Goal: Information Seeking & Learning: Learn about a topic

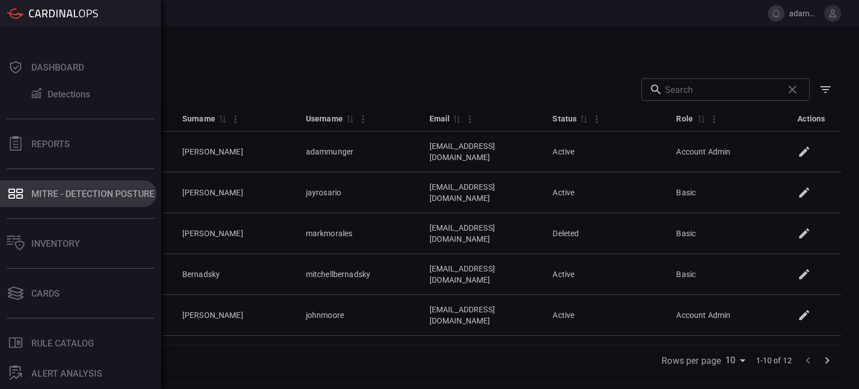
click at [82, 194] on div "MITRE - Detection Posture" at bounding box center [92, 193] width 123 height 11
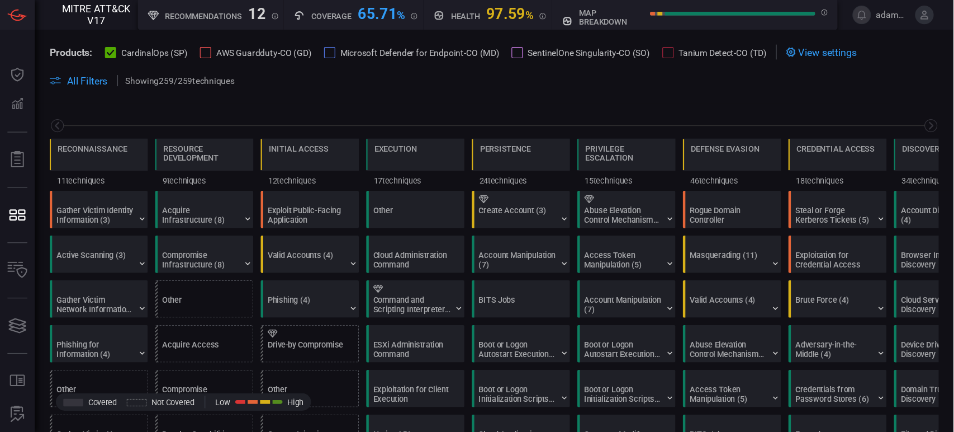
scroll to position [0, 146]
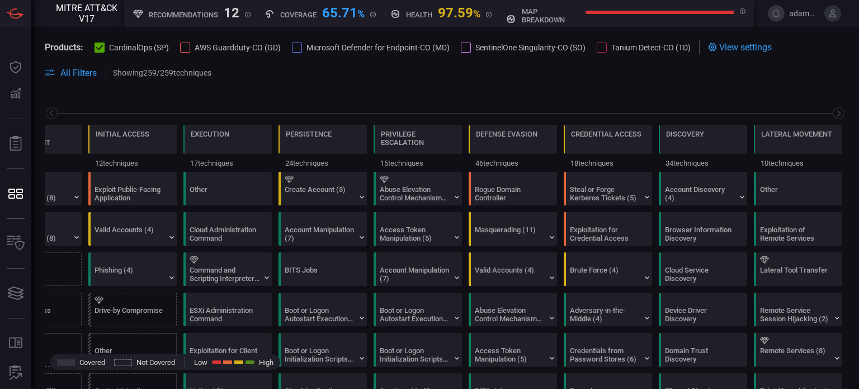
type button "/mitremap"
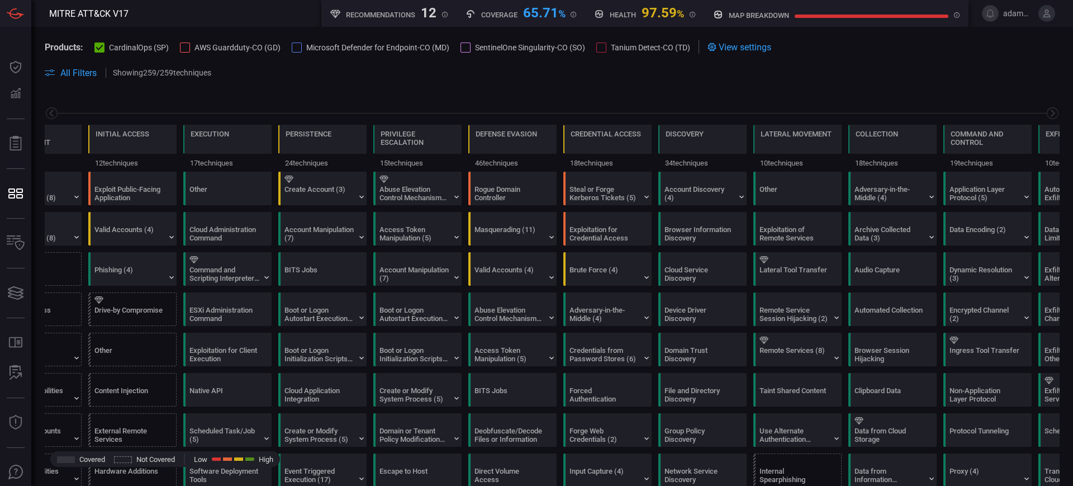
click at [742, 15] on h5 "map breakdown" at bounding box center [759, 15] width 60 height 8
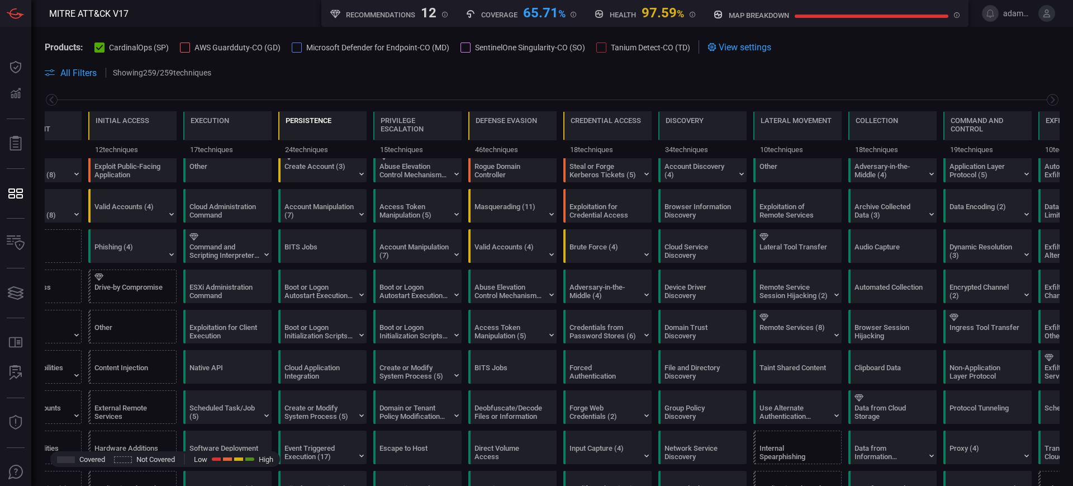
scroll to position [0, 0]
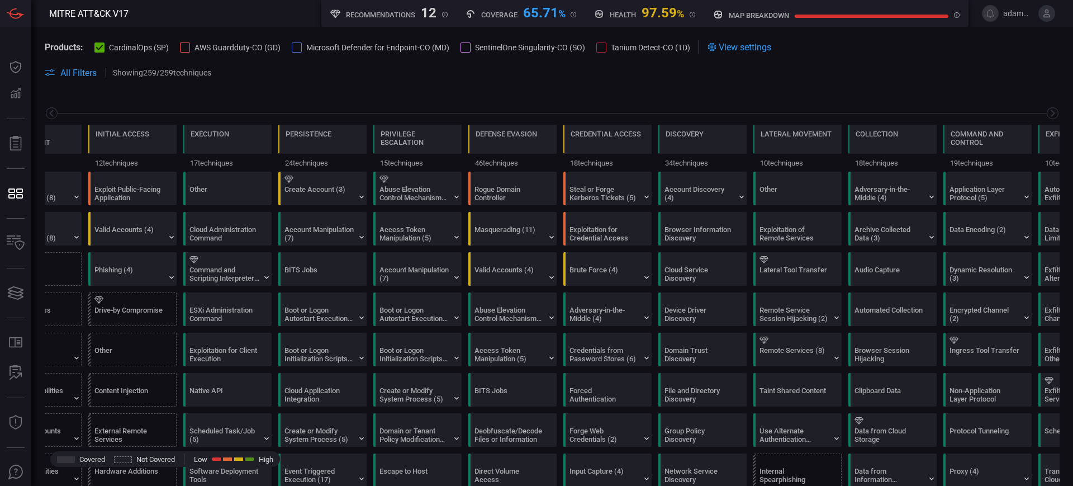
click at [75, 71] on span "All Filters" at bounding box center [78, 73] width 36 height 11
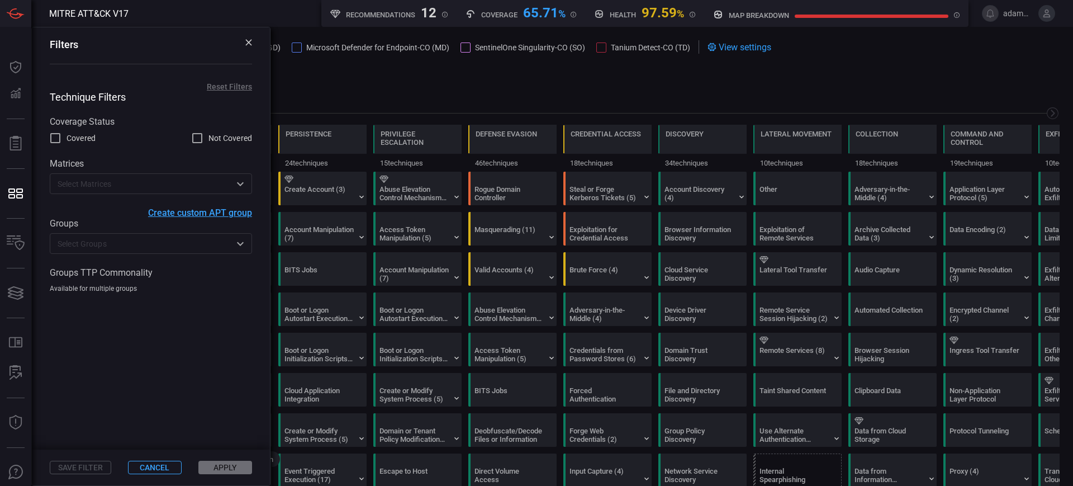
click at [94, 188] on input "text" at bounding box center [141, 184] width 177 height 14
click at [171, 155] on div "Technique Filters Coverage Status Covered Not Covered Matrices ​ Create custom …" at bounding box center [151, 192] width 238 height 202
click at [115, 245] on input "text" at bounding box center [141, 243] width 177 height 14
click at [110, 215] on div "Create custom APT group" at bounding box center [151, 212] width 202 height 11
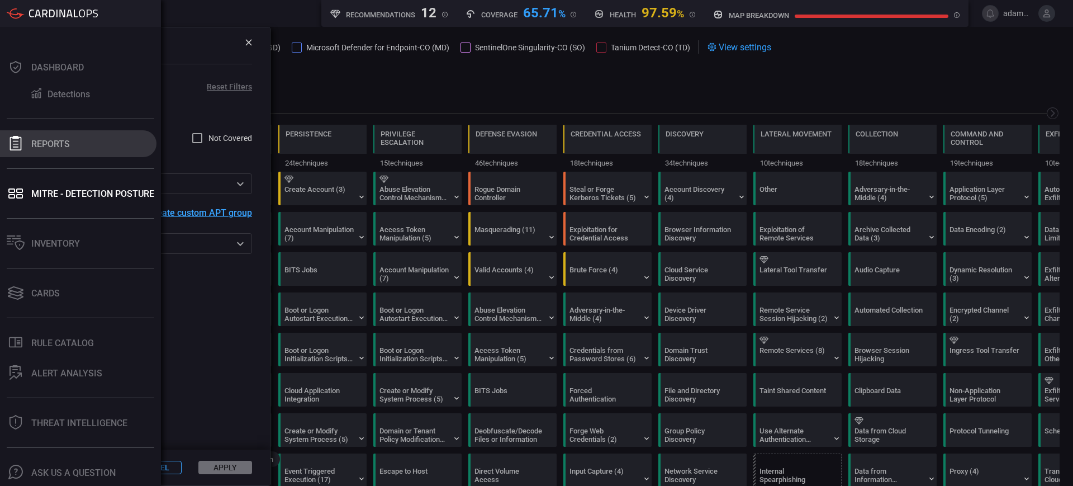
click at [39, 143] on div "Reports" at bounding box center [50, 144] width 39 height 11
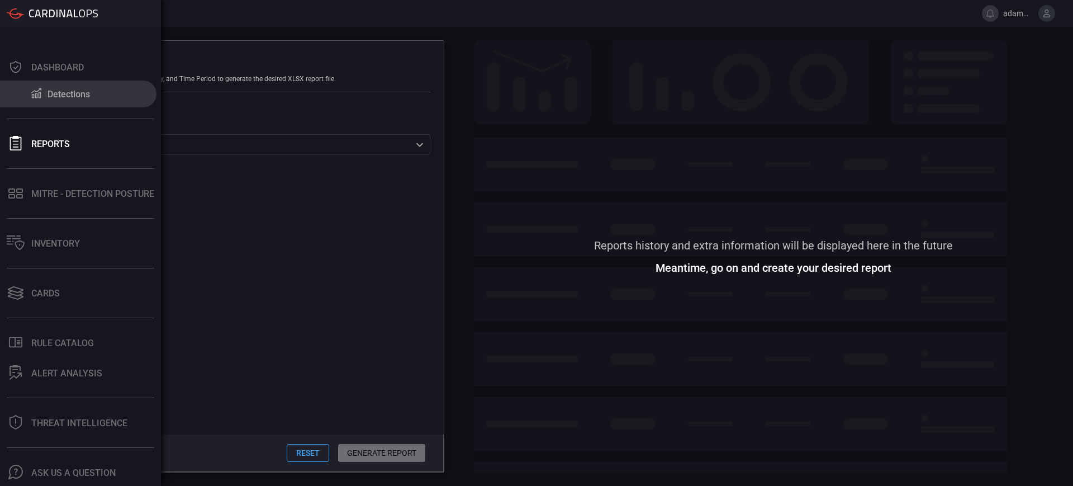
click at [68, 93] on div "Detections" at bounding box center [69, 94] width 42 height 11
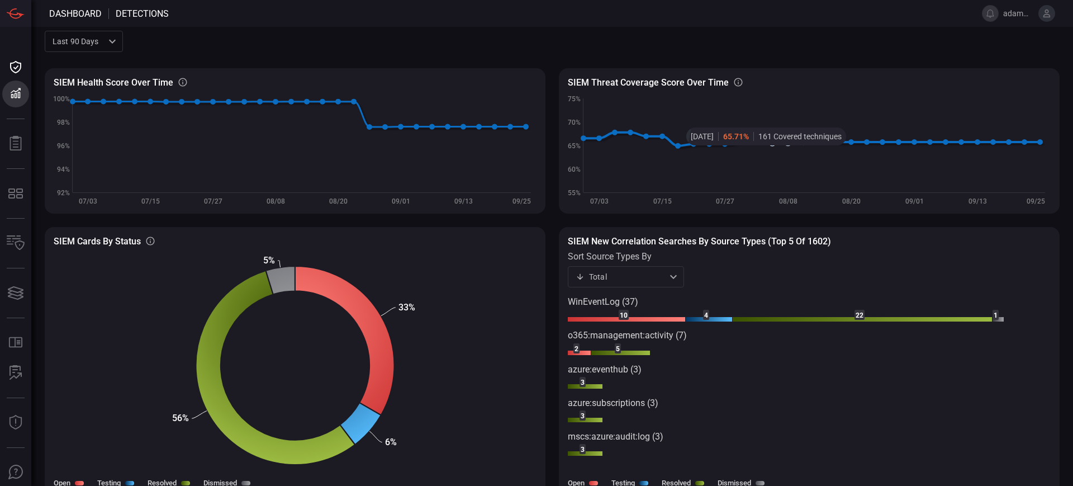
scroll to position [24, 0]
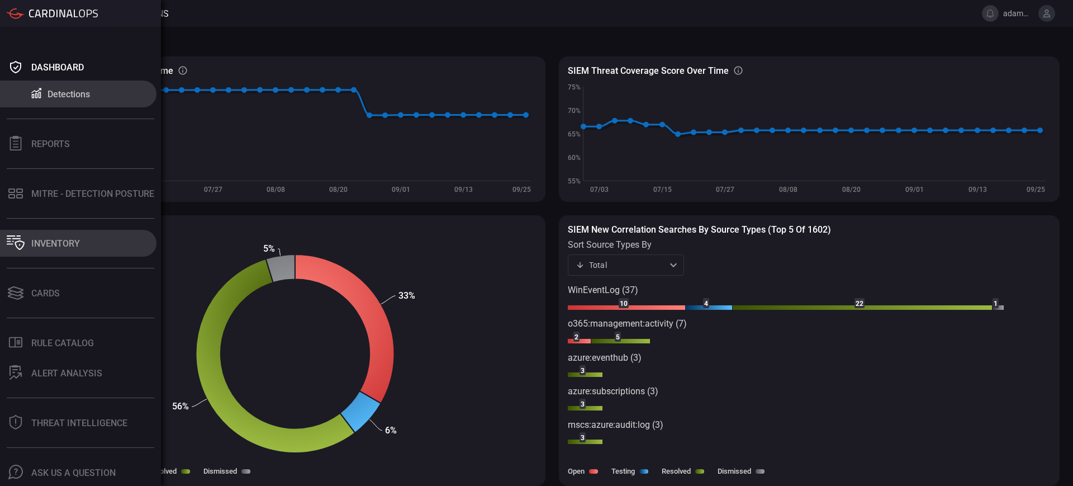
click at [53, 239] on div "Inventory" at bounding box center [55, 243] width 49 height 11
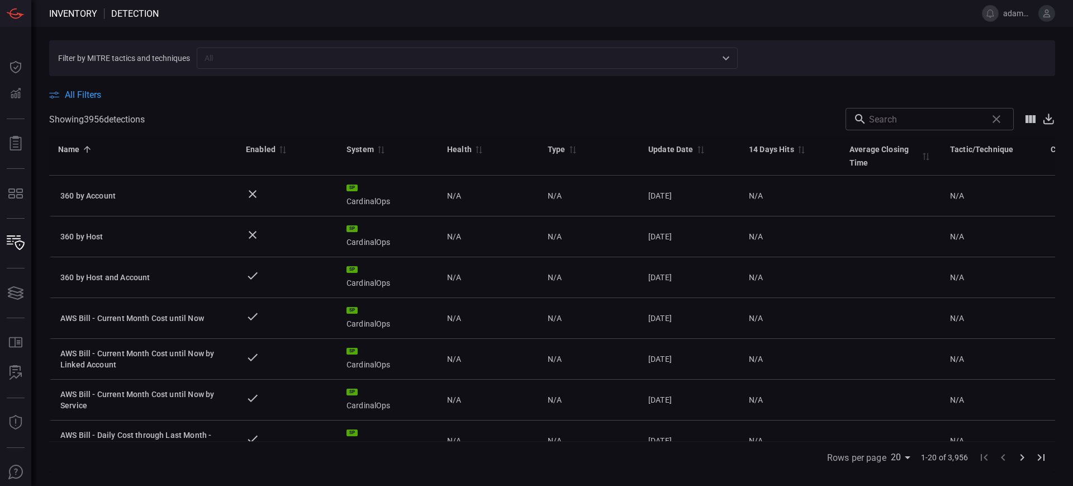
click at [270, 55] on input "text" at bounding box center [458, 58] width 516 height 14
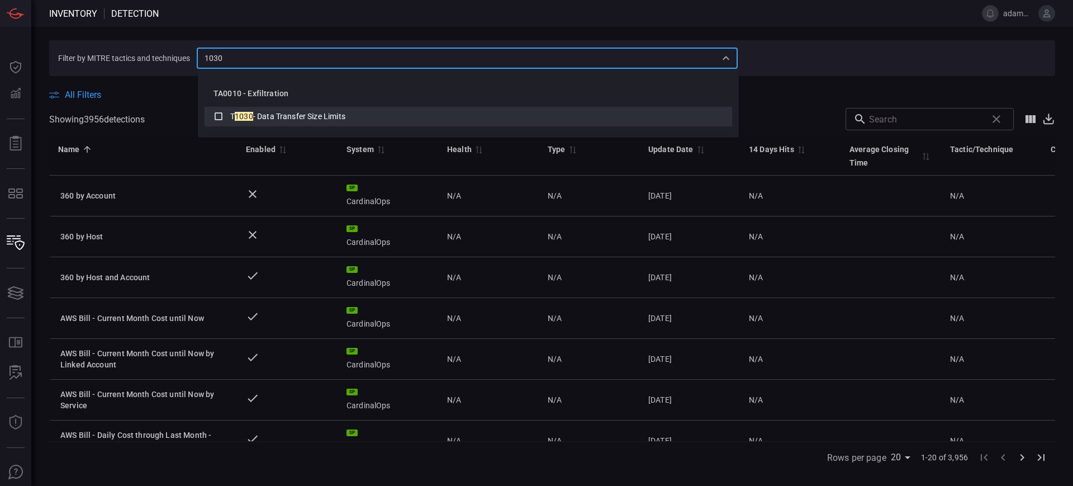
click at [286, 114] on span "- Data Transfer Size Limits" at bounding box center [299, 116] width 92 height 9
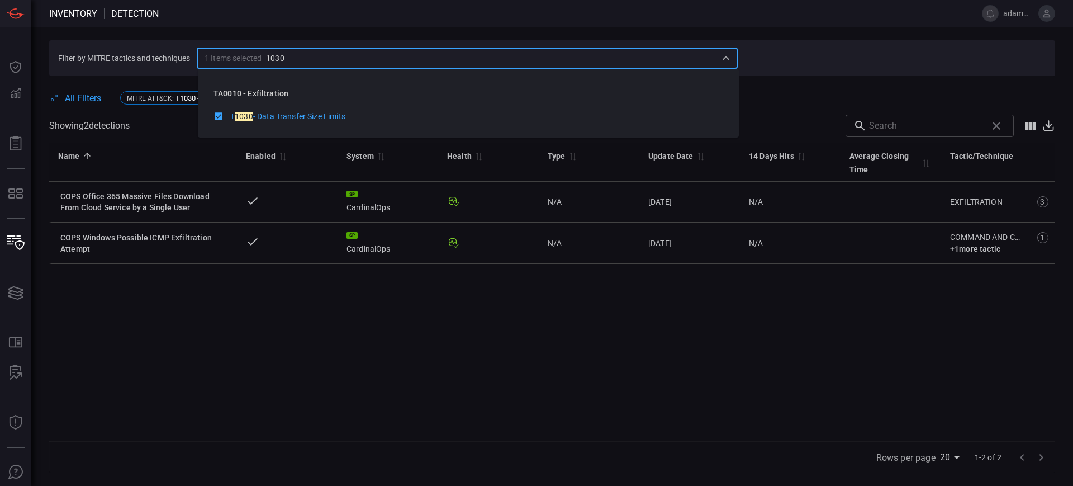
type input "1030"
click at [353, 320] on div "Name 0 Enabled 0 System 0 Health 0 Type 0 Update Date 0 14 Days Hits 0 Average …" at bounding box center [552, 292] width 1006 height 299
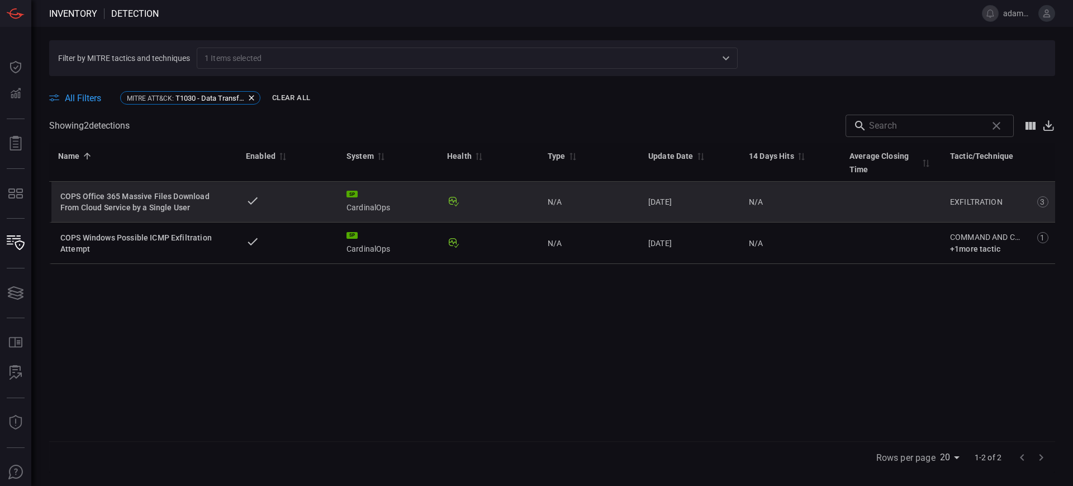
click at [144, 195] on div "COPS Office 365 Massive Files Download From Cloud Service by a Single User" at bounding box center [144, 202] width 168 height 22
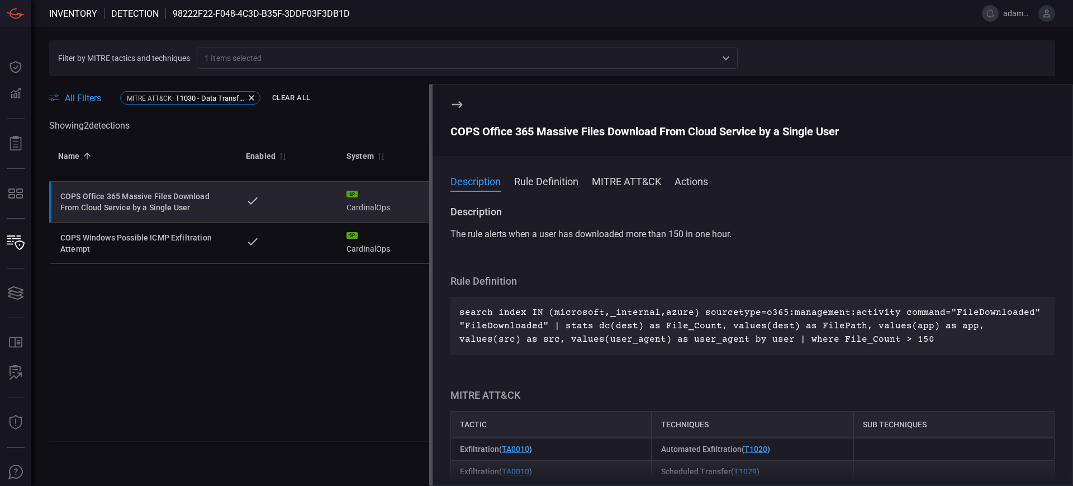
click at [357, 334] on div "Name 0 Enabled 0 System 0 Health 0 Type 0 Update Date 0 14 Days Hits 0 Average …" at bounding box center [552, 292] width 1006 height 299
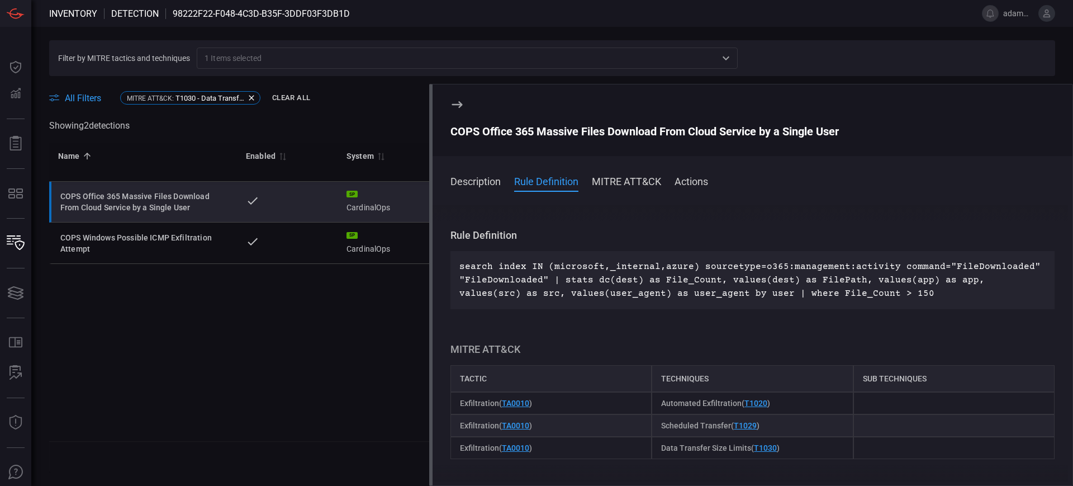
scroll to position [70, 0]
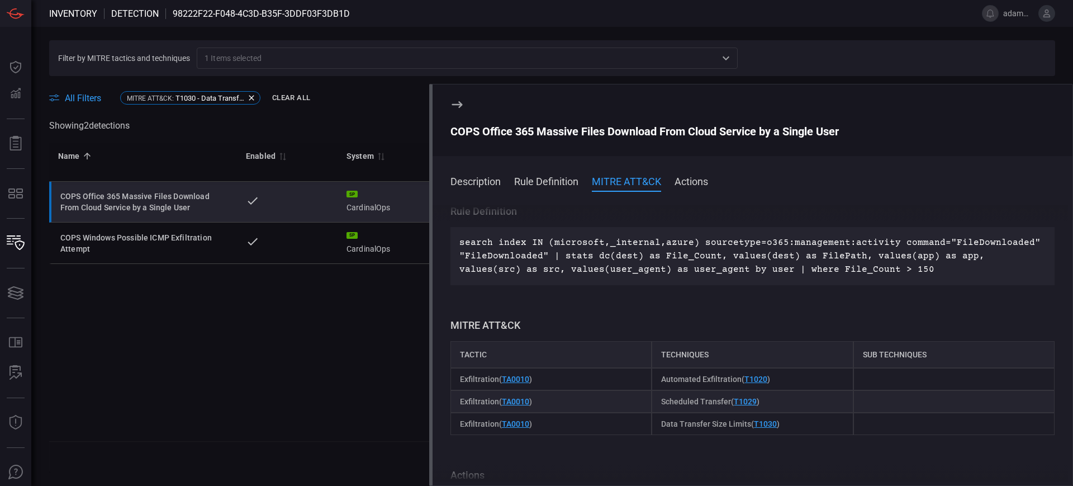
drag, startPoint x: 332, startPoint y: 337, endPoint x: 287, endPoint y: 299, distance: 58.3
click at [331, 334] on div "Name 0 Enabled 0 System 0 Health 0 Type 0 Update Date 0 14 Days Hits 0 Average …" at bounding box center [552, 292] width 1006 height 299
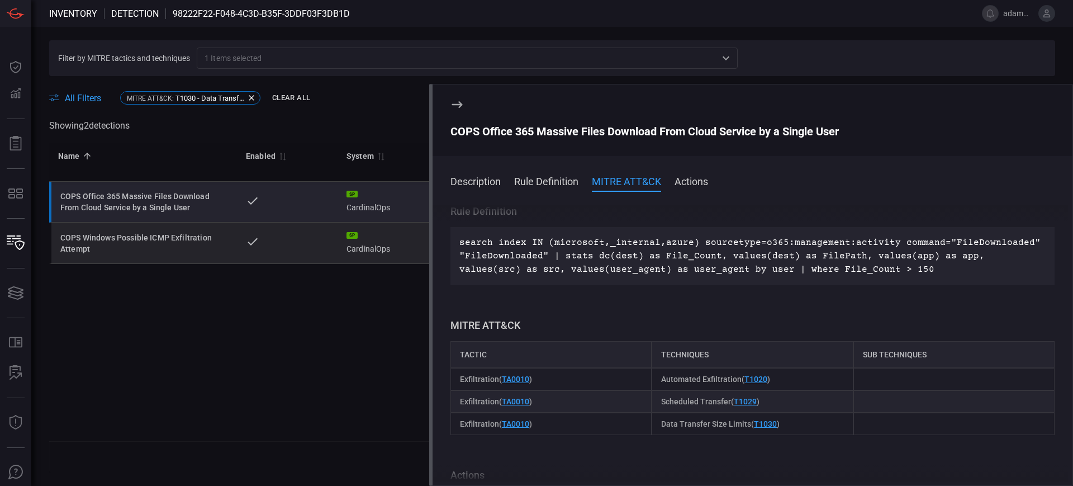
click at [169, 236] on div "COPS Windows Possible ICMP Exfiltration Attempt" at bounding box center [144, 243] width 168 height 22
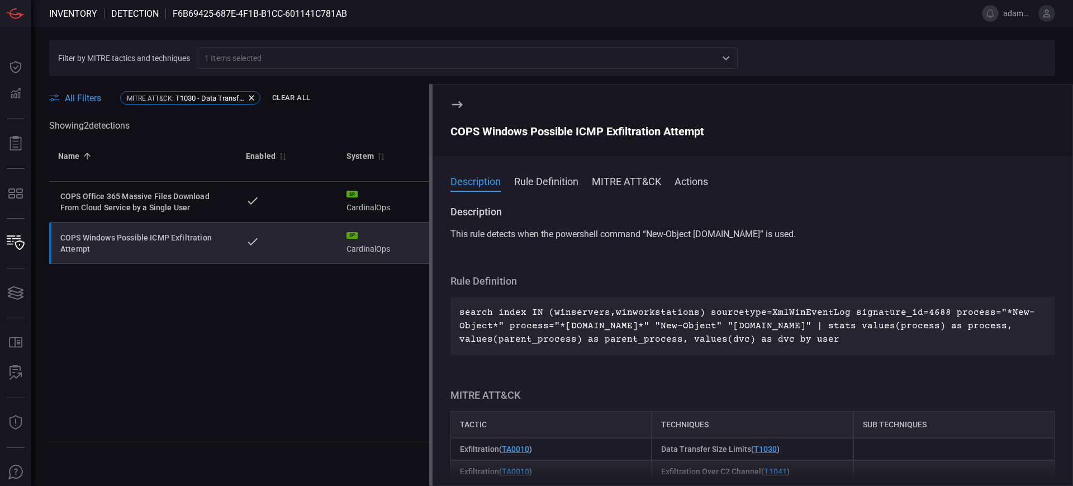
click at [692, 178] on button "Actions" at bounding box center [692, 180] width 34 height 13
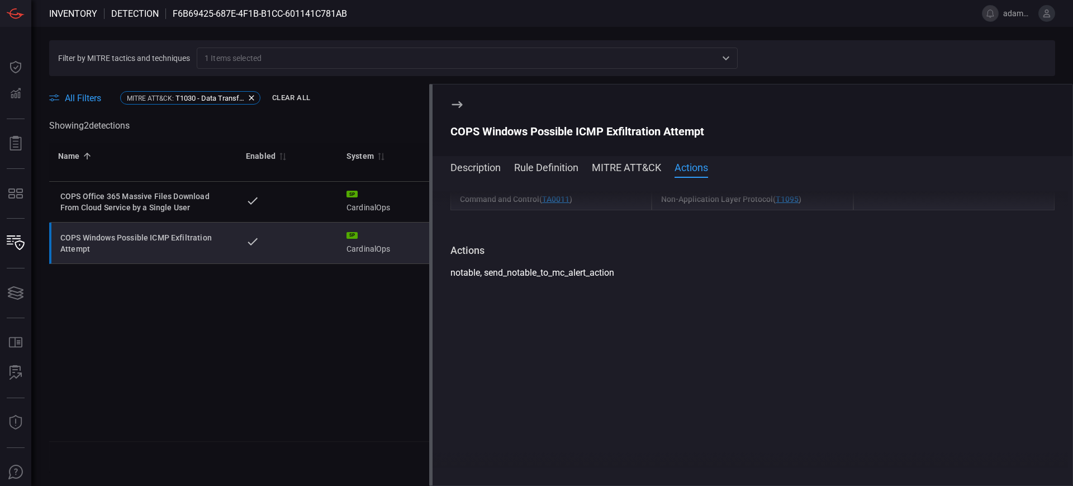
scroll to position [329, 0]
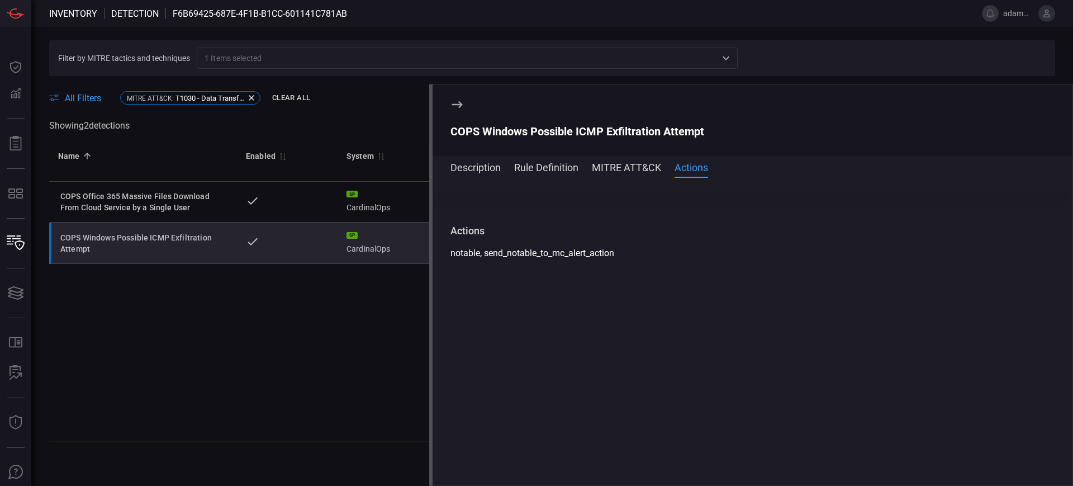
click at [643, 167] on button "MITRE ATT&CK" at bounding box center [626, 166] width 69 height 13
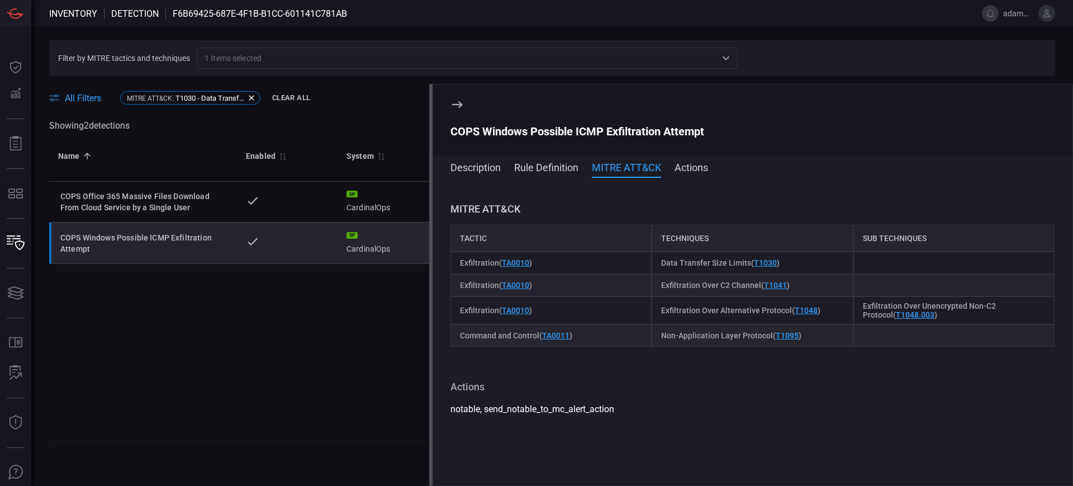
click at [534, 164] on button "Rule Definition" at bounding box center [546, 166] width 64 height 13
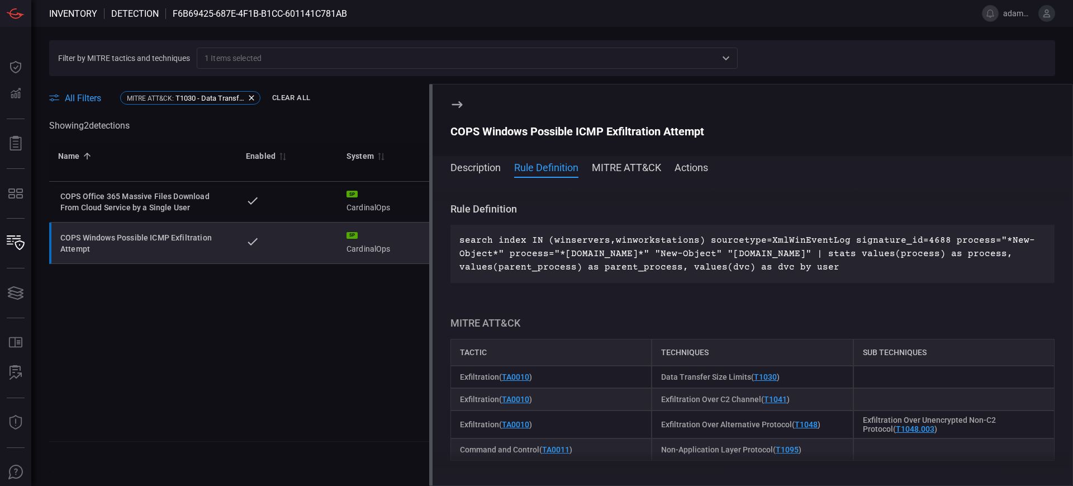
click at [278, 338] on div "Name 0 Enabled 0 System 0 Health 0 Type 0 Update Date 0 14 Days Hits 0 Average …" at bounding box center [552, 292] width 1006 height 299
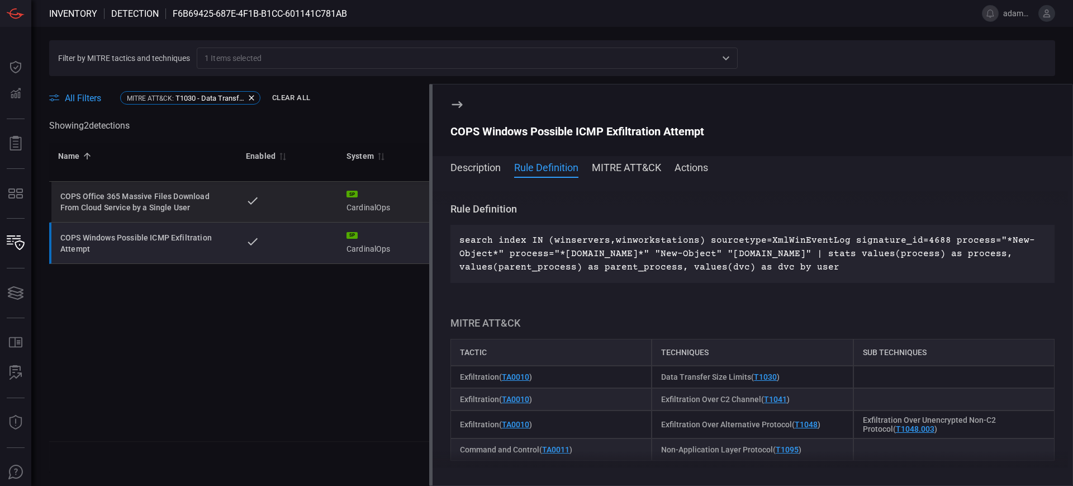
click at [172, 206] on div "COPS Office 365 Massive Files Download From Cloud Service by a Single User" at bounding box center [144, 202] width 168 height 22
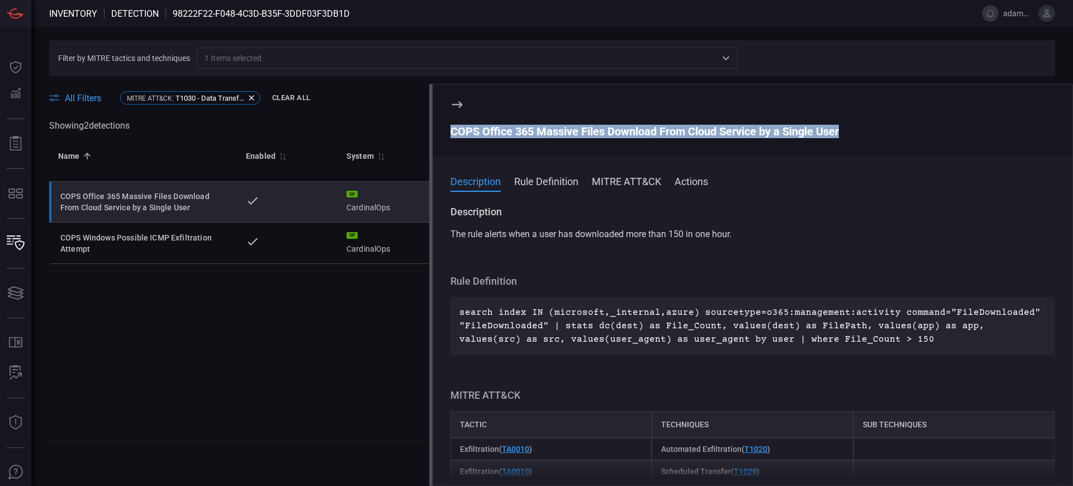
drag, startPoint x: 451, startPoint y: 129, endPoint x: 842, endPoint y: 129, distance: 391.3
click at [842, 129] on div "COPS Office 365 Massive Files Download From Cloud Service by a Single User" at bounding box center [753, 131] width 604 height 13
copy div "COPS Office 365 Massive Files Download From Cloud Service by a Single User"
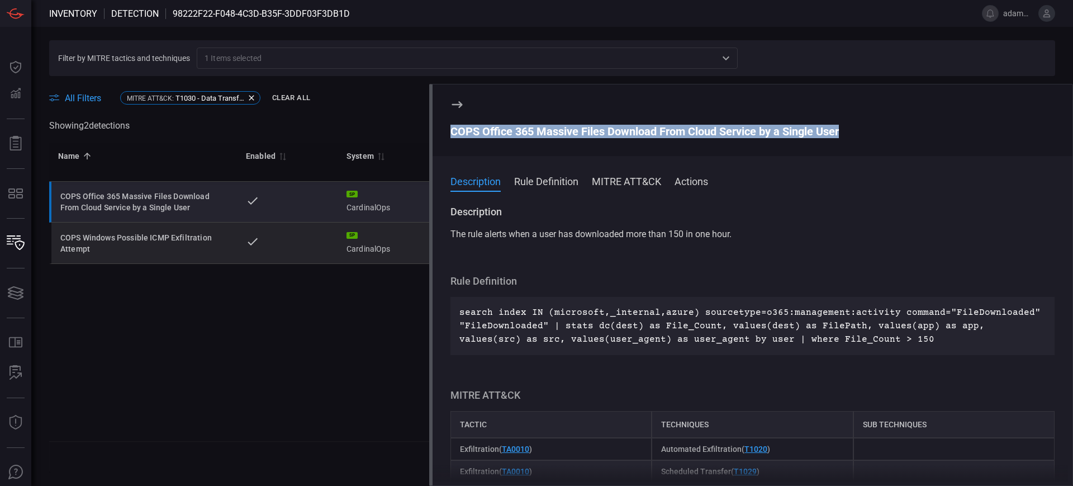
drag, startPoint x: 105, startPoint y: 243, endPoint x: 131, endPoint y: 250, distance: 27.3
click at [105, 243] on div "COPS Windows Possible ICMP Exfiltration Attempt" at bounding box center [144, 243] width 168 height 22
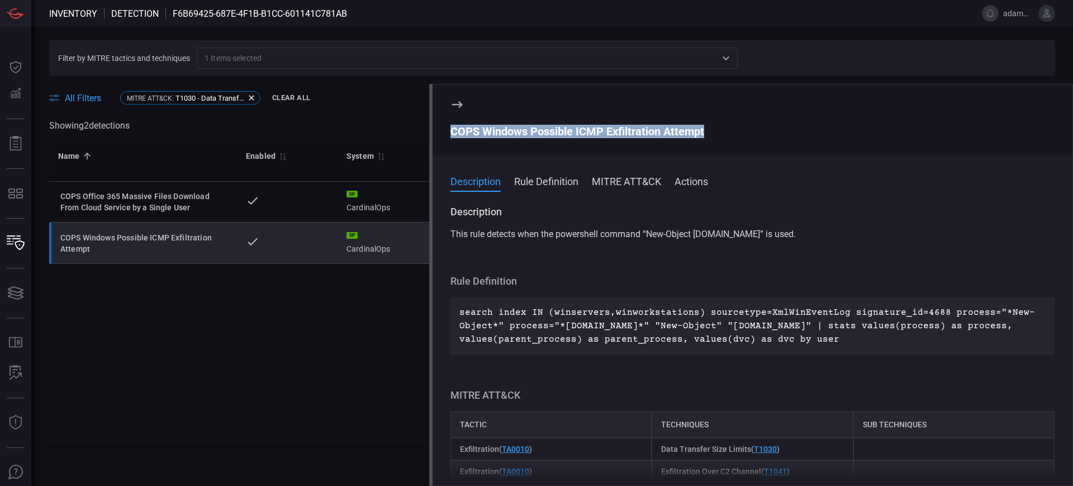
drag, startPoint x: 451, startPoint y: 132, endPoint x: 705, endPoint y: 129, distance: 254.4
click at [705, 129] on div "COPS Windows Possible ICMP Exfiltration Attempt" at bounding box center [753, 131] width 604 height 13
copy div "COPS Windows Possible ICMP Exfiltration Attempt"
click at [247, 58] on span "1 Items selected" at bounding box center [233, 58] width 57 height 11
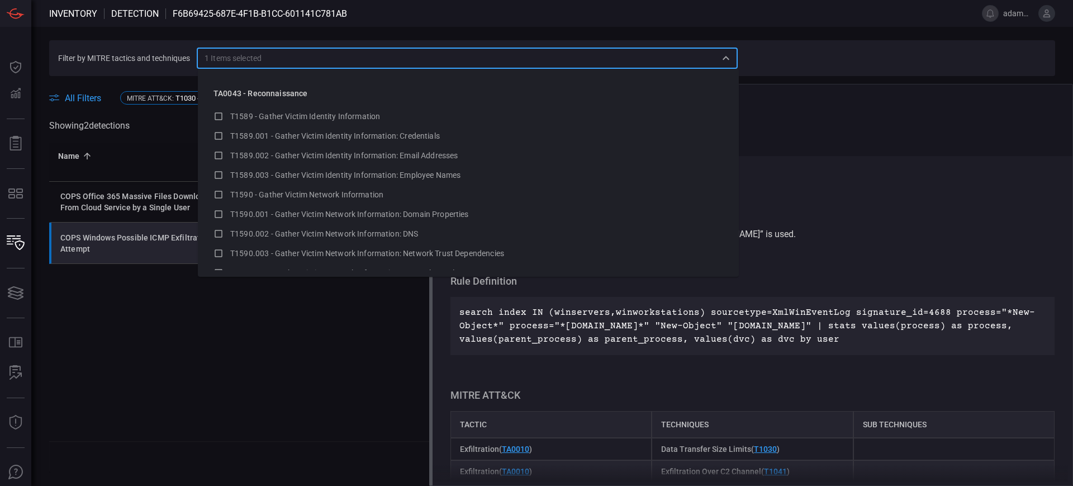
scroll to position [16496, 0]
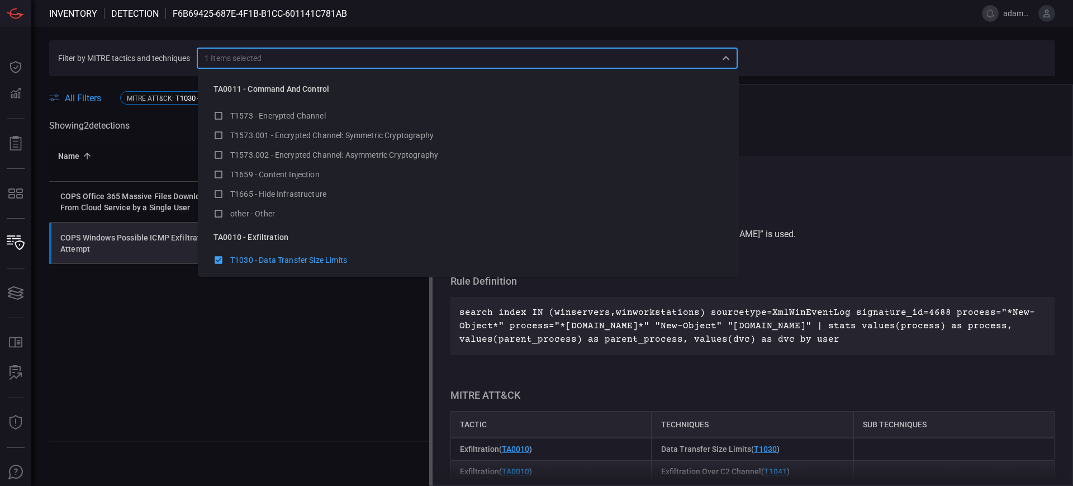
drag, startPoint x: 253, startPoint y: 57, endPoint x: 167, endPoint y: 293, distance: 251.7
click at [178, 349] on div "Name 0 Enabled 0 System 0 Health 0 Type 0 Update Date 0 14 Days Hits 0 Average …" at bounding box center [552, 292] width 1006 height 299
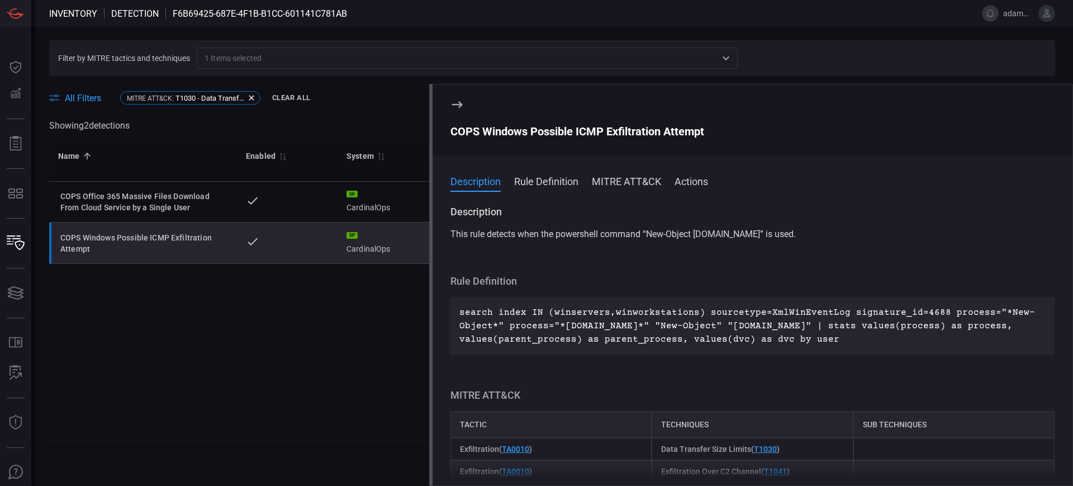
click at [253, 51] on div "1 Items selected ​" at bounding box center [467, 58] width 541 height 21
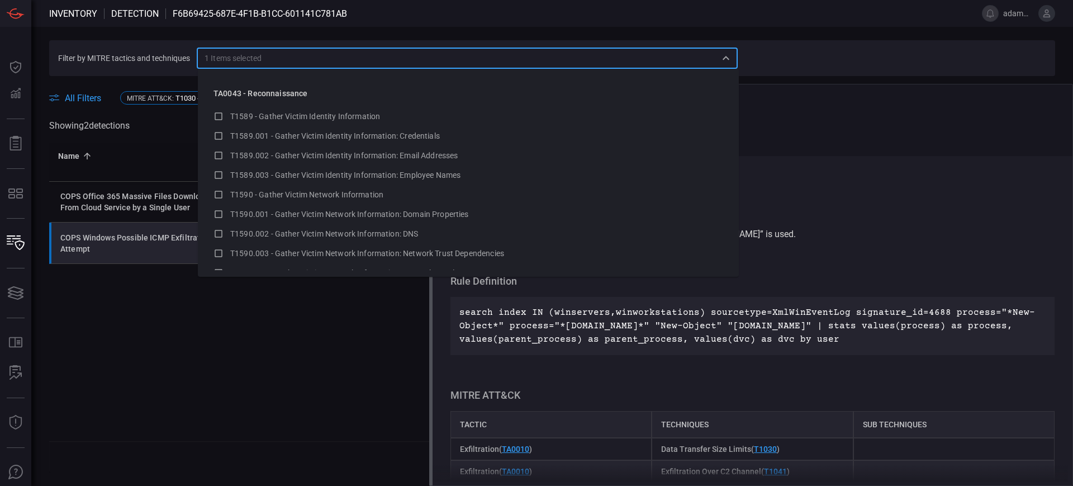
click at [170, 144] on th "Name 0" at bounding box center [143, 163] width 188 height 40
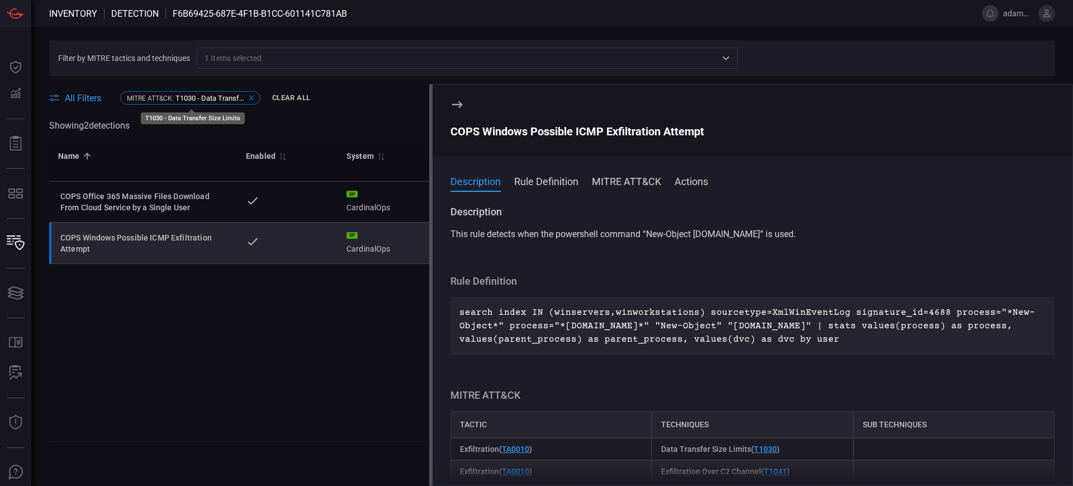
click at [254, 95] on icon at bounding box center [251, 97] width 9 height 9
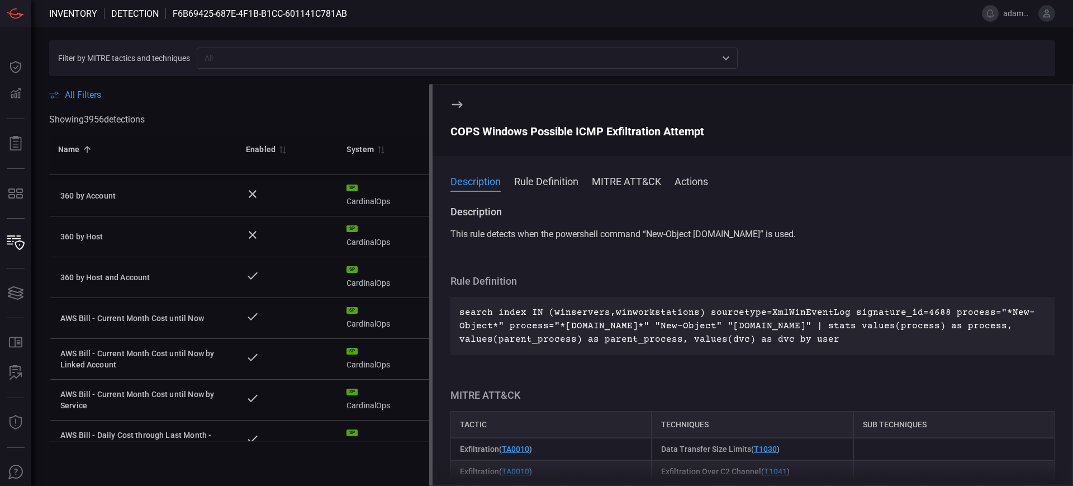
click at [232, 56] on input "text" at bounding box center [458, 58] width 516 height 14
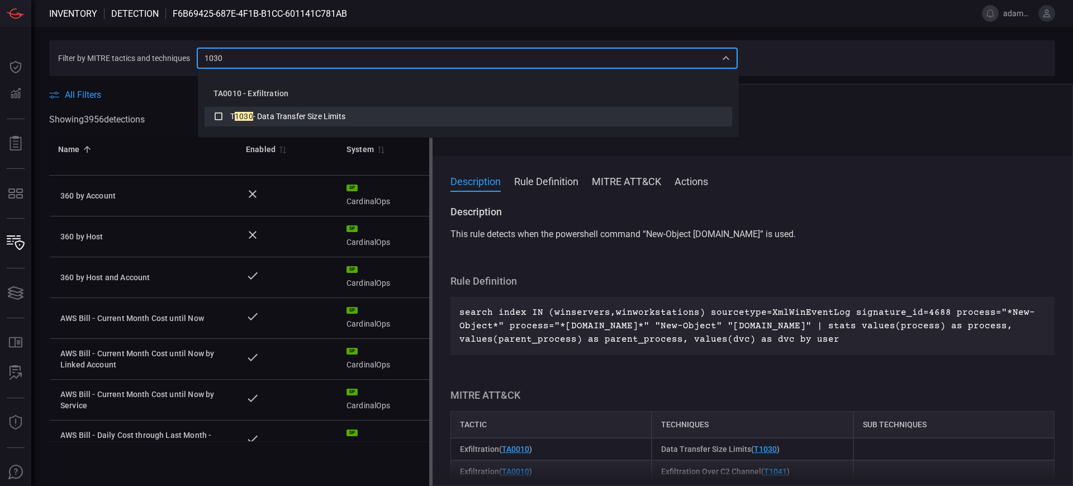
click at [305, 115] on span "- Data Transfer Size Limits" at bounding box center [299, 116] width 92 height 9
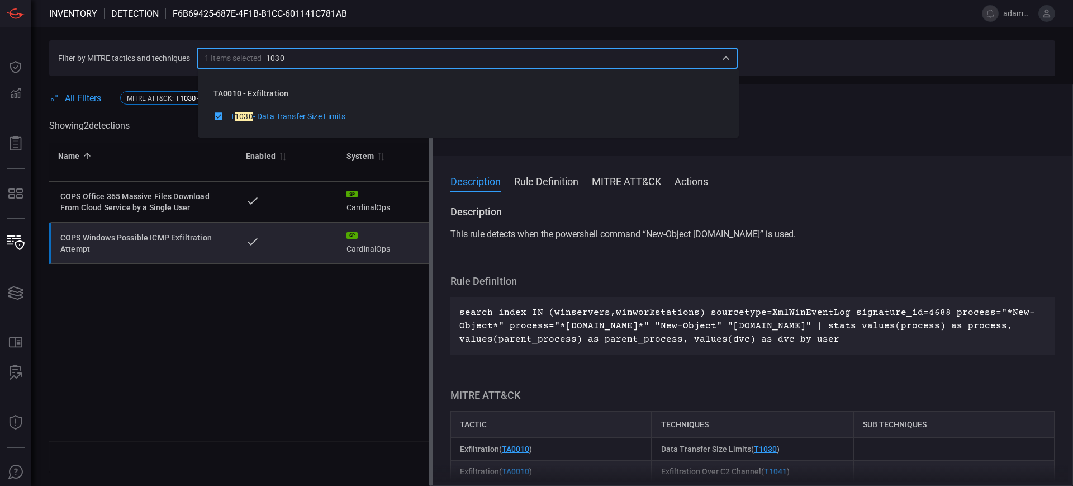
type input "1030"
click at [179, 329] on div "Name 0 Enabled 0 System 0 Health 0 Type 0 Update Date 0 14 Days Hits 0 Average …" at bounding box center [552, 292] width 1006 height 299
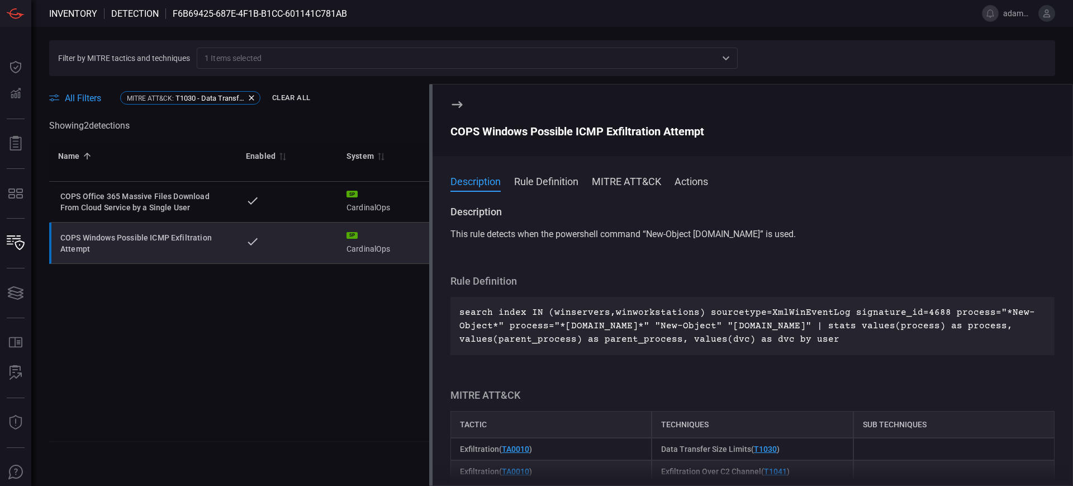
drag, startPoint x: 270, startPoint y: 56, endPoint x: 287, endPoint y: 55, distance: 16.8
click at [270, 56] on input "text" at bounding box center [489, 58] width 454 height 14
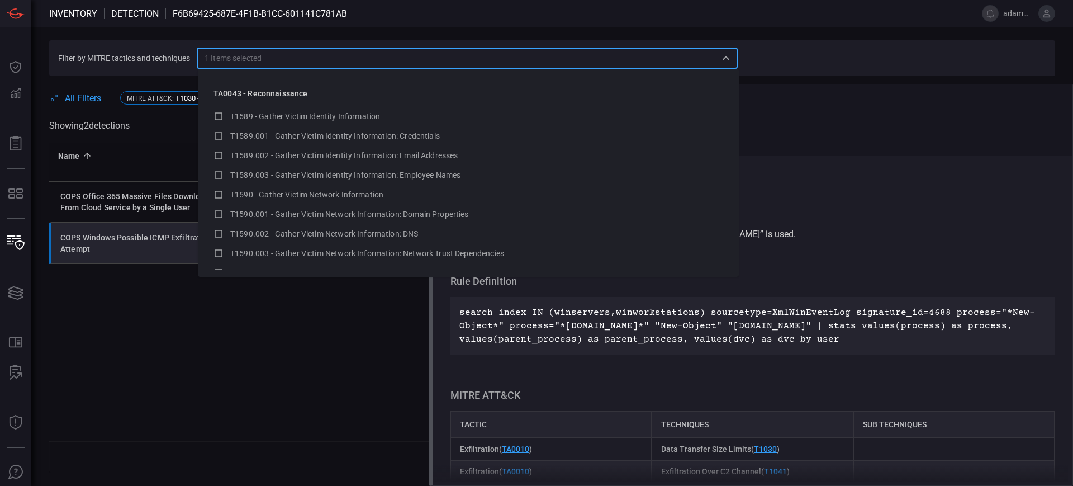
scroll to position [16496, 0]
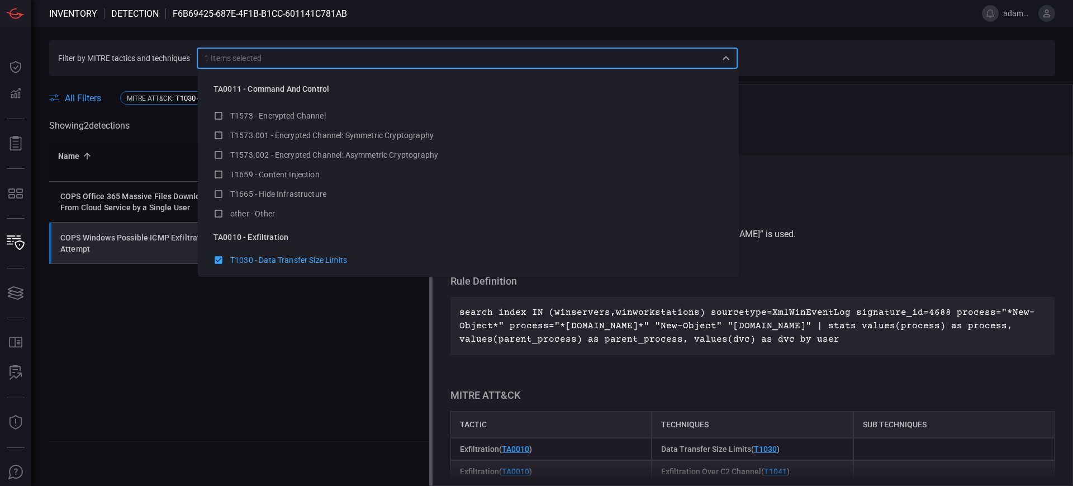
click at [170, 149] on div "Name 0" at bounding box center [143, 155] width 170 height 13
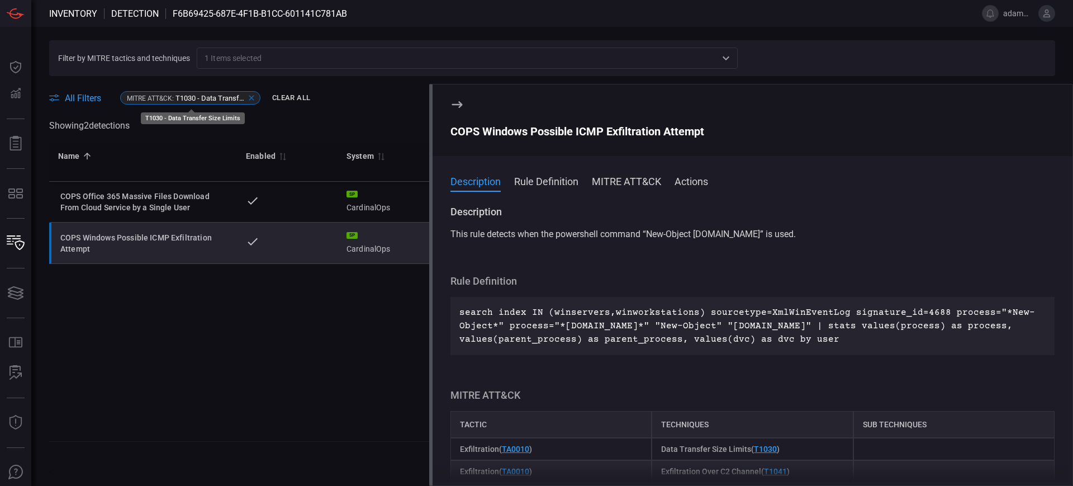
click at [250, 96] on icon at bounding box center [251, 97] width 9 height 9
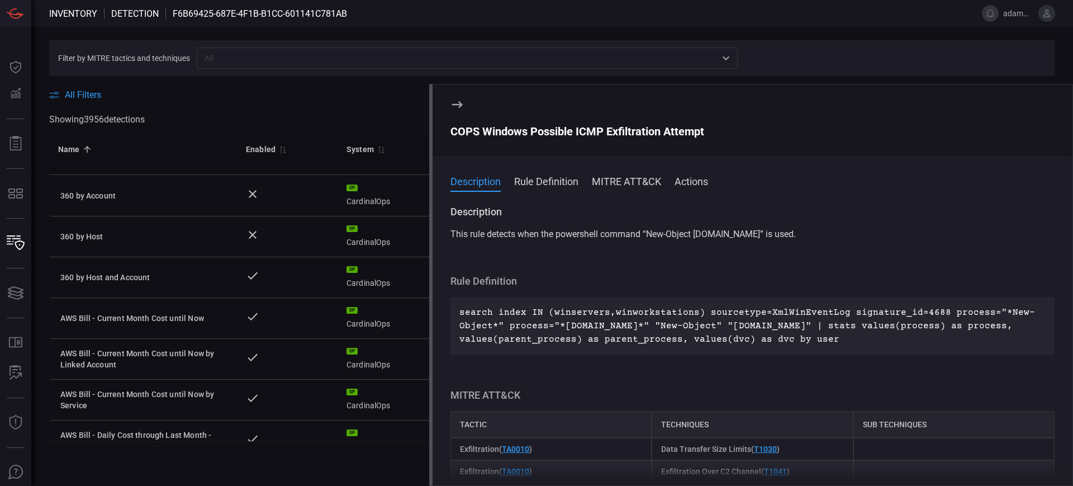
click at [229, 59] on input "text" at bounding box center [458, 58] width 516 height 14
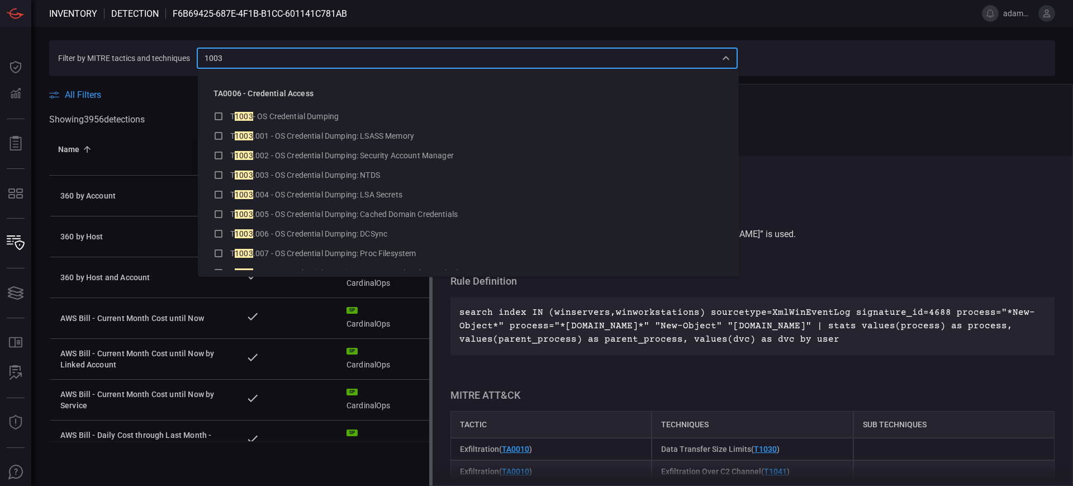
type input "1003"
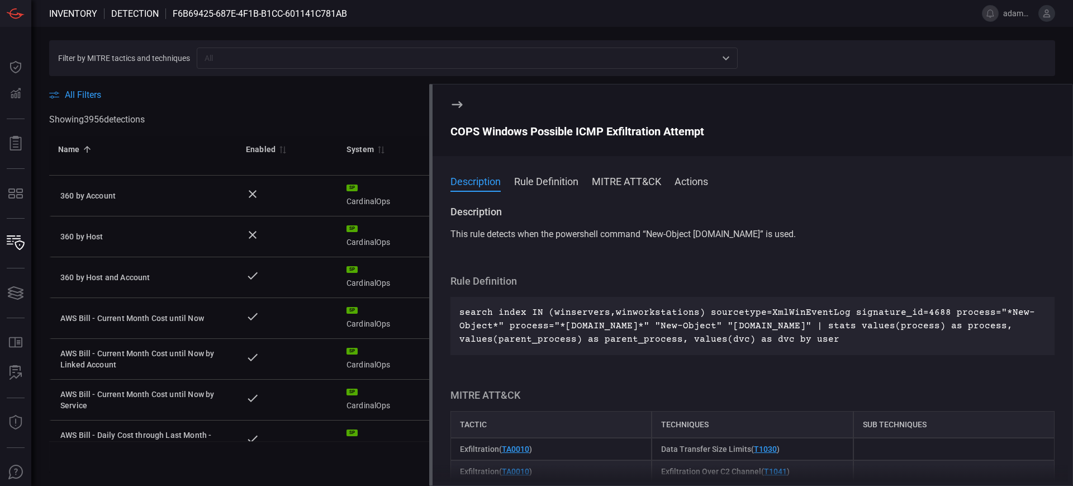
click at [188, 32] on div "Filter by MITRE tactics and techniques ​ All Filters Showing 3956 detection s ​…" at bounding box center [552, 256] width 1042 height 459
click at [456, 101] on icon at bounding box center [457, 104] width 13 height 13
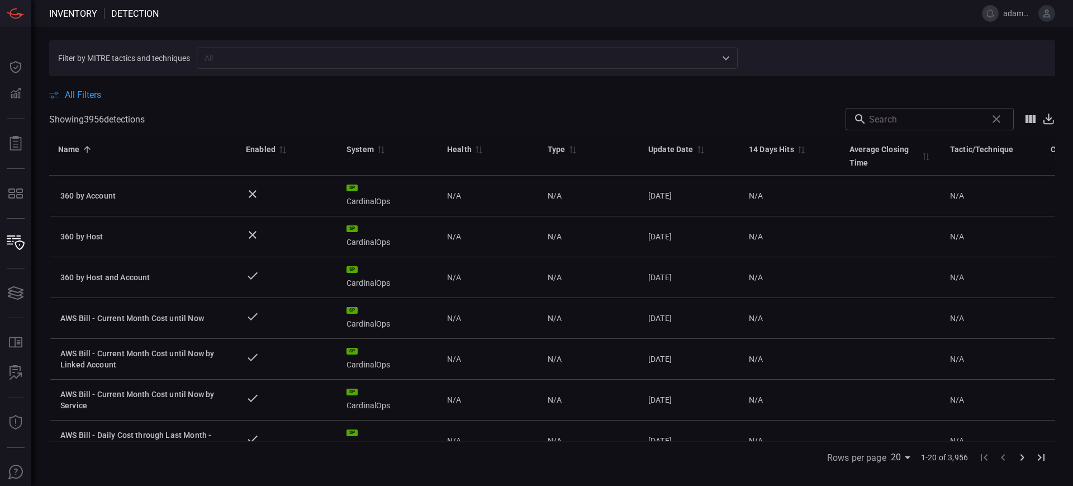
click at [230, 54] on input "text" at bounding box center [458, 58] width 516 height 14
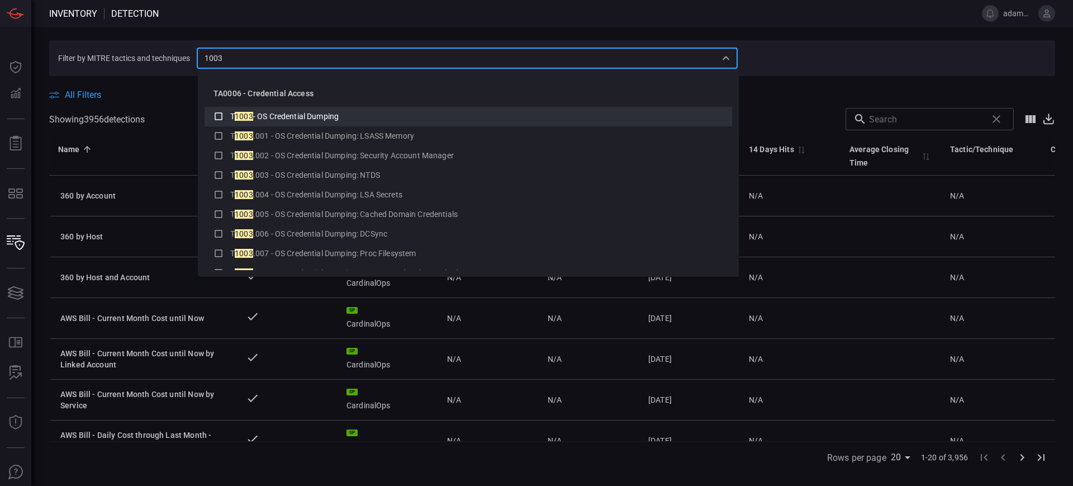
click at [239, 111] on div "T 1003 - OS Credential Dumping" at bounding box center [476, 117] width 493 height 12
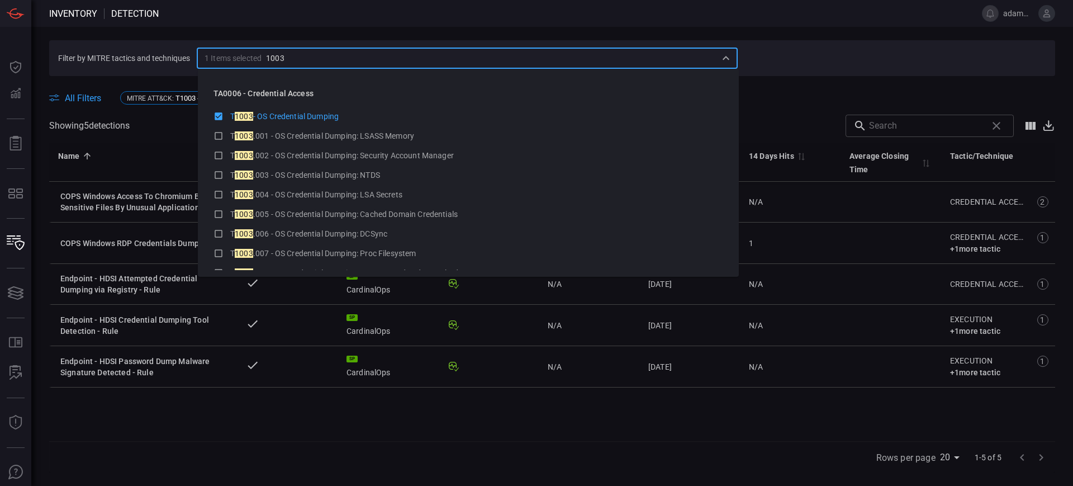
type input "1003"
click at [811, 54] on section "Filter by MITRE tactics and techniques 1 Items selected ​" at bounding box center [552, 58] width 1006 height 36
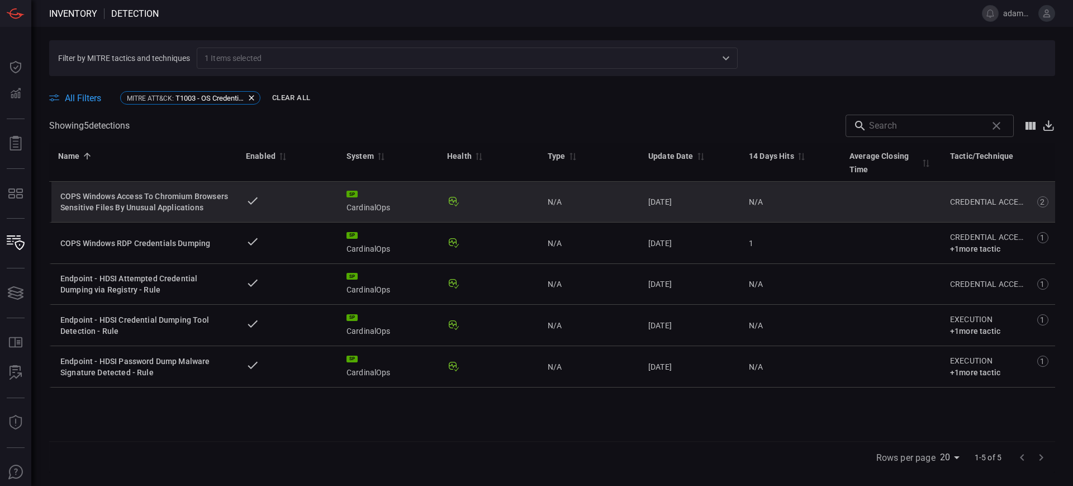
click at [1041, 199] on div "2" at bounding box center [1043, 201] width 11 height 11
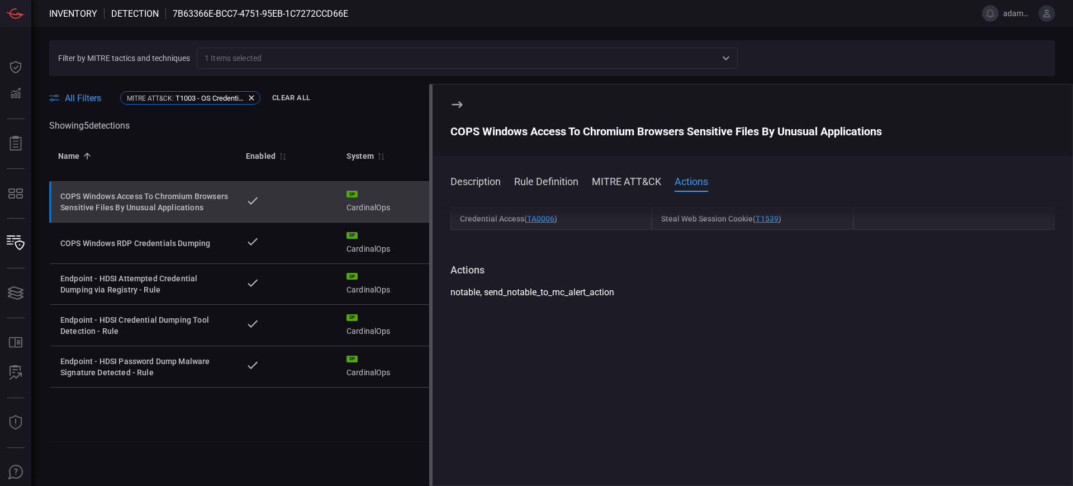
scroll to position [305, 0]
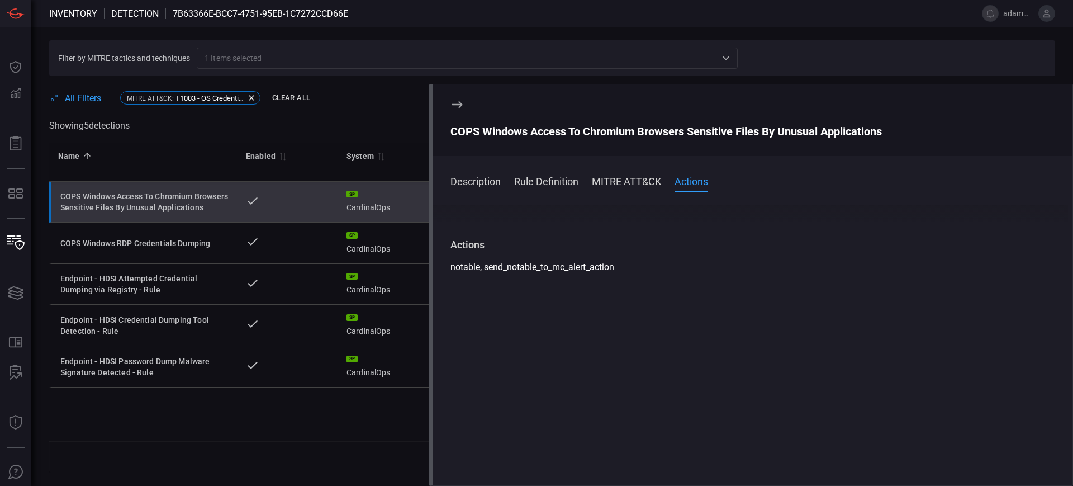
click at [455, 103] on icon at bounding box center [457, 104] width 13 height 13
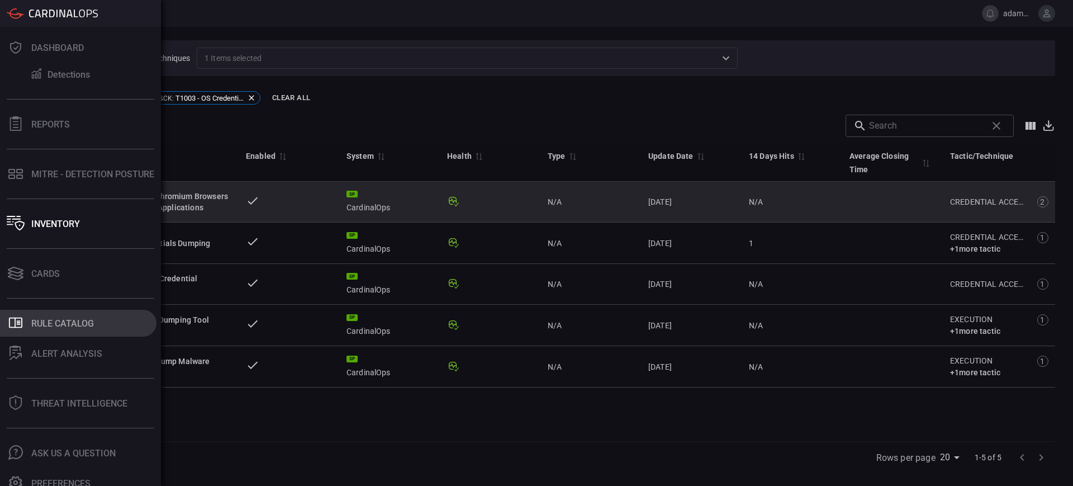
scroll to position [30, 0]
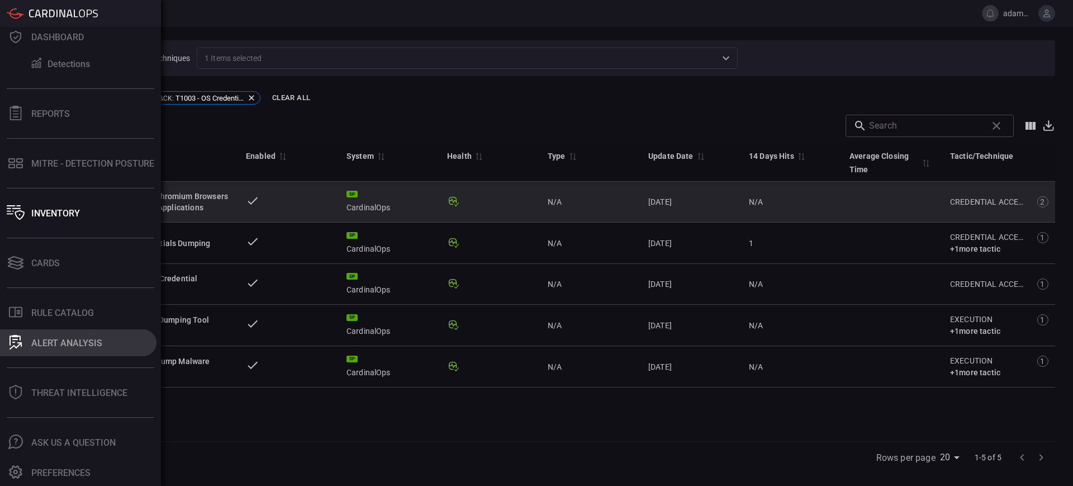
click at [72, 340] on div "ALERT ANALYSIS" at bounding box center [66, 343] width 71 height 11
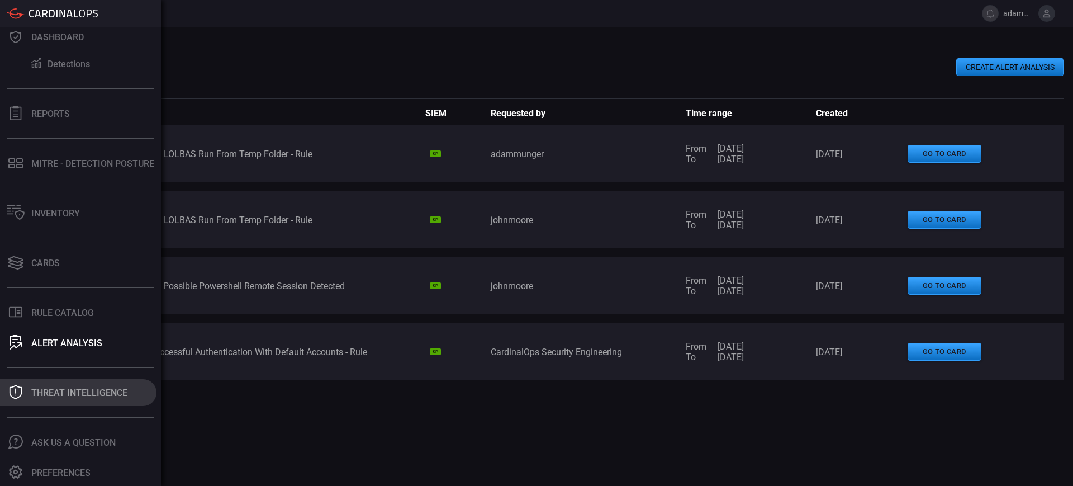
click at [69, 390] on div "Threat Intelligence" at bounding box center [79, 392] width 96 height 11
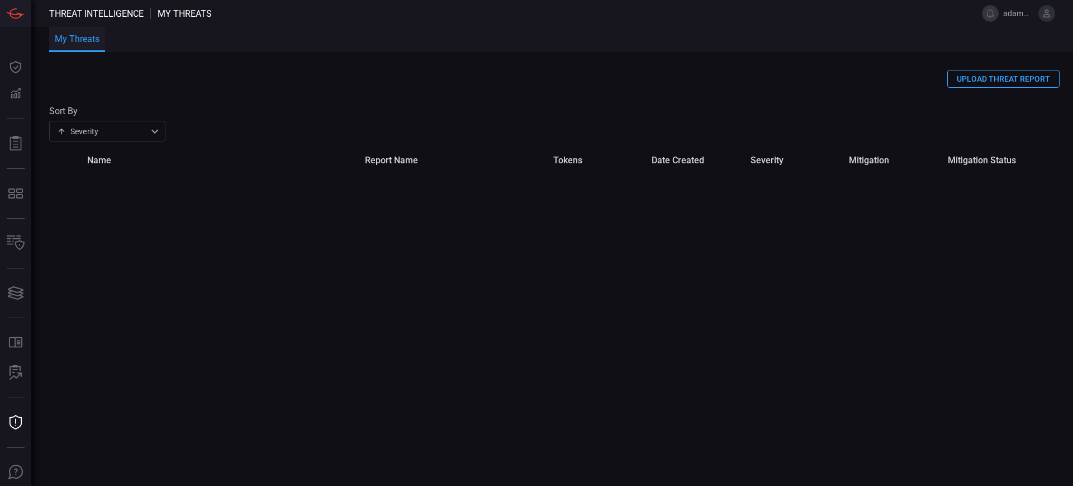
click at [148, 129] on div "Severity severity ​" at bounding box center [107, 131] width 116 height 21
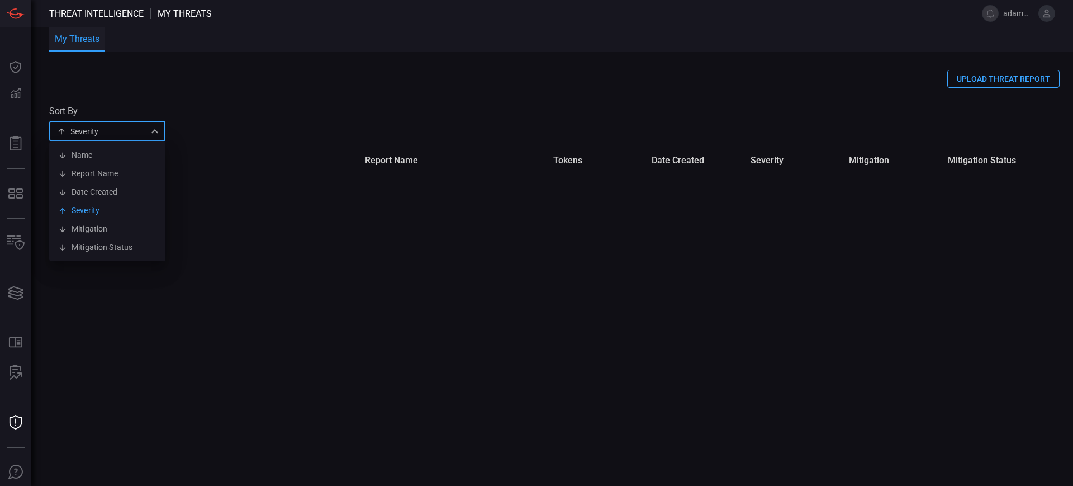
drag, startPoint x: 243, startPoint y: 110, endPoint x: 236, endPoint y: 110, distance: 6.2
click at [243, 109] on div at bounding box center [536, 243] width 1073 height 486
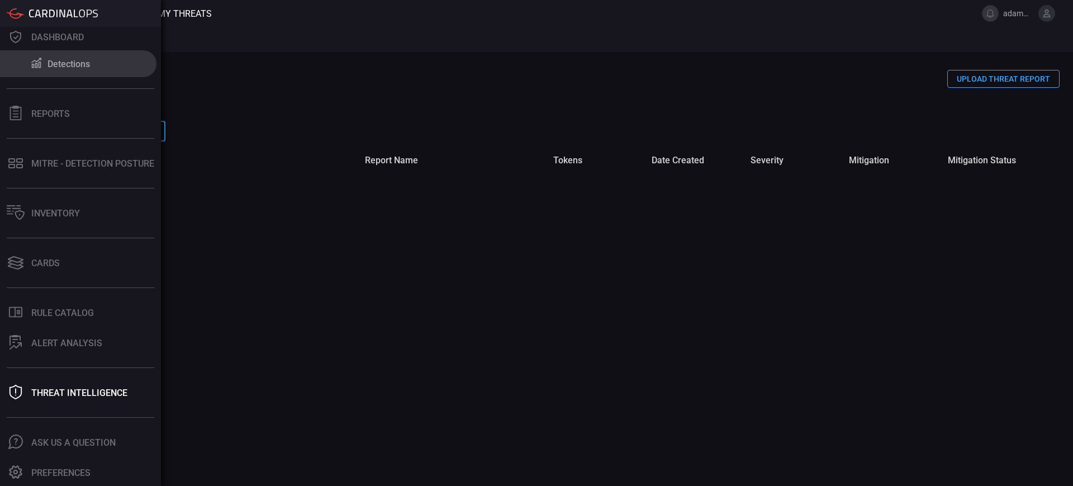
click at [74, 61] on div "Detections" at bounding box center [69, 64] width 42 height 11
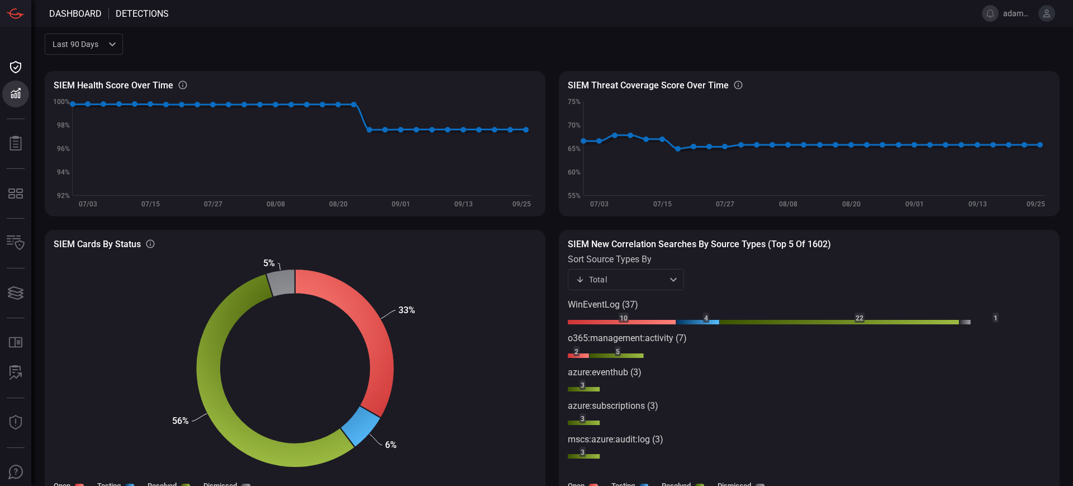
scroll to position [24, 0]
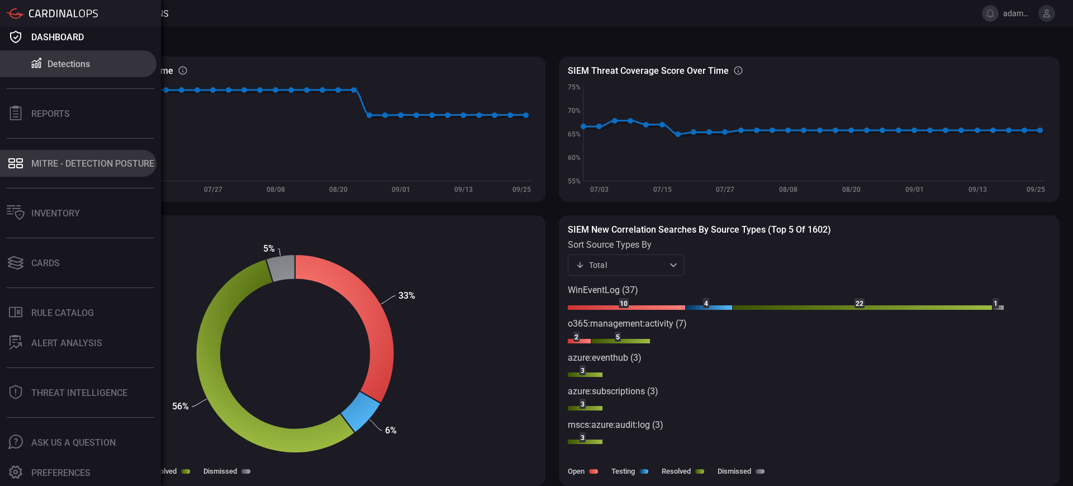
click at [65, 164] on div "MITRE - Detection Posture" at bounding box center [92, 163] width 123 height 11
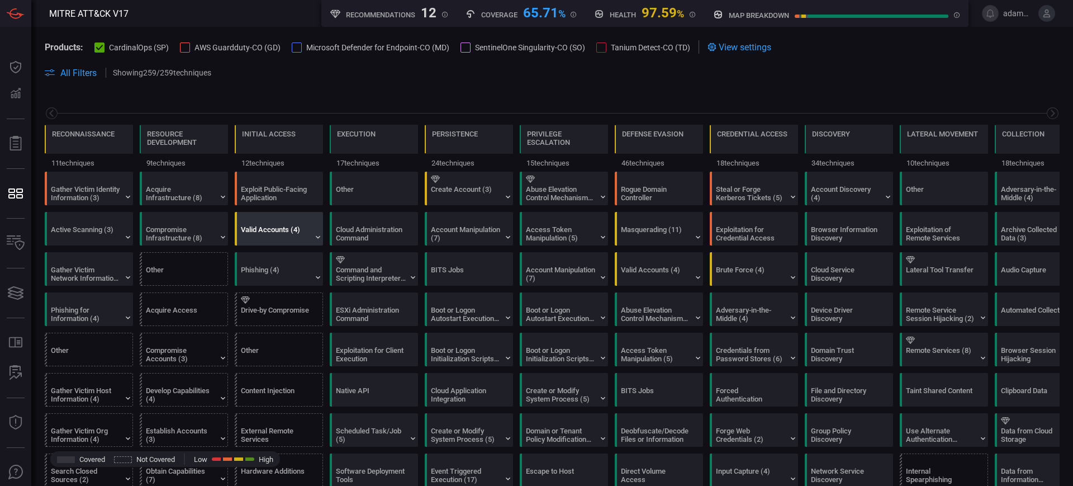
scroll to position [0, 146]
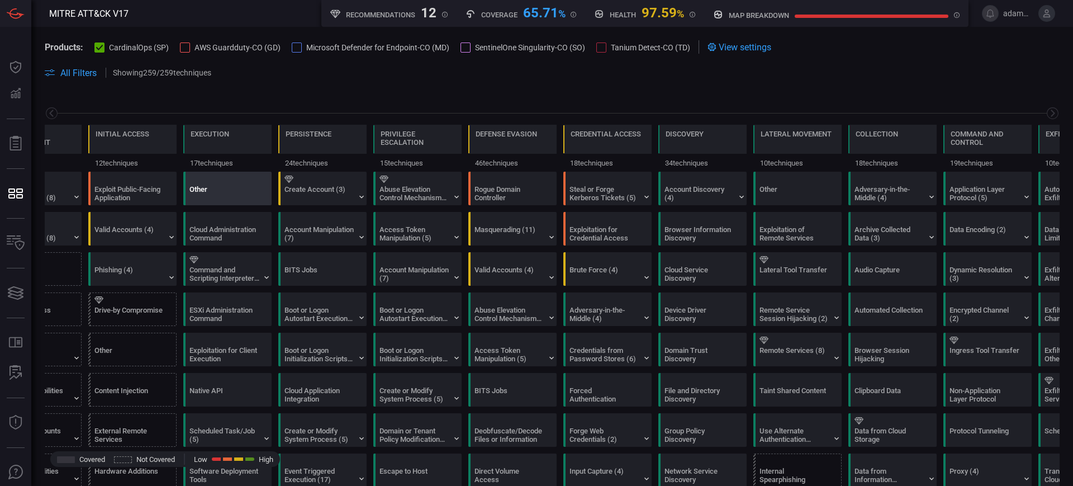
click at [207, 200] on div "Other" at bounding box center [225, 193] width 70 height 17
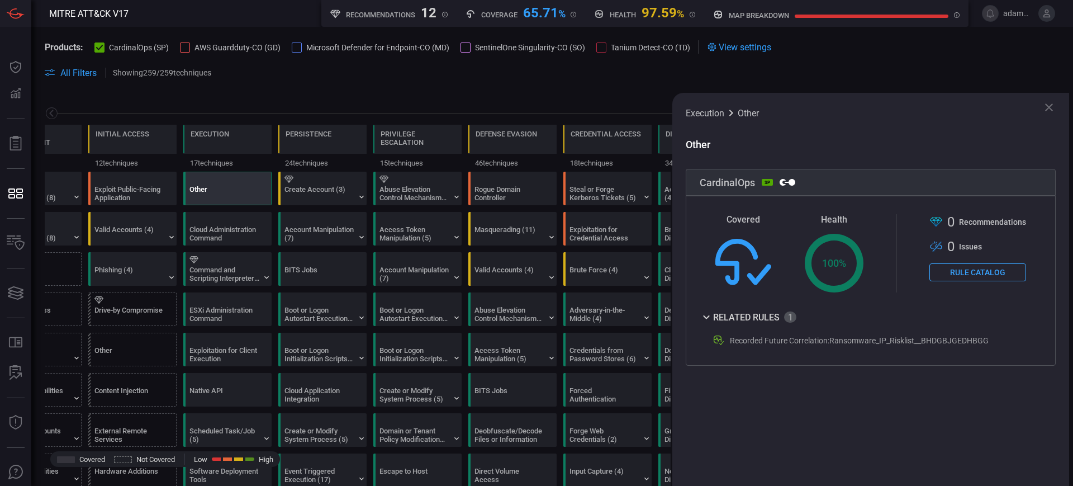
click at [886, 339] on div "Recorded Future Correlation:Ransomware_IP_Risklist__BHDGBJGEDHBGG" at bounding box center [859, 340] width 259 height 9
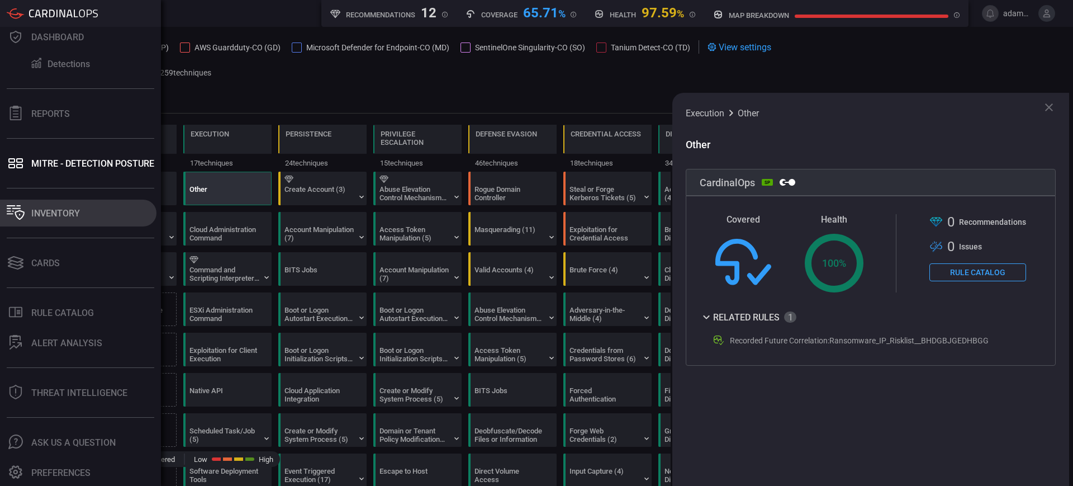
click at [39, 216] on div "Inventory" at bounding box center [55, 213] width 49 height 11
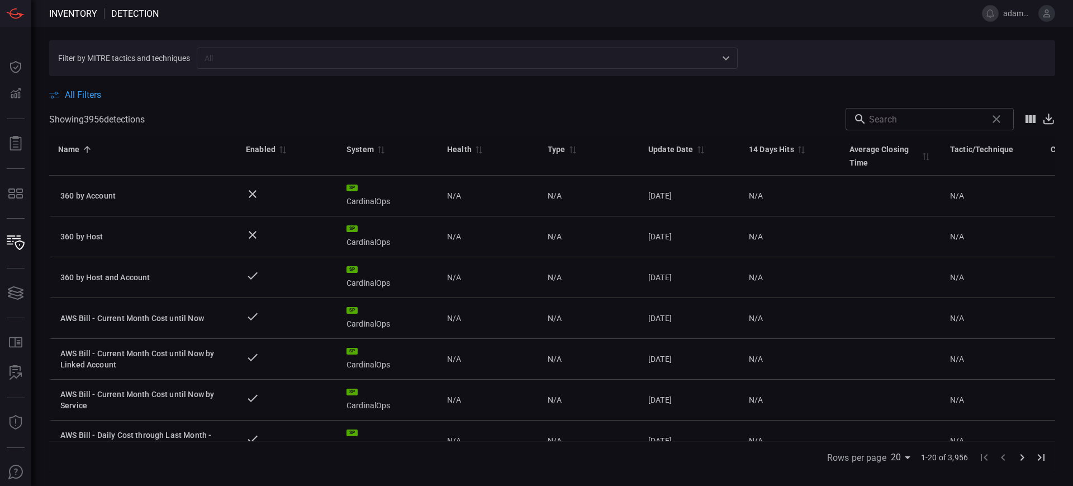
click at [255, 55] on input "text" at bounding box center [458, 58] width 516 height 14
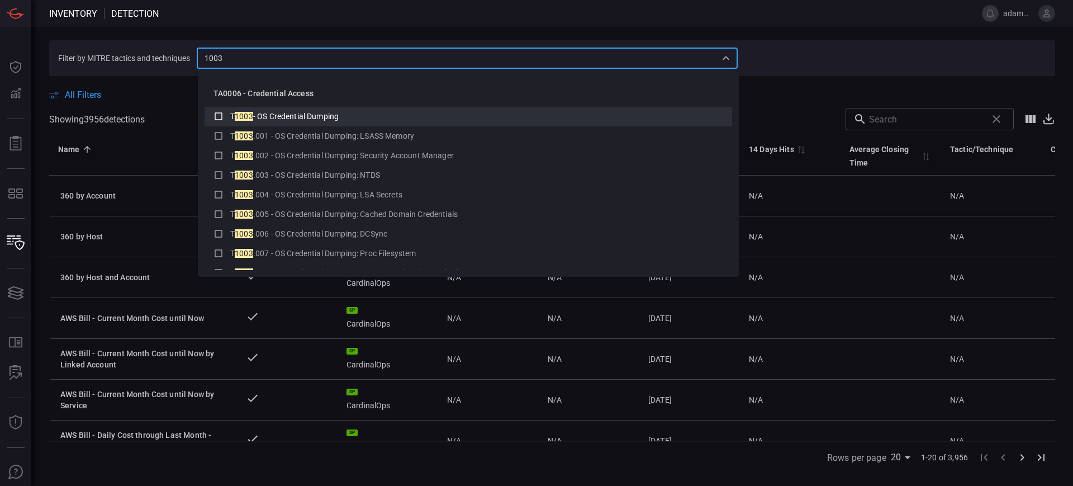
click at [275, 116] on span "- OS Credential Dumping" at bounding box center [296, 116] width 86 height 9
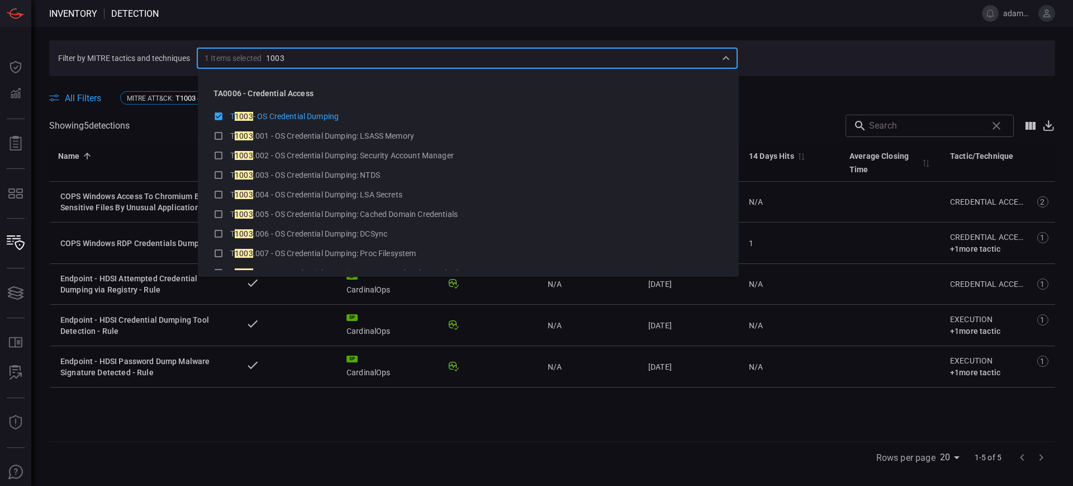
type input "1003"
click at [804, 94] on div "All Filters MITRE ATT&CK : T1003 - OS Credential Dumping Clear All" at bounding box center [552, 97] width 1006 height 17
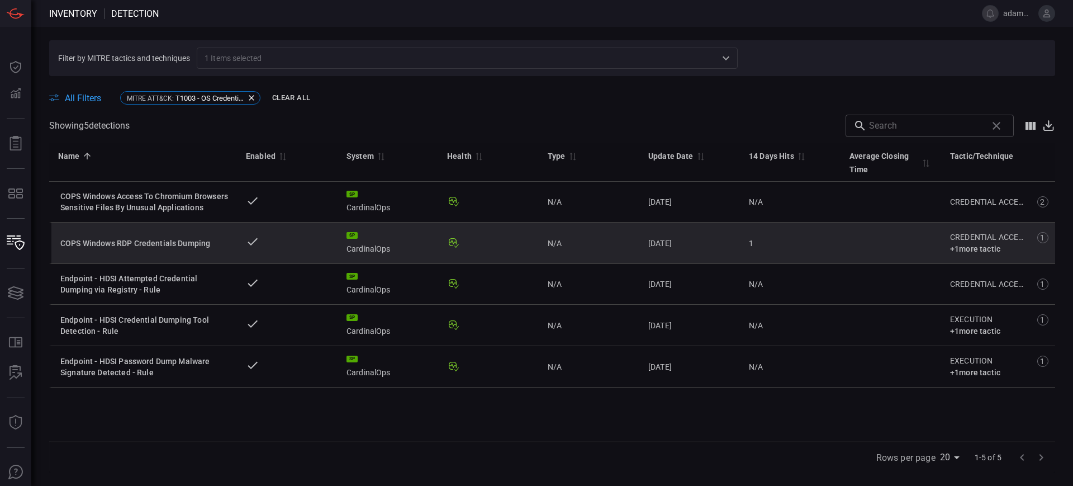
click at [146, 240] on div "COPS Windows RDP Credentials Dumping" at bounding box center [144, 243] width 168 height 11
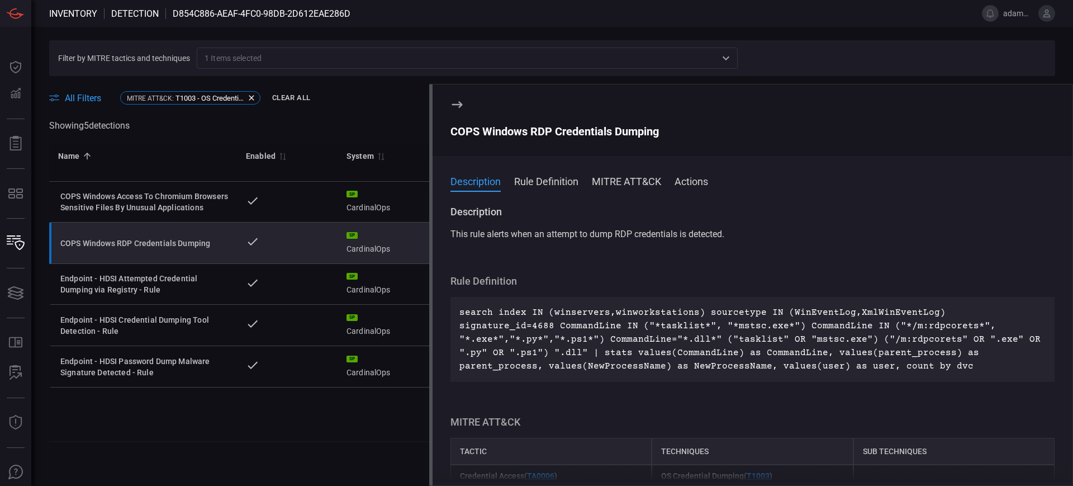
click at [455, 101] on icon at bounding box center [457, 104] width 13 height 13
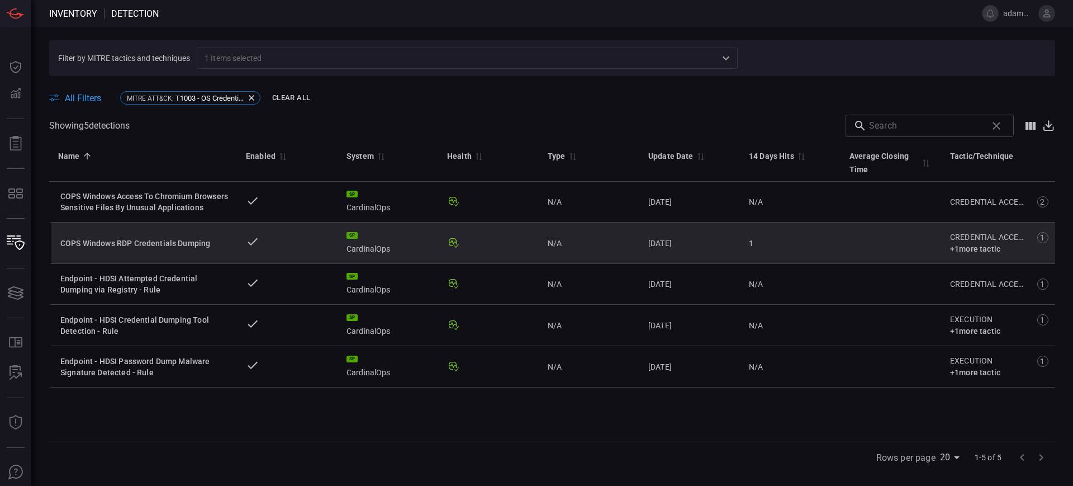
click at [771, 240] on div "1" at bounding box center [790, 243] width 83 height 11
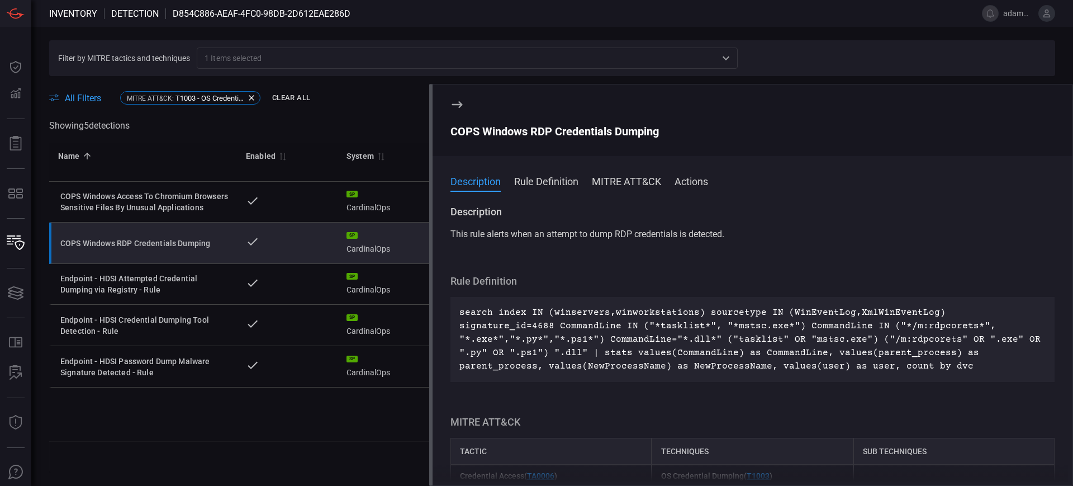
click at [456, 103] on icon at bounding box center [457, 104] width 13 height 13
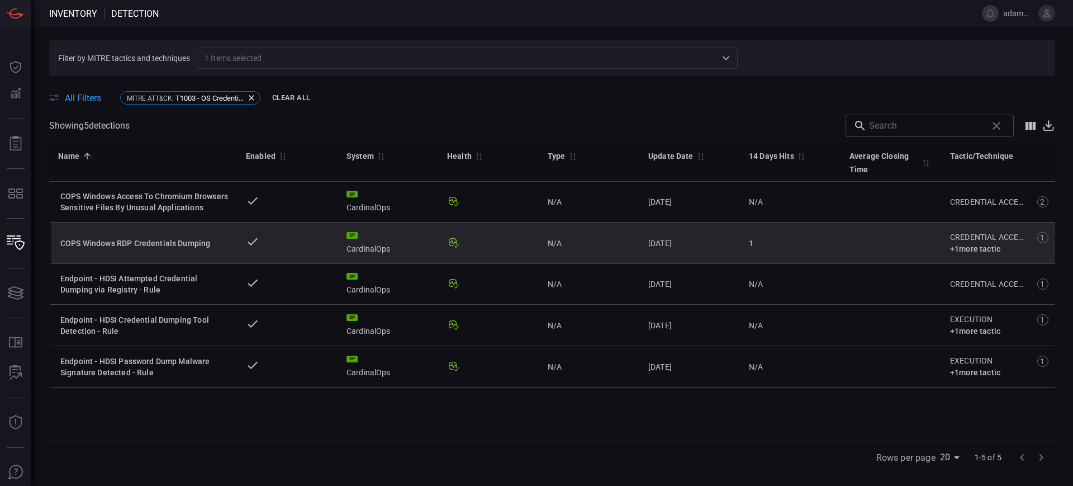
click at [983, 245] on span "+ 1 more tactic" at bounding box center [975, 248] width 50 height 9
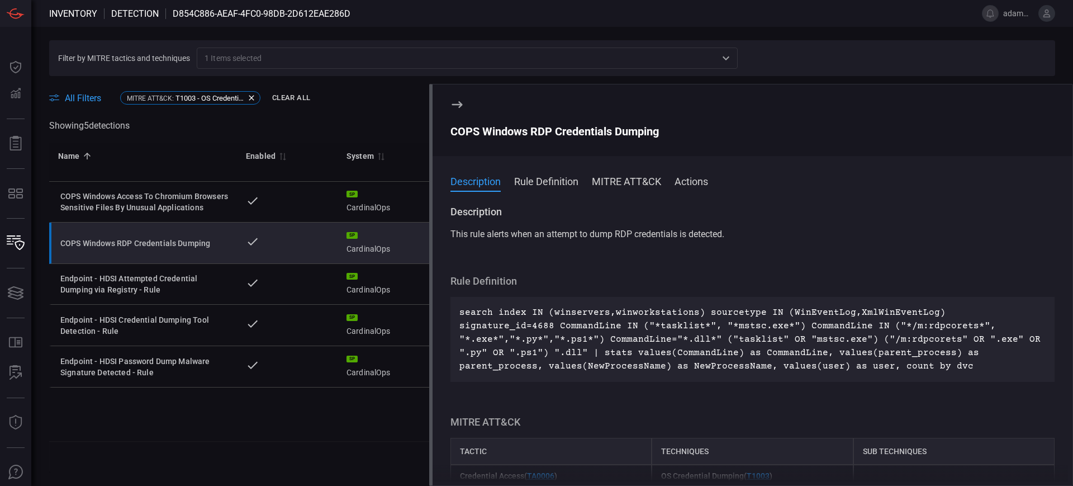
click at [451, 102] on icon at bounding box center [457, 104] width 13 height 13
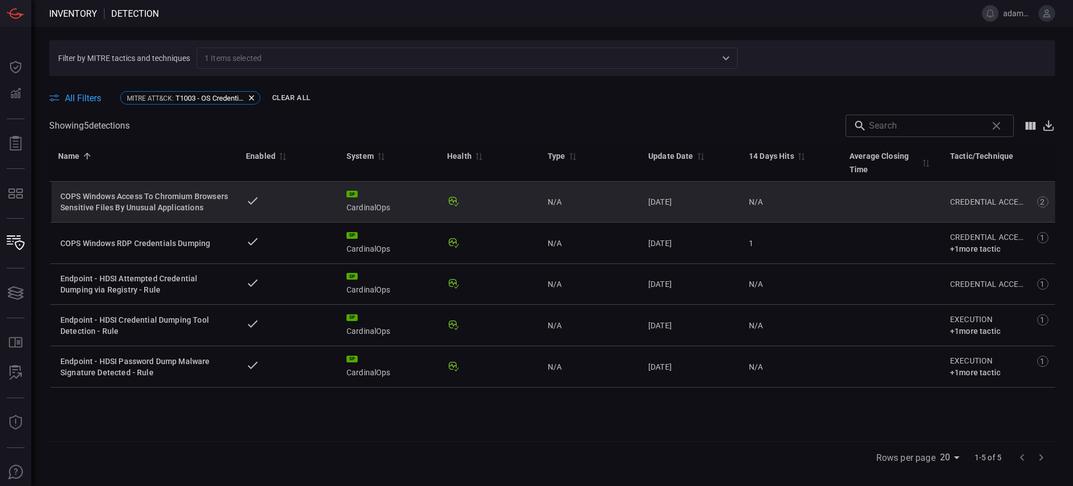
drag, startPoint x: 213, startPoint y: 205, endPoint x: 196, endPoint y: 205, distance: 16.8
click at [213, 205] on div "COPS Windows Access To Chromium Browsers Sensitive Files By Unusual Applications" at bounding box center [144, 202] width 168 height 22
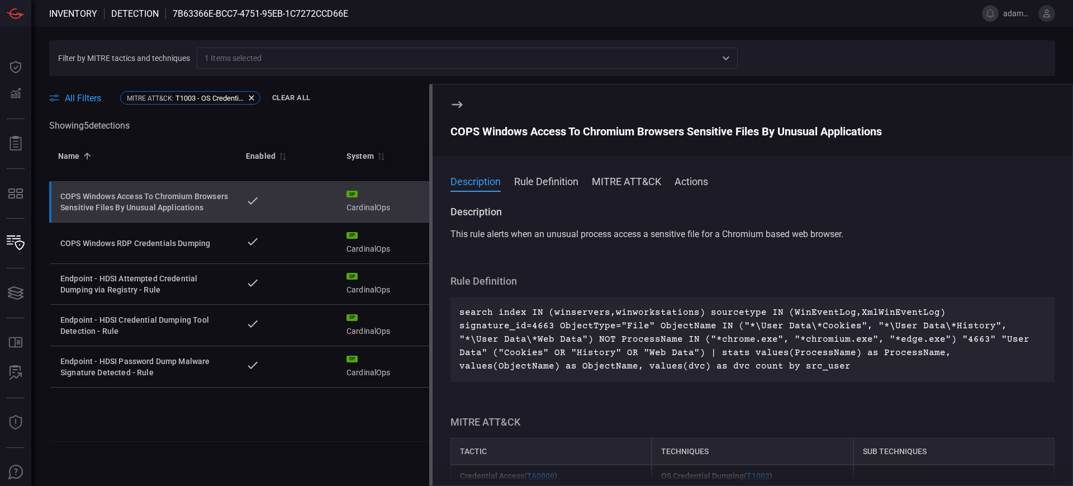
click at [141, 195] on div "COPS Windows Access To Chromium Browsers Sensitive Files By Unusual Applications" at bounding box center [144, 202] width 168 height 22
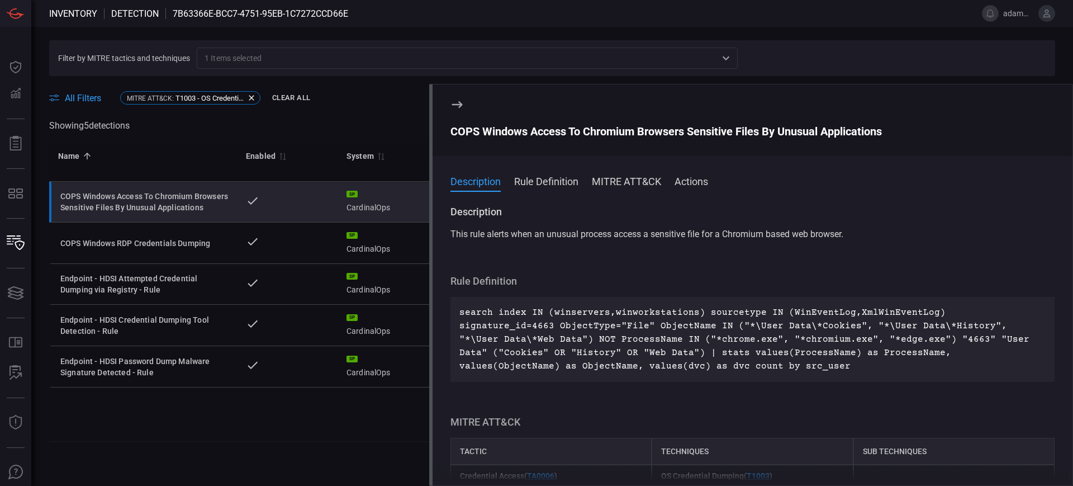
click at [461, 127] on div "COPS Windows Access To Chromium Browsers Sensitive Files By Unusual Applications" at bounding box center [753, 131] width 604 height 13
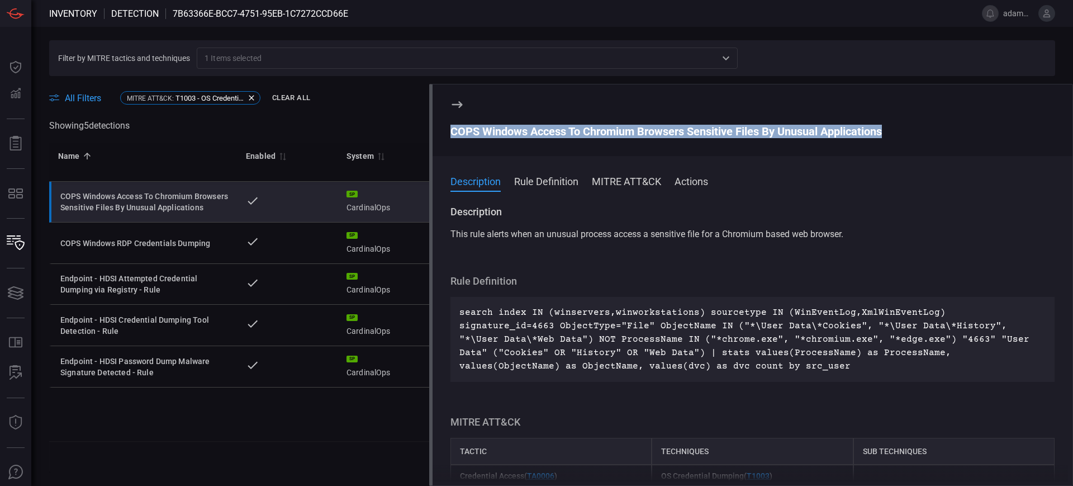
click at [461, 127] on div "COPS Windows Access To Chromium Browsers Sensitive Files By Unusual Applications" at bounding box center [753, 131] width 604 height 13
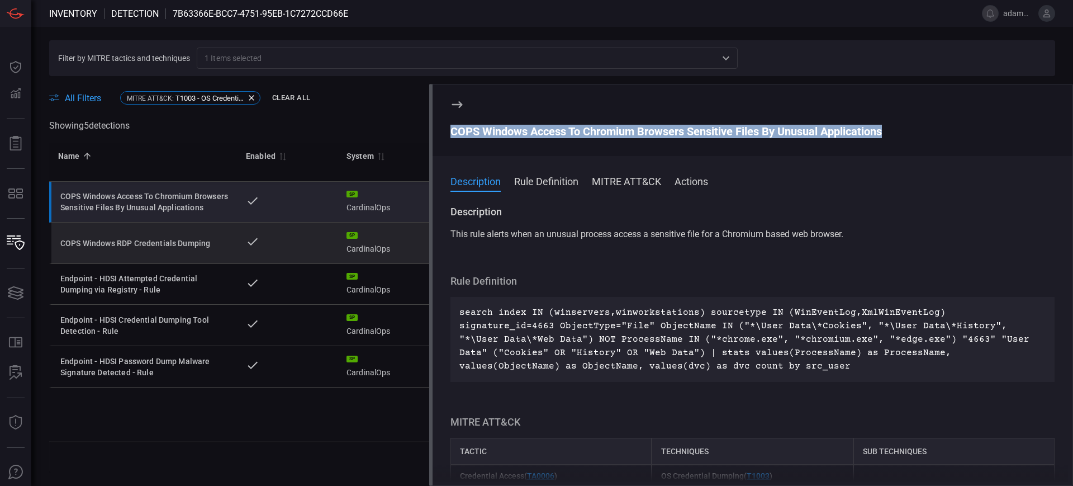
click at [161, 246] on div "COPS Windows RDP Credentials Dumping" at bounding box center [144, 243] width 168 height 11
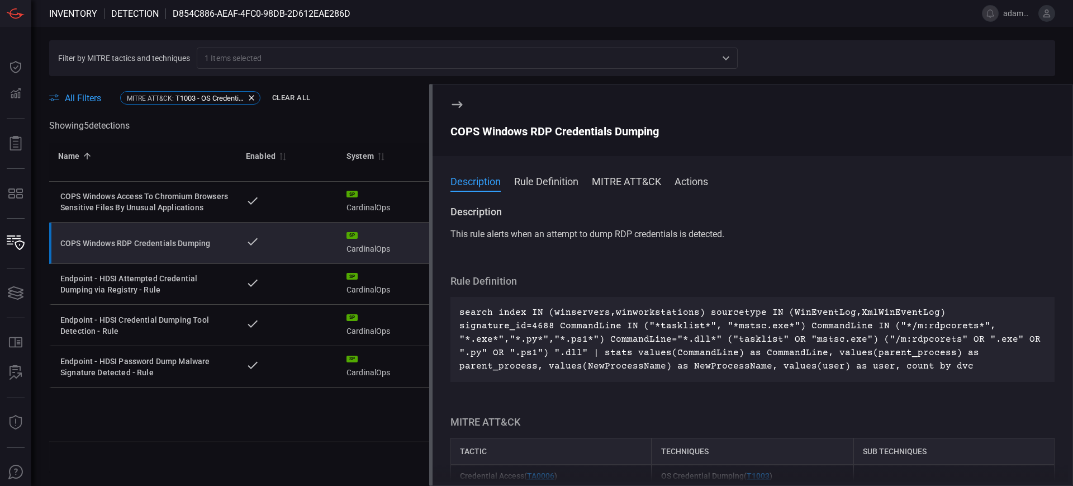
click at [505, 130] on div "COPS Windows RDP Credentials Dumping" at bounding box center [753, 131] width 604 height 13
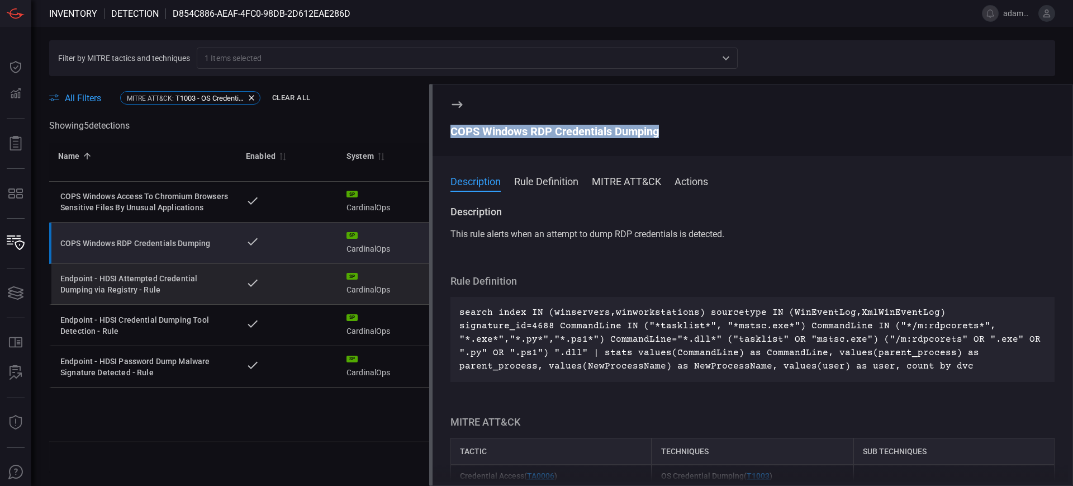
drag, startPoint x: 136, startPoint y: 287, endPoint x: 173, endPoint y: 286, distance: 36.9
click at [136, 287] on div "Endpoint - HDSI Attempted Credential Dumping via Registry - Rule" at bounding box center [144, 284] width 168 height 22
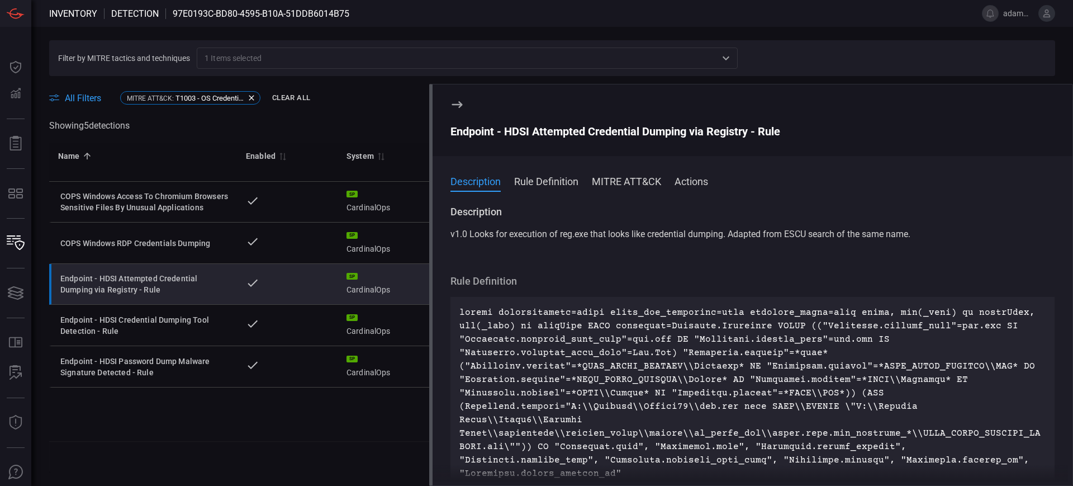
click at [493, 130] on div "Endpoint - HDSI Attempted Credential Dumping via Registry - Rule" at bounding box center [753, 131] width 604 height 13
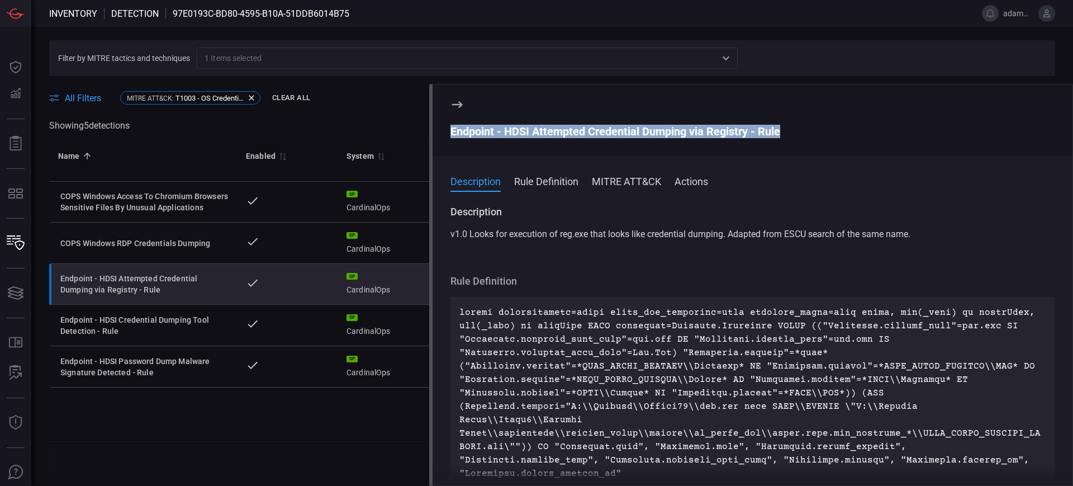
click at [493, 130] on div "Endpoint - HDSI Attempted Credential Dumping via Registry - Rule" at bounding box center [753, 131] width 604 height 13
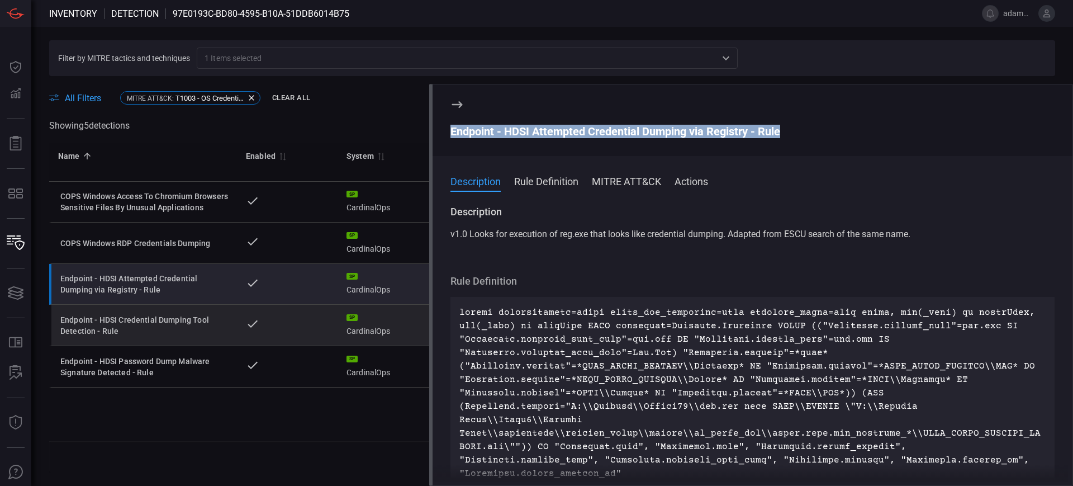
drag, startPoint x: 131, startPoint y: 315, endPoint x: 164, endPoint y: 318, distance: 33.1
click at [131, 315] on div "Endpoint - HDSI Credential Dumping Tool Detection - Rule" at bounding box center [144, 325] width 168 height 22
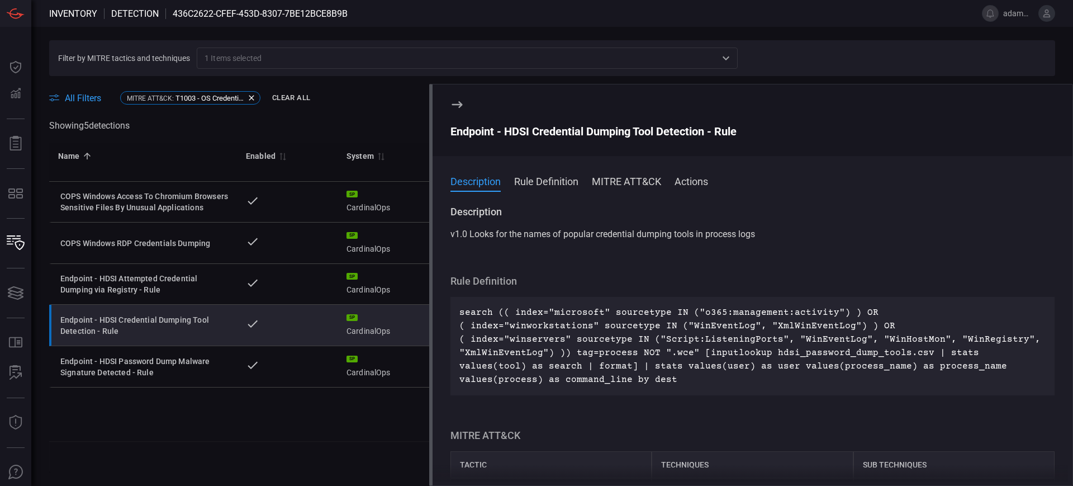
click at [545, 131] on div "Endpoint - HDSI Credential Dumping Tool Detection - Rule" at bounding box center [753, 131] width 604 height 13
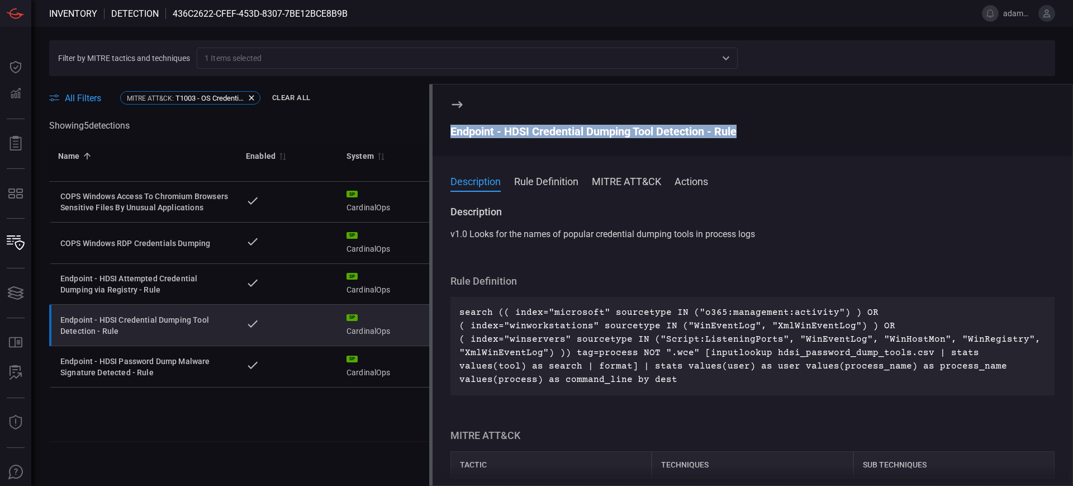
click at [545, 131] on div "Endpoint - HDSI Credential Dumping Tool Detection - Rule" at bounding box center [753, 131] width 604 height 13
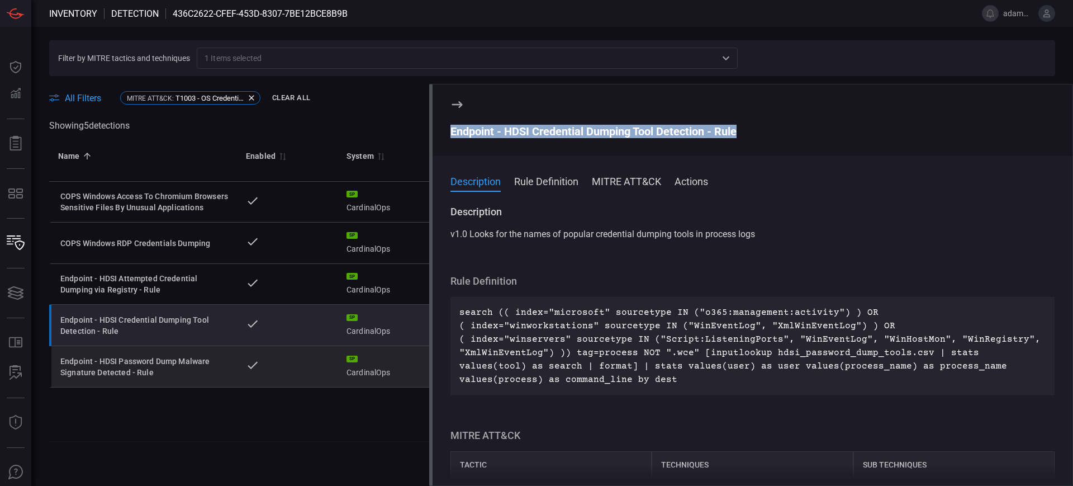
click at [171, 363] on div "Endpoint - HDSI Password Dump Malware Signature Detected - Rule" at bounding box center [144, 367] width 168 height 22
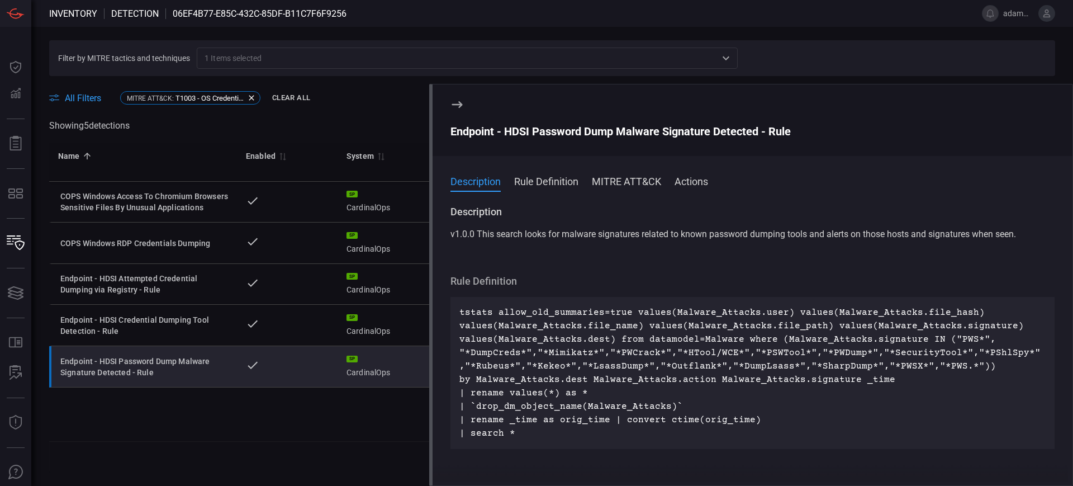
click at [561, 127] on div "Endpoint - HDSI Password Dump Malware Signature Detected - Rule" at bounding box center [753, 131] width 604 height 13
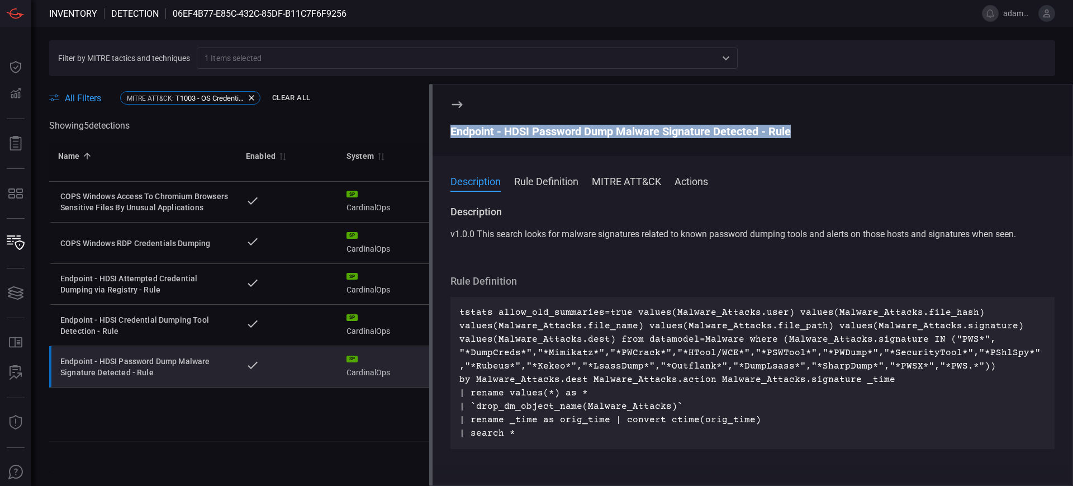
click at [561, 127] on div "Endpoint - HDSI Password Dump Malware Signature Detected - Rule" at bounding box center [753, 131] width 604 height 13
drag, startPoint x: 457, startPoint y: 97, endPoint x: 454, endPoint y: 105, distance: 7.8
click at [456, 101] on icon at bounding box center [457, 104] width 13 height 13
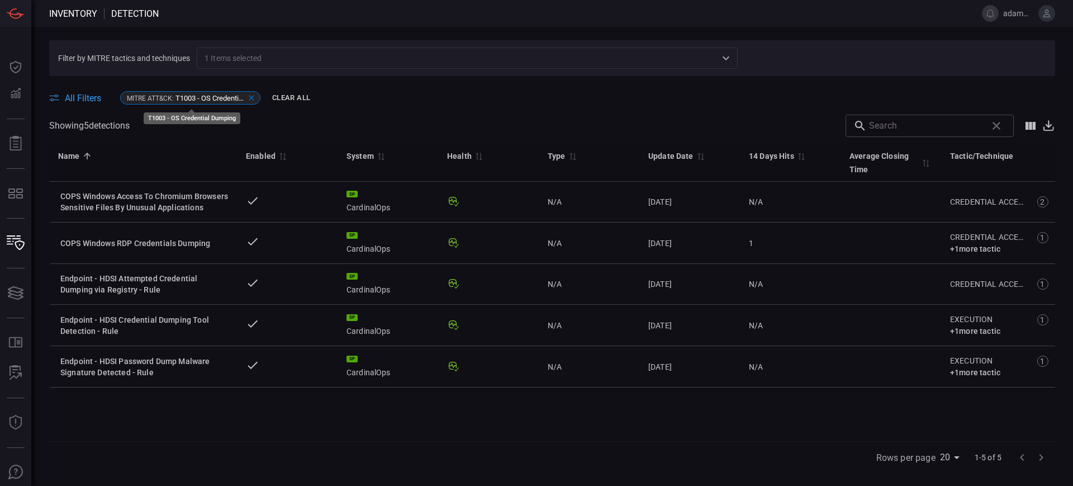
drag, startPoint x: 250, startPoint y: 96, endPoint x: 234, endPoint y: 72, distance: 28.5
click at [250, 96] on icon at bounding box center [251, 98] width 5 height 5
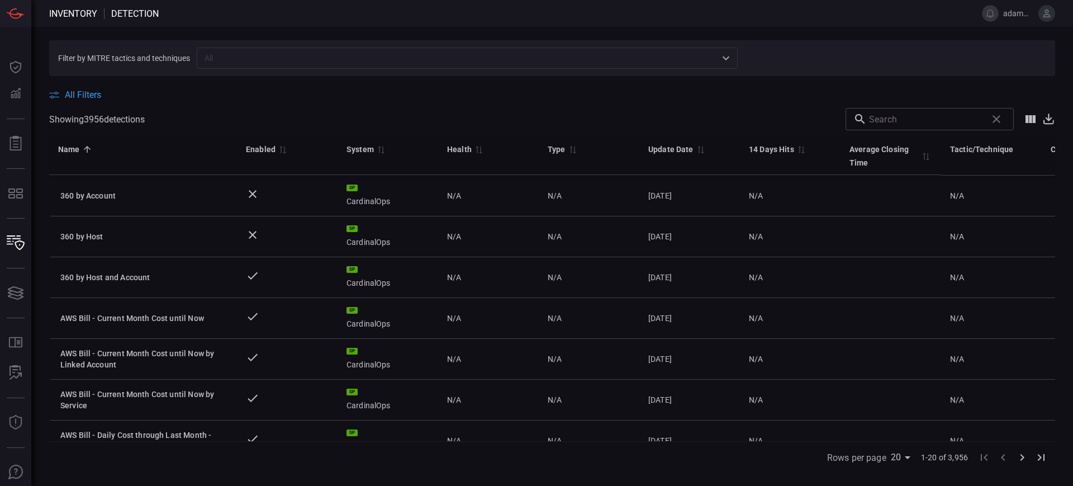
click at [231, 56] on input "text" at bounding box center [458, 58] width 516 height 14
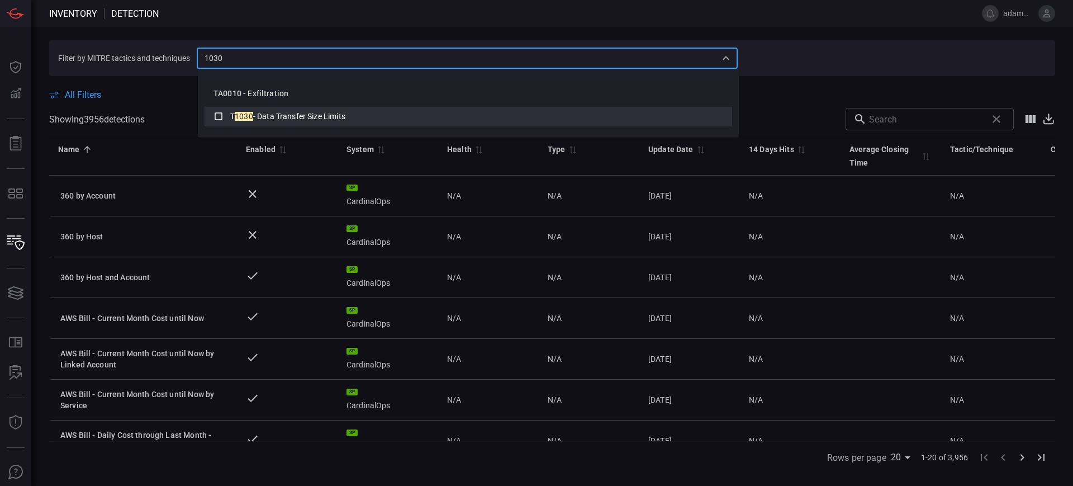
click at [277, 113] on span "- Data Transfer Size Limits" at bounding box center [299, 116] width 92 height 9
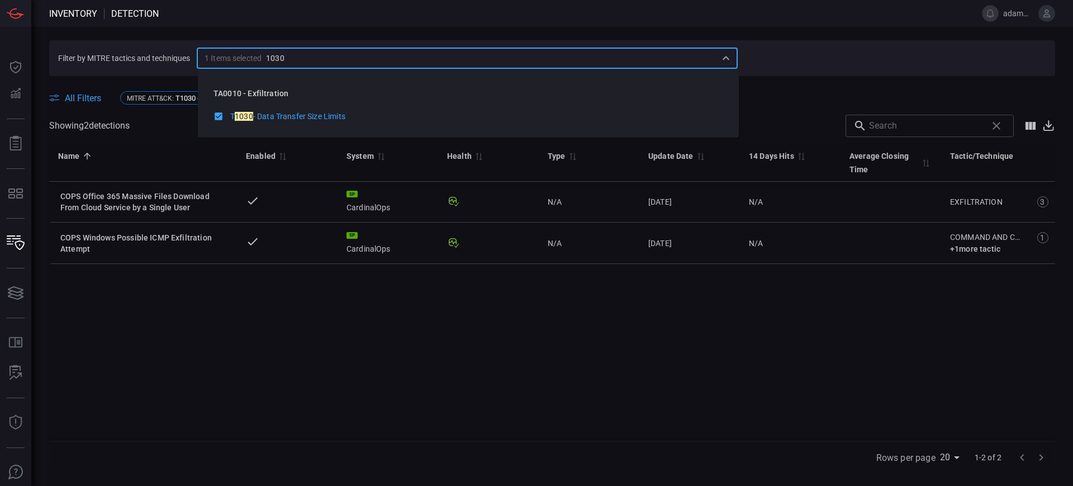
type input "1030"
click at [328, 355] on div "Name 0 Enabled 0 System 0 Health 0 Type 0 Update Date 0 14 Days Hits 0 Average …" at bounding box center [552, 292] width 1006 height 299
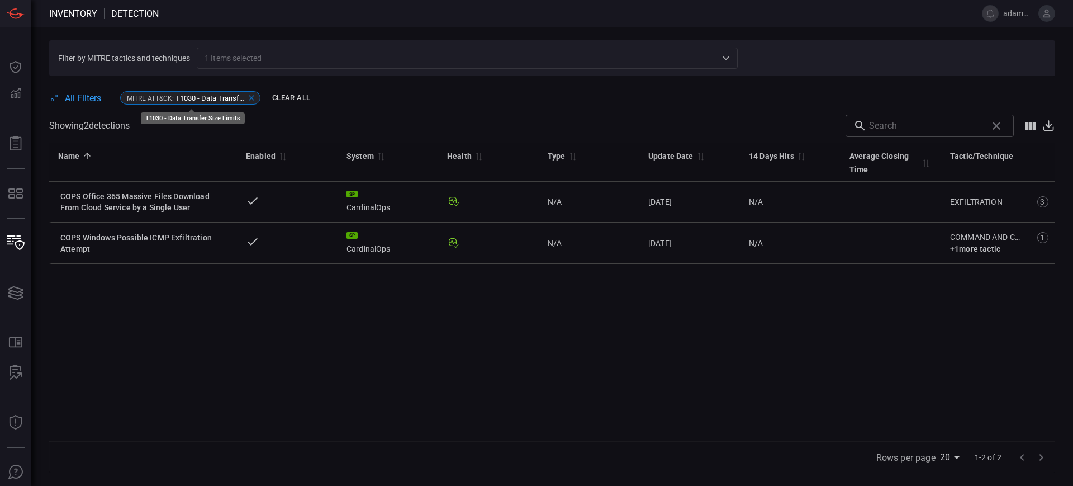
click at [253, 96] on icon at bounding box center [251, 97] width 9 height 9
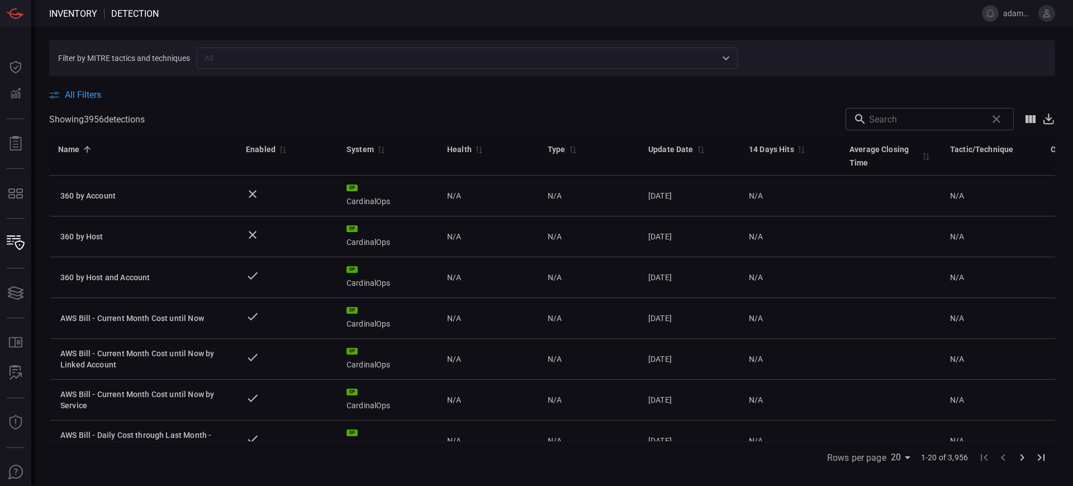
click at [293, 57] on input "text" at bounding box center [458, 58] width 516 height 14
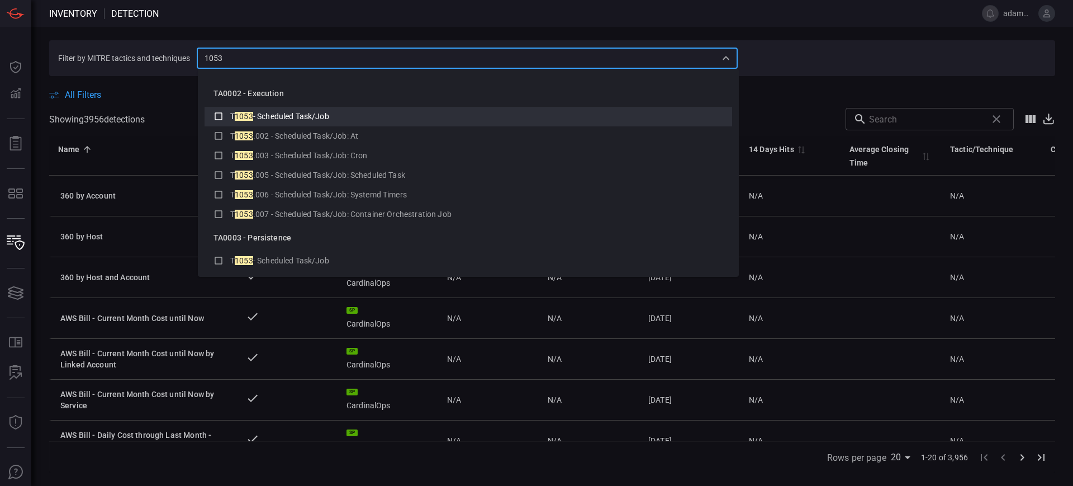
click at [318, 117] on span "- Scheduled Task/Job" at bounding box center [291, 116] width 76 height 9
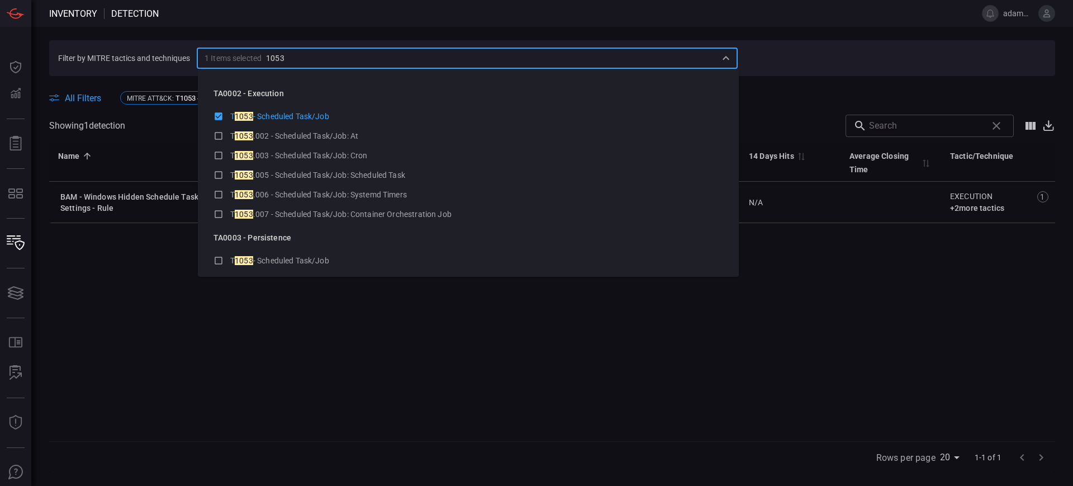
type input "1053"
click at [823, 75] on div "Filter by MITRE tactics and techniques 1 Items selected ​ All Filters MITRE ATT…" at bounding box center [552, 256] width 1042 height 459
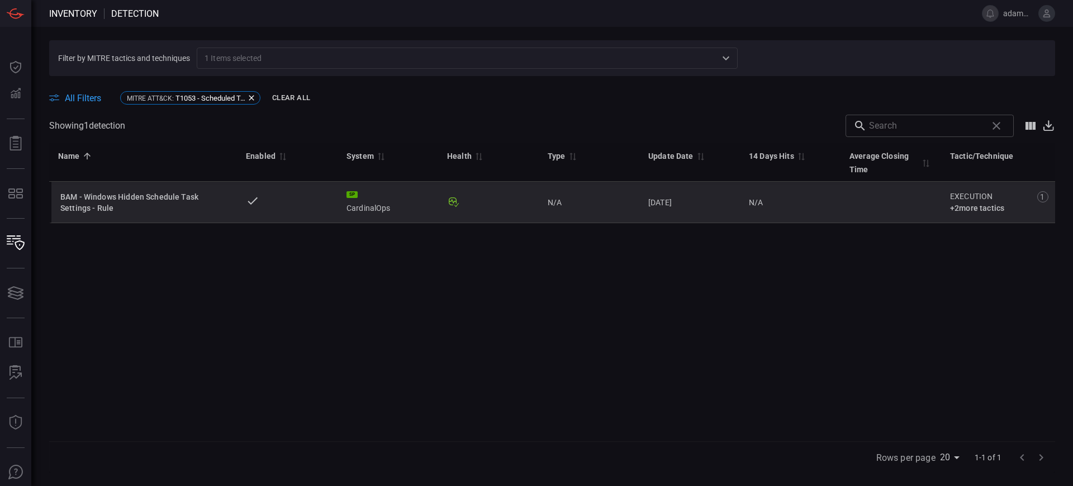
click at [152, 198] on div "BAM - Windows Hidden Schedule Task Settings - Rule" at bounding box center [144, 202] width 168 height 22
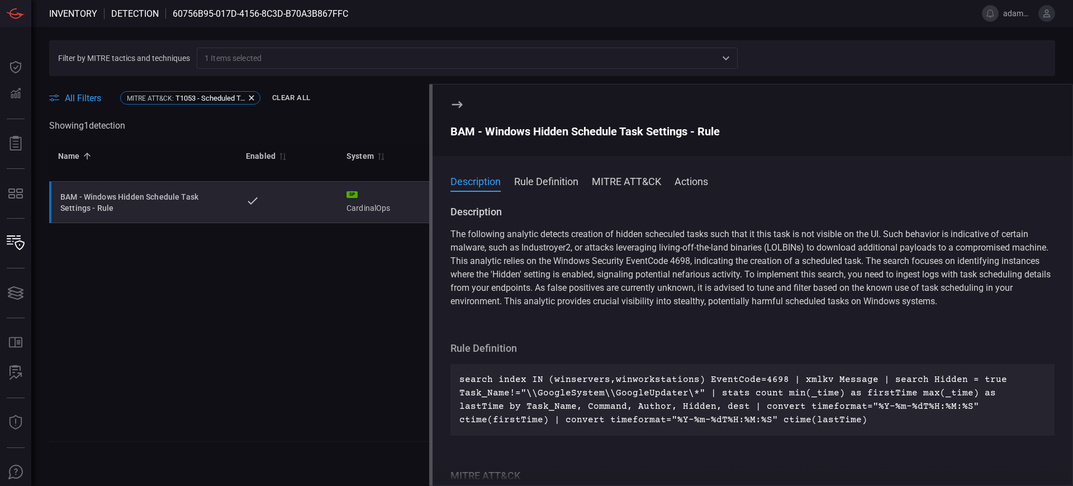
click at [482, 132] on div "BAM - Windows Hidden Schedule Task Settings - Rule" at bounding box center [753, 131] width 604 height 13
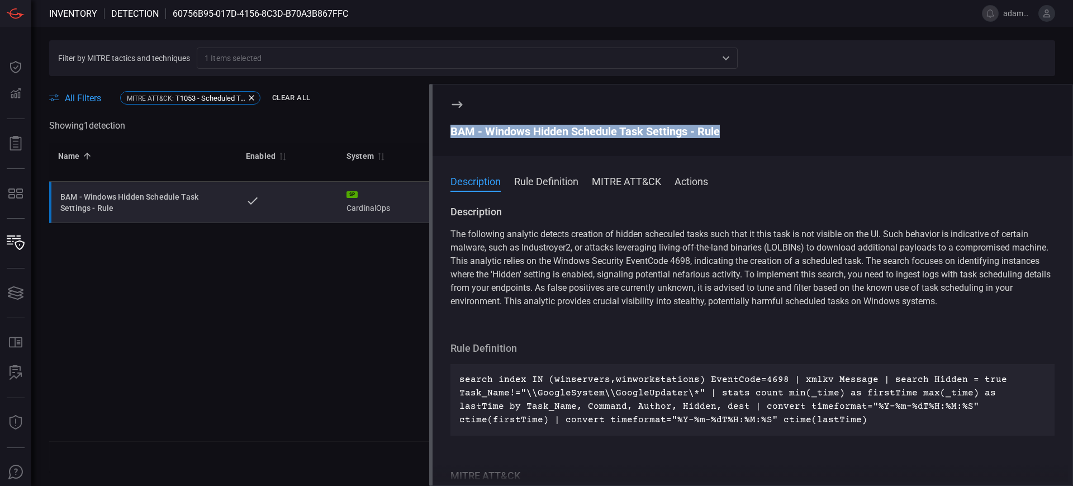
click at [482, 132] on div "BAM - Windows Hidden Schedule Task Settings - Rule" at bounding box center [753, 131] width 604 height 13
drag, startPoint x: 457, startPoint y: 106, endPoint x: 425, endPoint y: 105, distance: 32.4
click at [457, 106] on icon at bounding box center [457, 104] width 13 height 13
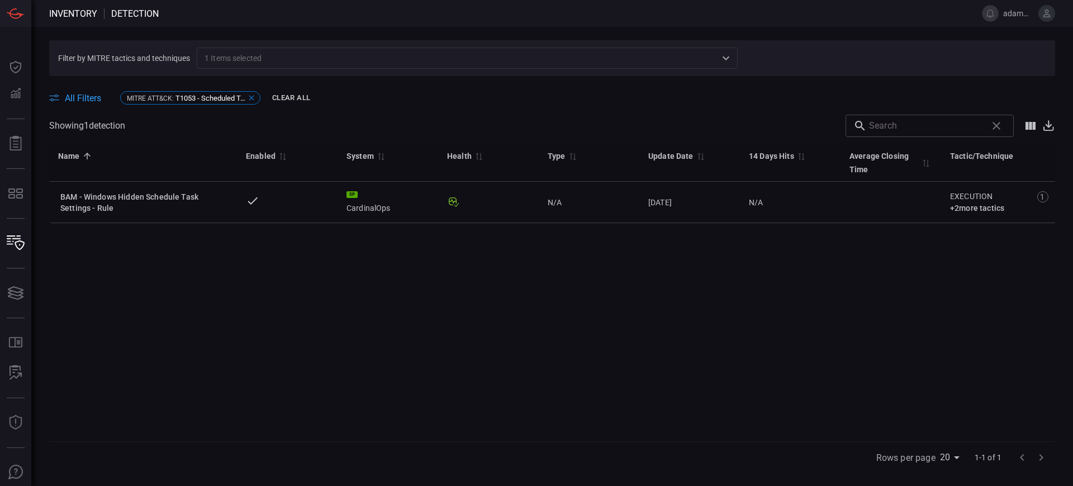
click at [250, 93] on icon at bounding box center [251, 97] width 9 height 9
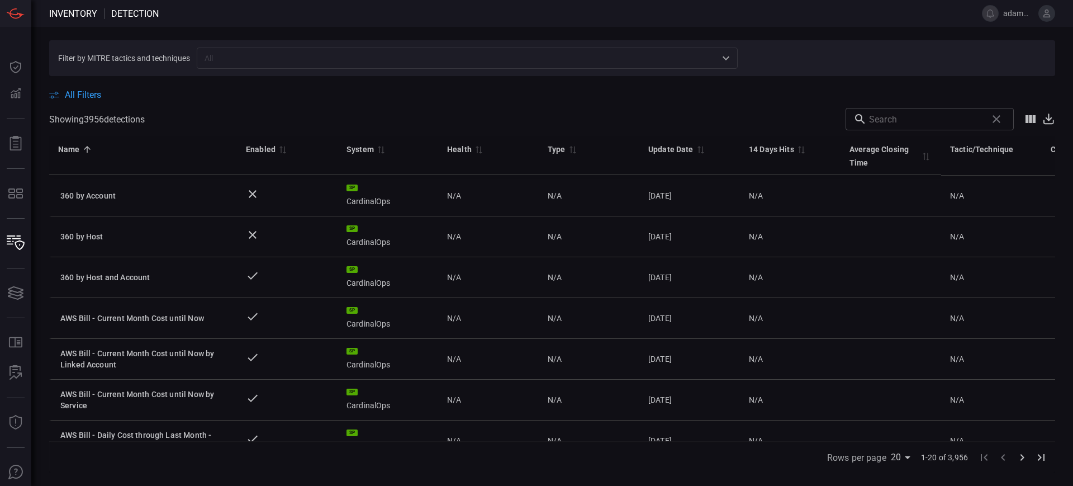
click at [226, 56] on input "text" at bounding box center [458, 58] width 516 height 14
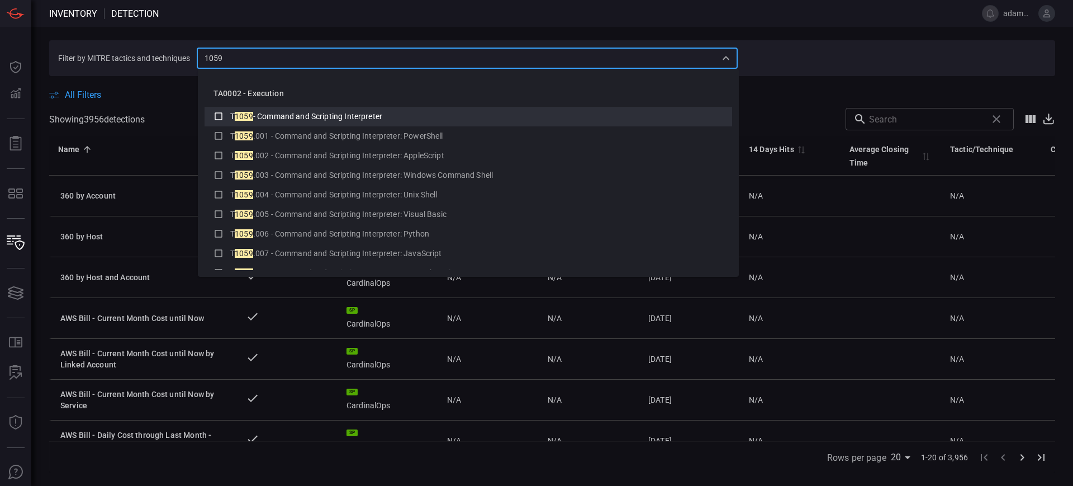
click at [330, 112] on span "- Command and Scripting Interpreter" at bounding box center [317, 116] width 129 height 9
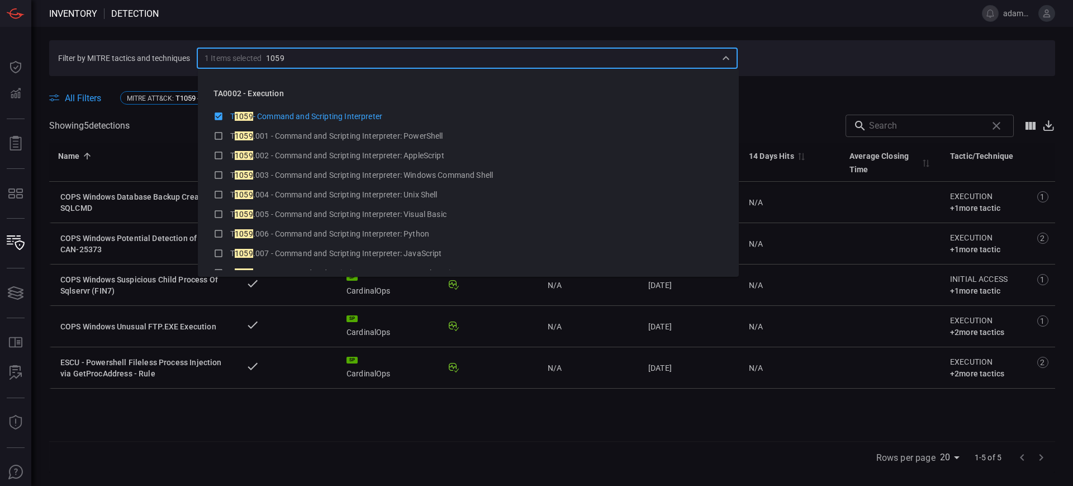
type input "1059"
click at [164, 137] on span at bounding box center [552, 140] width 1006 height 6
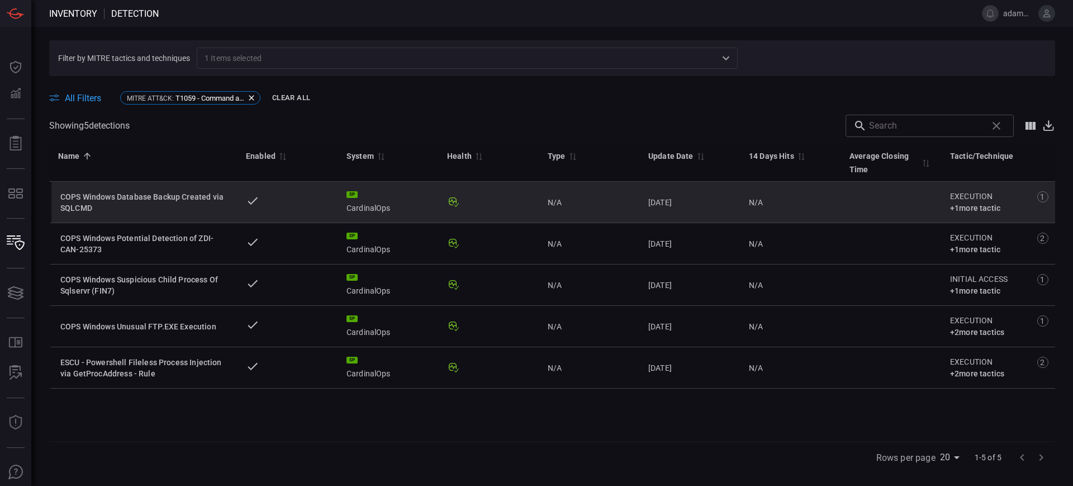
click at [147, 191] on div "COPS Windows Database Backup Created via SQLCMD" at bounding box center [144, 202] width 168 height 22
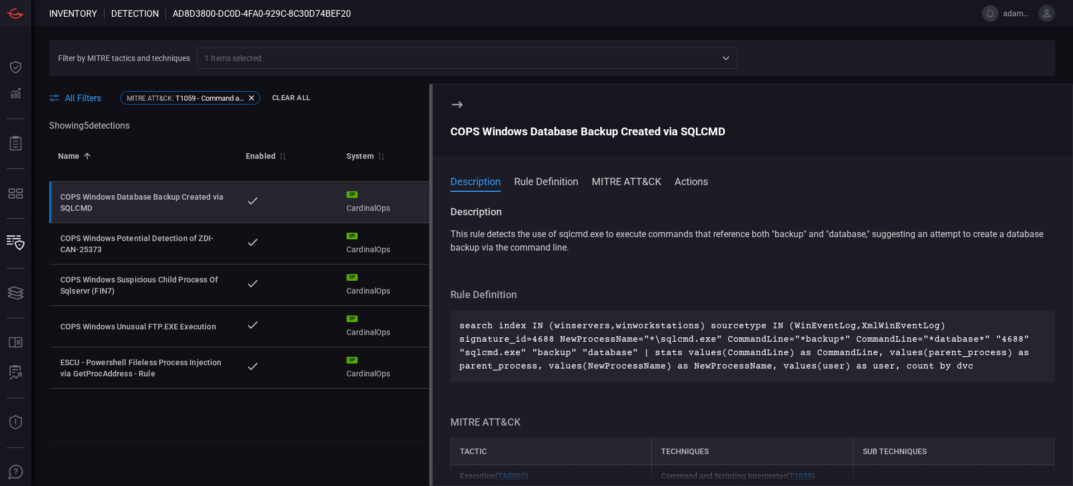
click at [475, 128] on div "COPS Windows Database Backup Created via SQLCMD" at bounding box center [753, 131] width 604 height 13
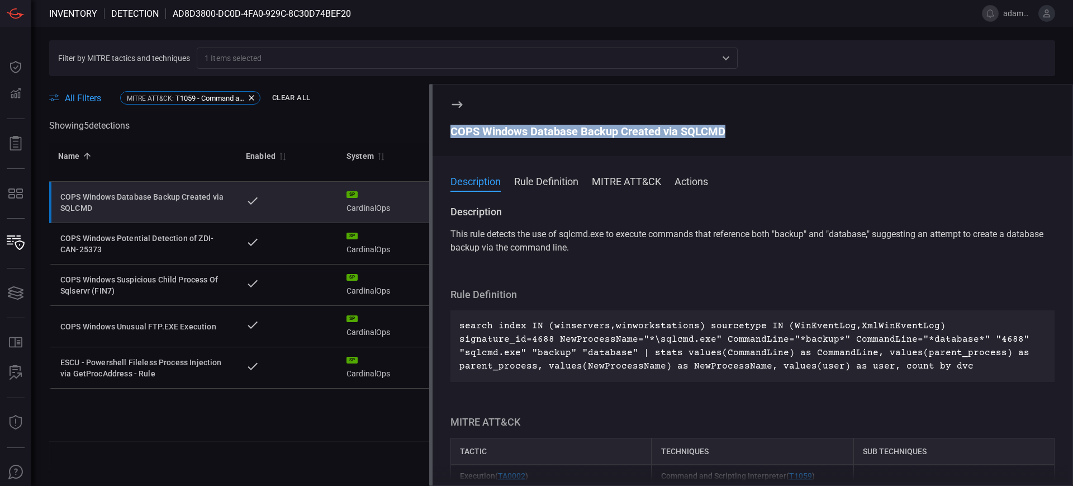
click at [475, 128] on div "COPS Windows Database Backup Created via SQLCMD" at bounding box center [753, 131] width 604 height 13
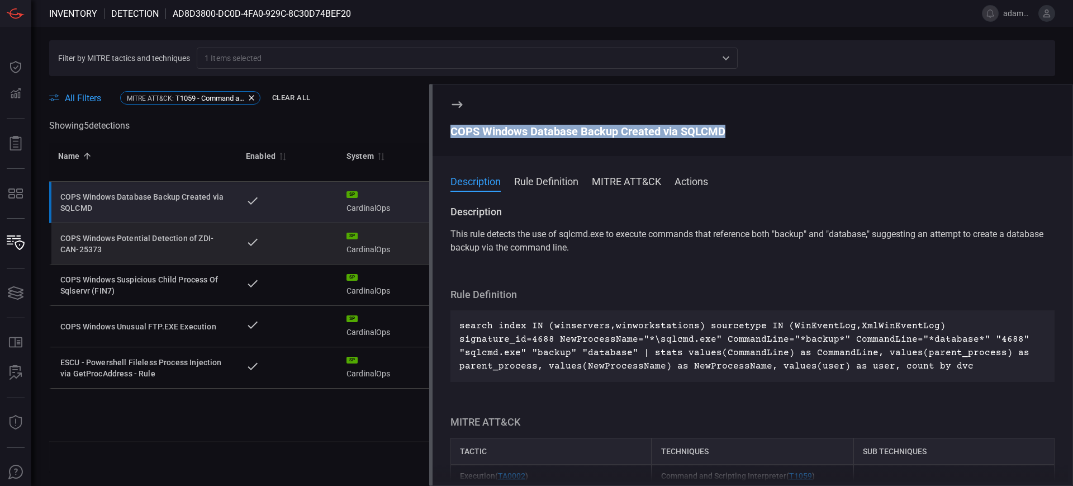
click at [150, 252] on div "COPS Windows Potential Detection of ZDI-CAN-25373" at bounding box center [144, 244] width 168 height 22
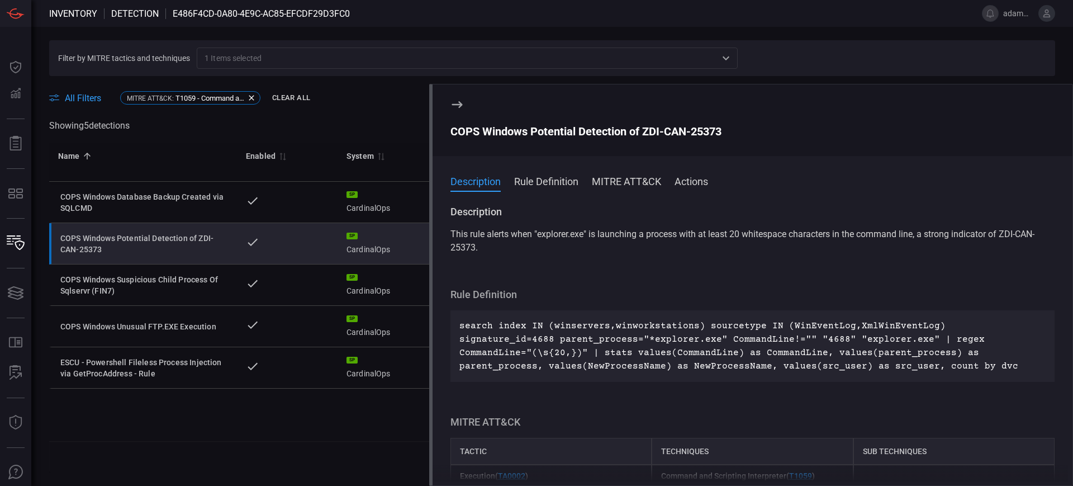
click at [501, 129] on div "COPS Windows Potential Detection of ZDI-CAN-25373" at bounding box center [753, 131] width 604 height 13
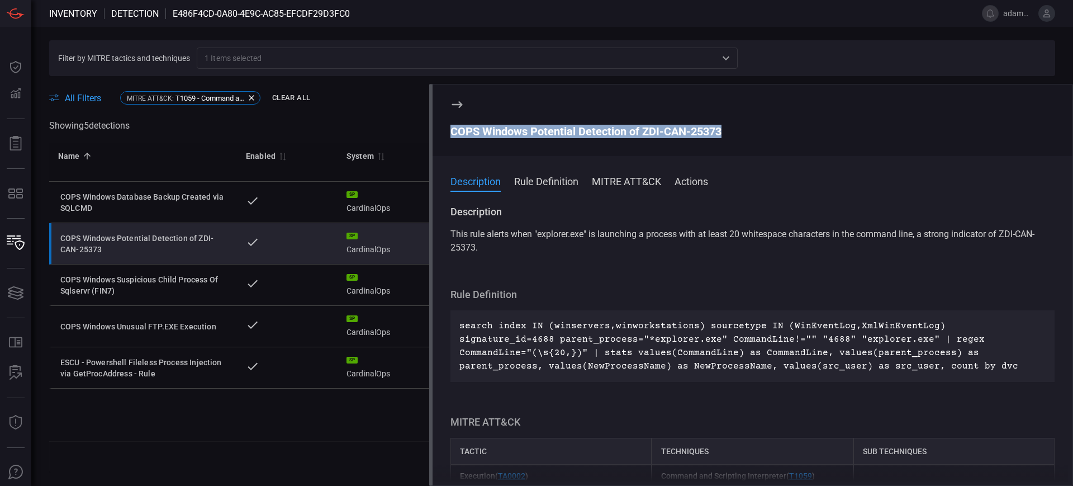
click at [501, 130] on div "COPS Windows Potential Detection of ZDI-CAN-25373" at bounding box center [753, 131] width 604 height 13
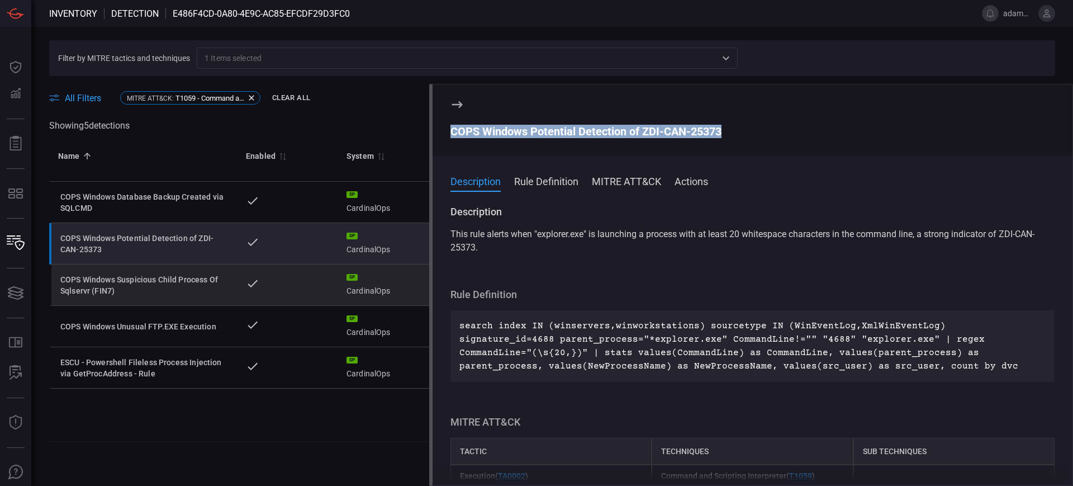
click at [154, 289] on div "COPS Windows Suspicious Child Process Of Sqlservr (FIN7)" at bounding box center [144, 285] width 168 height 22
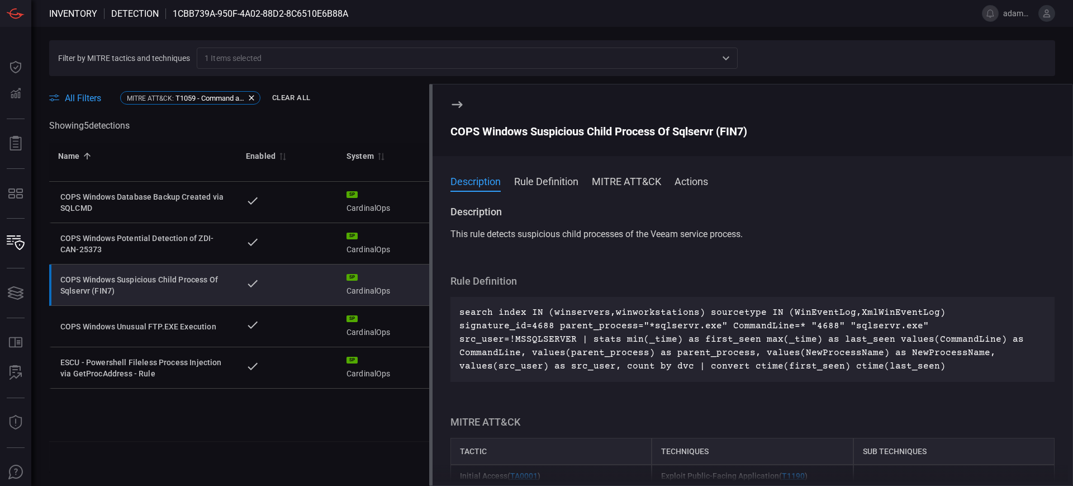
click at [503, 131] on div "COPS Windows Suspicious Child Process Of Sqlservr (FIN7)" at bounding box center [753, 131] width 604 height 13
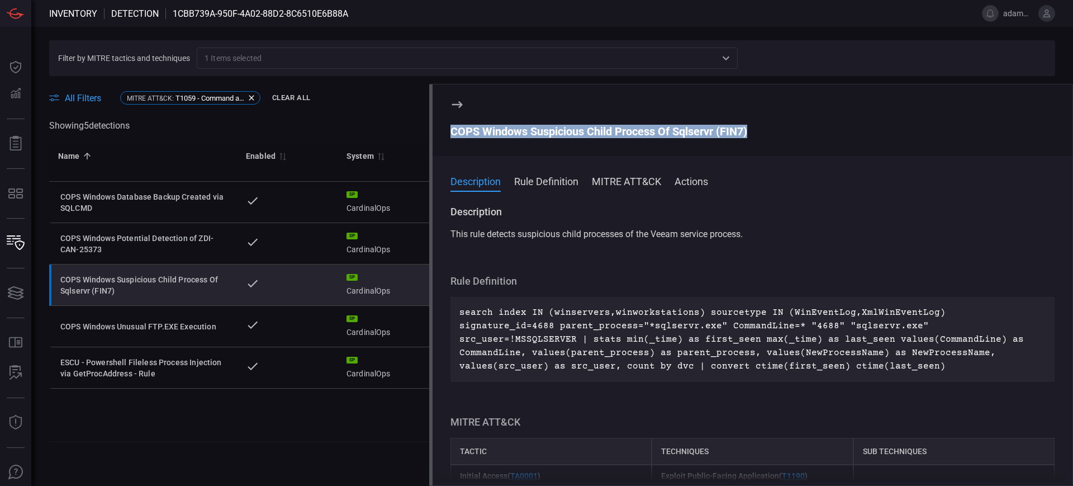
click at [503, 131] on div "COPS Windows Suspicious Child Process Of Sqlservr (FIN7)" at bounding box center [753, 131] width 604 height 13
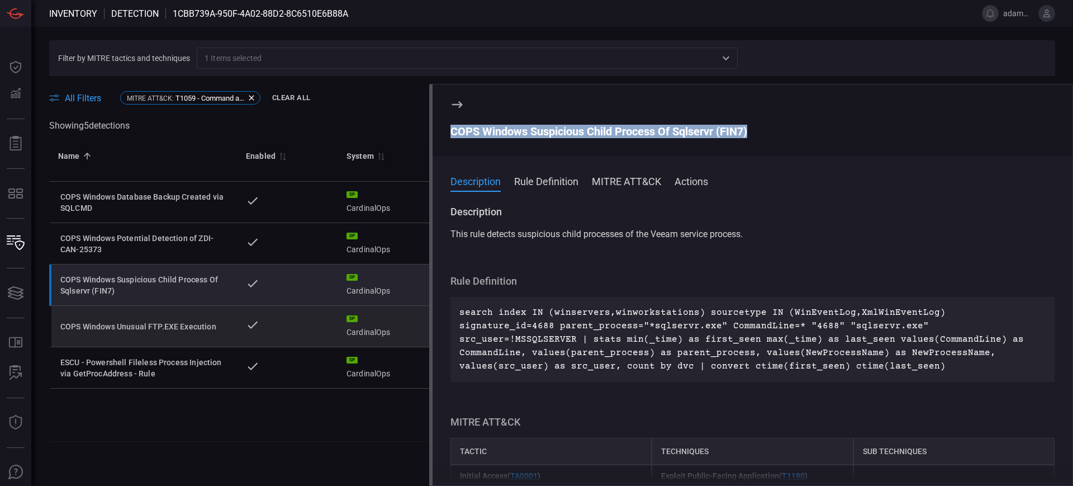
click at [164, 327] on div "COPS Windows Unusual FTP.EXE Execution" at bounding box center [144, 326] width 168 height 11
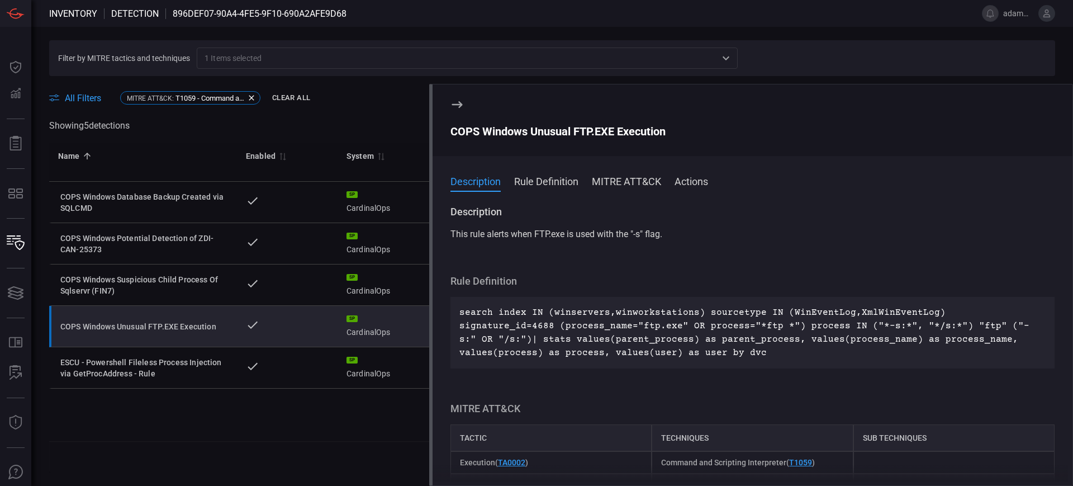
click at [494, 128] on div "COPS Windows Unusual FTP.EXE Execution" at bounding box center [753, 131] width 604 height 13
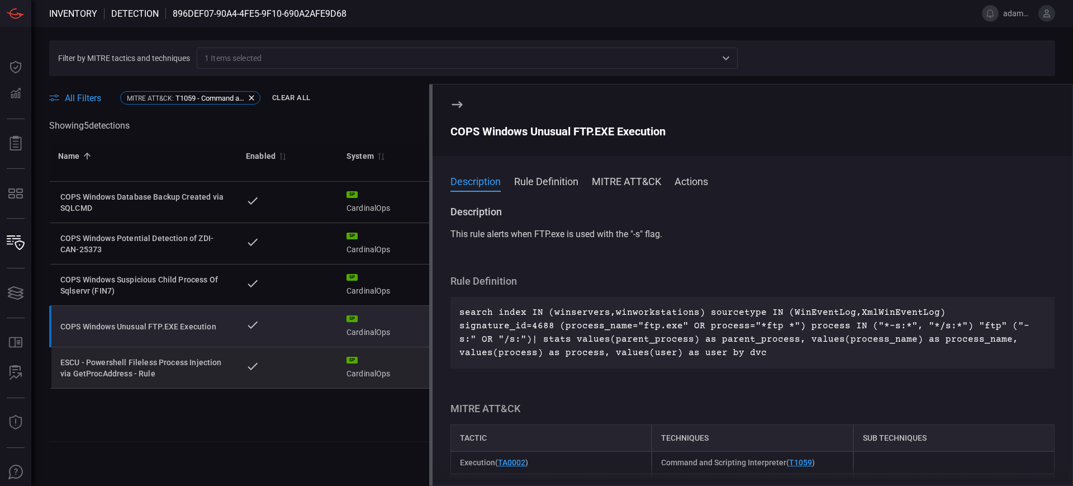
click at [161, 370] on div "ESCU - Powershell Fileless Process Injection via GetProcAddress - Rule" at bounding box center [144, 368] width 168 height 22
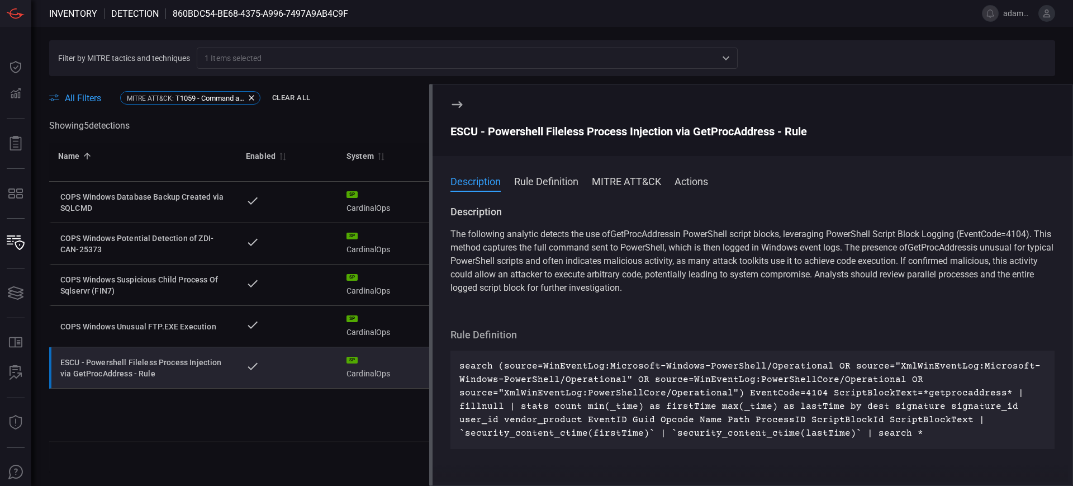
click at [493, 129] on div "ESCU - Powershell Fileless Process Injection via GetProcAddress - Rule" at bounding box center [753, 131] width 604 height 13
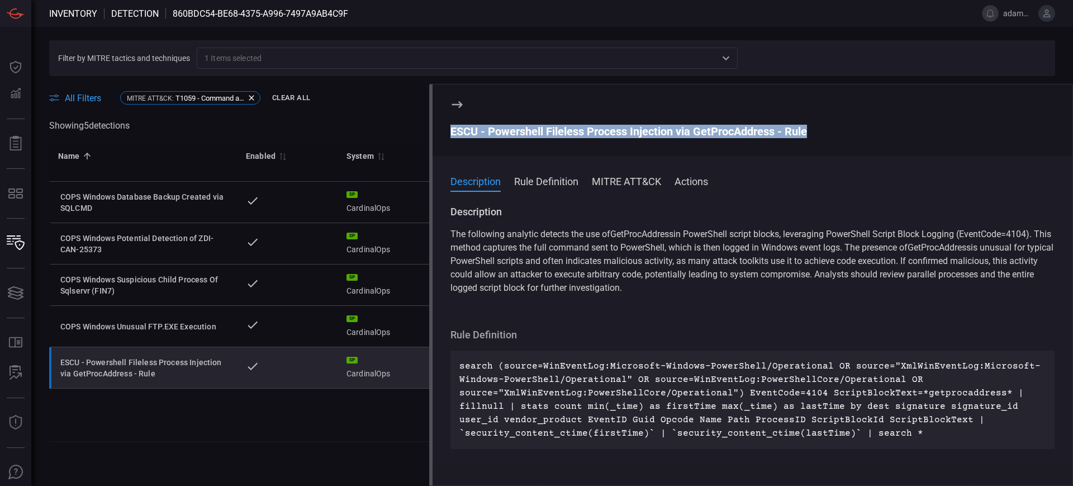
click at [493, 129] on div "ESCU - Powershell Fileless Process Injection via GetProcAddress - Rule" at bounding box center [753, 131] width 604 height 13
drag, startPoint x: 252, startPoint y: 97, endPoint x: 255, endPoint y: 64, distance: 33.2
click at [252, 97] on icon at bounding box center [251, 98] width 5 height 5
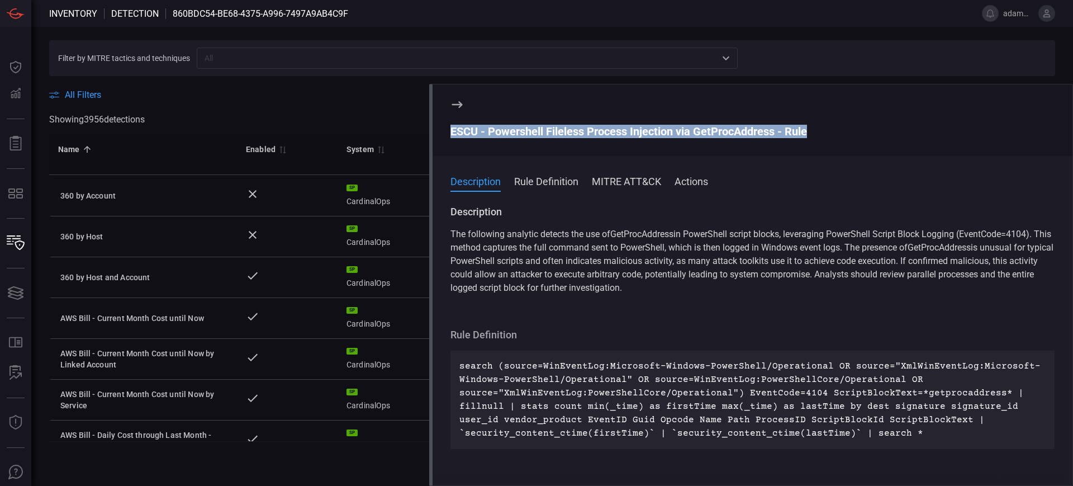
click at [238, 56] on input "text" at bounding box center [458, 58] width 516 height 14
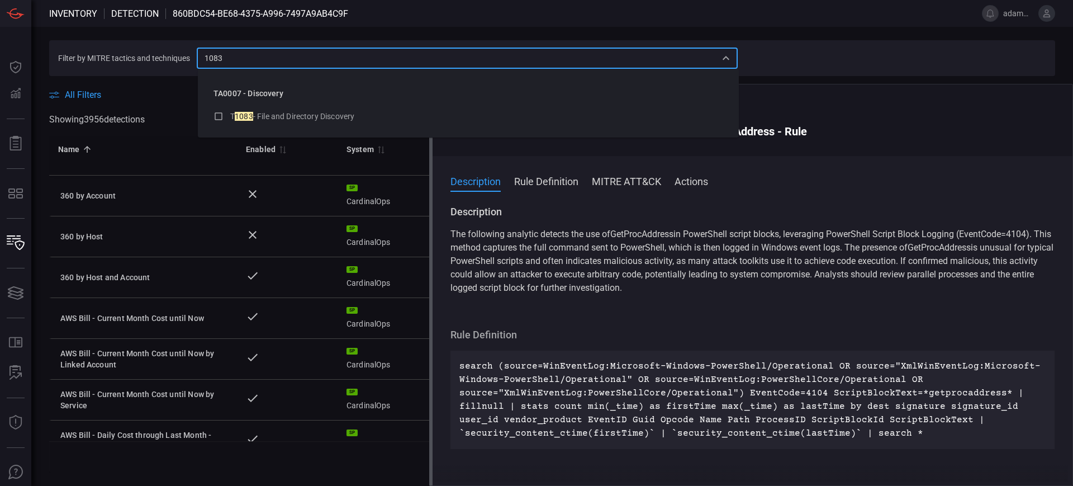
click at [287, 124] on li "T 1083 - File and Directory Discovery" at bounding box center [469, 117] width 528 height 20
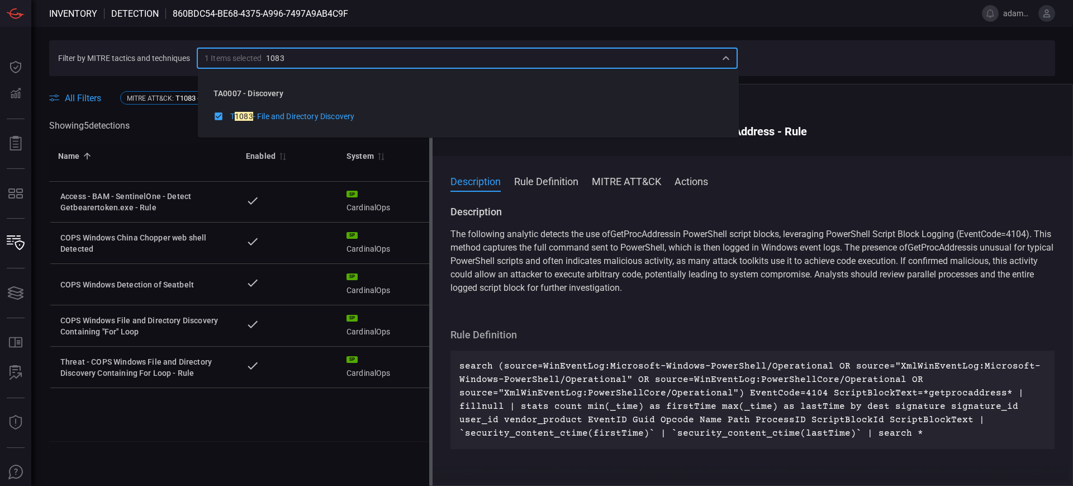
type input "1083"
click at [867, 104] on section "ESCU - Powershell Fileless Process Injection via GetProcAddress - Rule" at bounding box center [753, 120] width 640 height 72
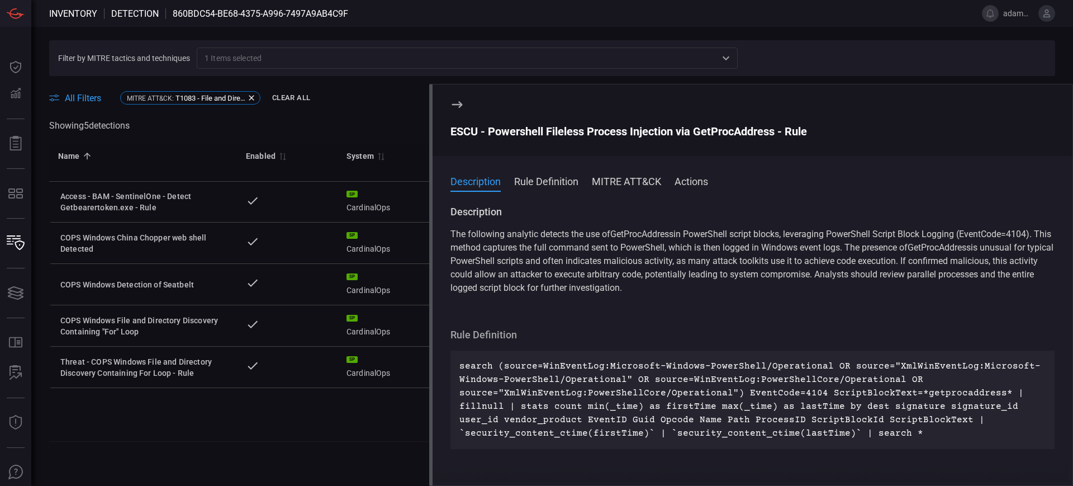
click at [453, 106] on icon at bounding box center [457, 104] width 13 height 13
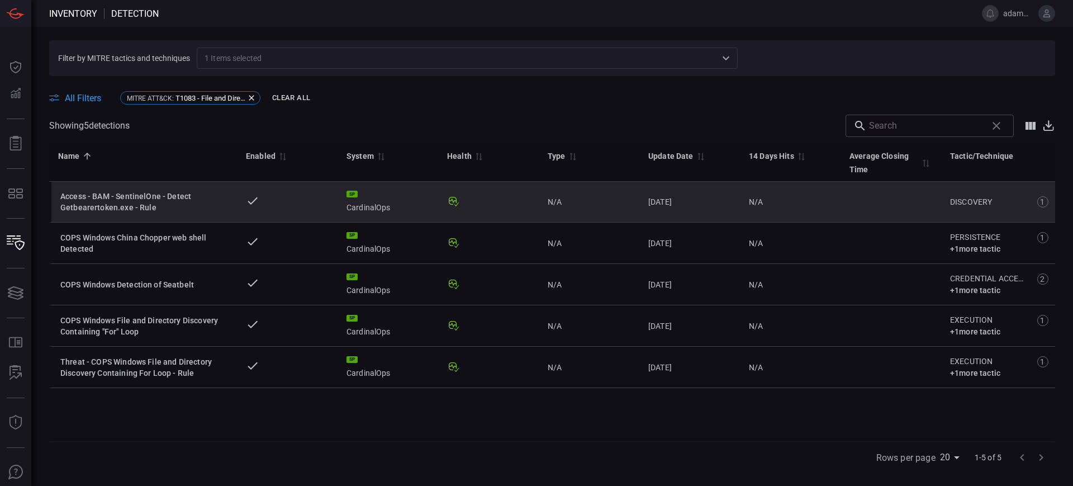
click at [165, 198] on div "Access - BAM - SentinelOne - Detect Getbearertoken.exe - Rule" at bounding box center [144, 202] width 168 height 22
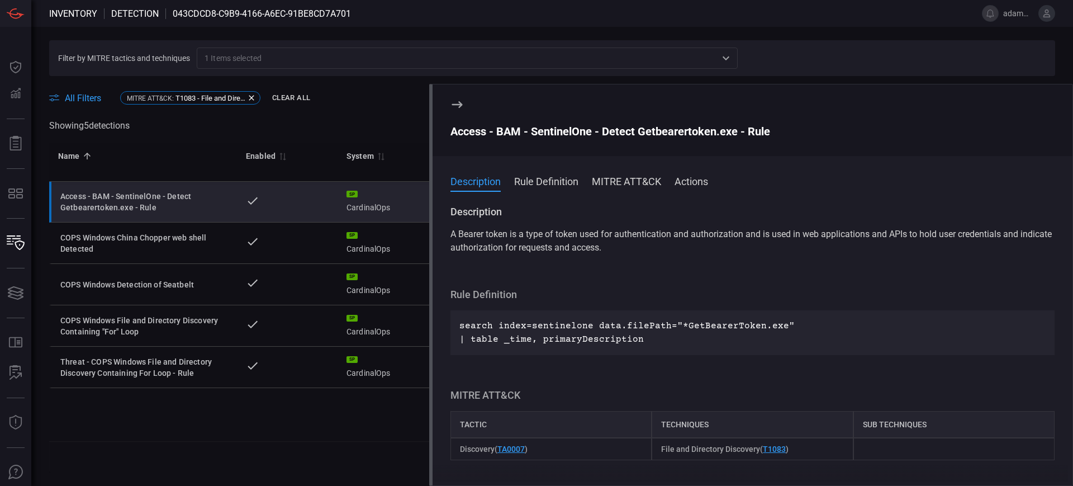
click at [504, 131] on div "Access - BAM - SentinelOne - Detect Getbearertoken.exe - Rule" at bounding box center [753, 131] width 604 height 13
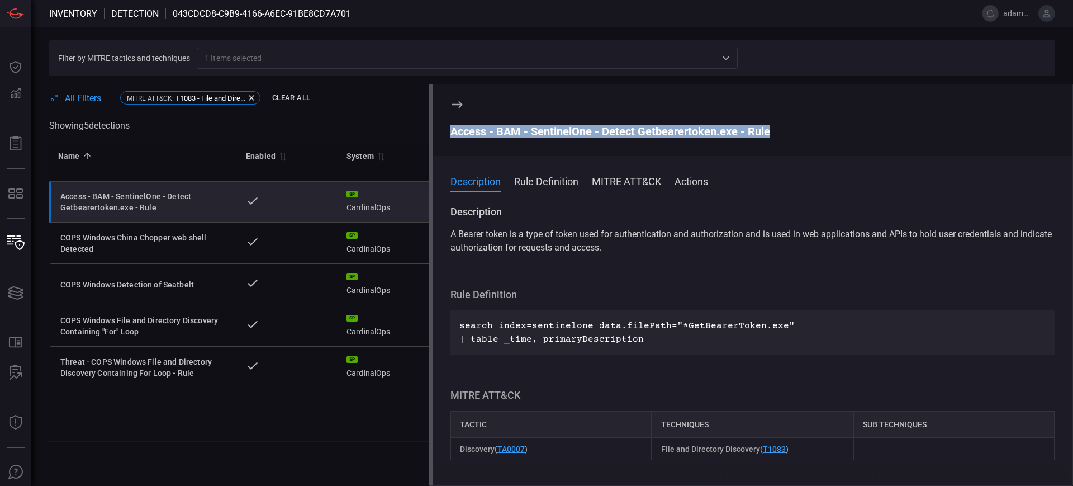
click at [504, 131] on div "Access - BAM - SentinelOne - Detect Getbearertoken.exe - Rule" at bounding box center [753, 131] width 604 height 13
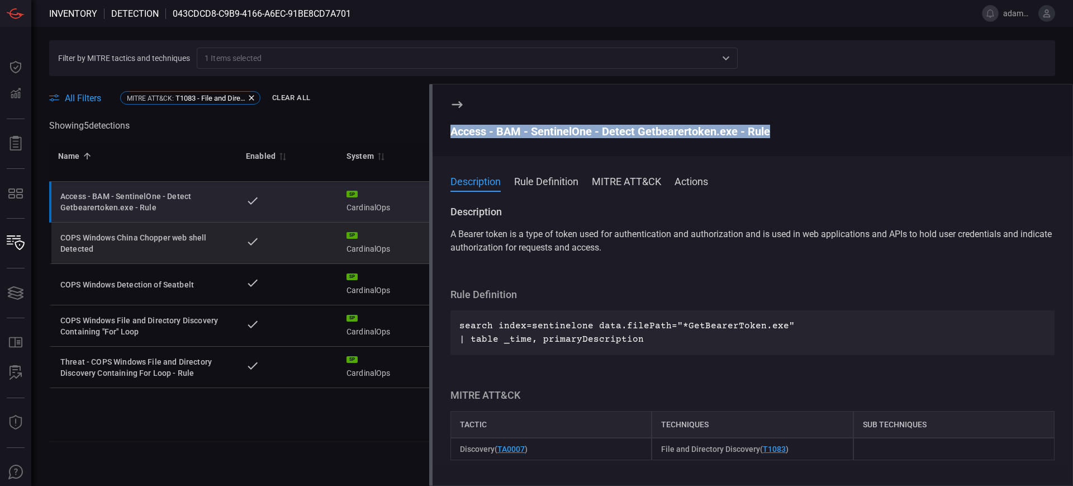
click at [171, 239] on div "COPS Windows China Chopper web shell Detected" at bounding box center [144, 243] width 168 height 22
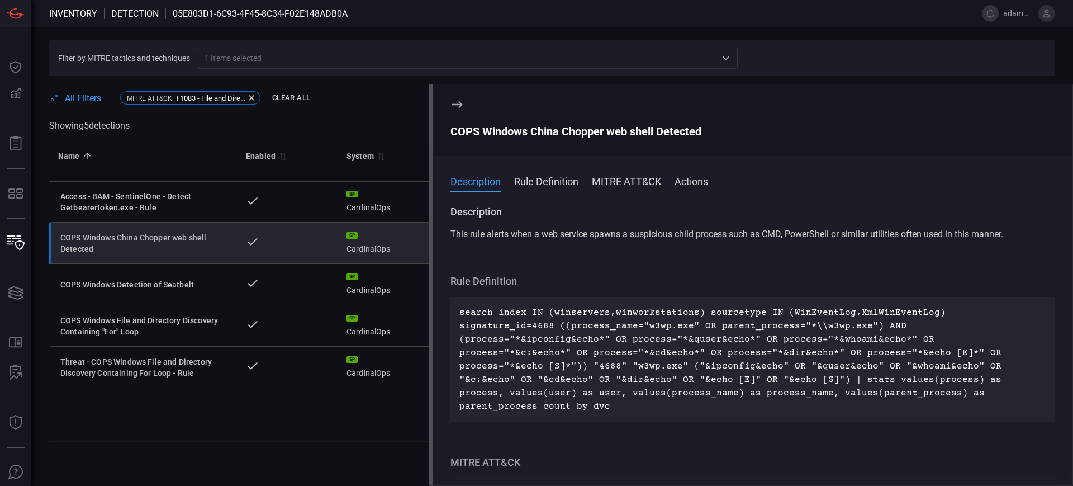
click at [535, 128] on div "COPS Windows China Chopper web shell Detected" at bounding box center [753, 131] width 604 height 13
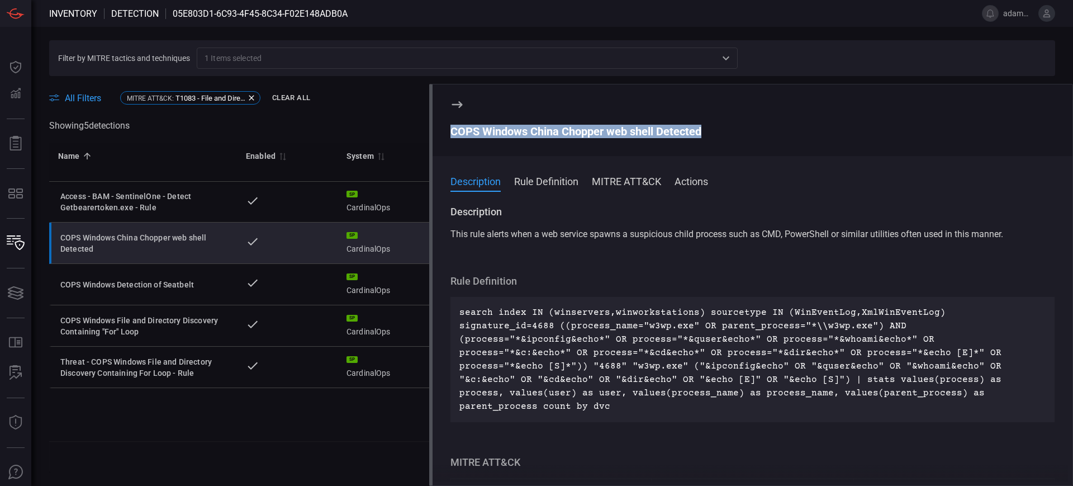
click at [535, 128] on div "COPS Windows China Chopper web shell Detected" at bounding box center [753, 131] width 604 height 13
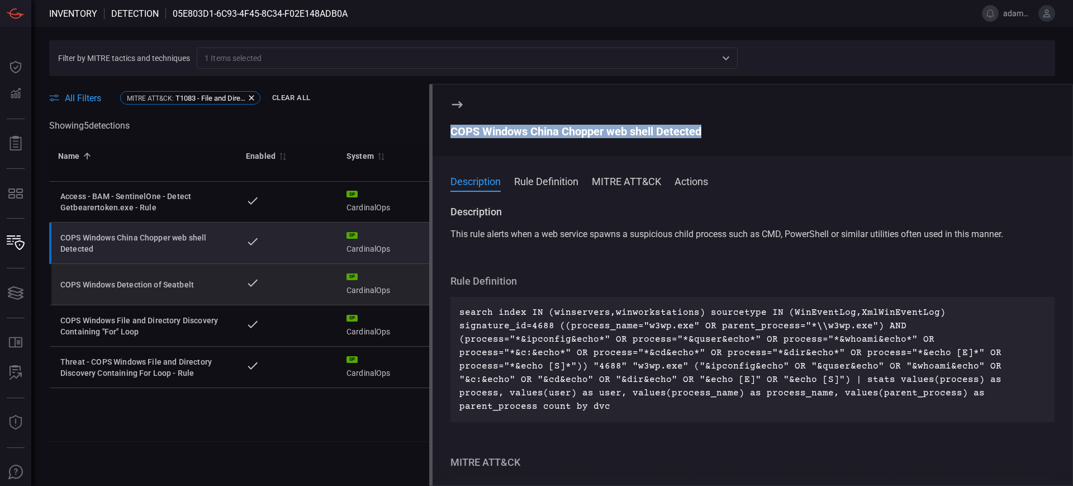
click at [144, 284] on div "COPS Windows Detection of Seatbelt" at bounding box center [144, 284] width 168 height 11
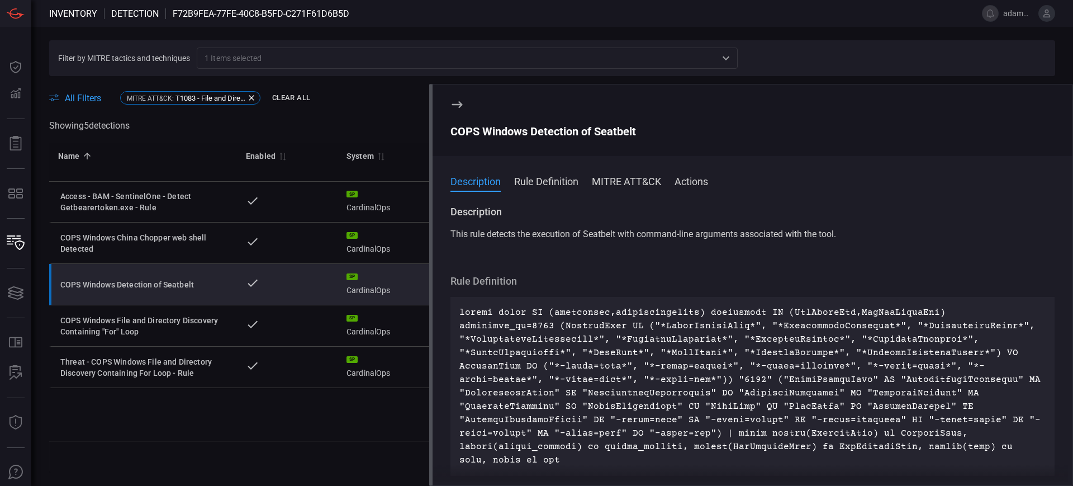
click at [536, 129] on div "COPS Windows Detection of Seatbelt" at bounding box center [753, 131] width 604 height 13
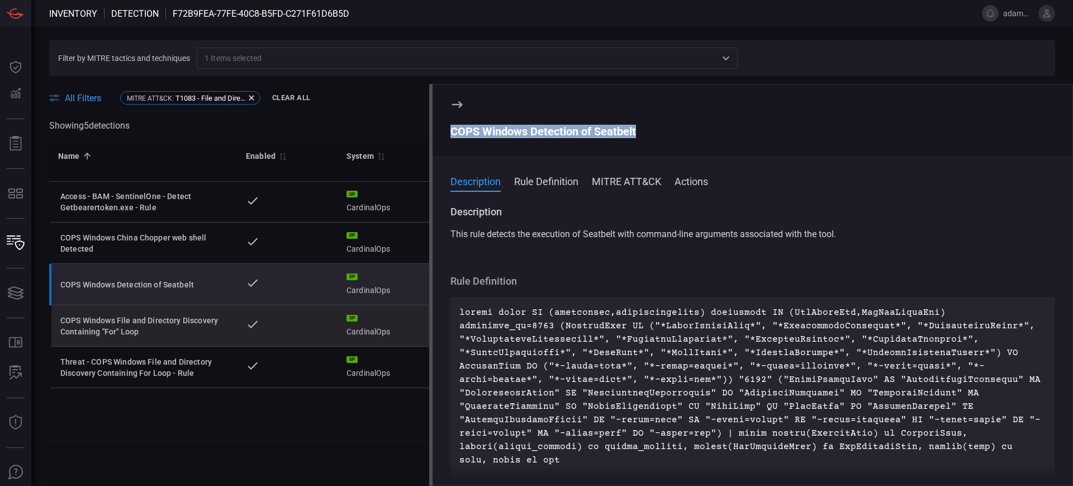
click at [132, 324] on div "COPS Windows File and Directory Discovery Containing "For" Loop" at bounding box center [144, 326] width 168 height 22
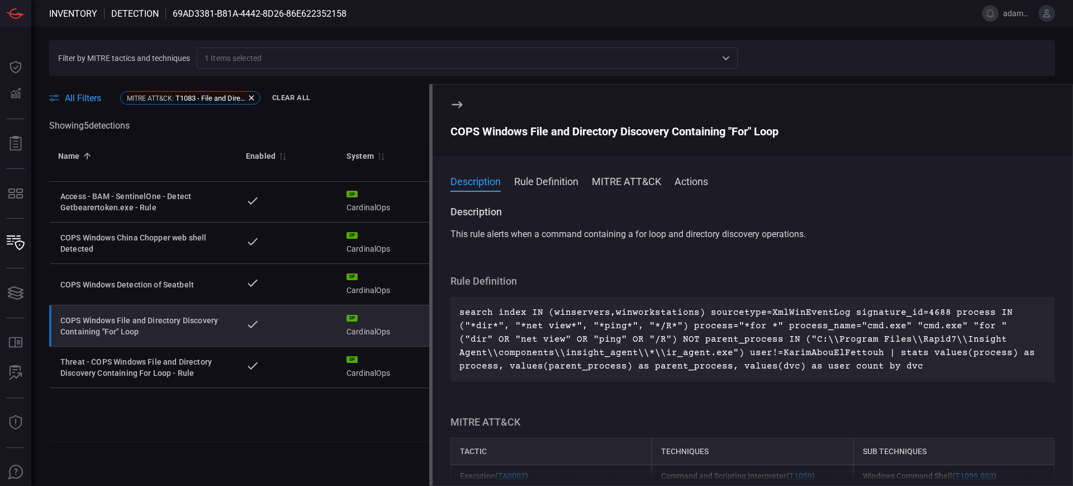
click at [525, 129] on div "COPS Windows File and Directory Discovery Containing "For" Loop" at bounding box center [753, 131] width 604 height 13
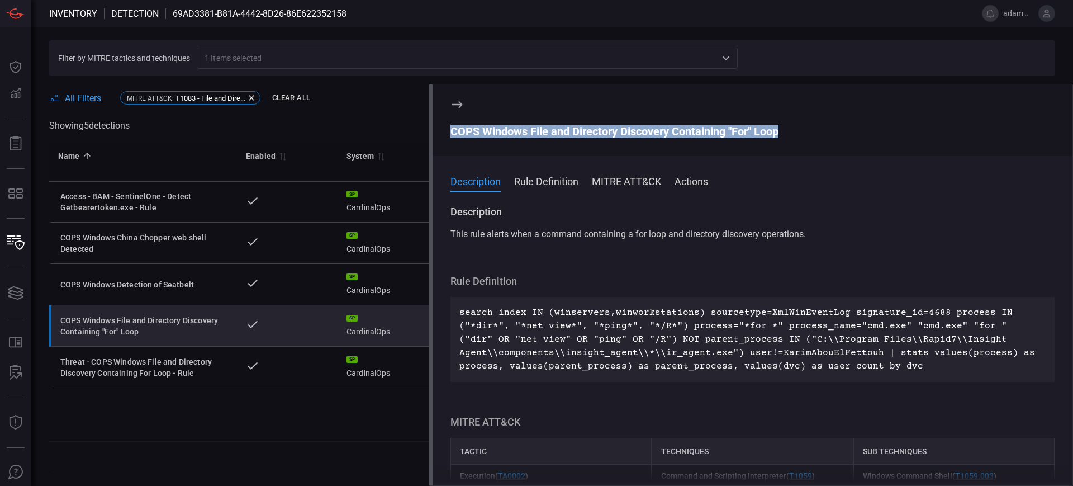
click at [525, 129] on div "COPS Windows File and Directory Discovery Containing "For" Loop" at bounding box center [753, 131] width 604 height 13
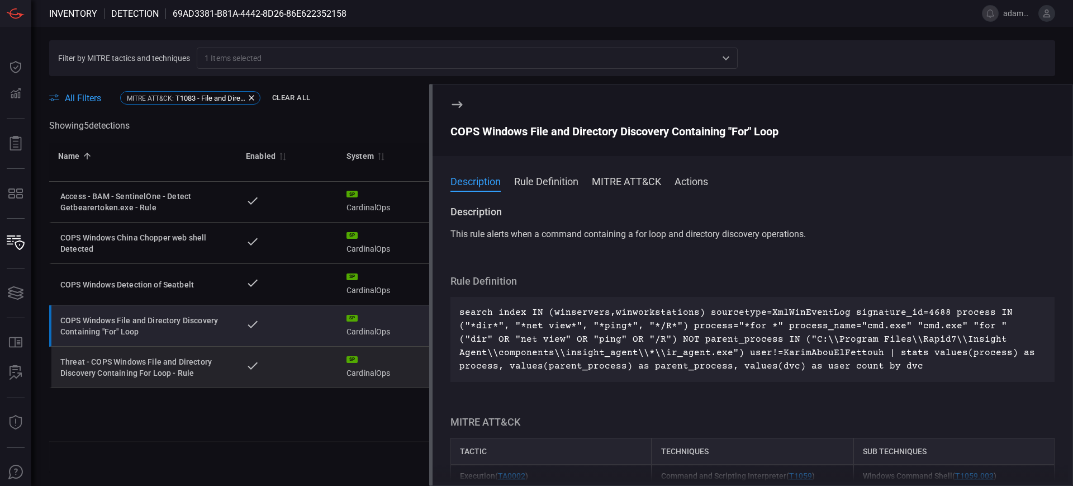
click at [179, 367] on div "Threat - COPS Windows File and Directory Discovery Containing For Loop - Rule" at bounding box center [144, 367] width 168 height 22
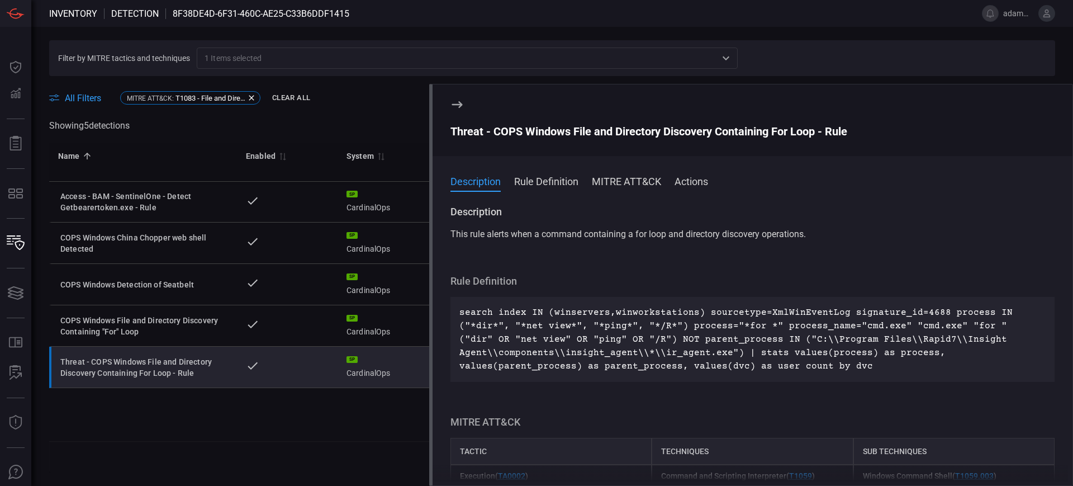
click at [519, 127] on div "Threat - COPS Windows File and Directory Discovery Containing For Loop - Rule" at bounding box center [753, 131] width 604 height 13
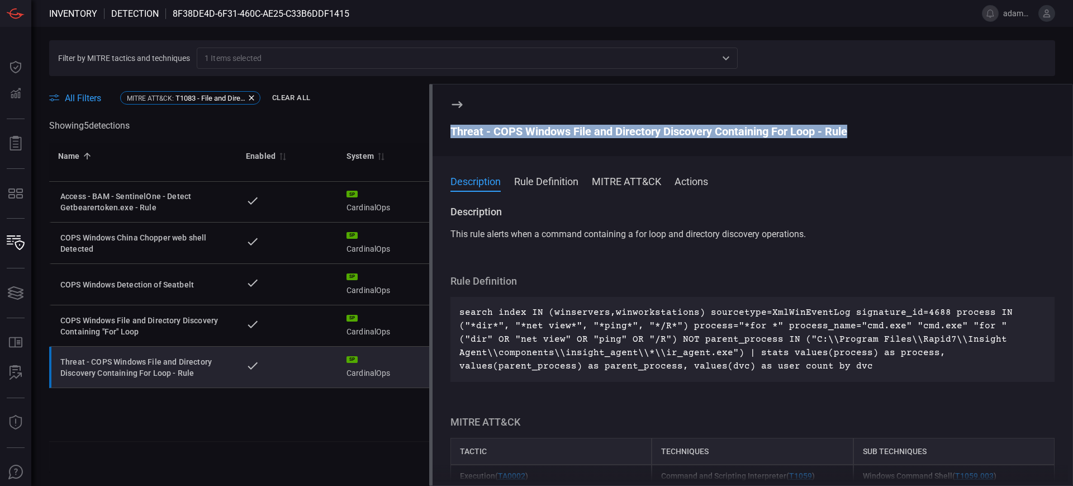
click at [519, 127] on div "Threat - COPS Windows File and Directory Discovery Containing For Loop - Rule" at bounding box center [753, 131] width 604 height 13
drag, startPoint x: 455, startPoint y: 102, endPoint x: 333, endPoint y: 105, distance: 122.5
click at [455, 102] on icon at bounding box center [457, 104] width 13 height 13
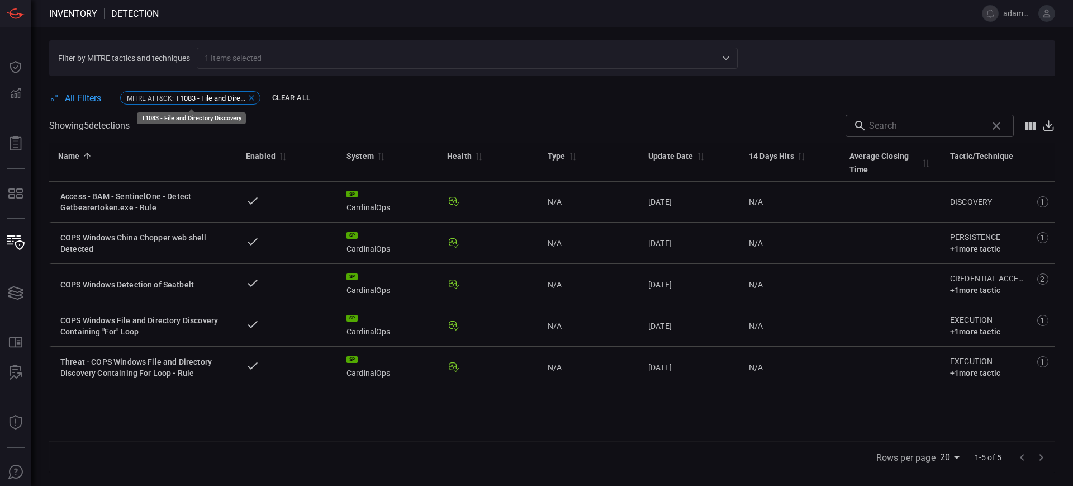
click at [254, 94] on icon at bounding box center [251, 97] width 9 height 9
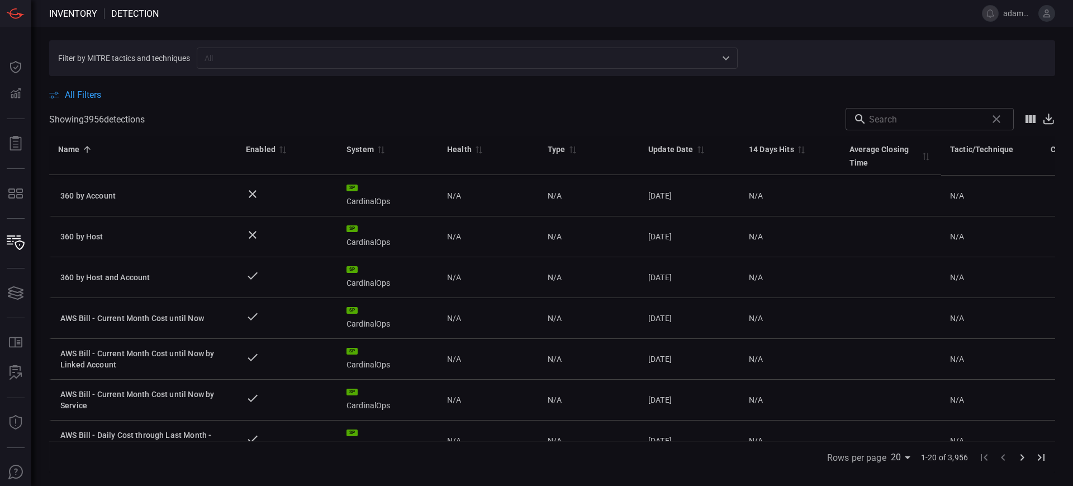
click at [244, 56] on input "text" at bounding box center [458, 58] width 516 height 14
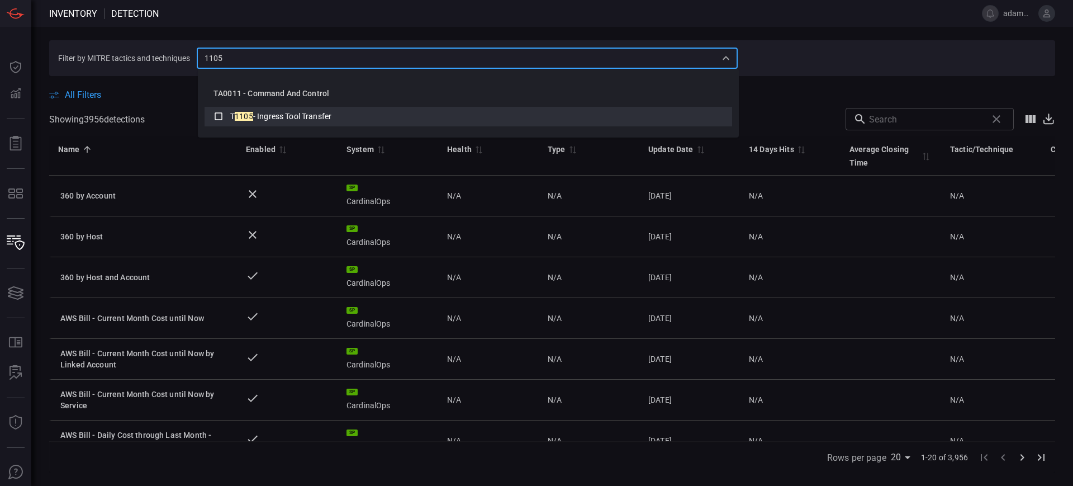
click at [276, 118] on span "- Ingress Tool Transfer" at bounding box center [292, 116] width 78 height 9
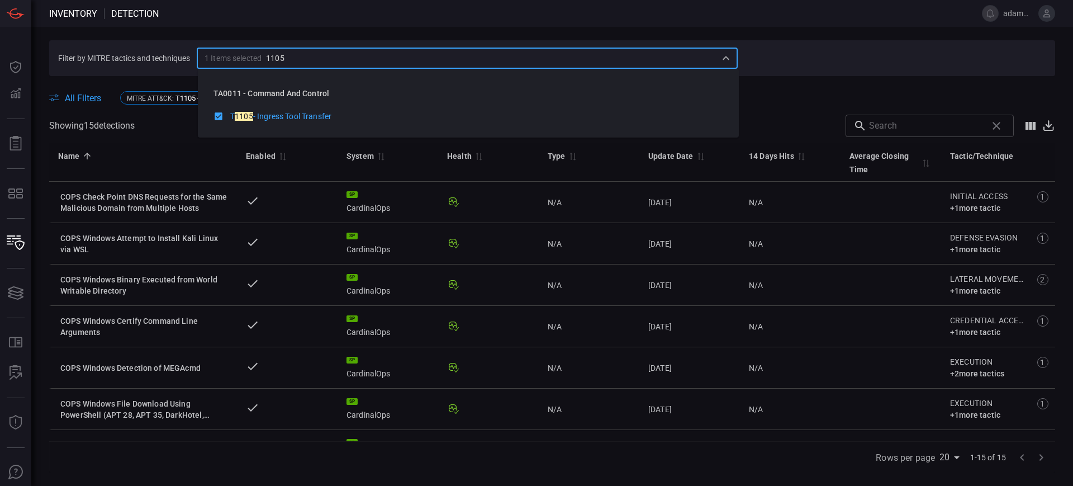
type input "1105"
click at [817, 89] on div "All Filters MITRE ATT&CK : T1105 - Ingress Tool Transfer Clear All" at bounding box center [552, 97] width 1006 height 17
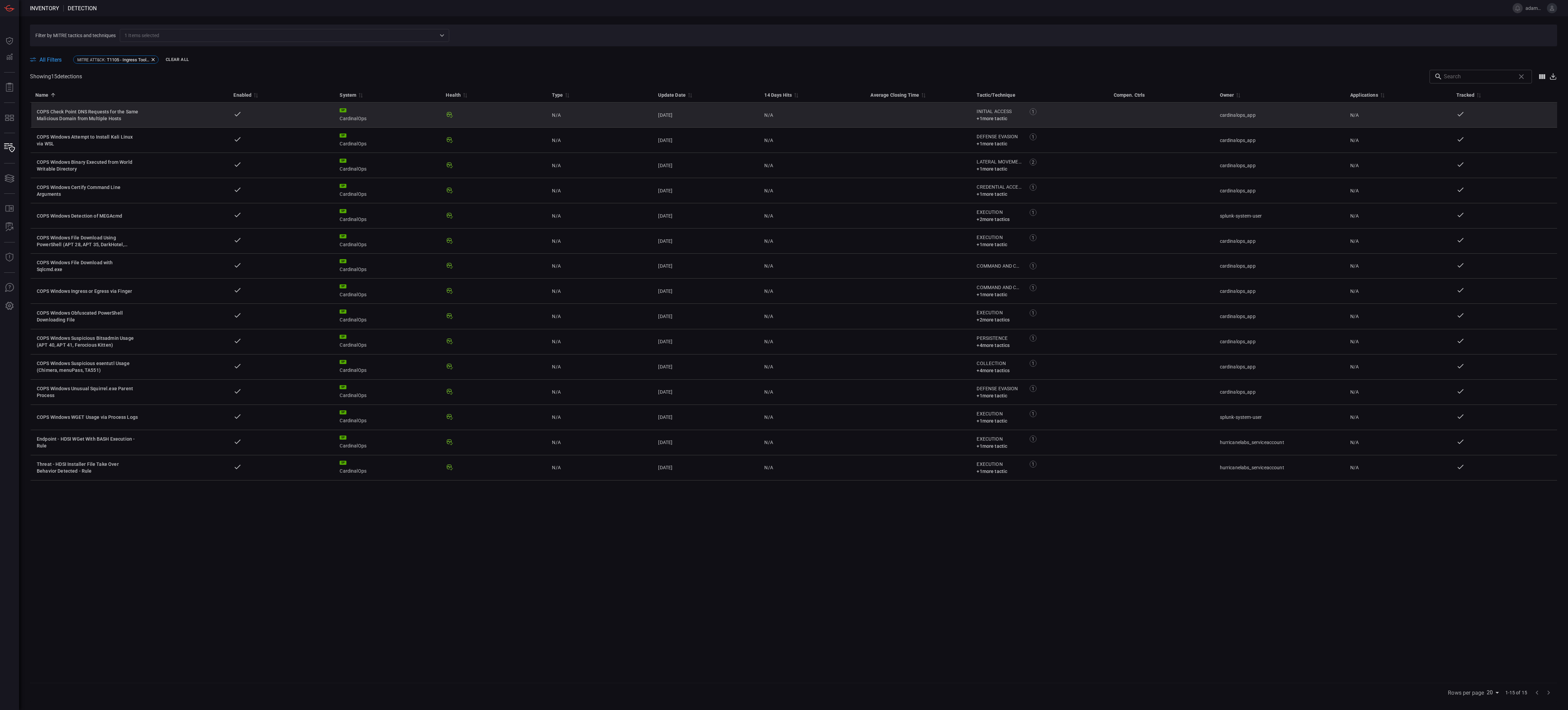
click at [156, 109] on td "COPS Check Point DNS Requests for the Same Malicious Domain from Multiple Hosts" at bounding box center [128, 114] width 198 height 25
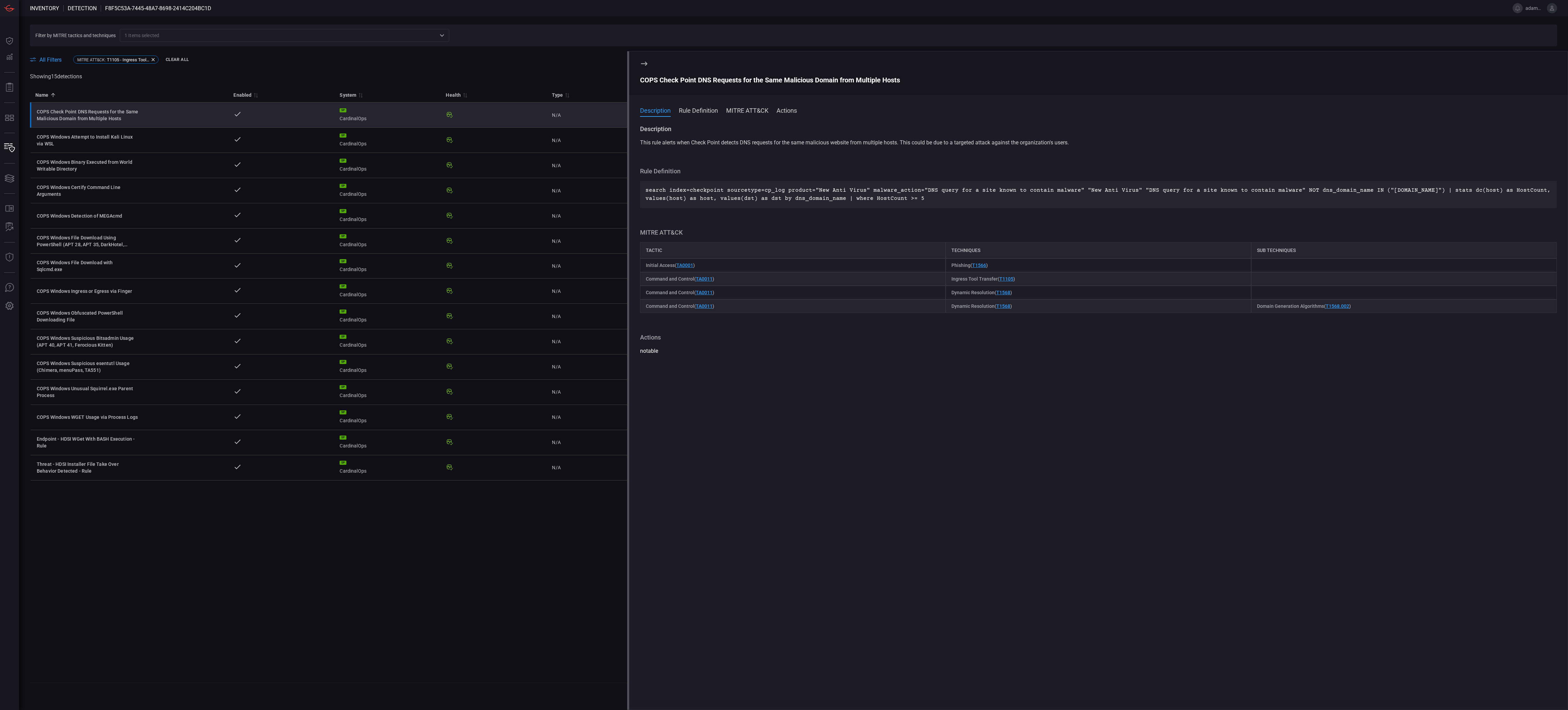
click at [727, 78] on div "COPS Check Point DNS Requests for the Same Malicious Domain from Multiple Hosts" at bounding box center [1099, 80] width 917 height 8
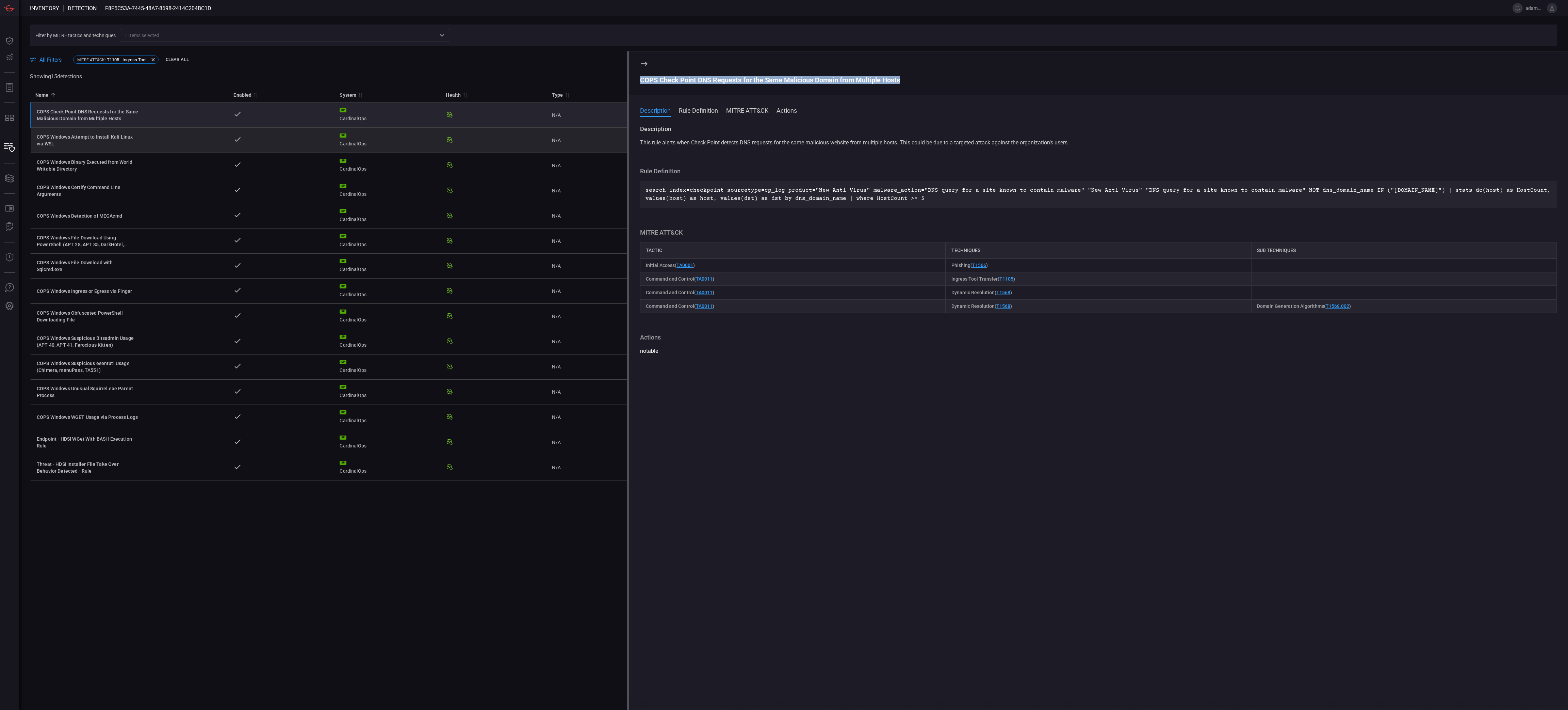
drag, startPoint x: 117, startPoint y: 142, endPoint x: 127, endPoint y: 149, distance: 12.2
click at [117, 142] on div "COPS Windows Attempt to Install Kali Linux via WSL" at bounding box center [88, 140] width 102 height 13
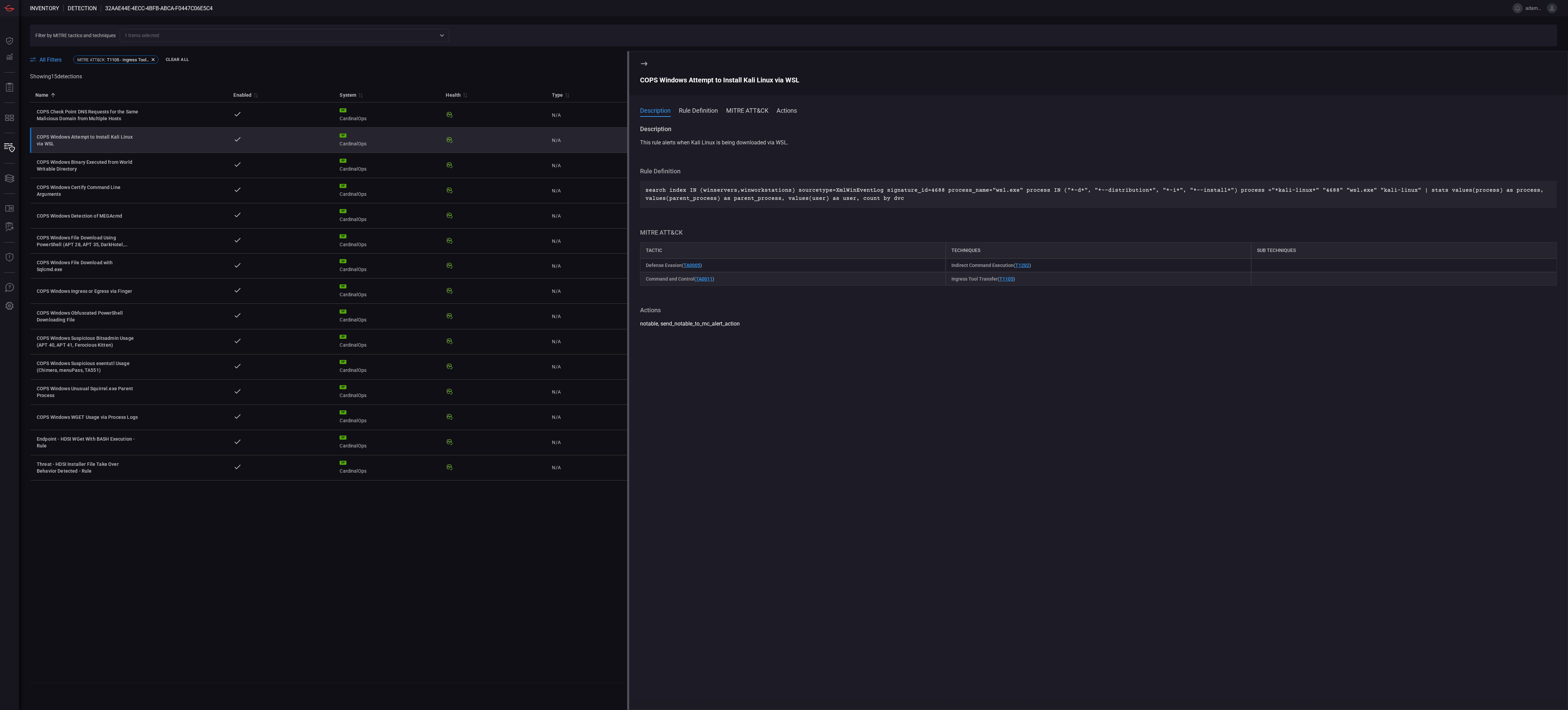
click at [744, 83] on div "COPS Windows Attempt to Install Kali Linux via WSL" at bounding box center [1099, 80] width 917 height 8
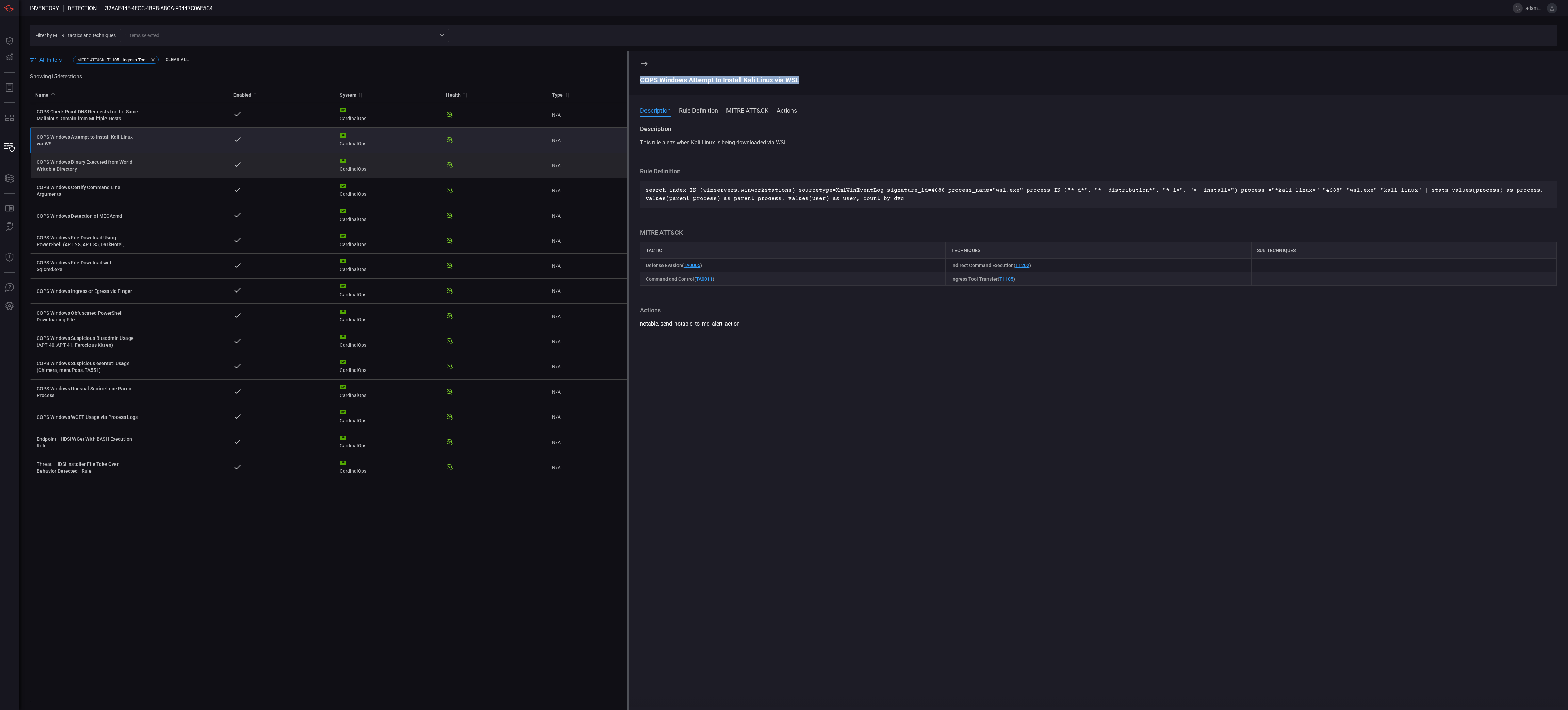
click at [128, 169] on div "COPS Windows Binary Executed from World Writable Directory" at bounding box center [88, 166] width 102 height 13
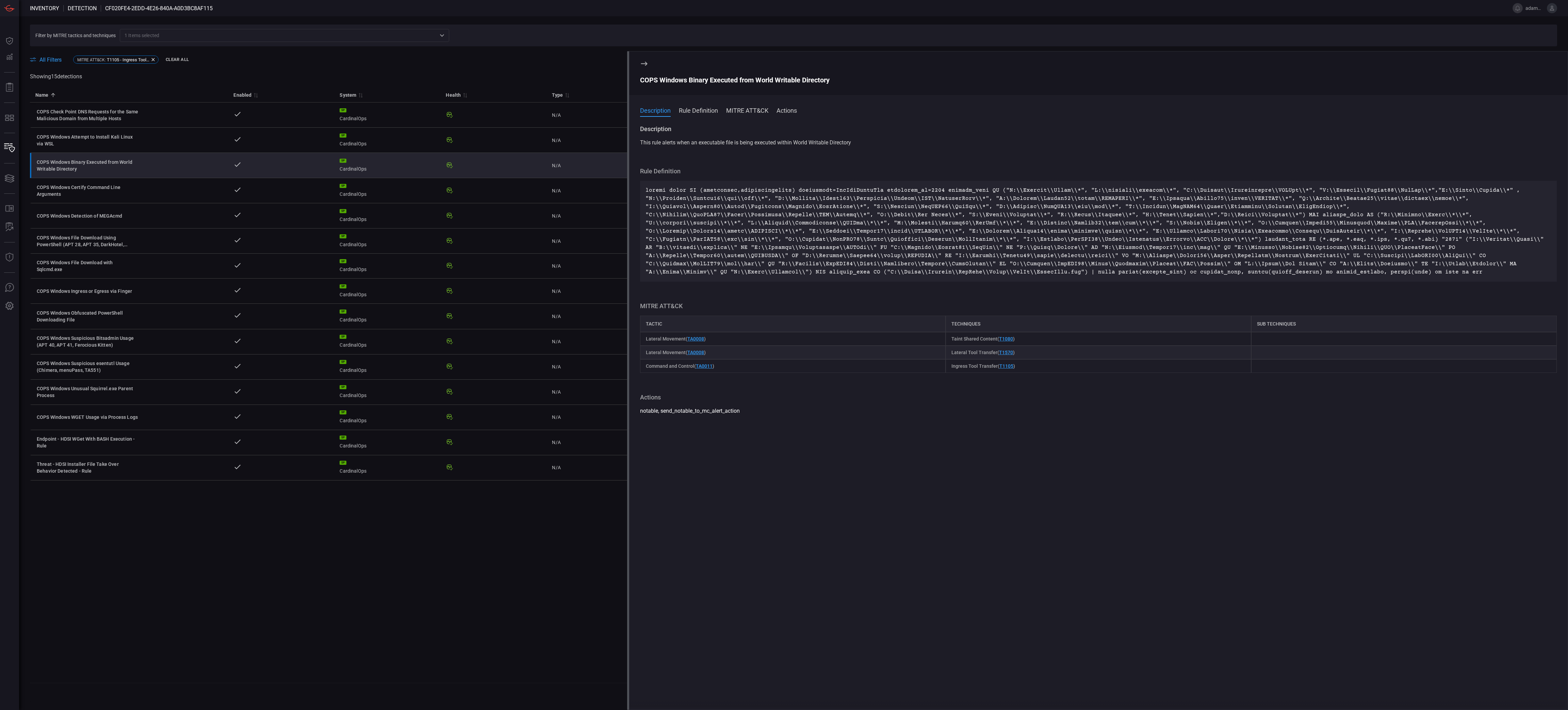
click at [754, 78] on div "COPS Windows Binary Executed from World Writable Directory" at bounding box center [1099, 80] width 917 height 8
click at [113, 194] on div "COPS Windows Certify Command Line Arguments" at bounding box center [88, 191] width 102 height 13
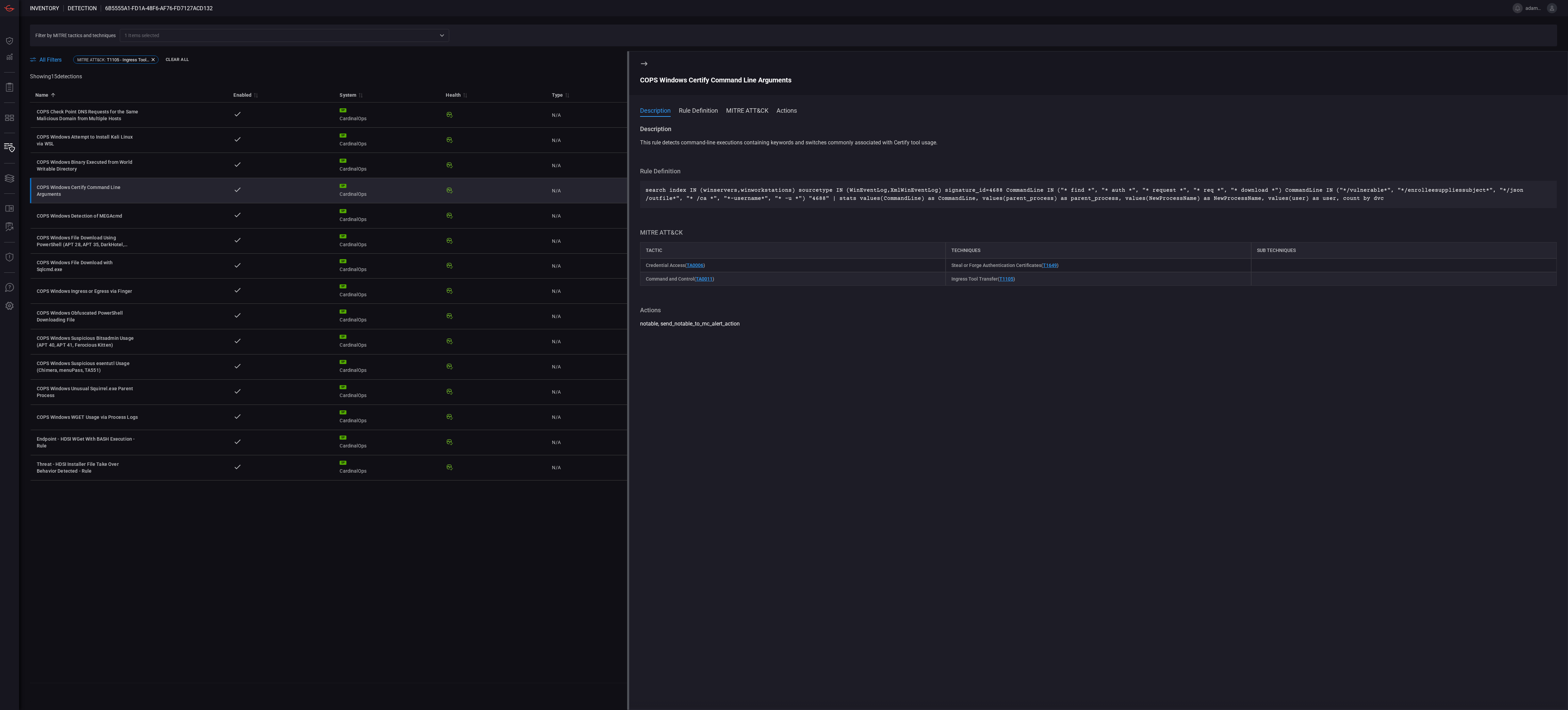
click at [760, 80] on div "COPS Windows Certify Command Line Arguments" at bounding box center [1099, 80] width 917 height 8
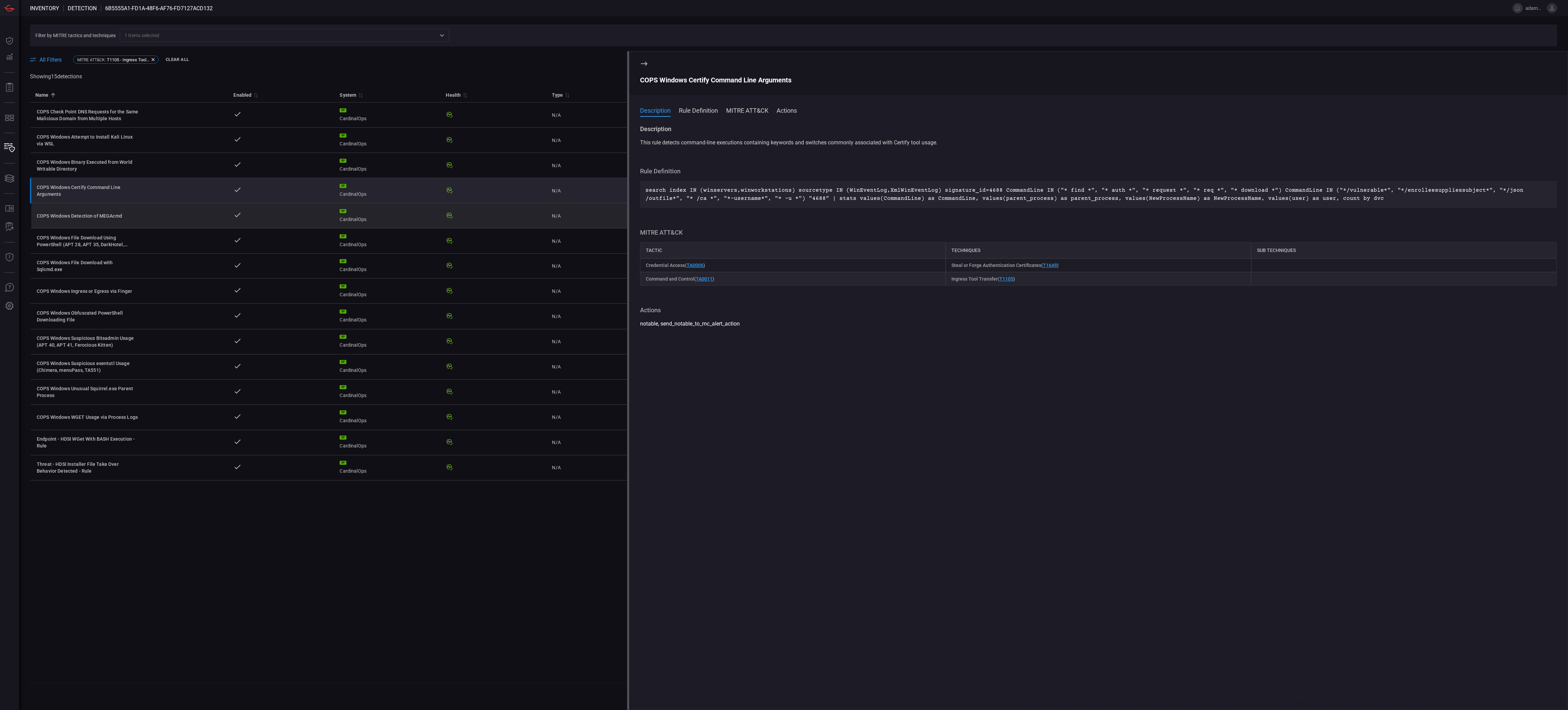
click at [99, 219] on div "COPS Windows Detection of MEGAcmd" at bounding box center [88, 216] width 102 height 7
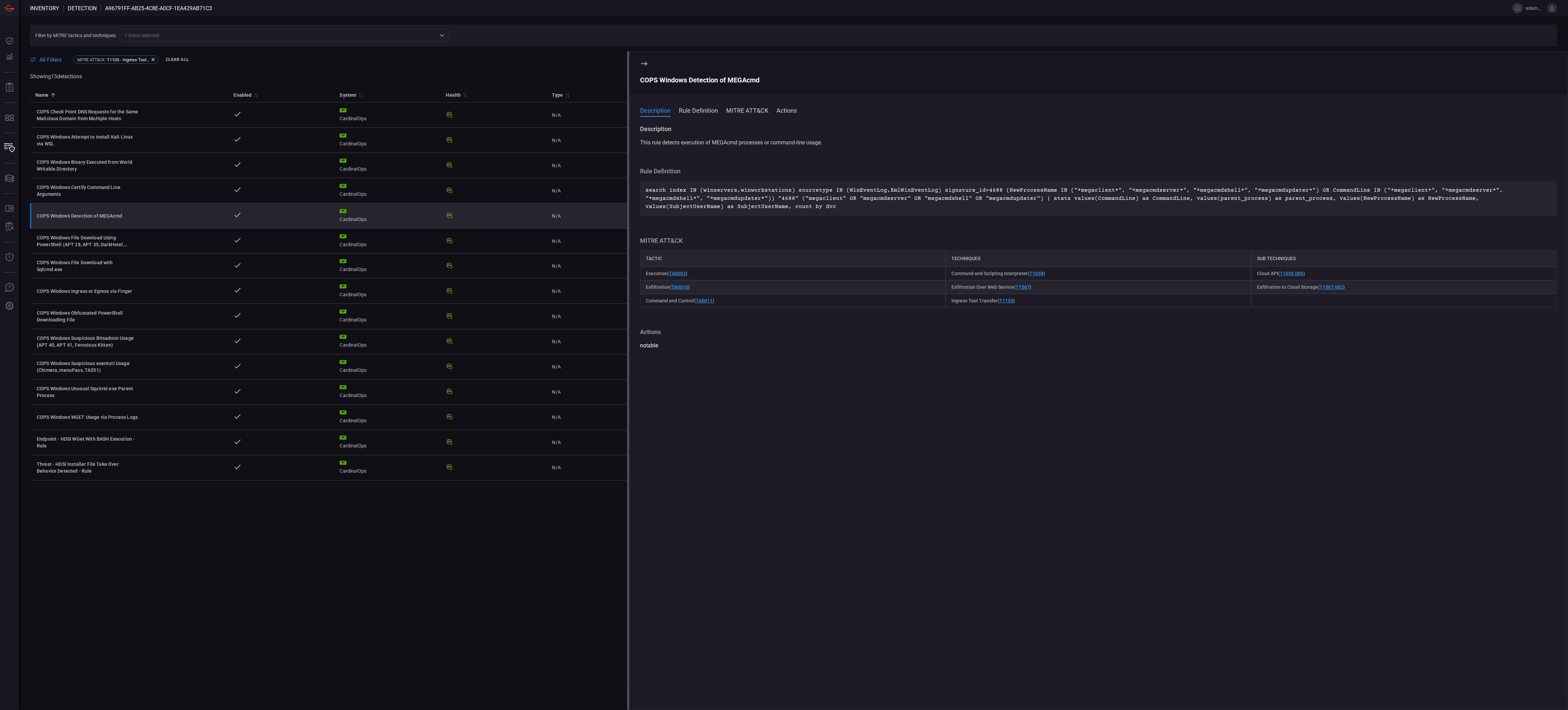
click at [717, 80] on div "COPS Windows Detection of MEGAcmd" at bounding box center [1099, 80] width 917 height 8
click at [94, 242] on div "COPS Windows File Download Using PowerShell (APT 28, APT 35, DarkHotel, POLONIU…" at bounding box center [88, 241] width 102 height 13
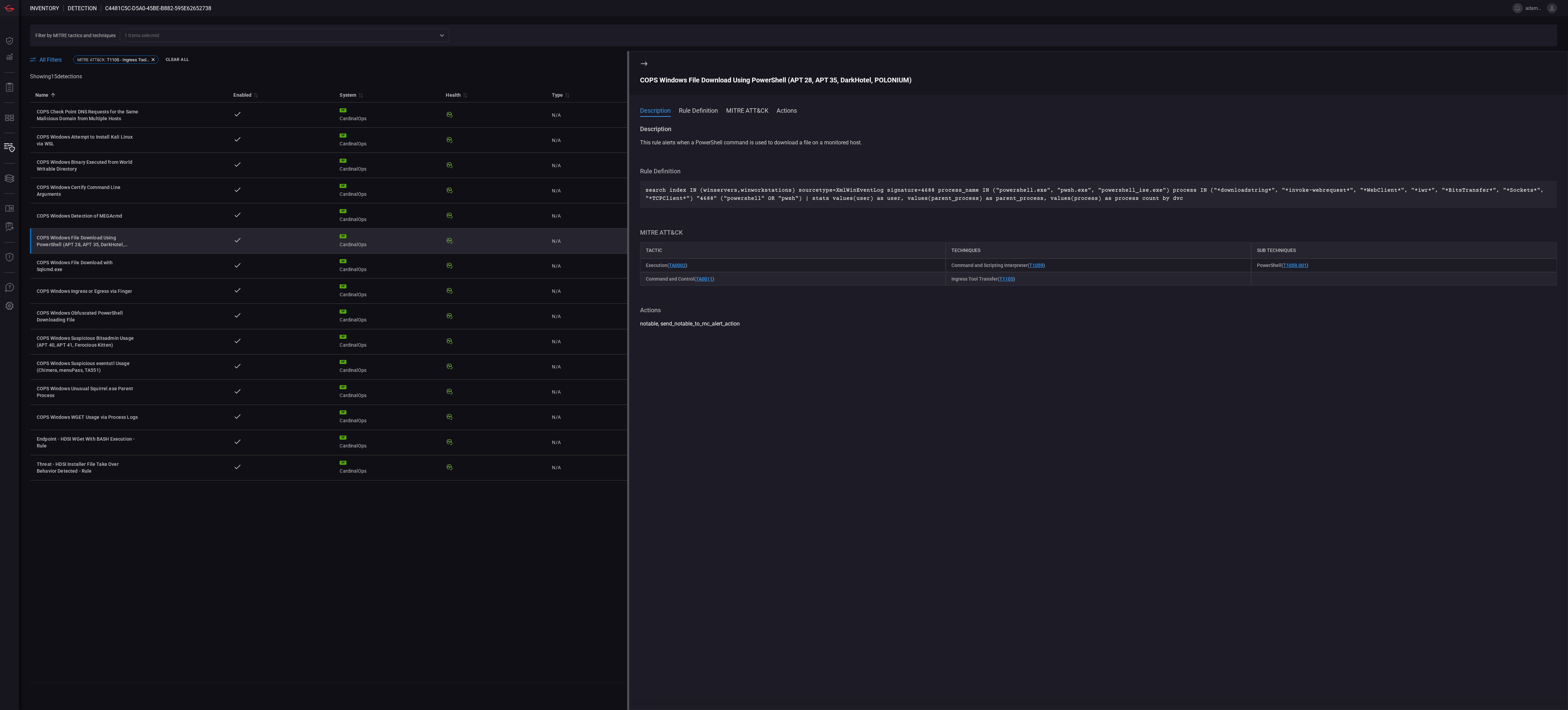
click at [771, 79] on div "COPS Windows File Download Using PowerShell (APT 28, APT 35, DarkHotel, POLONIU…" at bounding box center [1099, 80] width 917 height 8
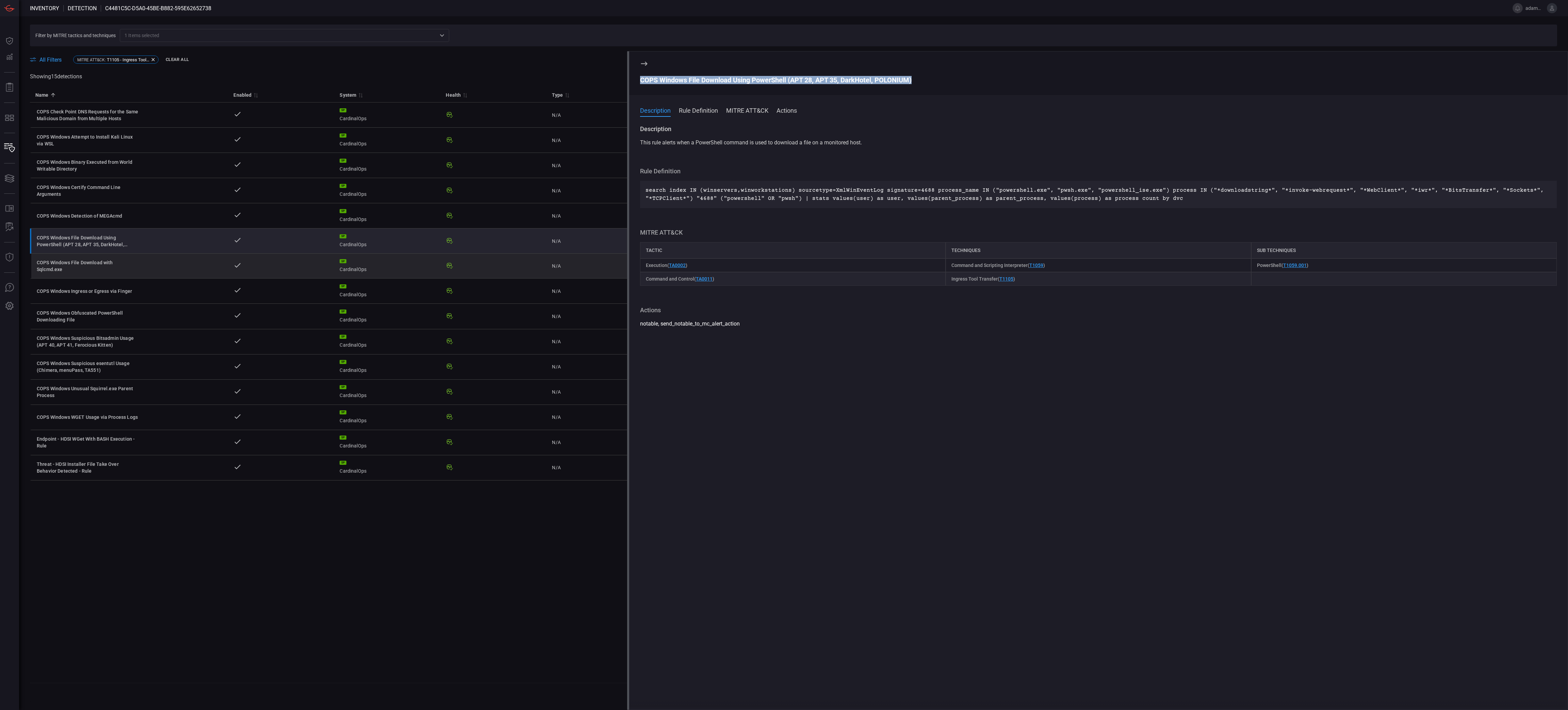
drag, startPoint x: 79, startPoint y: 265, endPoint x: 101, endPoint y: 284, distance: 29.1
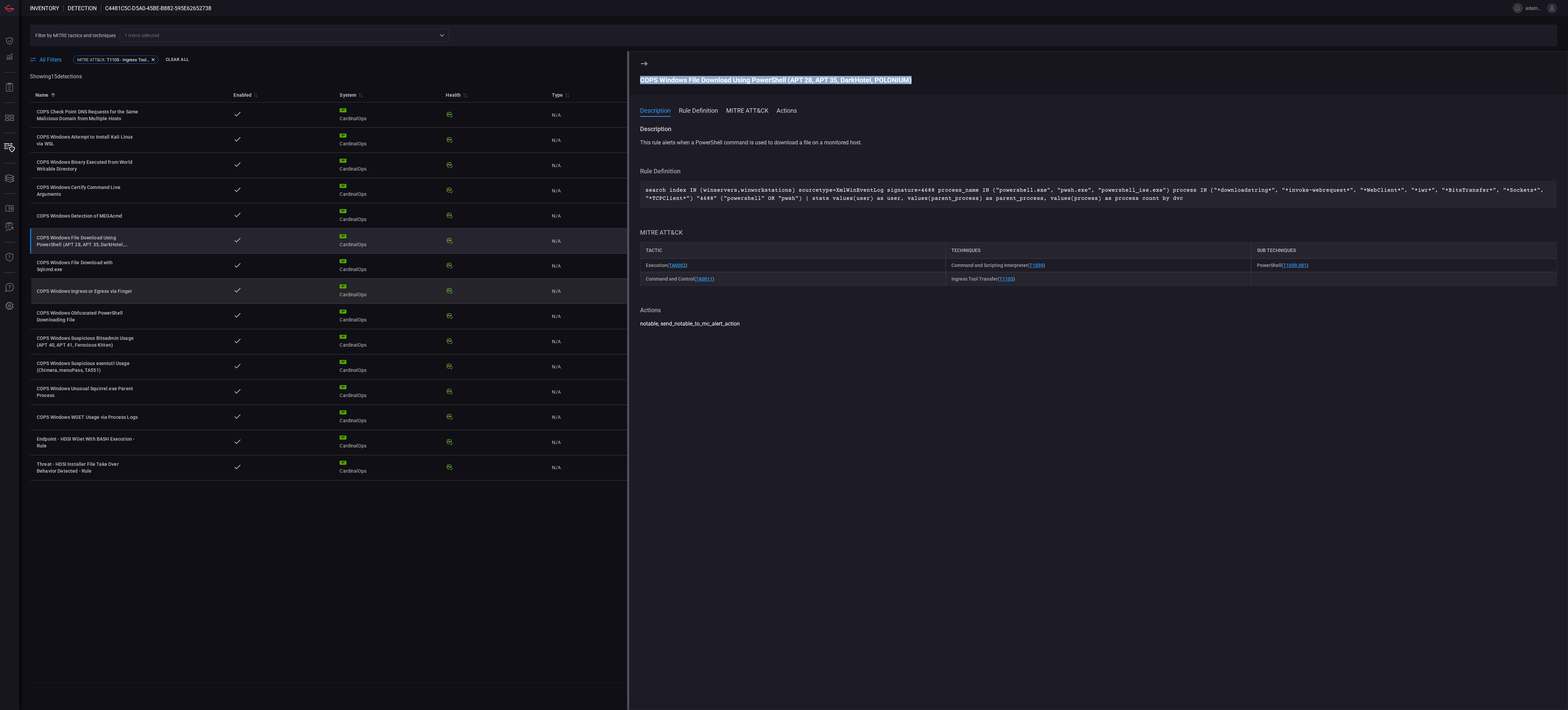
click at [79, 265] on div "COPS Windows File Download with Sqlcmd.exe" at bounding box center [88, 265] width 102 height 13
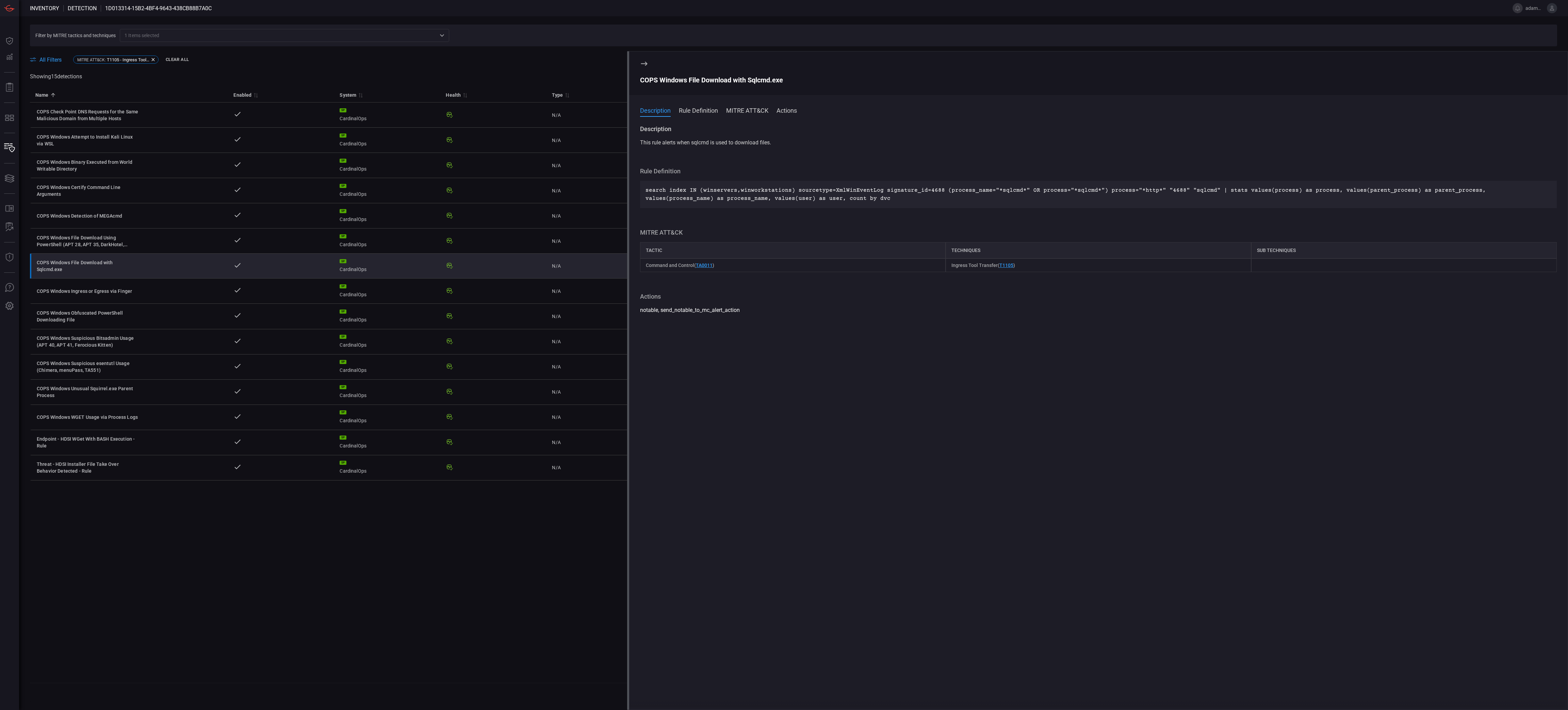
click at [714, 77] on div "COPS Windows File Download with Sqlcmd.exe" at bounding box center [1099, 80] width 917 height 8
drag, startPoint x: 121, startPoint y: 296, endPoint x: 125, endPoint y: 300, distance: 5.7
click at [121, 295] on div "COPS Windows Ingress or Egress via Finger" at bounding box center [88, 290] width 102 height 7
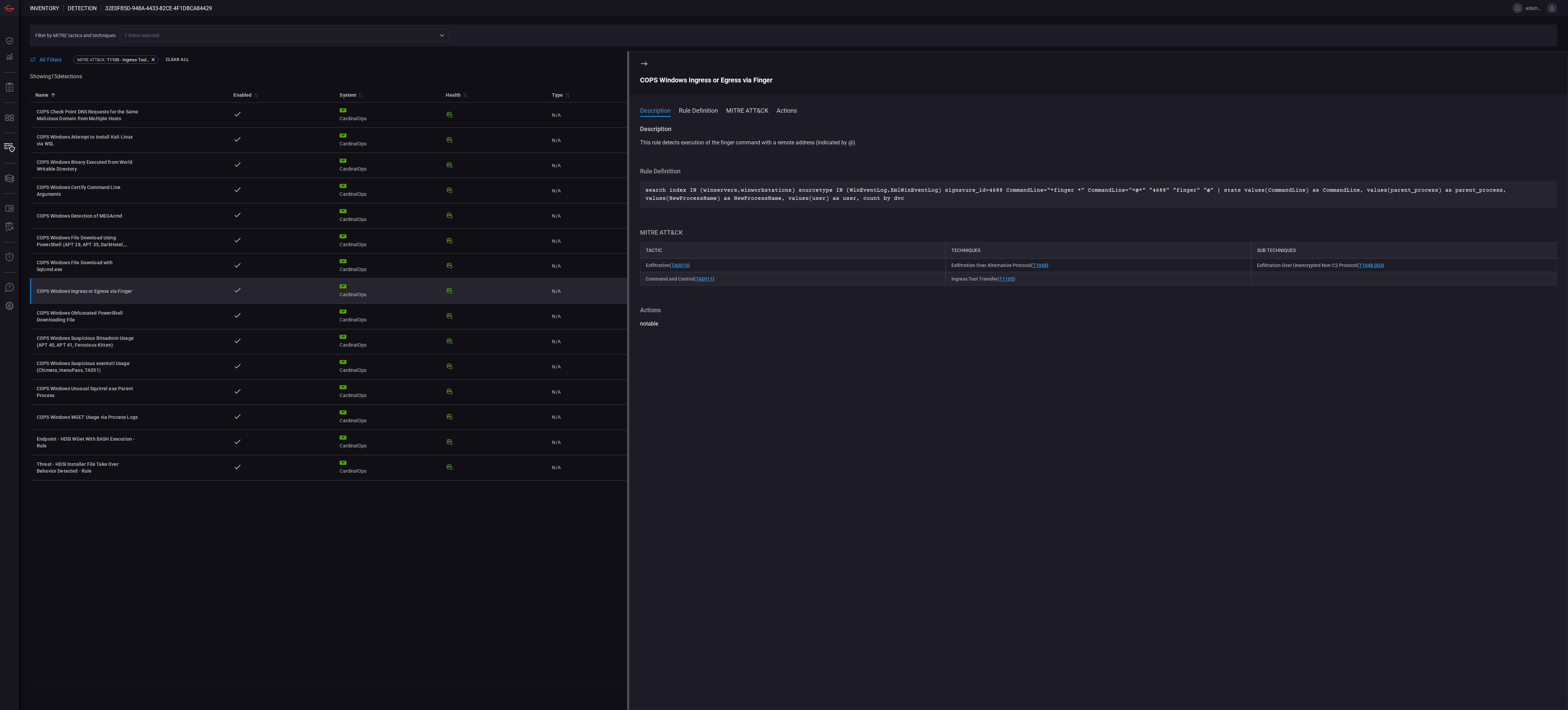
click at [756, 79] on div "COPS Windows Ingress or Egress via Finger" at bounding box center [1099, 80] width 917 height 8
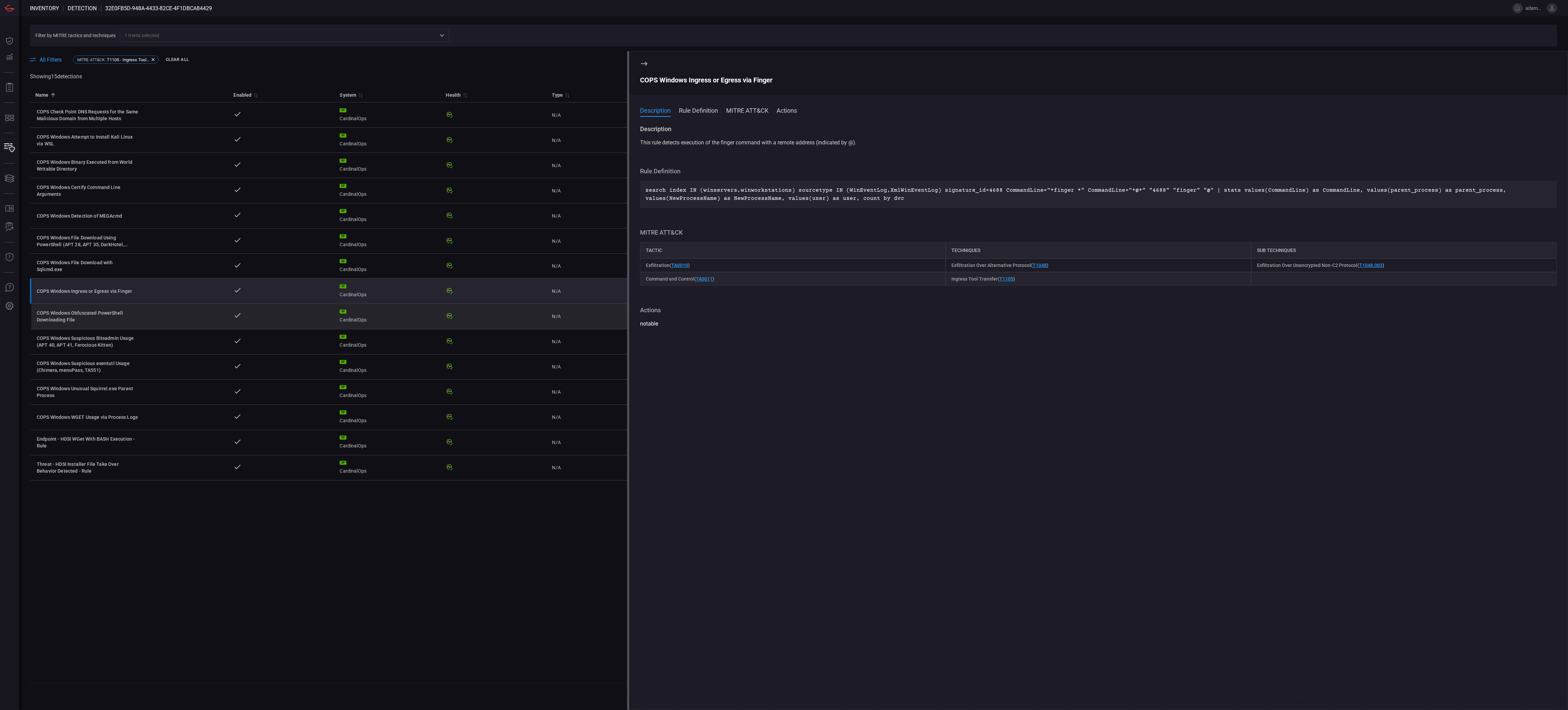
drag, startPoint x: 110, startPoint y: 317, endPoint x: 220, endPoint y: 347, distance: 114.0
click at [110, 317] on div "COPS Windows Obfuscated PowerShell Downloading File" at bounding box center [88, 316] width 102 height 13
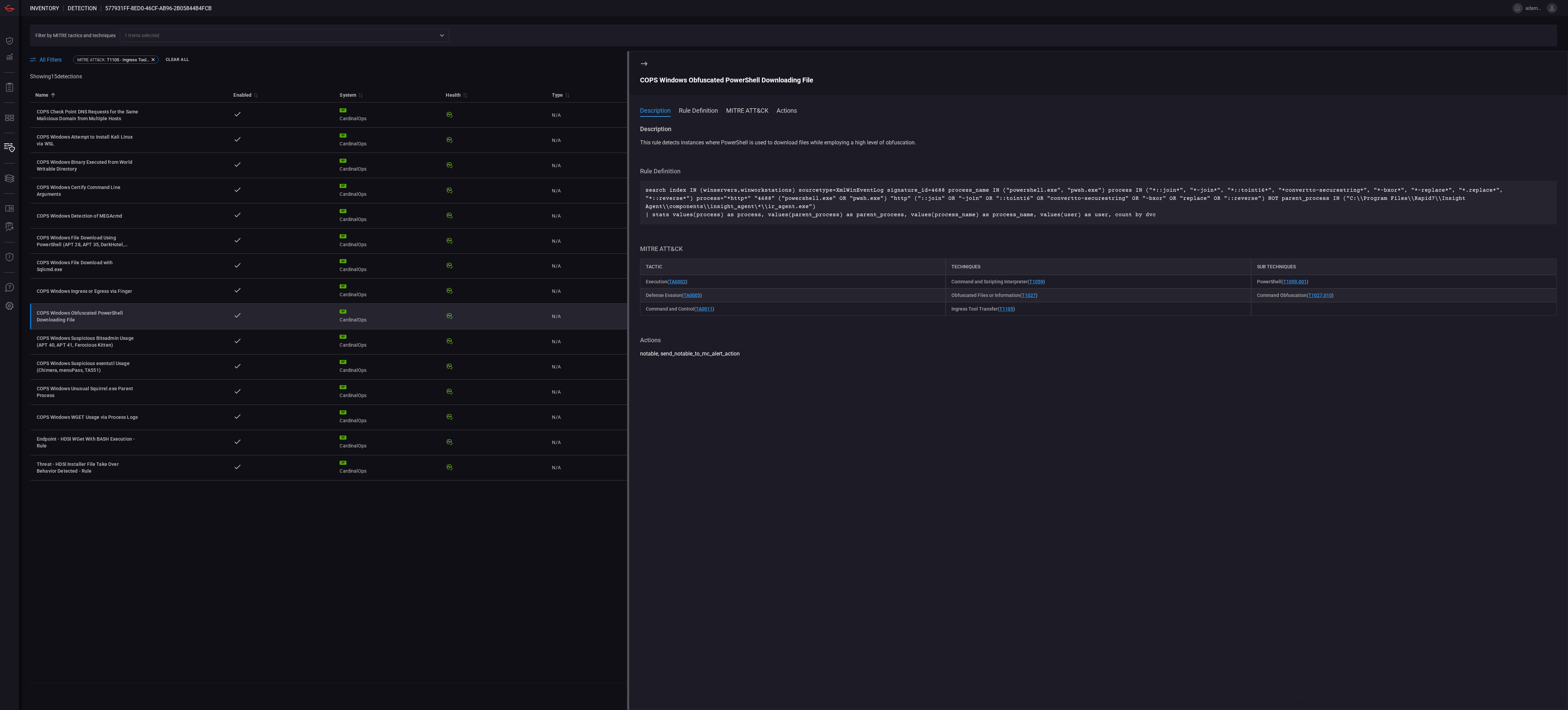
click at [727, 82] on div "COPS Windows Obfuscated PowerShell Downloading File" at bounding box center [1099, 80] width 917 height 8
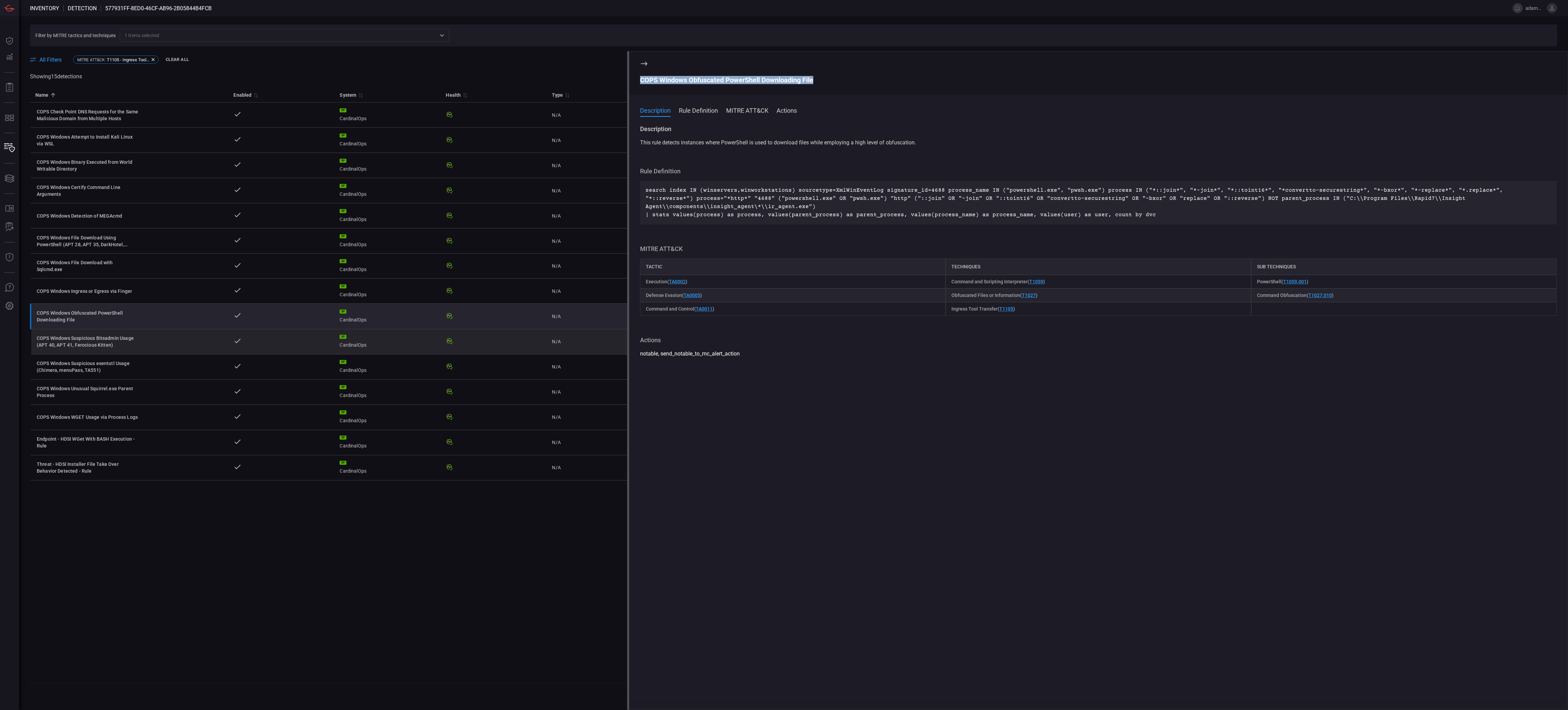
drag, startPoint x: 122, startPoint y: 351, endPoint x: 130, endPoint y: 354, distance: 8.5
click at [122, 348] on div "COPS Windows Suspicious Bitsadmin Usage (APT 40, APT 41, Ferocious Kitten)" at bounding box center [88, 342] width 102 height 13
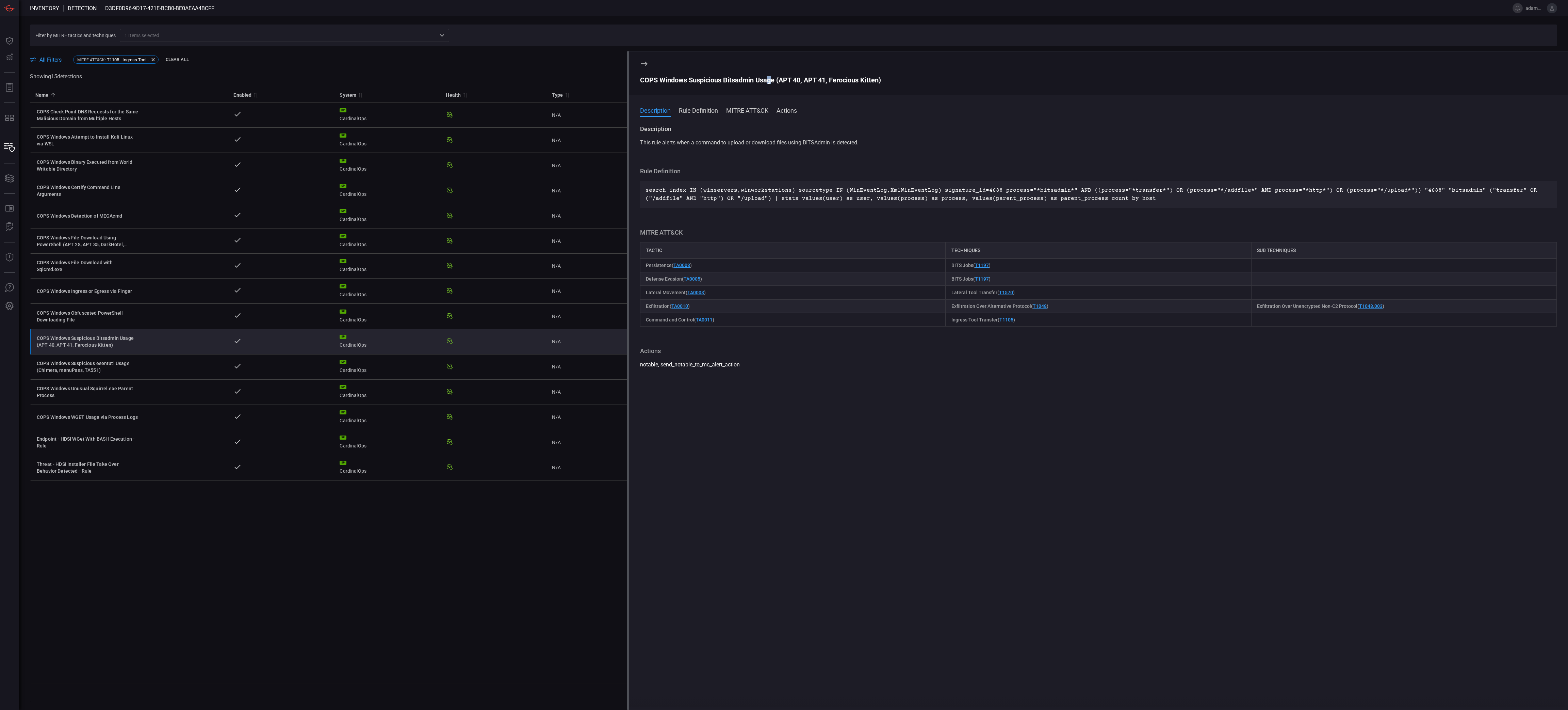
click at [768, 79] on div "COPS Windows Suspicious Bitsadmin Usage (APT 40, APT 41, Ferocious Kitten)" at bounding box center [1099, 80] width 917 height 8
click at [768, 80] on div "COPS Windows Suspicious Bitsadmin Usage (APT 40, APT 41, Ferocious Kitten)" at bounding box center [1099, 80] width 917 height 8
click at [770, 80] on div "COPS Windows Suspicious Bitsadmin Usage (APT 40, APT 41, Ferocious Kitten)" at bounding box center [1099, 80] width 917 height 8
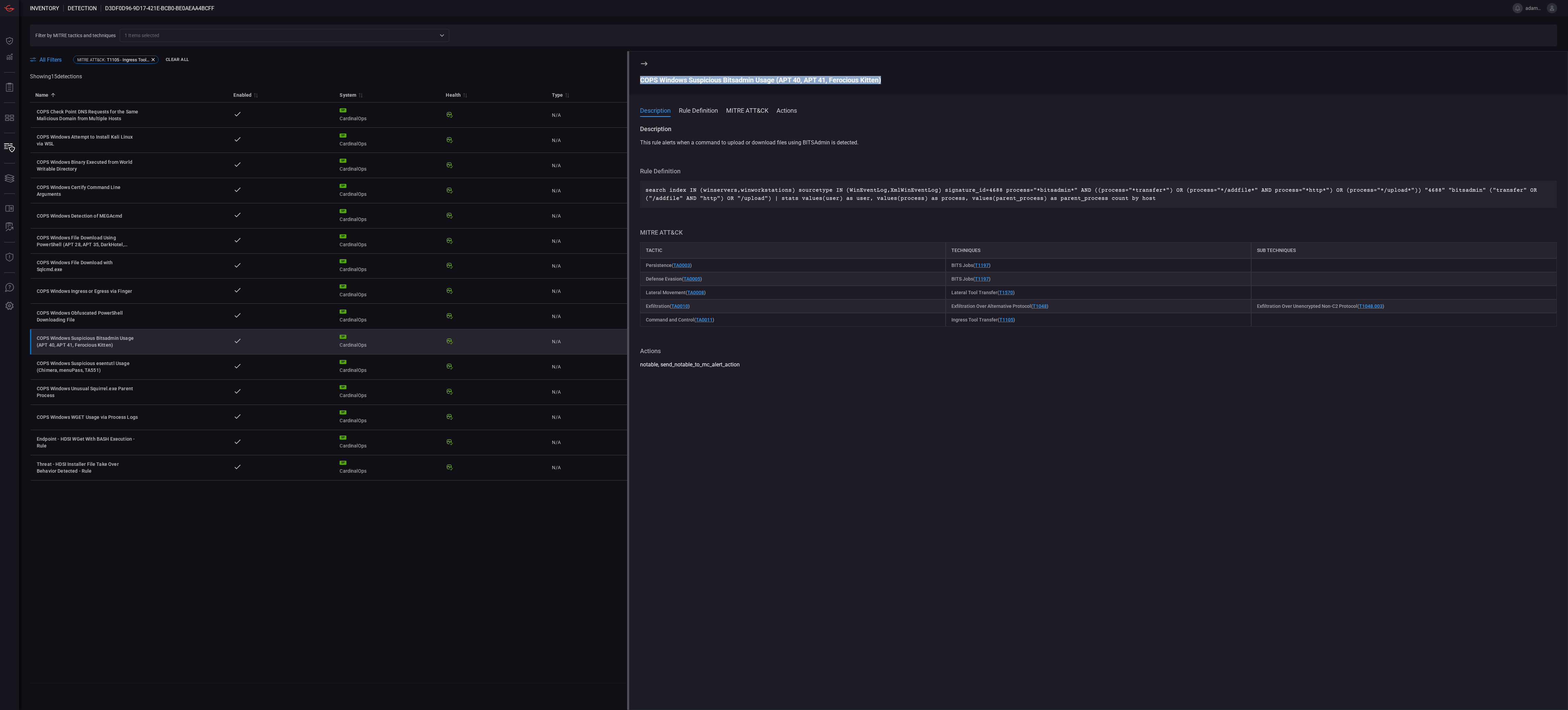
click at [770, 80] on div "COPS Windows Suspicious Bitsadmin Usage (APT 40, APT 41, Ferocious Kitten)" at bounding box center [1099, 80] width 917 height 8
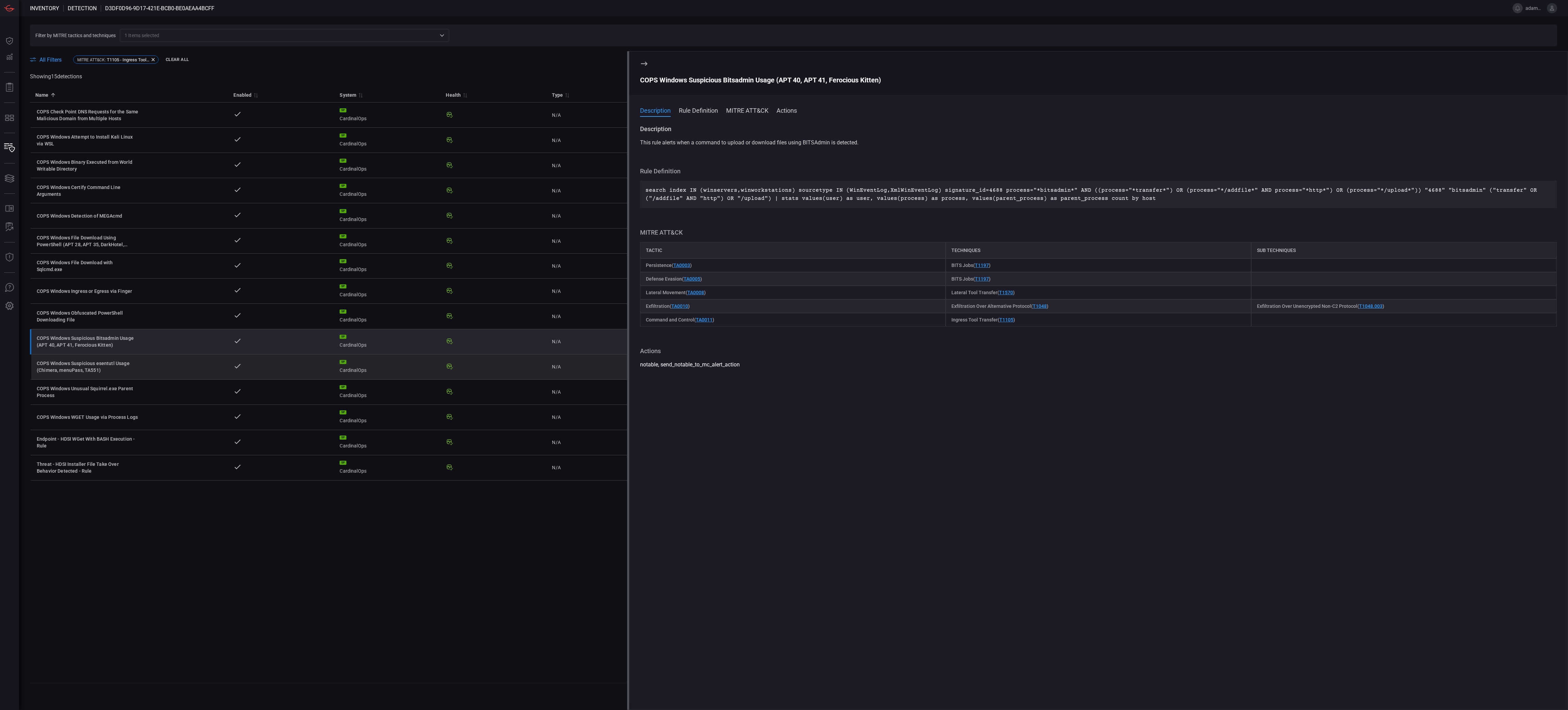
click at [135, 354] on div "COPS Windows Suspicious esentutl Usage (Chimera, menuPass, TA551)" at bounding box center [88, 367] width 102 height 13
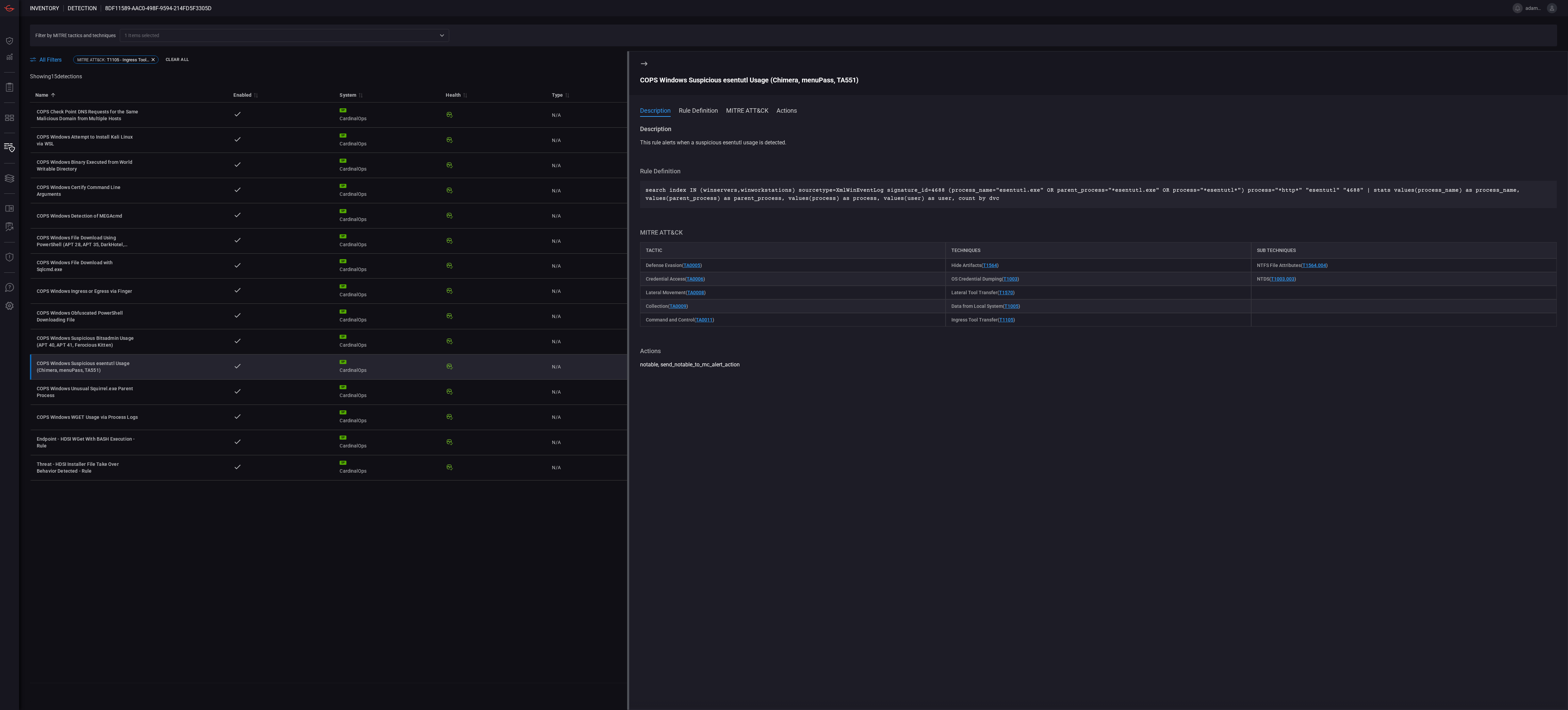
click at [783, 80] on div "COPS Windows Suspicious esentutl Usage (Chimera, menuPass, TA551)" at bounding box center [1099, 80] width 917 height 8
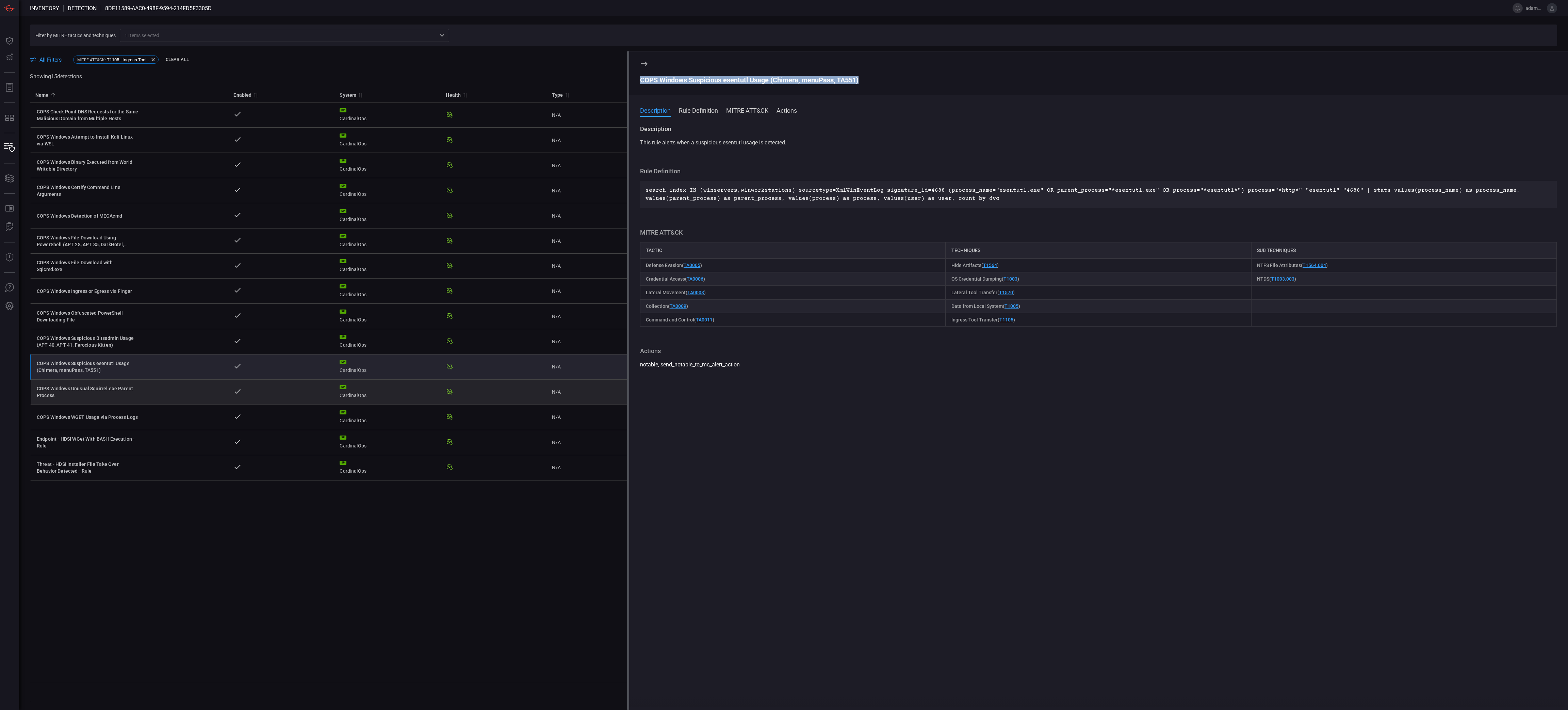
click at [99, 354] on div "COPS Windows Unusual Squirrel.exe Parent Process" at bounding box center [88, 392] width 102 height 13
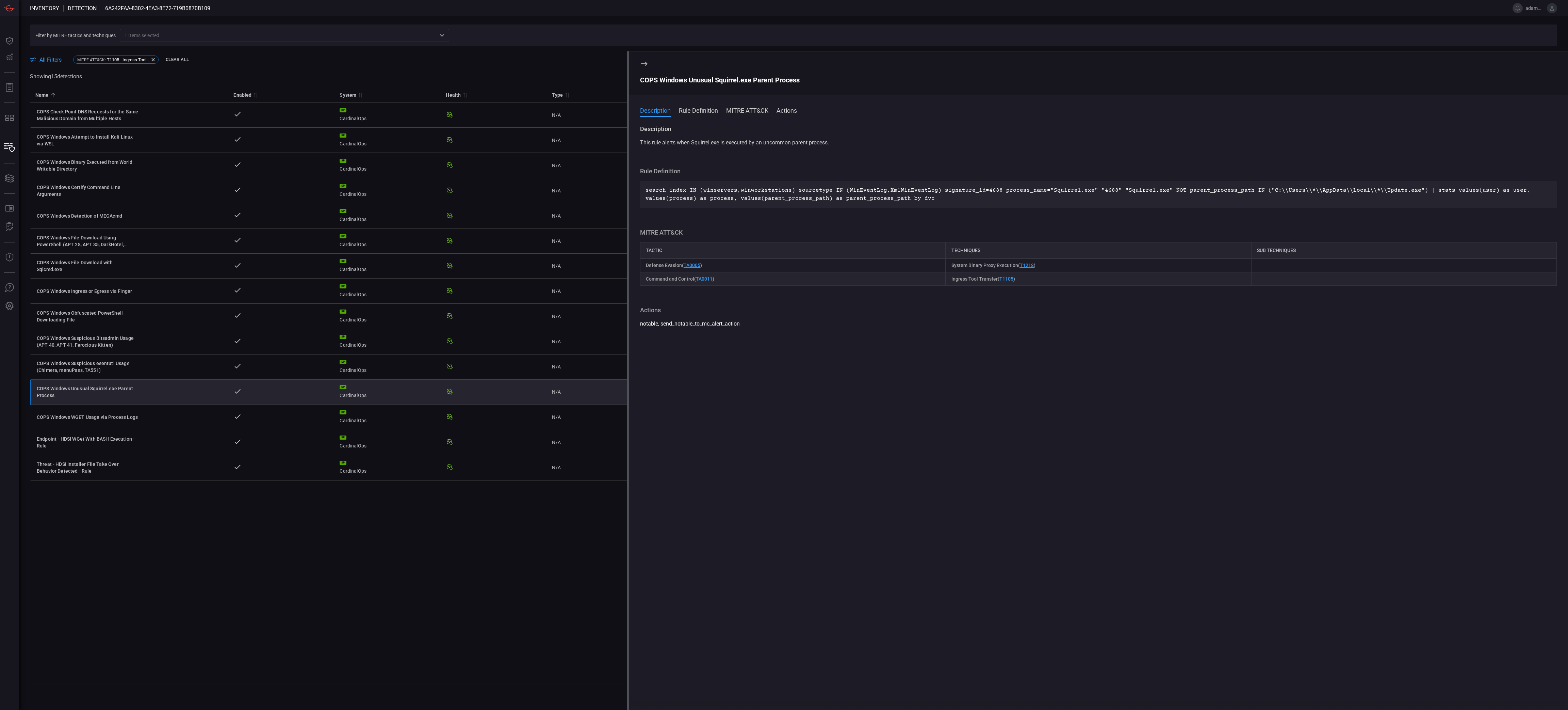
click at [749, 79] on div "COPS Windows Unusual Squirrel.exe Parent Process" at bounding box center [1099, 80] width 917 height 8
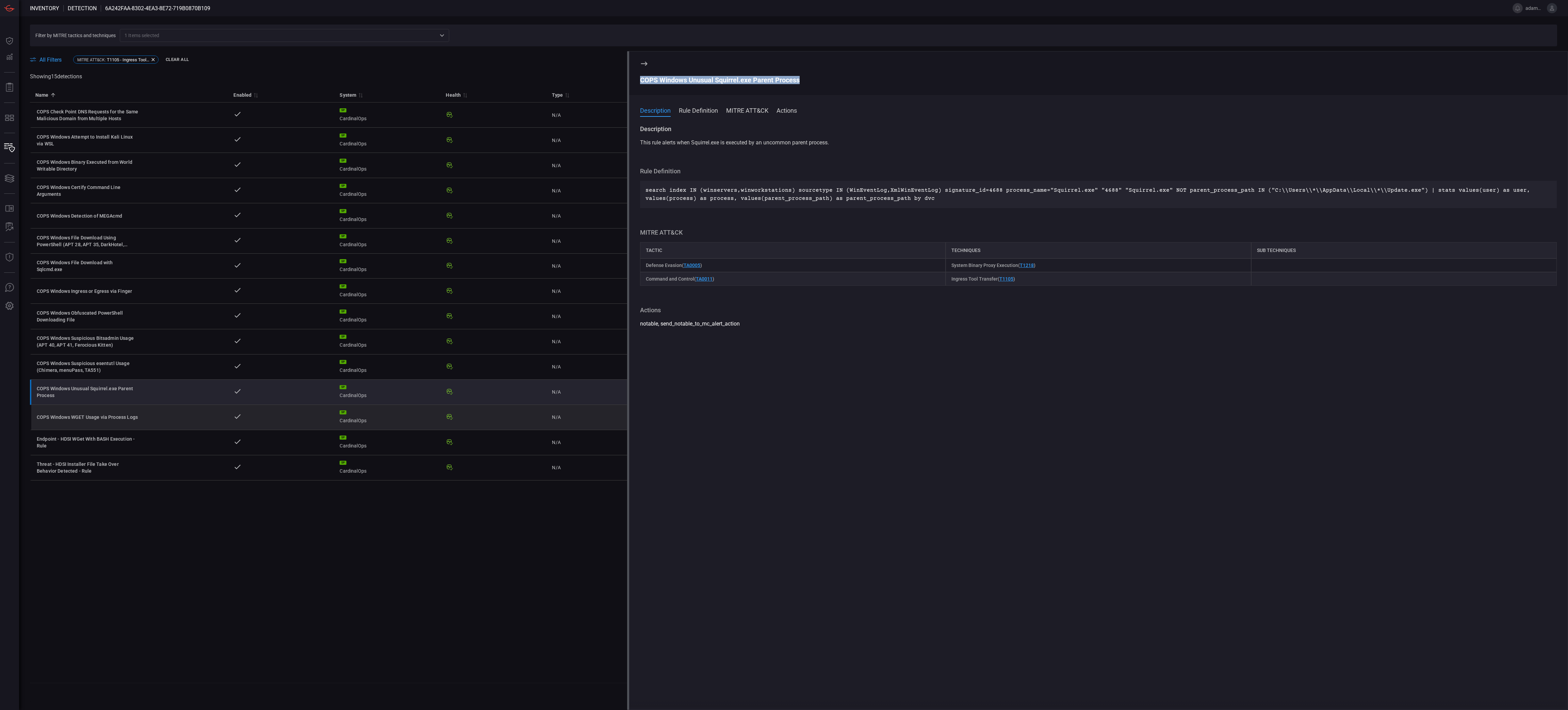
click at [91, 354] on td "COPS Windows WGET Usage via Process Logs" at bounding box center [128, 417] width 198 height 25
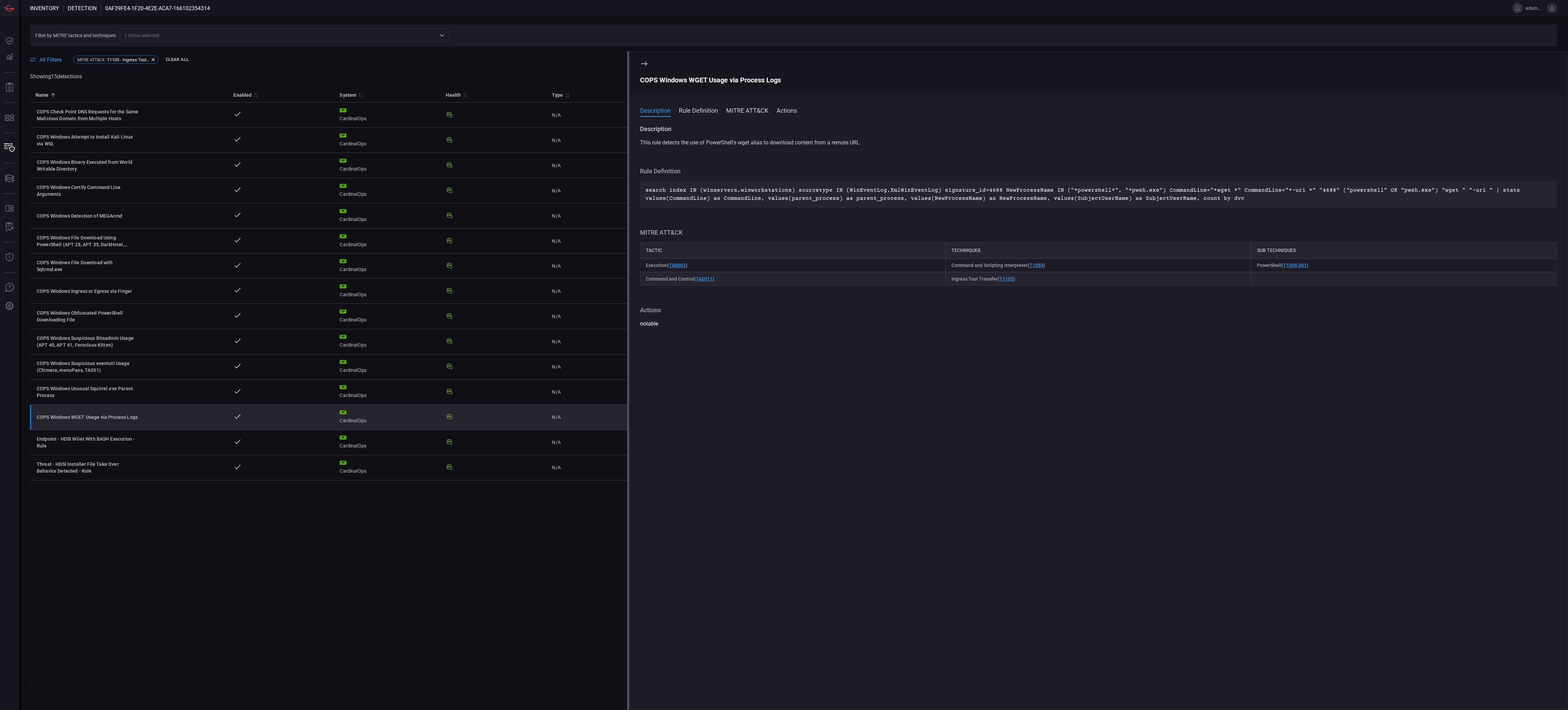
click at [737, 80] on div "COPS Windows WGET Usage via Process Logs" at bounding box center [1099, 80] width 917 height 8
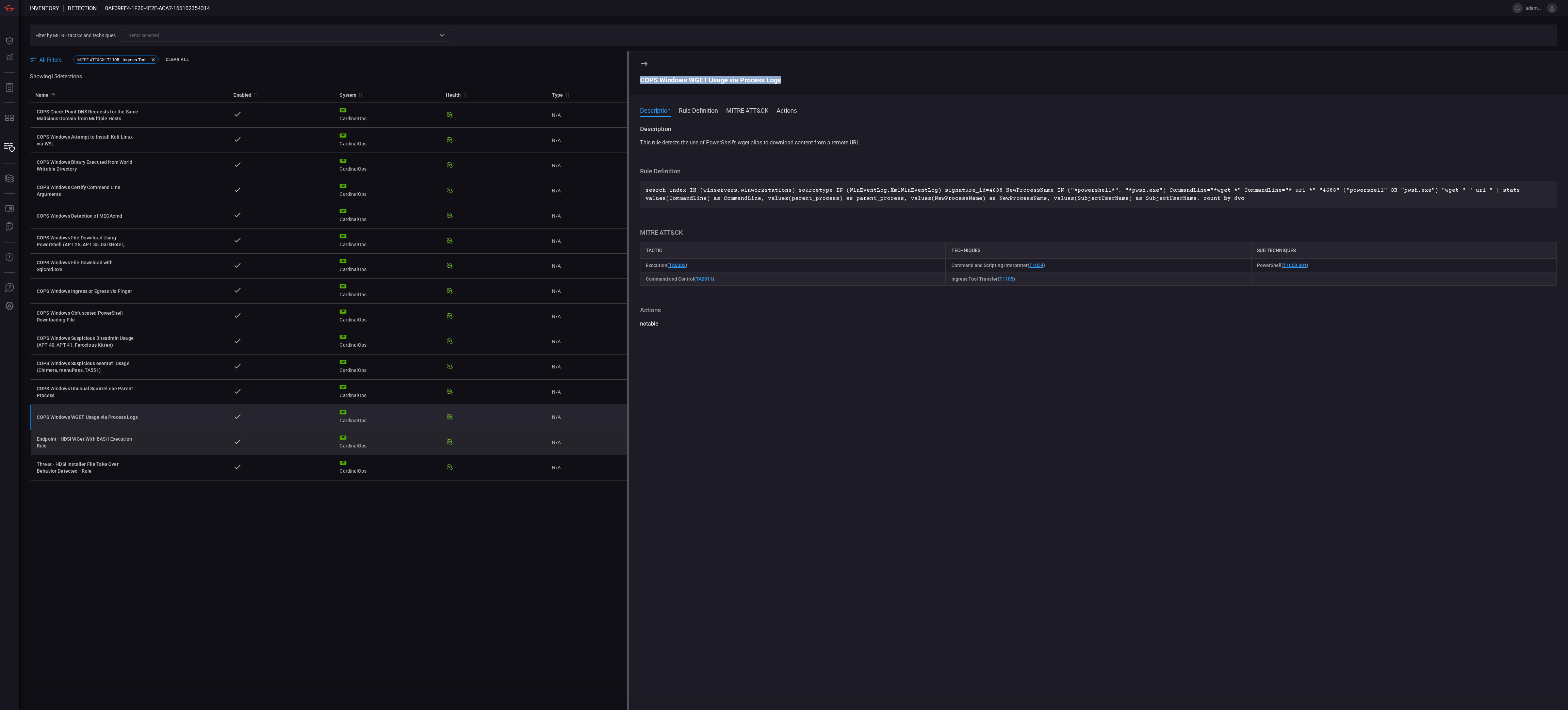
drag, startPoint x: 76, startPoint y: 448, endPoint x: 89, endPoint y: 448, distance: 13.0
click at [76, 354] on div "Endpoint - HDSI WGet With BASH Execution - Rule" at bounding box center [88, 442] width 102 height 13
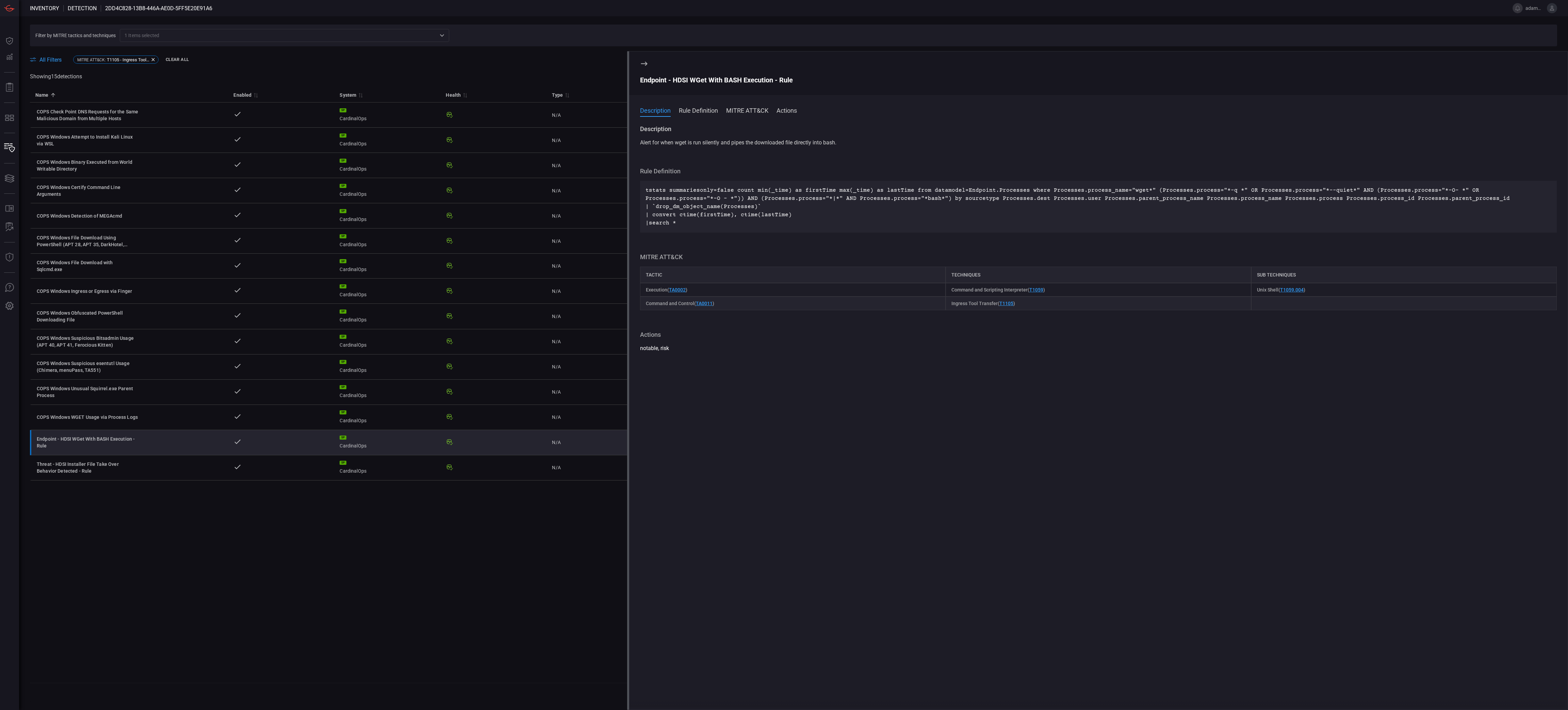
click at [710, 80] on div "Endpoint - HDSI WGet With BASH Execution - Rule" at bounding box center [1099, 80] width 917 height 8
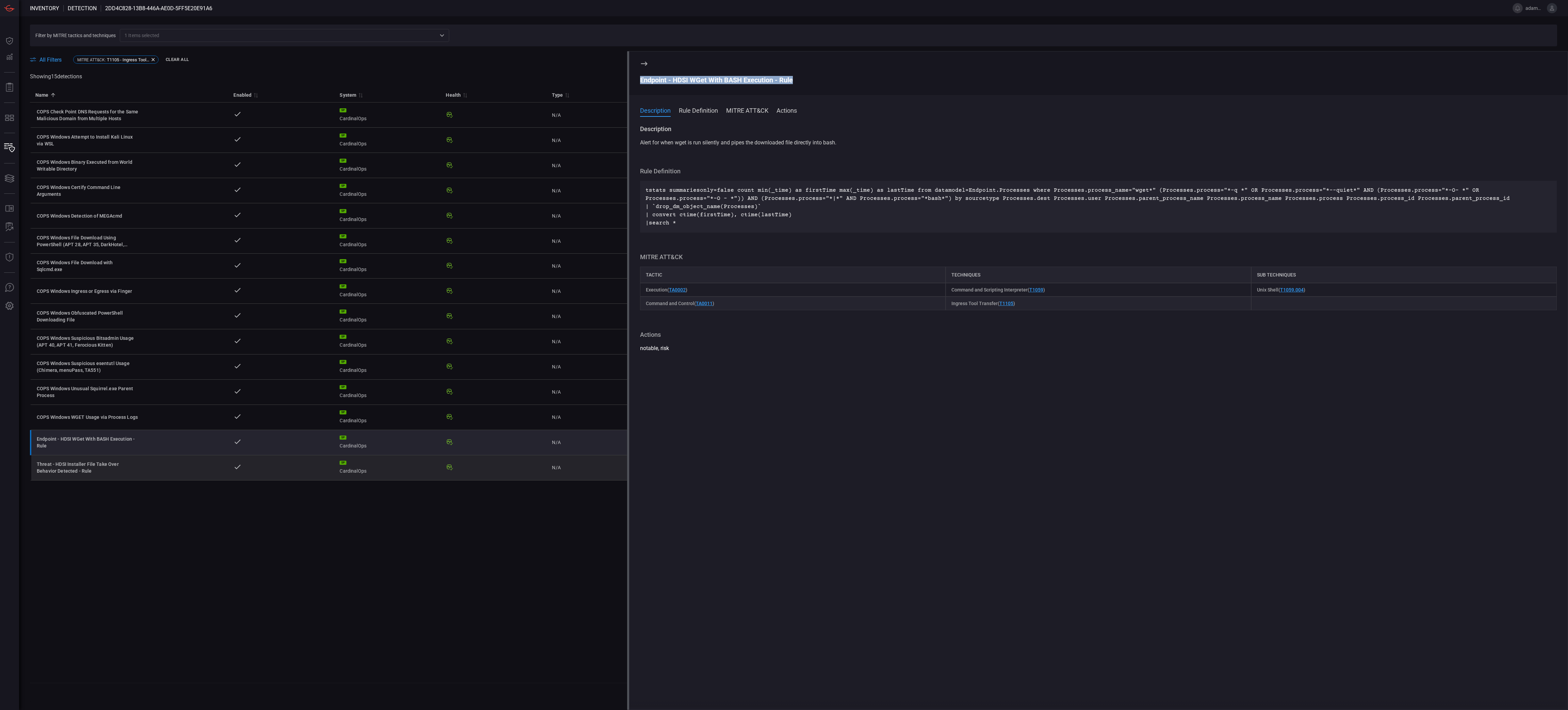
drag, startPoint x: 89, startPoint y: 469, endPoint x: 108, endPoint y: 474, distance: 19.6
click at [91, 354] on div "Threat - HDSI Installer File Take Over Behavior Detected - Rule" at bounding box center [88, 467] width 102 height 13
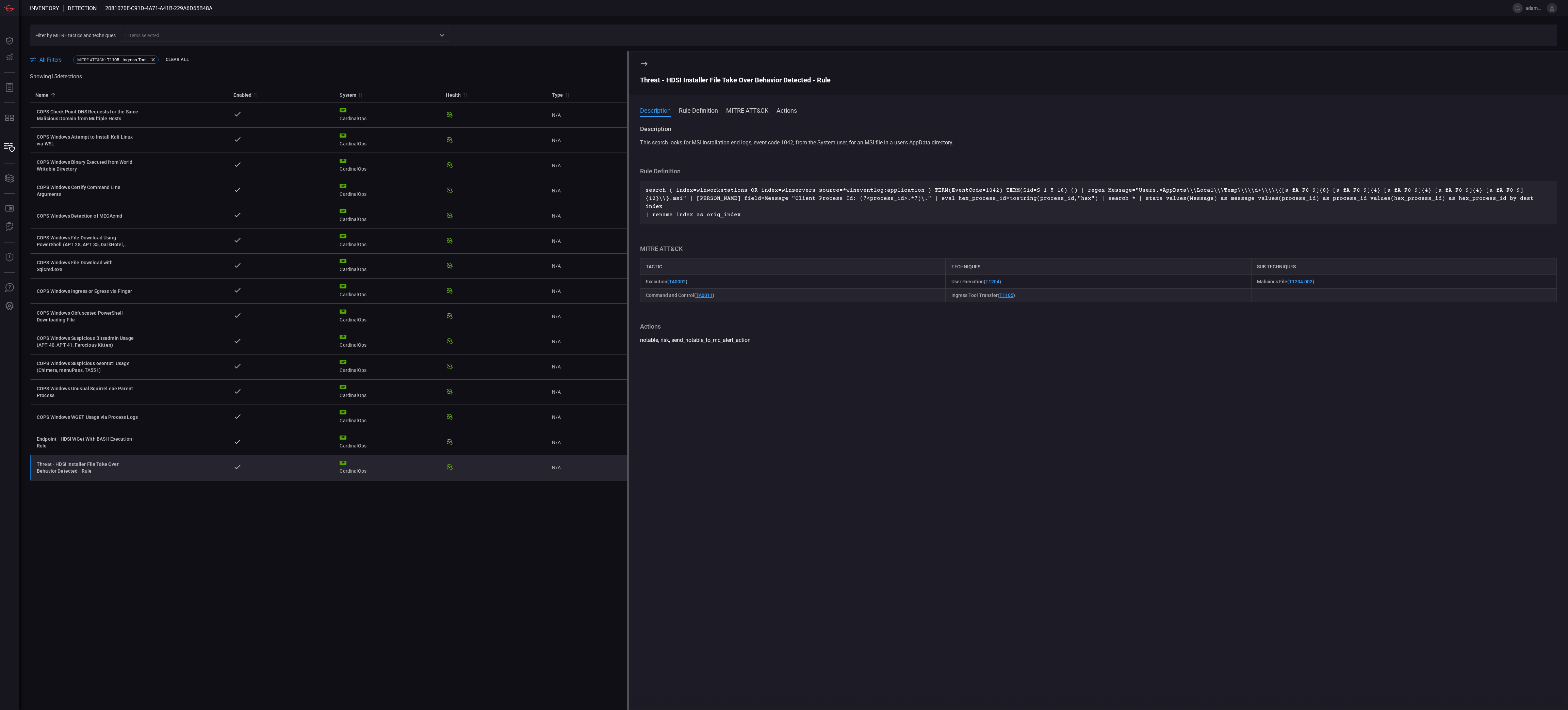
click at [746, 76] on div "Threat - HDSI Installer File Take Over Behavior Detected - Rule" at bounding box center [1099, 80] width 917 height 8
click at [638, 65] on section "Threat - HDSI Installer File Take Over Behavior Detected - Rule" at bounding box center [1099, 73] width 939 height 44
click at [640, 64] on icon at bounding box center [644, 63] width 8 height 8
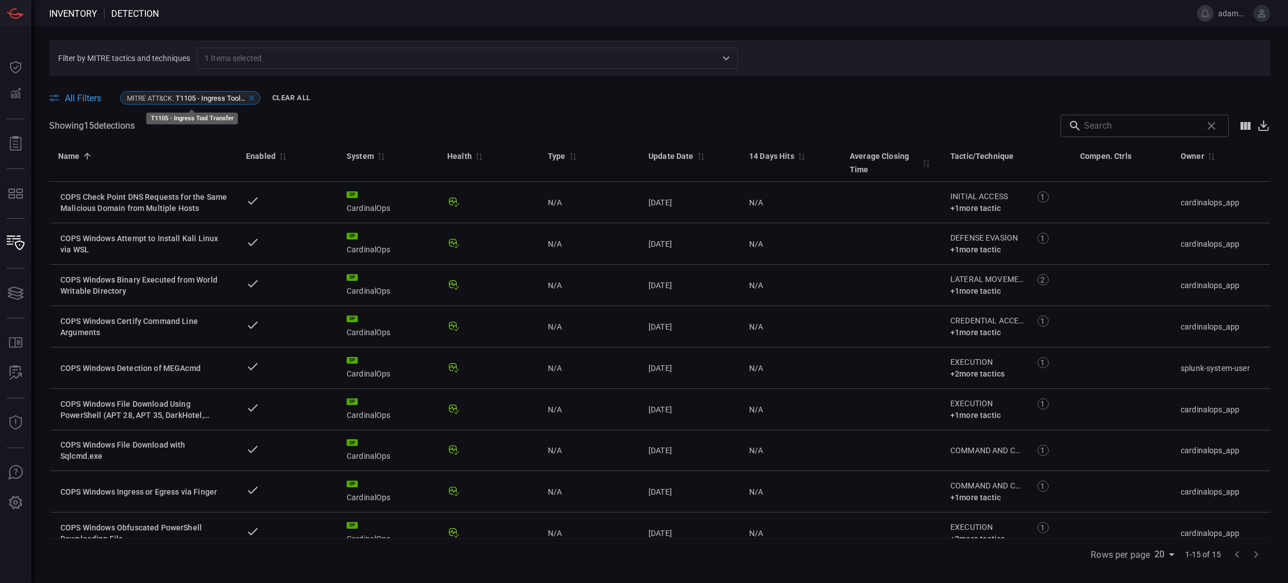
click at [253, 98] on icon at bounding box center [251, 98] width 5 height 5
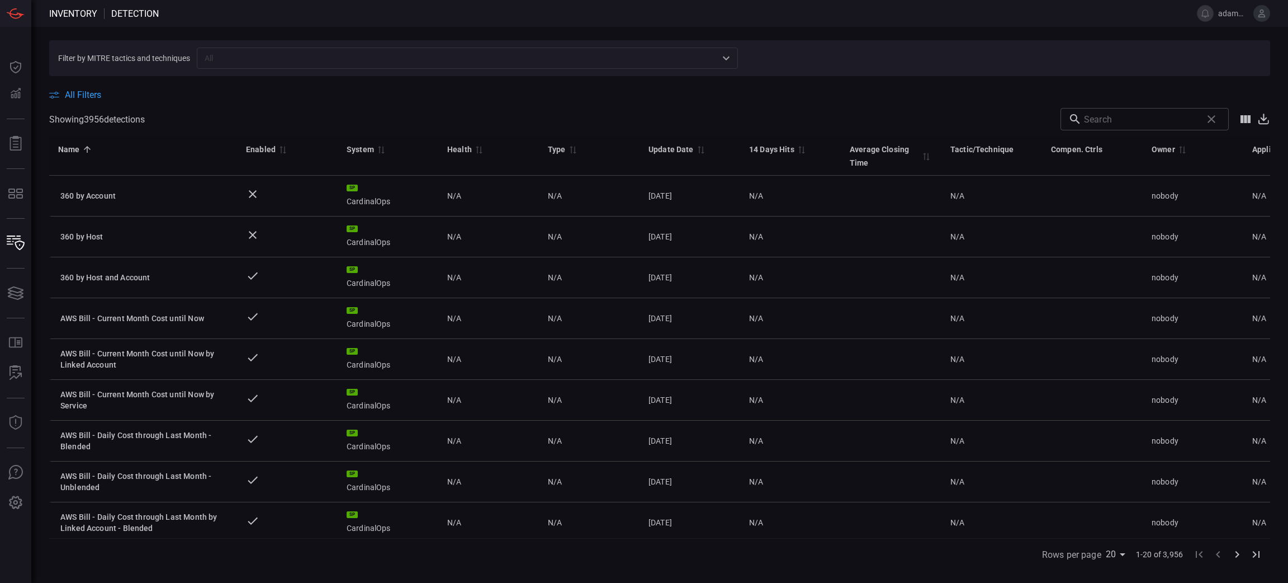
click at [264, 66] on div "​" at bounding box center [467, 58] width 541 height 21
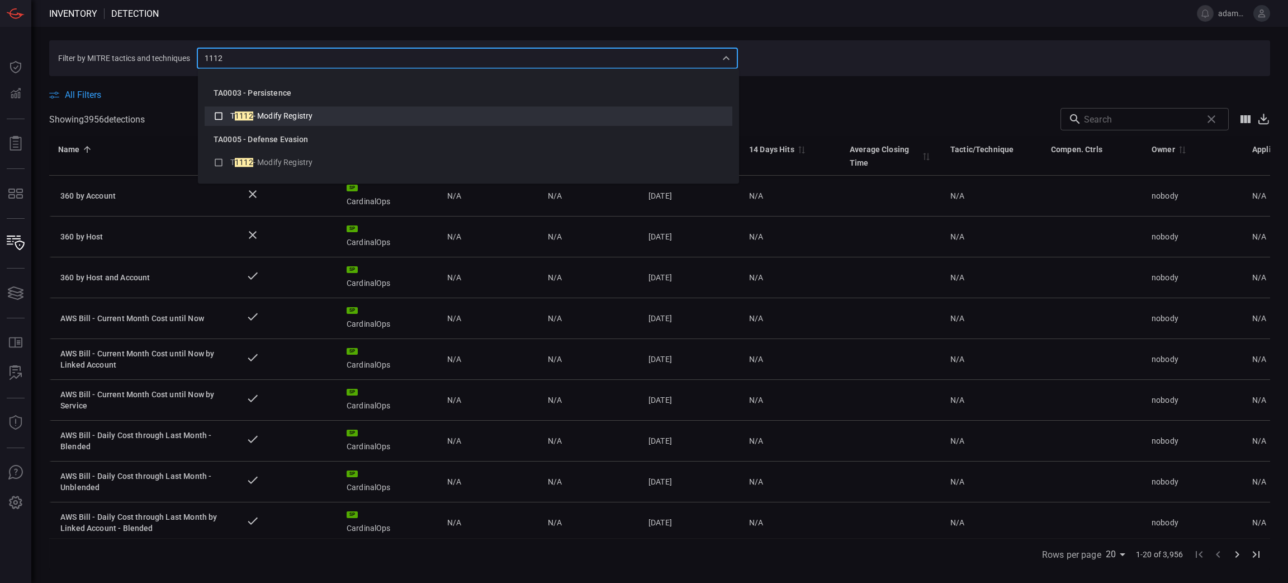
click at [219, 110] on icon at bounding box center [219, 115] width 10 height 13
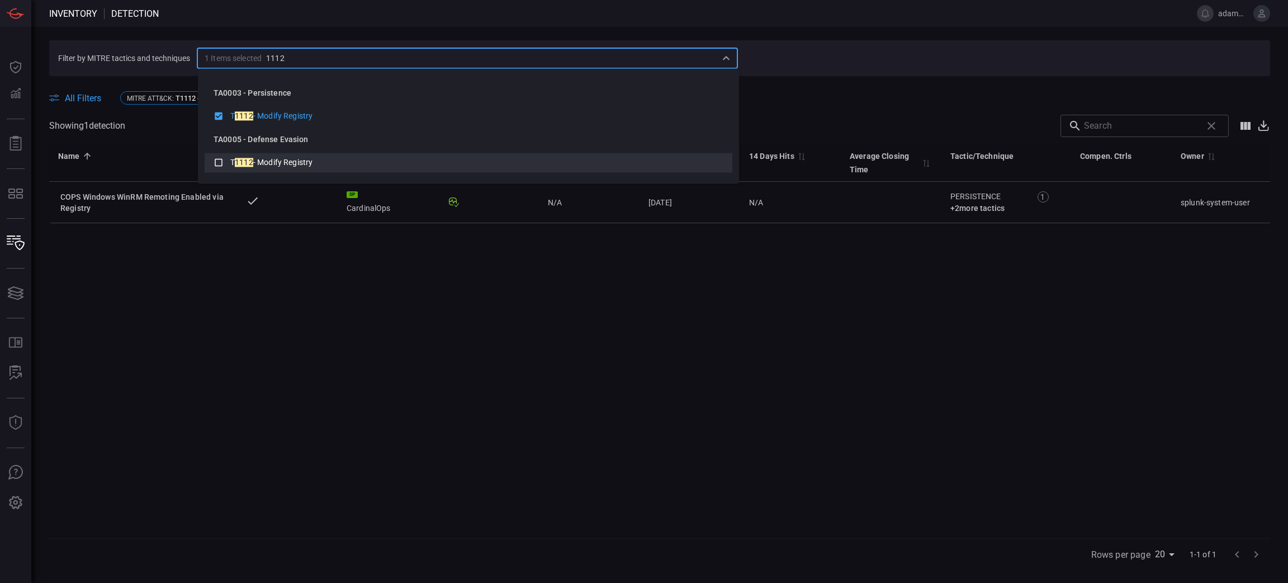
click at [217, 161] on icon at bounding box center [219, 161] width 10 height 13
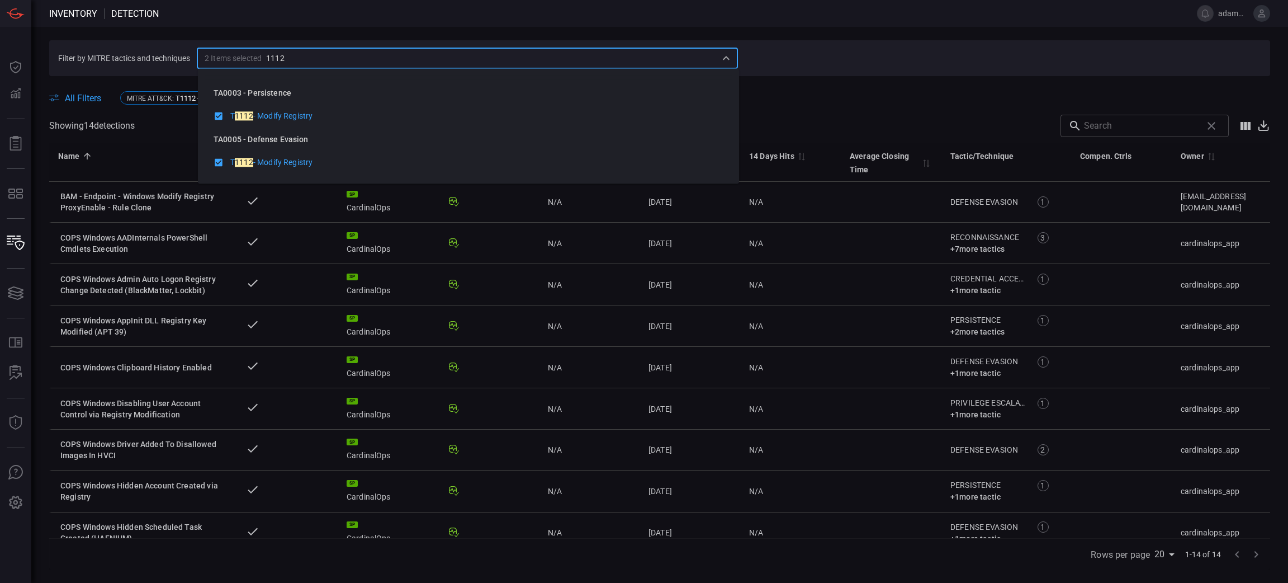
type input "1112"
click at [831, 94] on div "All Filters MITRE ATT&CK : T1112 - Modify Registry +1 Clear All" at bounding box center [659, 97] width 1221 height 17
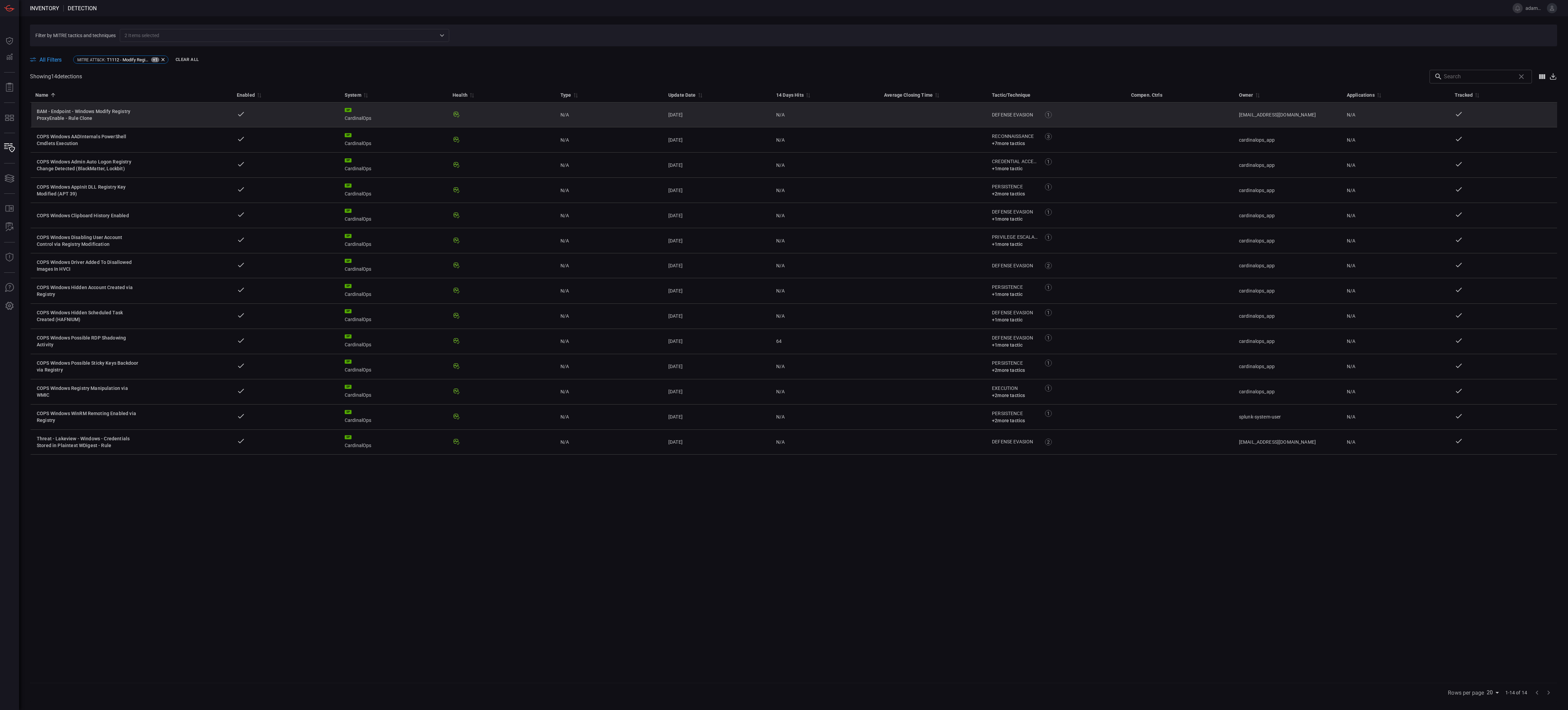
click at [135, 122] on td "BAM - Endpoint - Windows Modify Registry ProxyEnable - Rule Clone" at bounding box center [130, 114] width 201 height 25
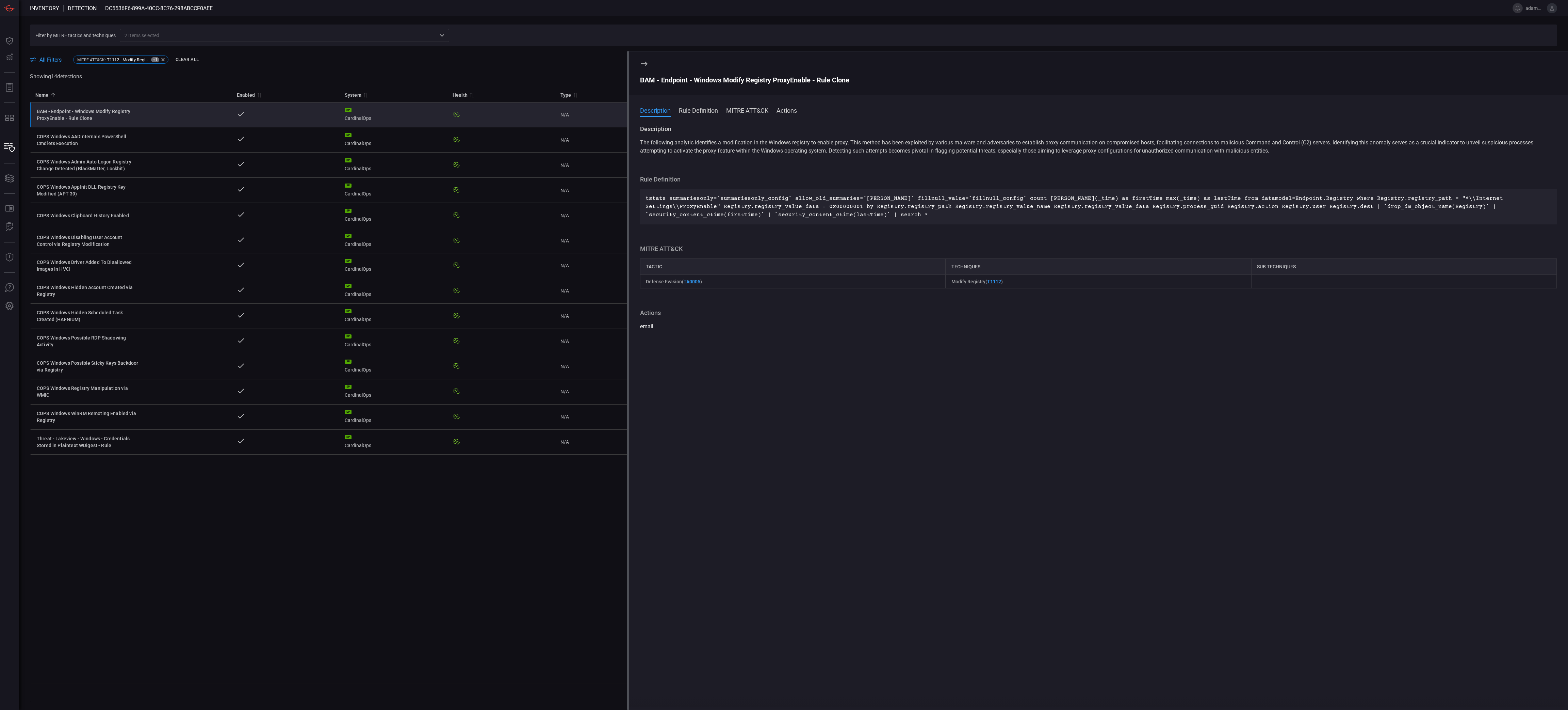
click at [687, 77] on div "BAM - Endpoint - Windows Modify Registry ProxyEnable - Rule Clone" at bounding box center [1099, 80] width 917 height 8
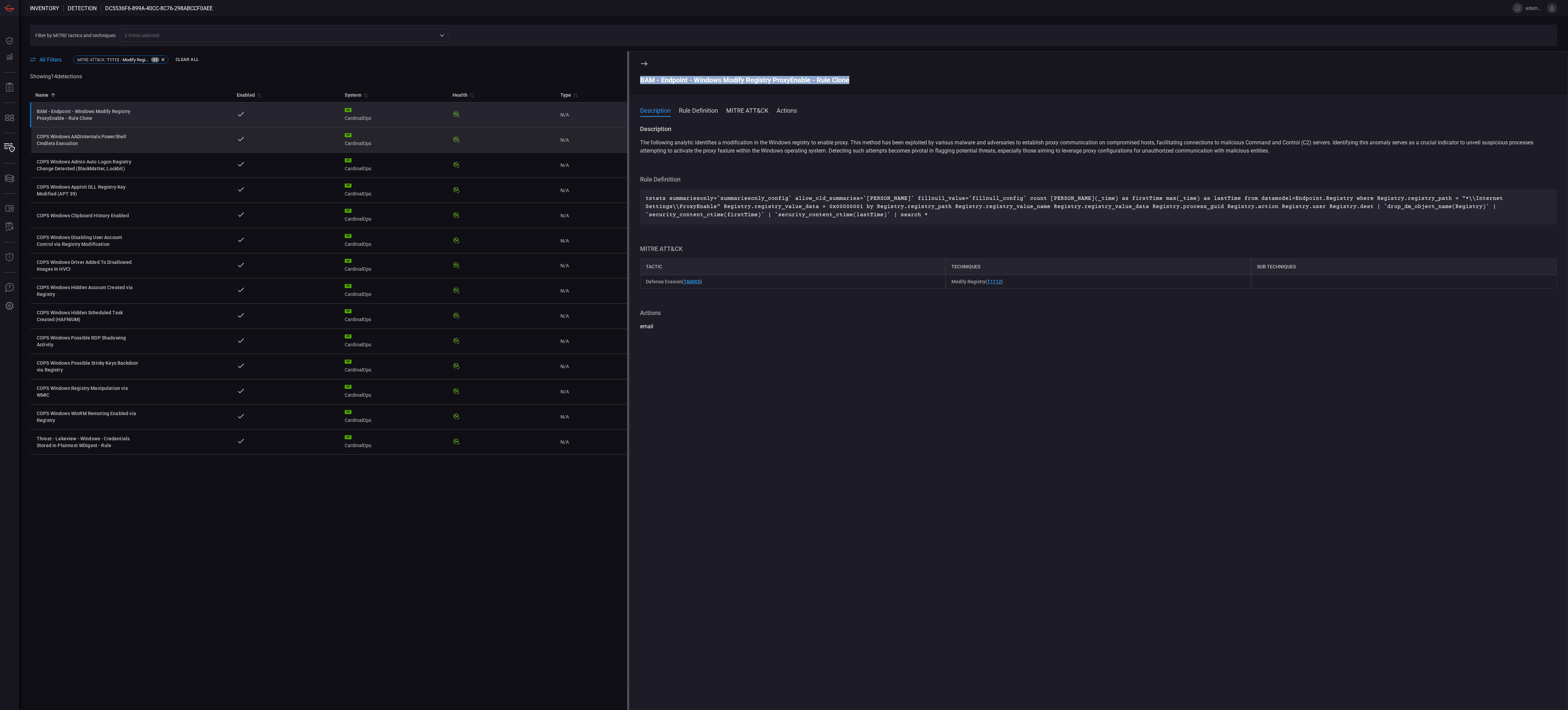
drag, startPoint x: 125, startPoint y: 141, endPoint x: 130, endPoint y: 145, distance: 6.4
click at [125, 141] on div "COPS Windows AADInternals PowerShell Cmdlets Execution" at bounding box center [88, 140] width 102 height 13
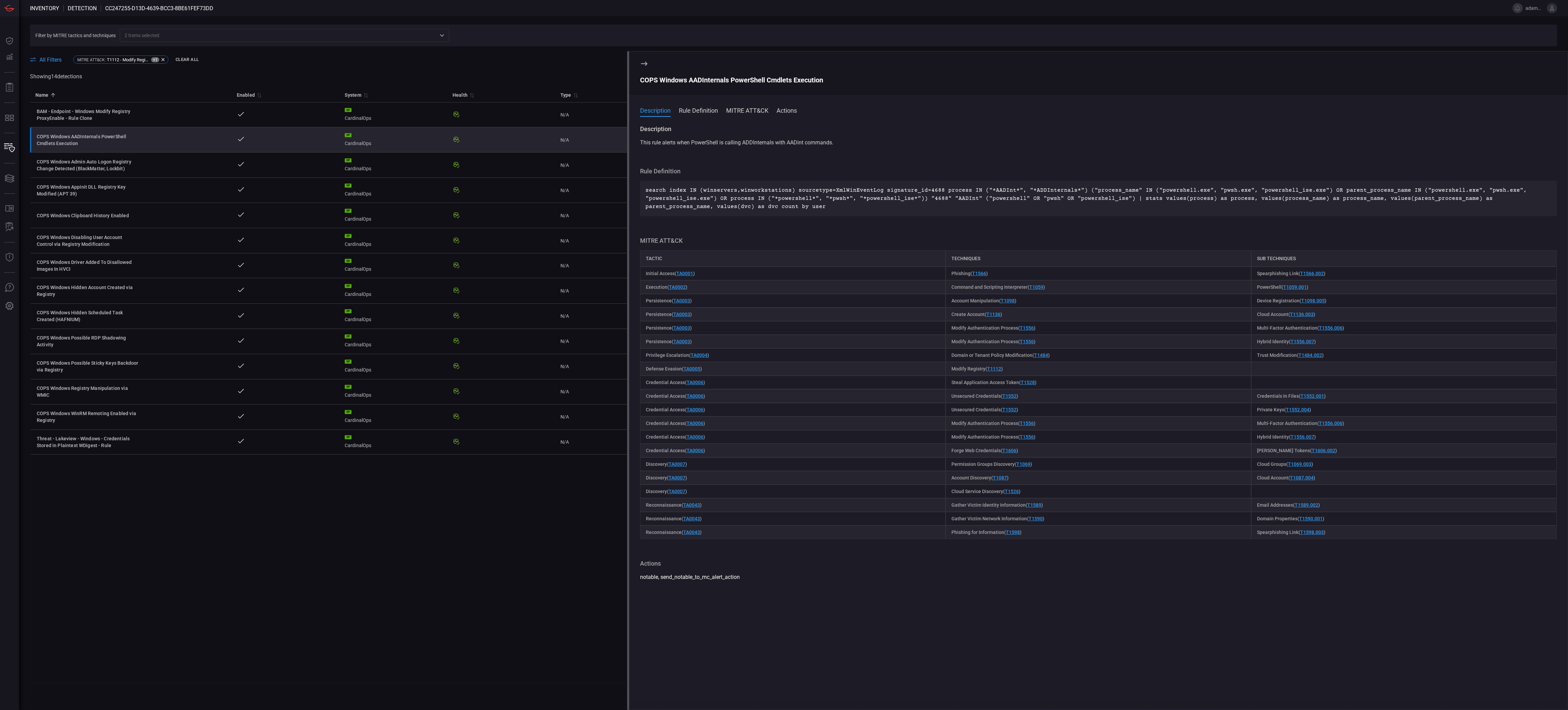
click at [777, 79] on div "COPS Windows AADInternals PowerShell Cmdlets Execution" at bounding box center [1099, 80] width 917 height 8
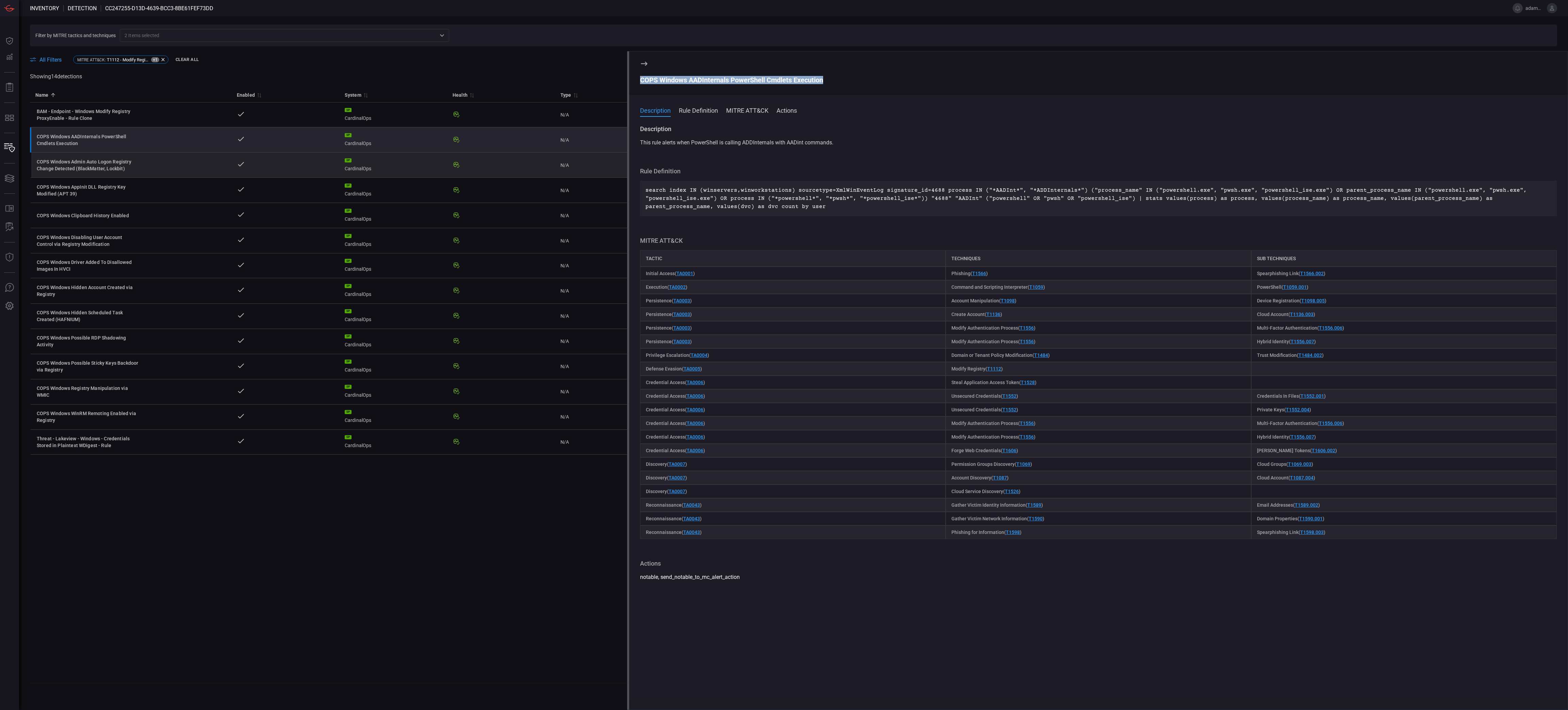
drag, startPoint x: 119, startPoint y: 161, endPoint x: 135, endPoint y: 172, distance: 19.4
click at [118, 161] on div "COPS Windows Admin Auto Logon Registry Change Detected (BlackMatter, Lockbit)" at bounding box center [88, 165] width 102 height 13
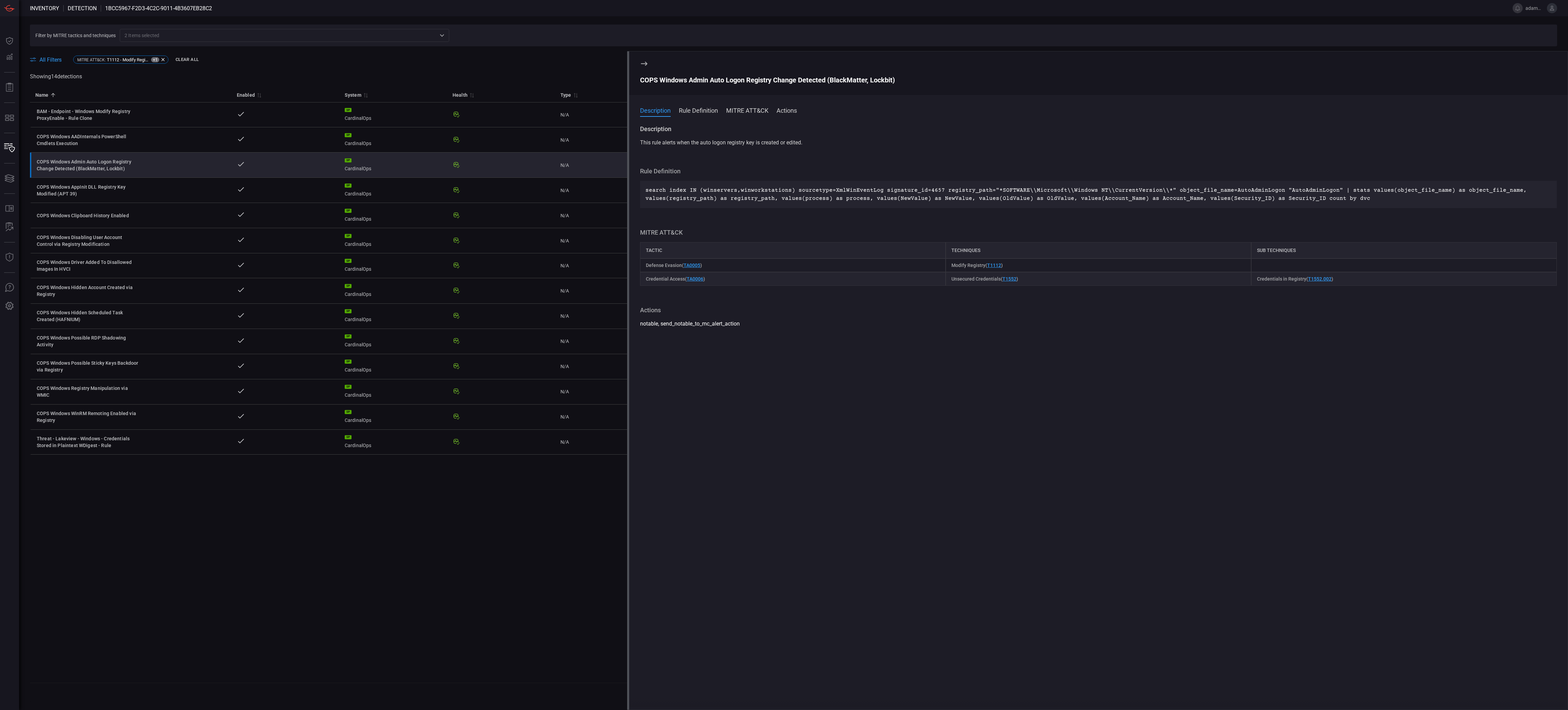
click at [714, 76] on div "COPS Windows Admin Auto Logon Registry Change Detected (BlackMatter, Lockbit)" at bounding box center [1099, 80] width 917 height 8
click at [714, 82] on div "COPS Windows Admin Auto Logon Registry Change Detected (BlackMatter, Lockbit)" at bounding box center [1099, 80] width 917 height 8
click at [130, 194] on div "COPS Windows AppInit DLL Registry Key Modified (APT 39)" at bounding box center [88, 190] width 102 height 13
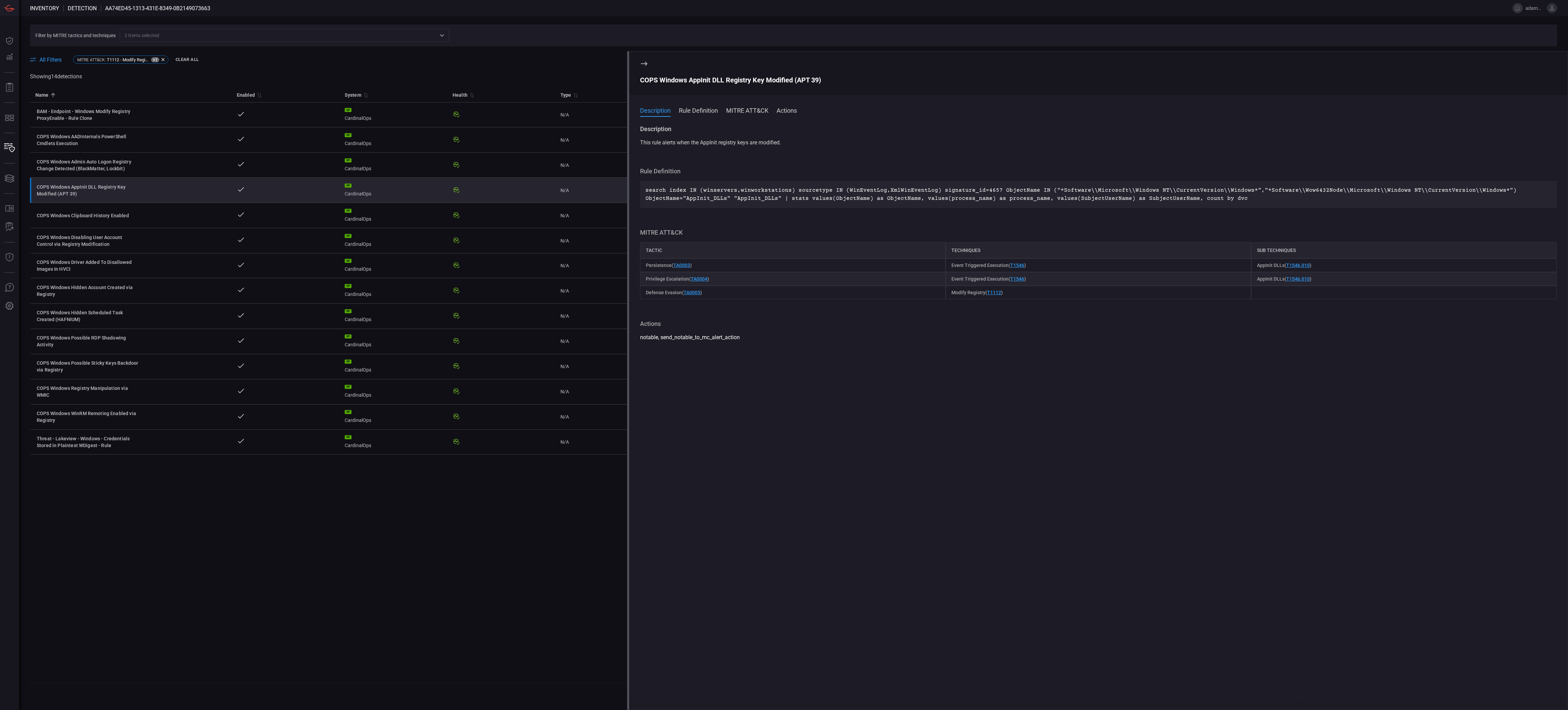
click at [751, 79] on div "COPS Windows AppInit DLL Registry Key Modified (APT 39)" at bounding box center [1099, 80] width 917 height 8
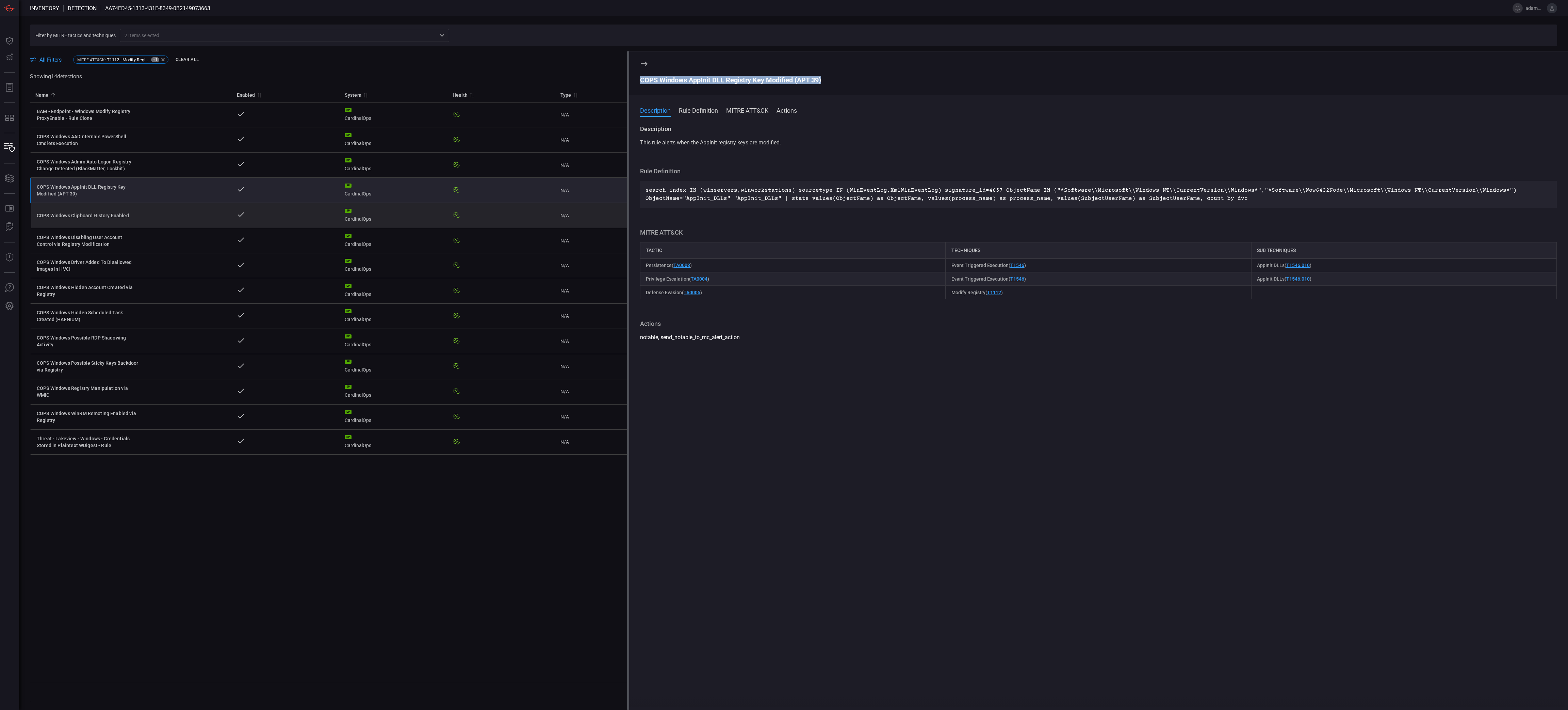
click at [156, 217] on td "COPS Windows Clipboard History Enabled" at bounding box center [130, 215] width 201 height 25
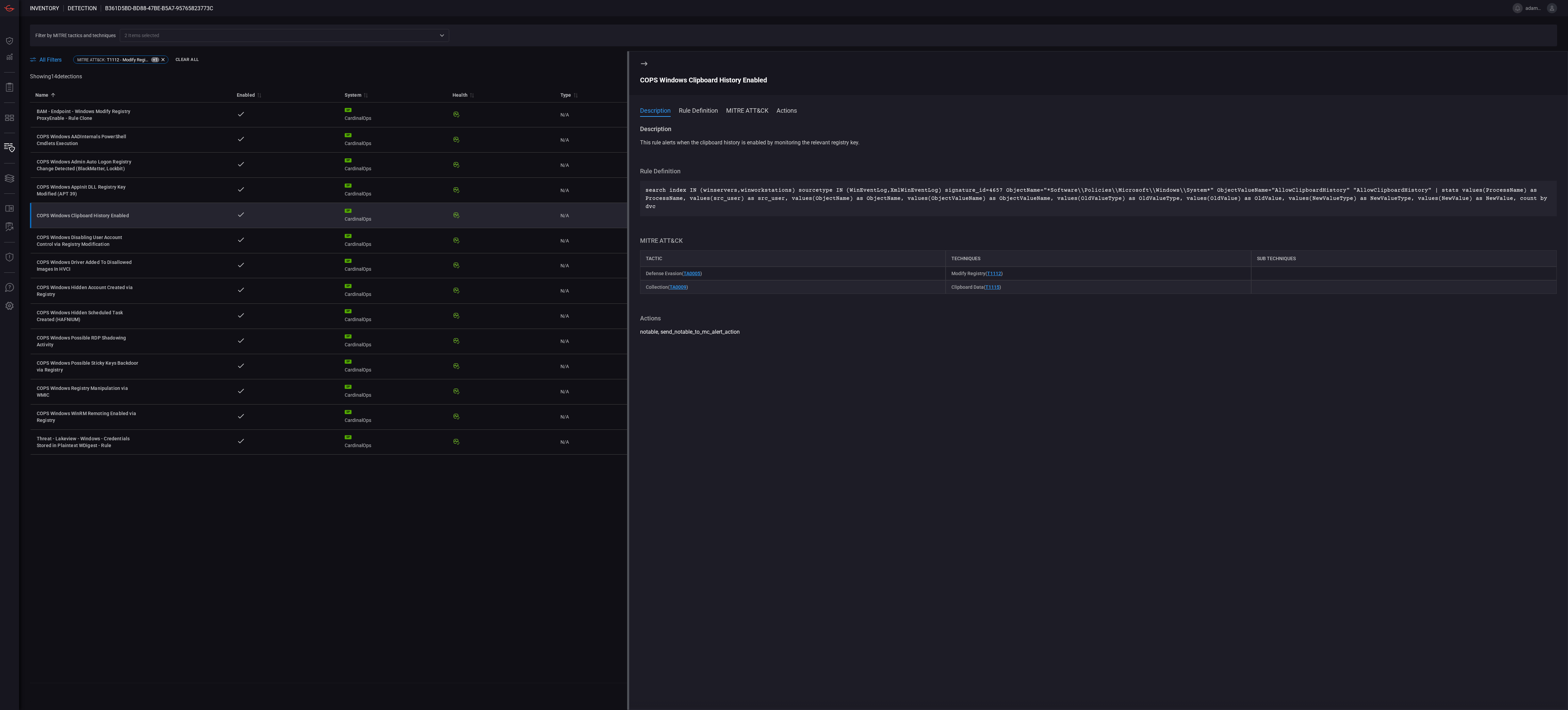
click at [705, 80] on div "COPS Windows Clipboard History Enabled" at bounding box center [1099, 80] width 917 height 8
click at [120, 247] on div "COPS Windows Disabling User Account Control via Registry Modification" at bounding box center [88, 241] width 102 height 13
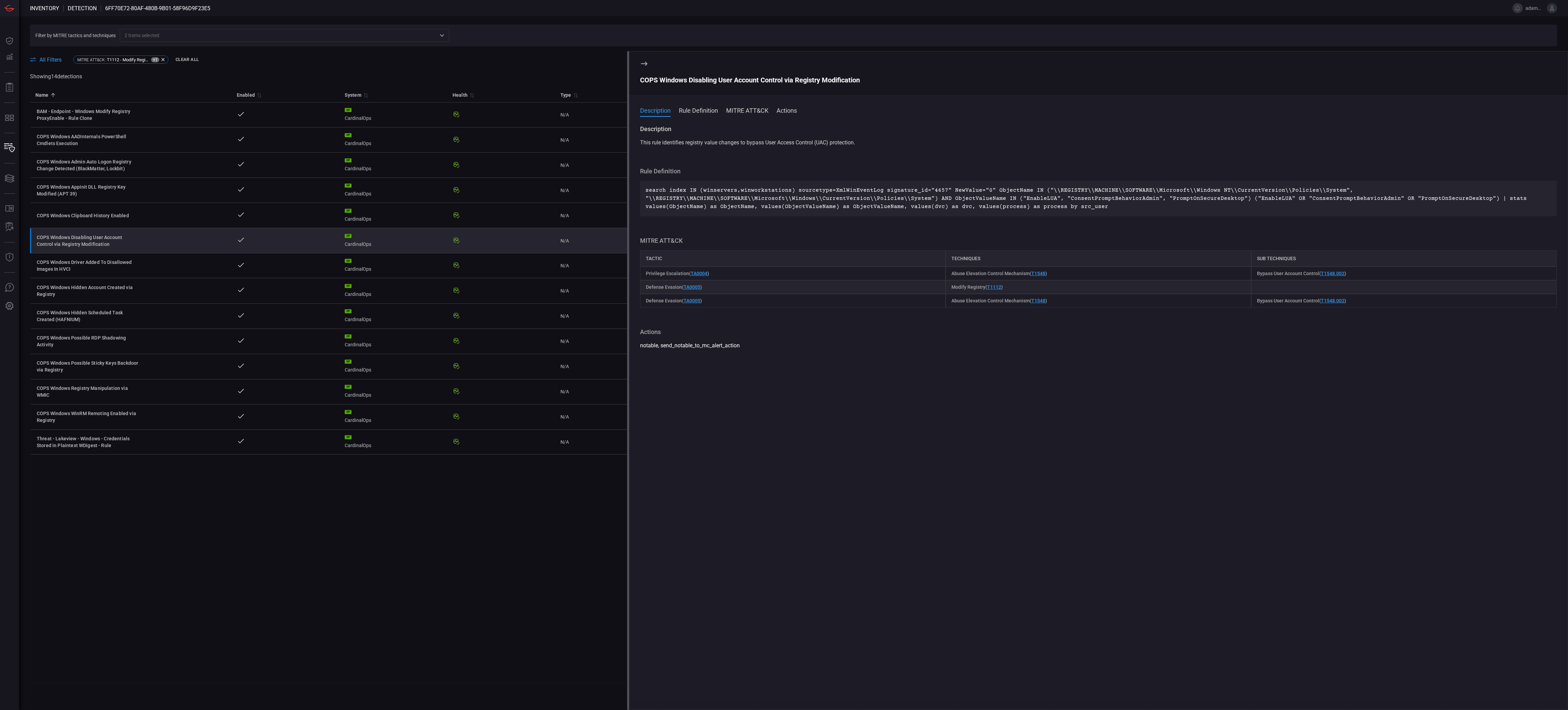
click at [713, 82] on div "COPS Windows Disabling User Account Control via Registry Modification" at bounding box center [1099, 80] width 917 height 8
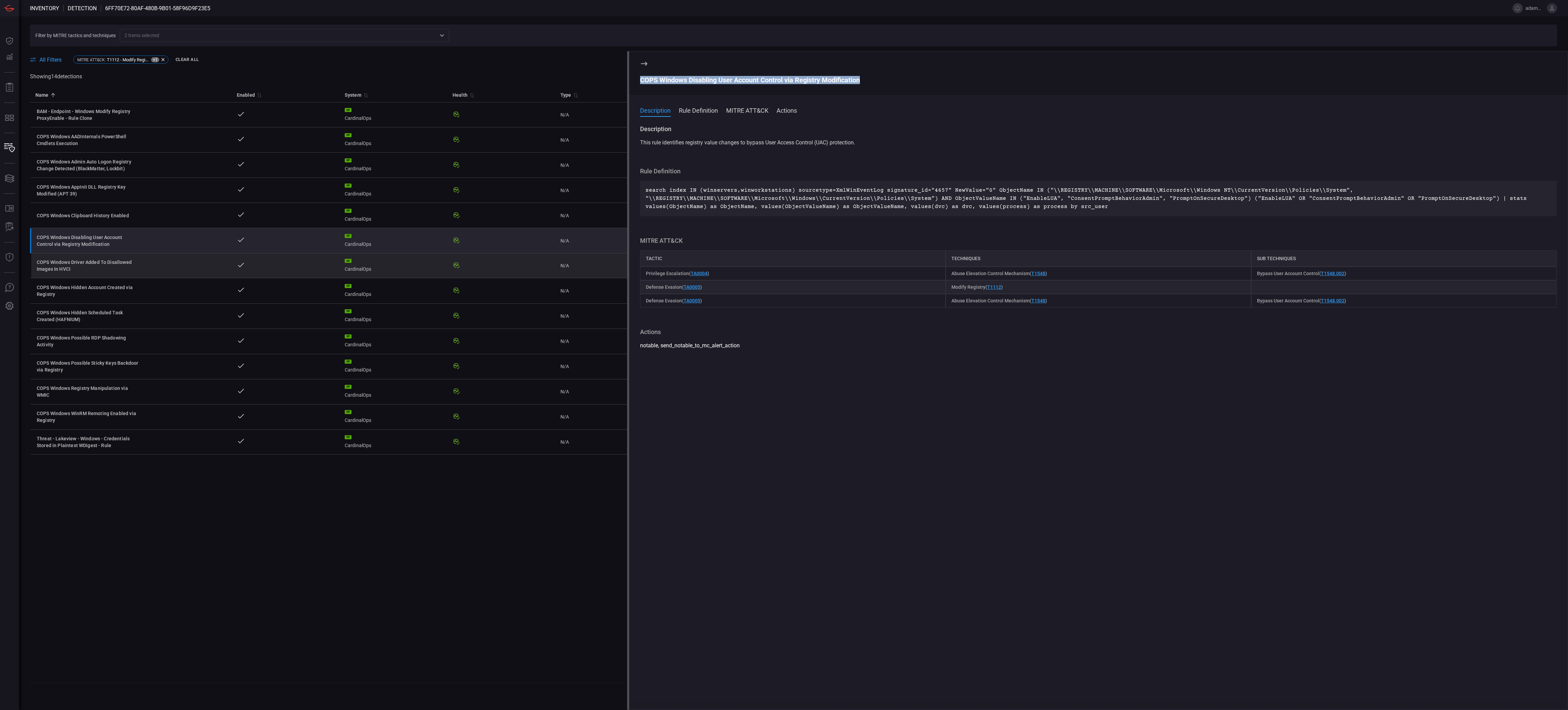
drag, startPoint x: 108, startPoint y: 269, endPoint x: 94, endPoint y: 278, distance: 16.6
click at [108, 269] on div "COPS Windows Driver Added To Disallowed Images In HVCI" at bounding box center [88, 265] width 102 height 13
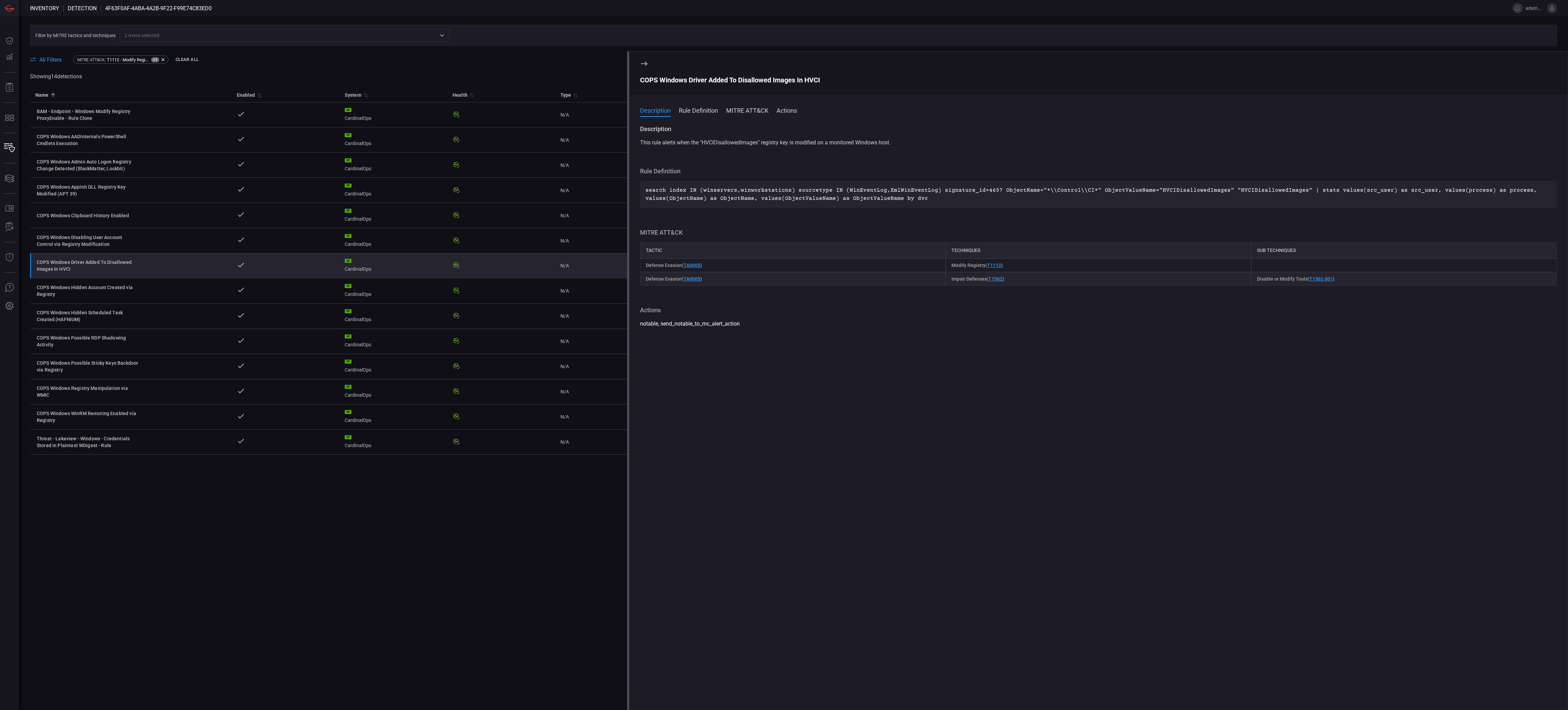
click at [687, 82] on div "COPS Windows Driver Added To Disallowed Images In HVCI" at bounding box center [1099, 80] width 917 height 8
click at [123, 303] on td "COPS Windows Hidden Account Created via Registry" at bounding box center [130, 290] width 201 height 25
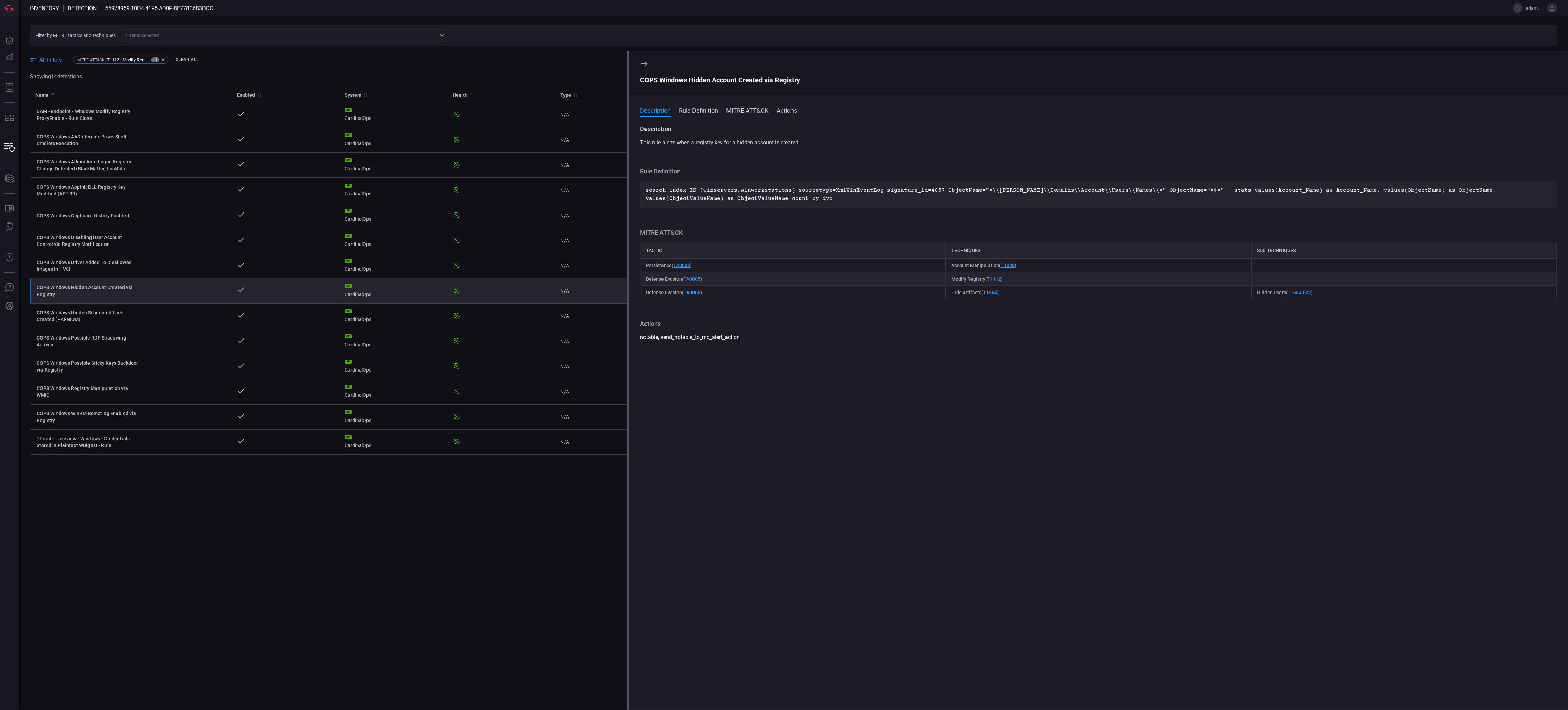
click at [721, 78] on div "COPS Windows Hidden Account Created via Registry" at bounding box center [1099, 80] width 917 height 8
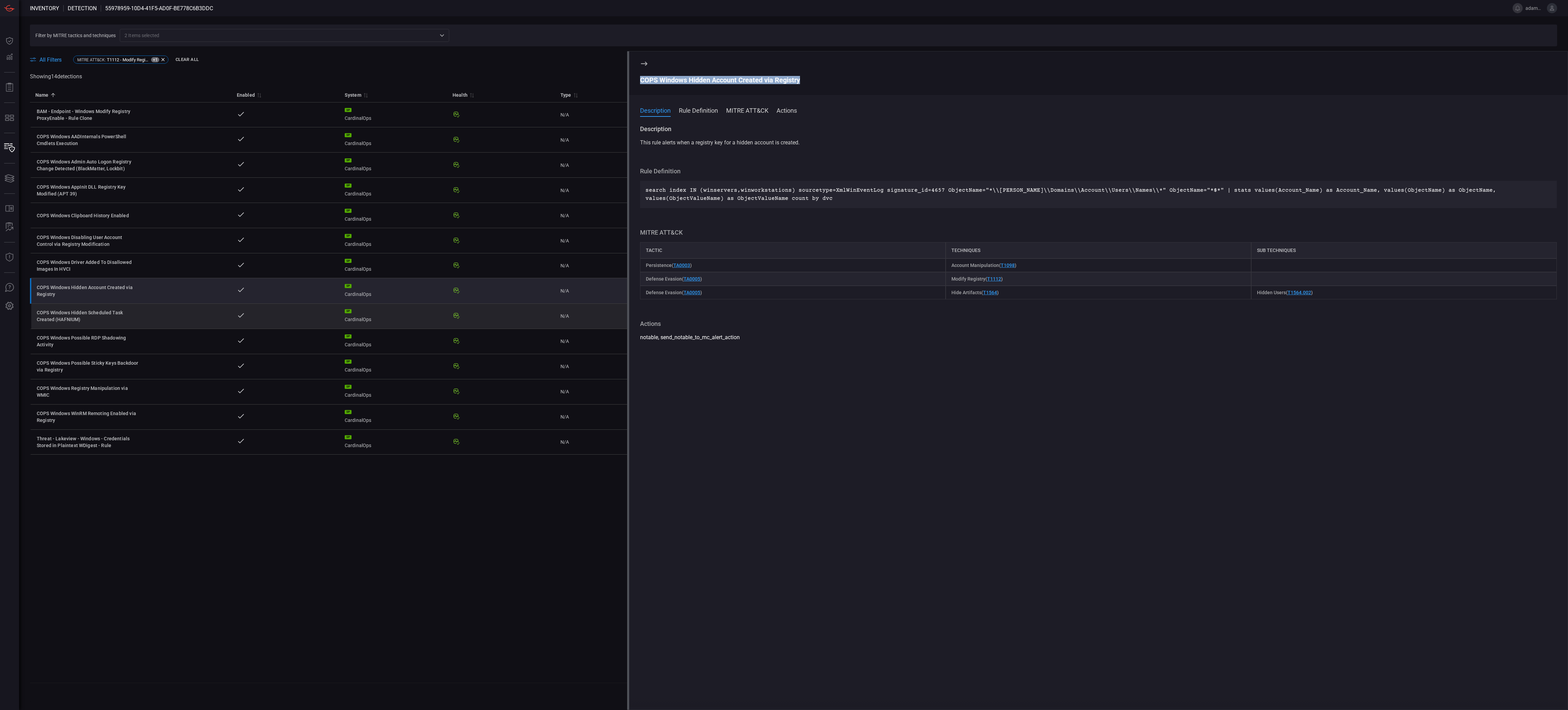
drag, startPoint x: 117, startPoint y: 320, endPoint x: 122, endPoint y: 331, distance: 12.1
click at [117, 320] on div "COPS Windows Hidden Scheduled Task Created (HAFNIUM)" at bounding box center [88, 316] width 102 height 13
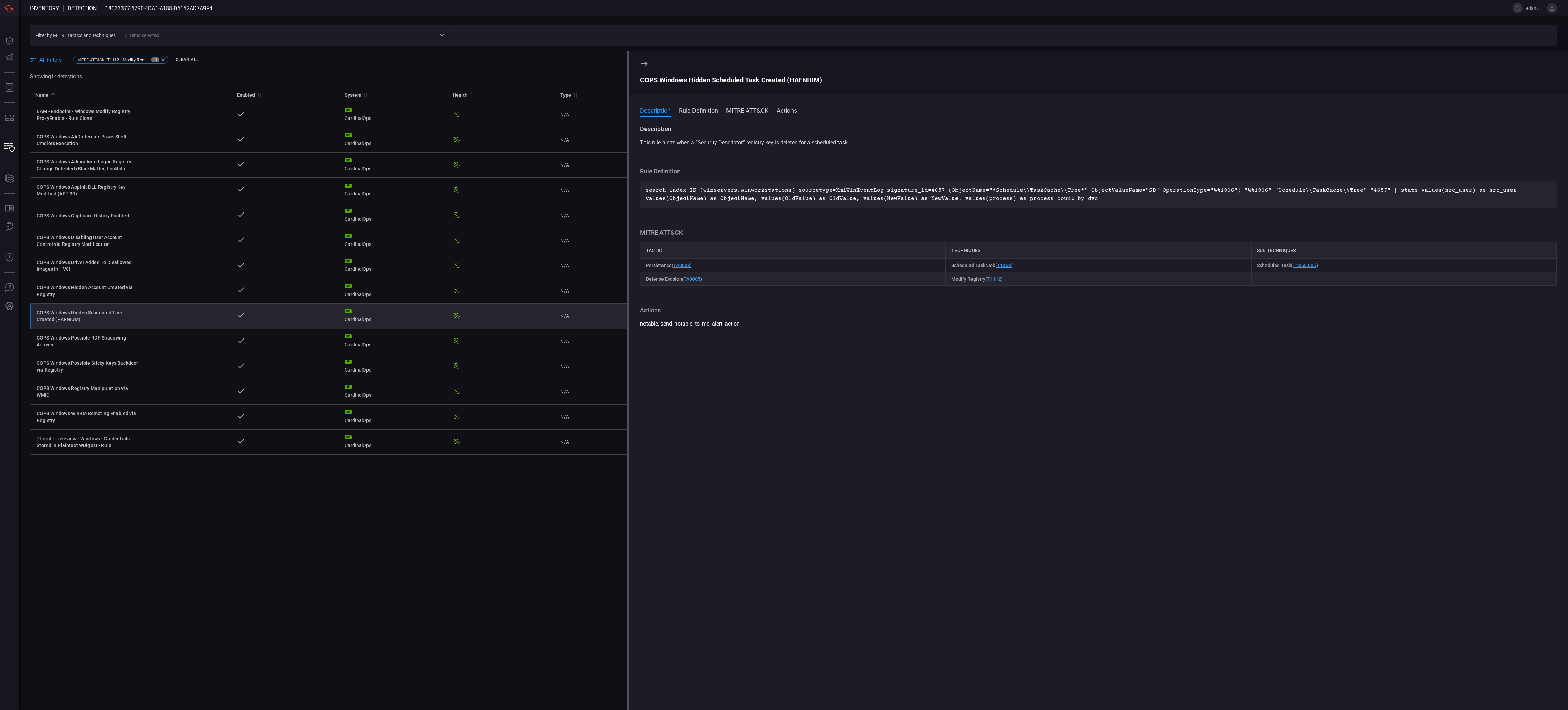
click at [757, 80] on div "COPS Windows Hidden Scheduled Task Created (HAFNIUM)" at bounding box center [1099, 80] width 917 height 8
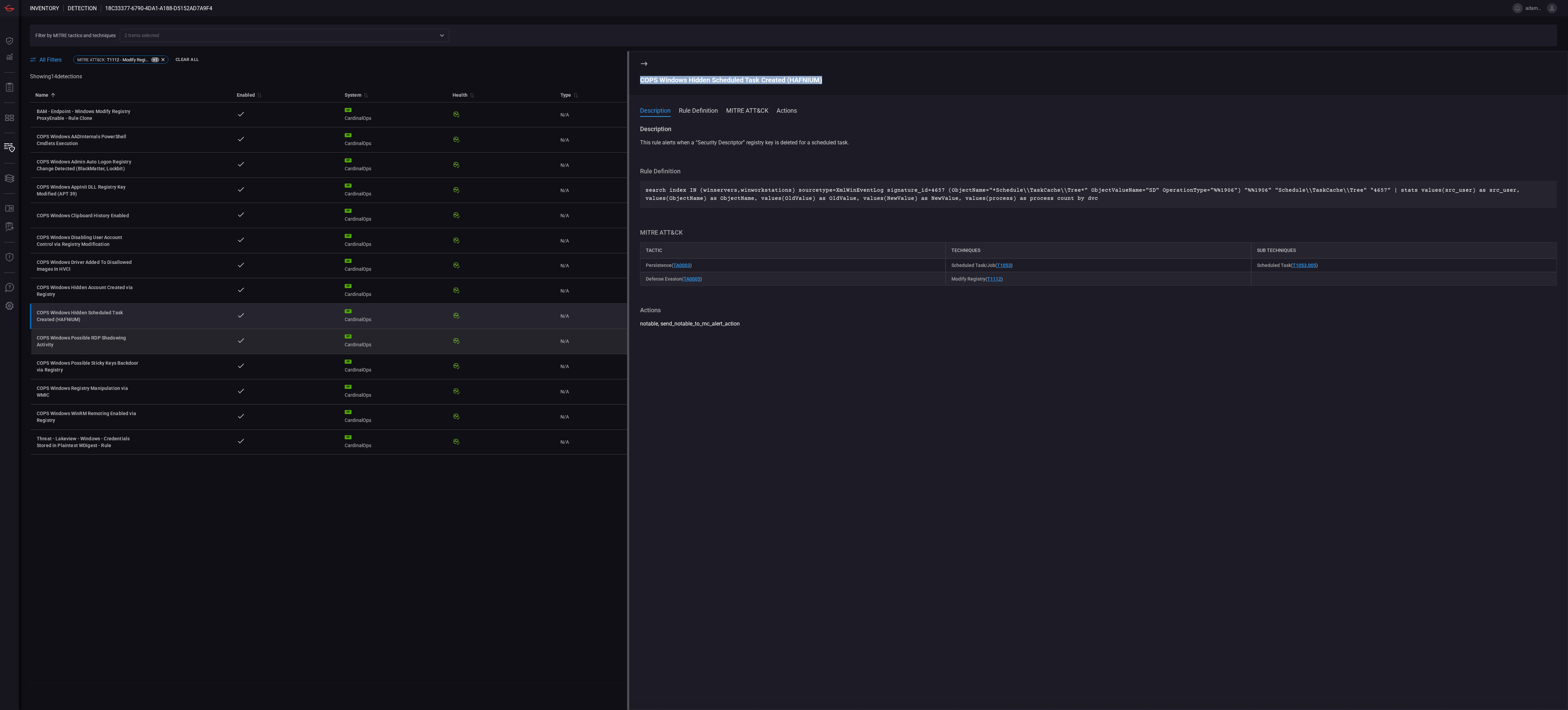
click at [115, 346] on div "COPS Windows Possible RDP Shadowing Activity" at bounding box center [88, 341] width 102 height 13
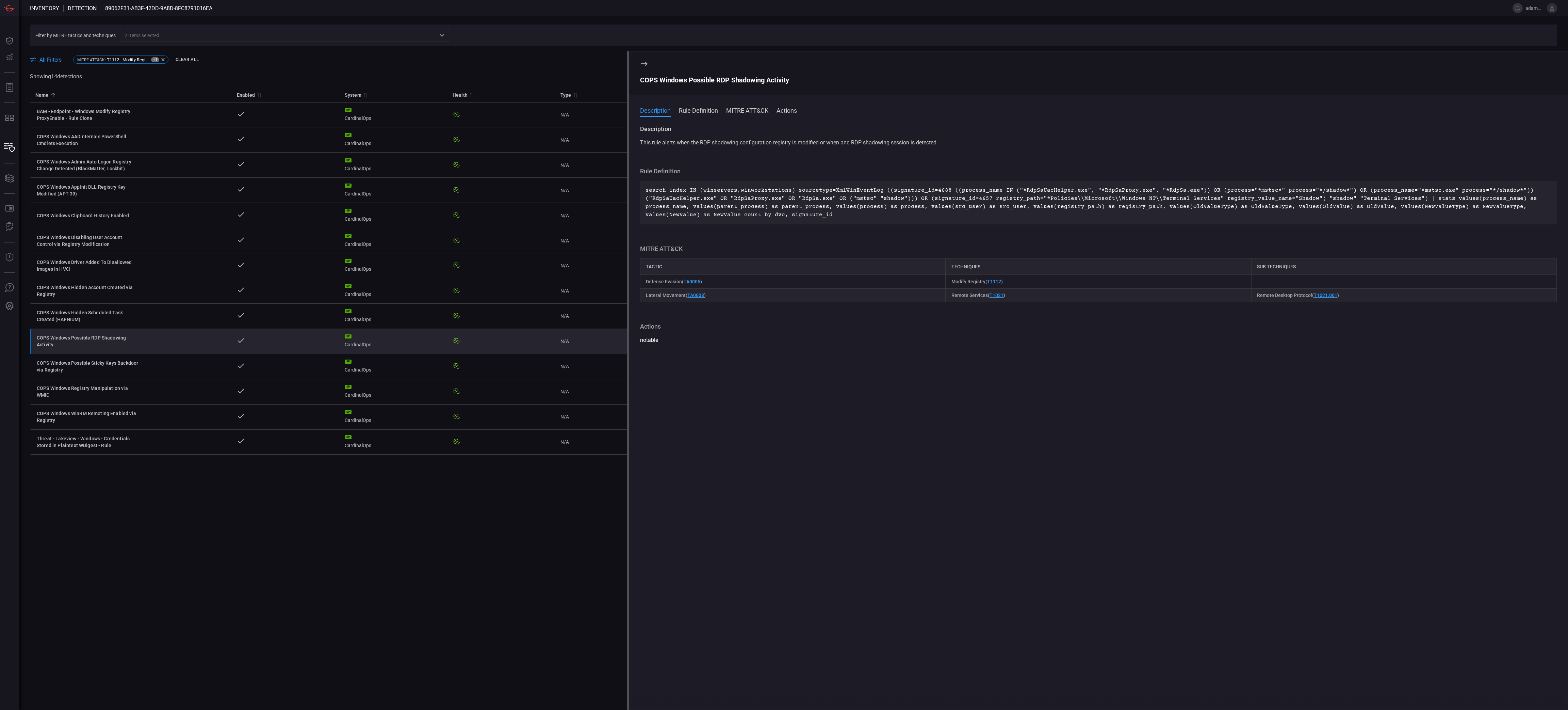
click at [697, 80] on div "COPS Windows Possible RDP Shadowing Activity" at bounding box center [1099, 80] width 917 height 8
click at [697, 82] on div "COPS Windows Possible RDP Shadowing Activity" at bounding box center [1099, 80] width 917 height 8
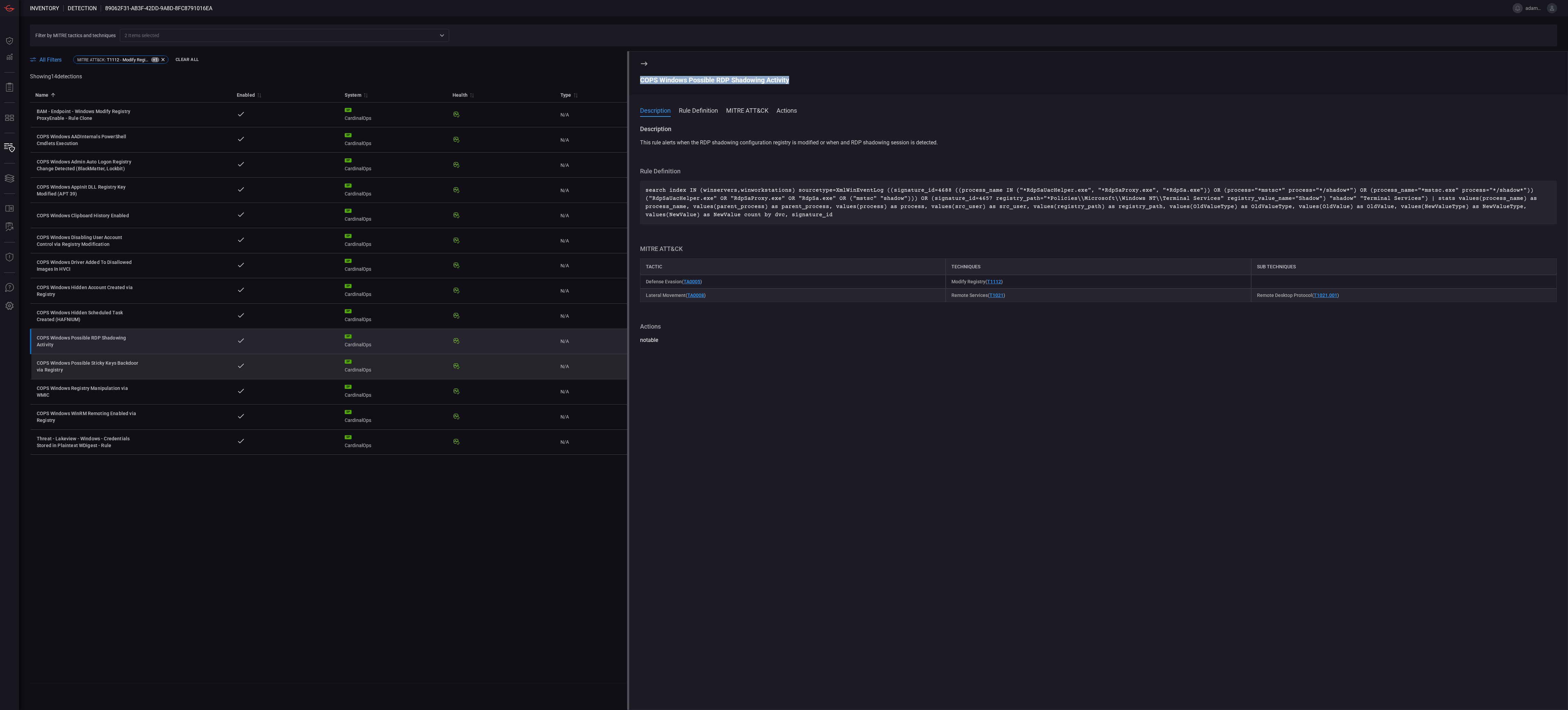
click at [123, 354] on div "COPS Windows Possible Sticky Keys Backdoor via Registry" at bounding box center [88, 366] width 102 height 13
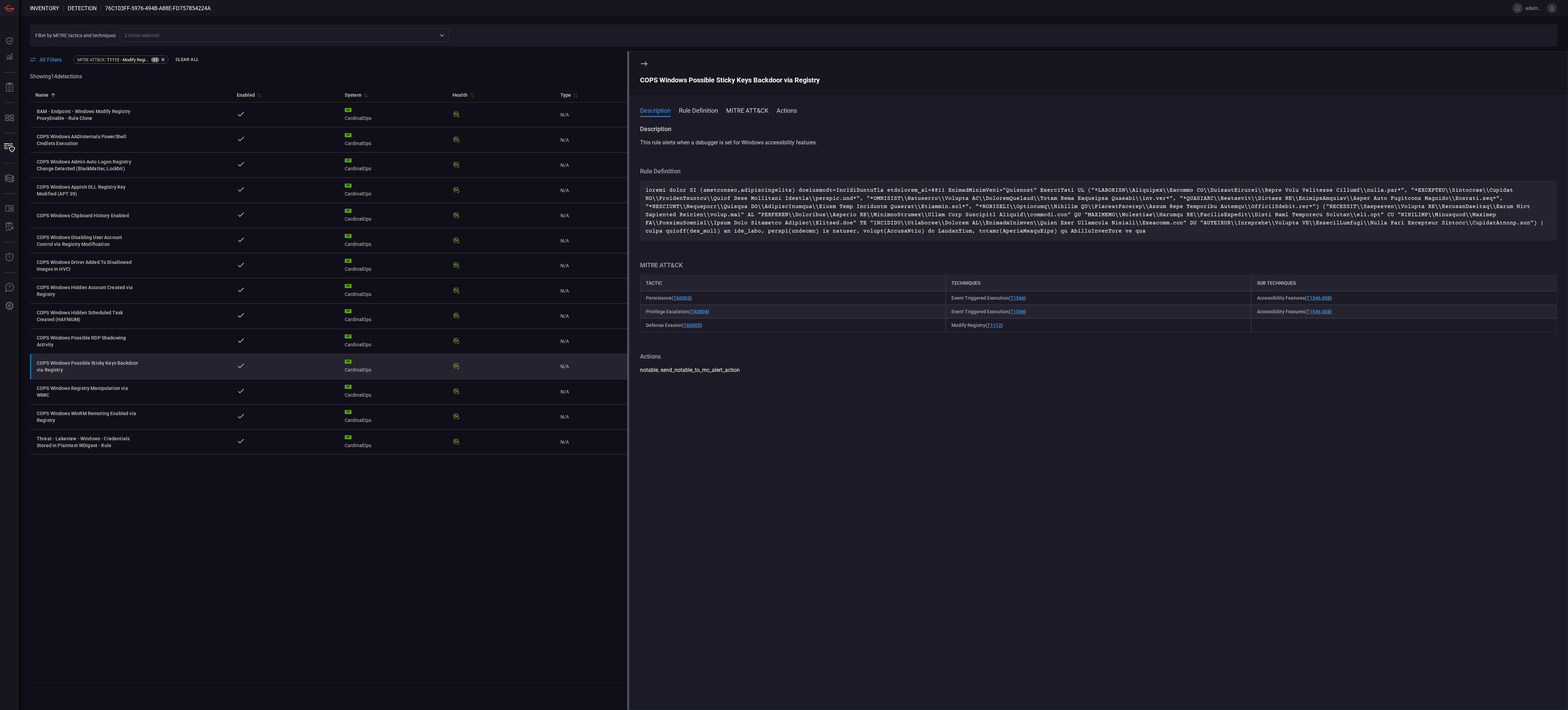
click at [699, 80] on div "COPS Windows Possible Sticky Keys Backdoor via Registry" at bounding box center [1099, 80] width 917 height 8
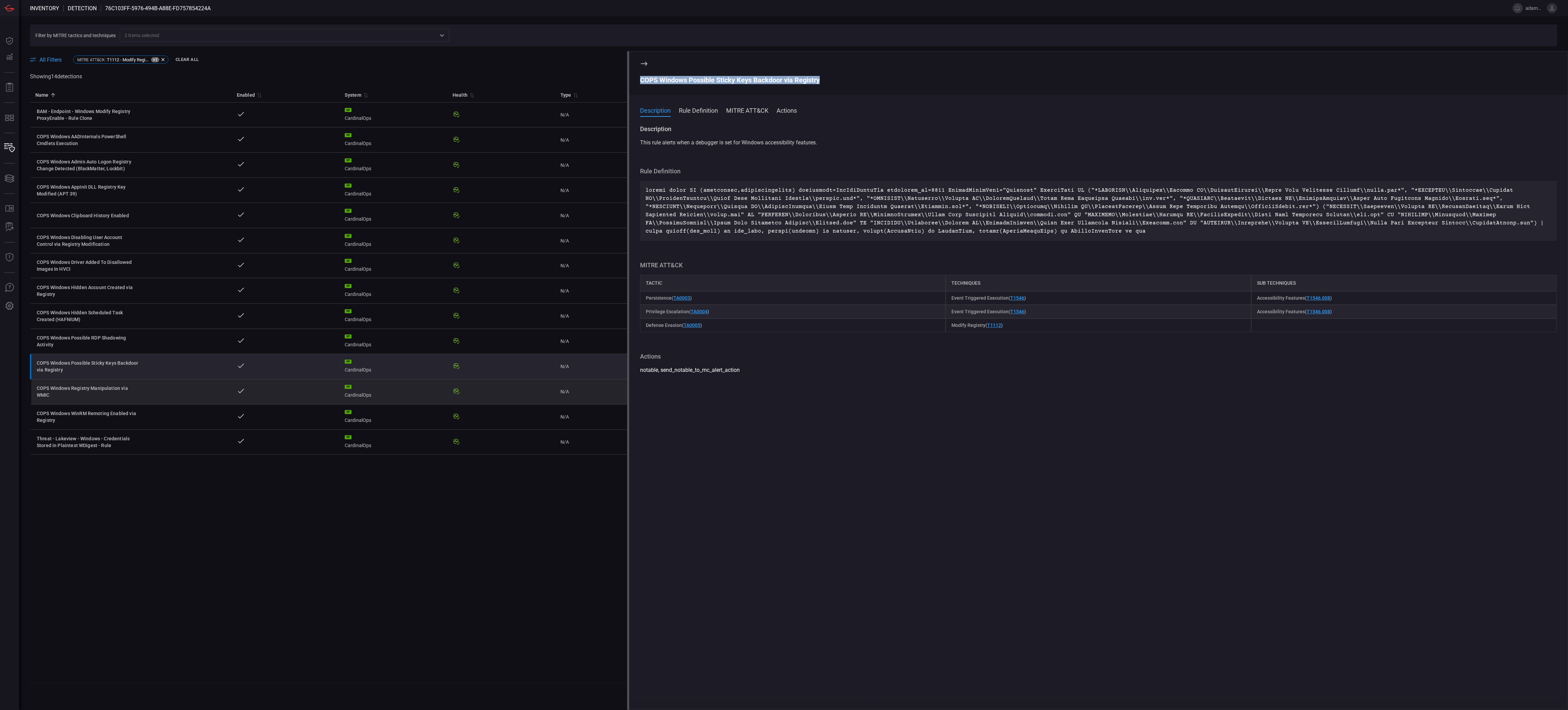
click at [159, 354] on td "COPS Windows Registry Manipulation via WMIC" at bounding box center [130, 392] width 201 height 25
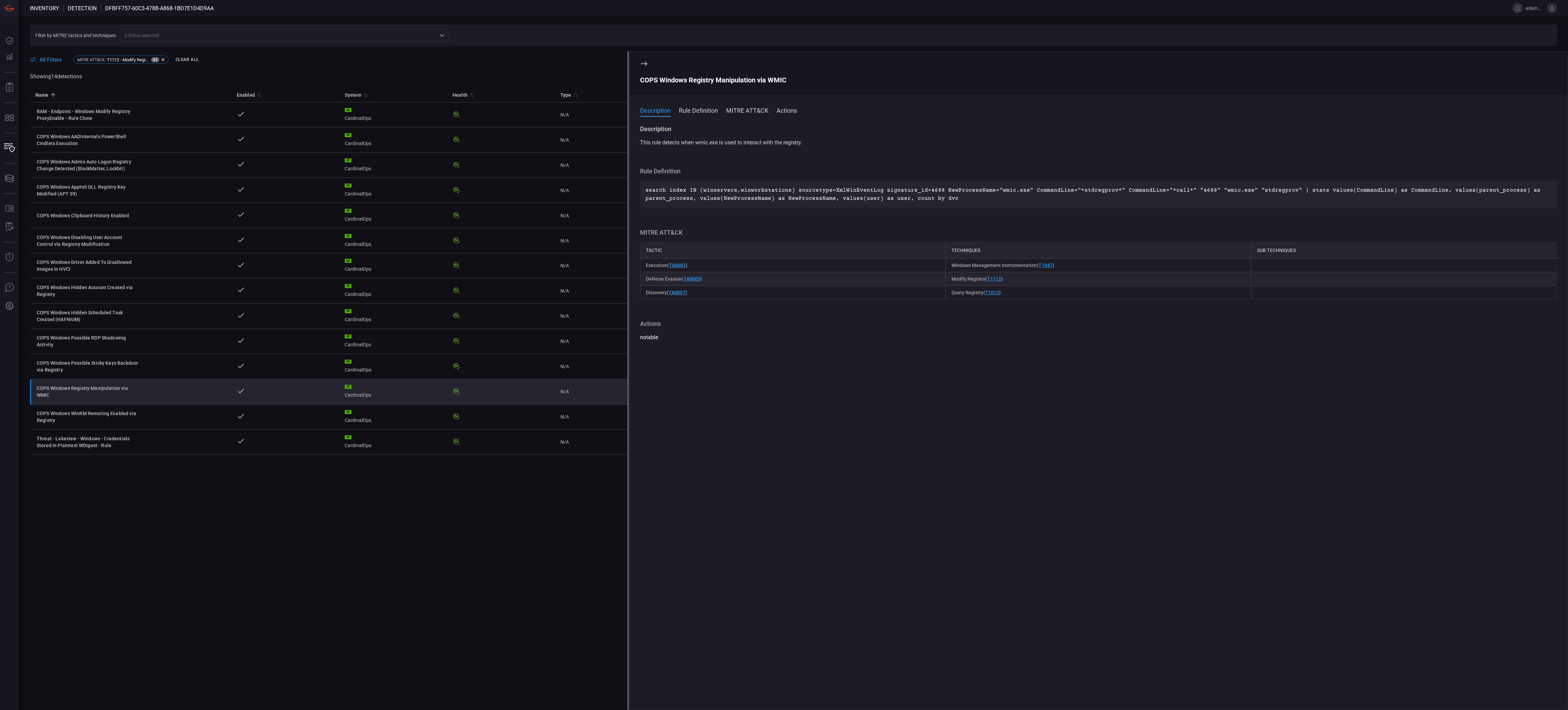
click at [714, 76] on div "COPS Windows Registry Manipulation via WMIC" at bounding box center [1099, 80] width 917 height 8
click at [710, 82] on div "COPS Windows Registry Manipulation via WMIC" at bounding box center [1099, 80] width 917 height 8
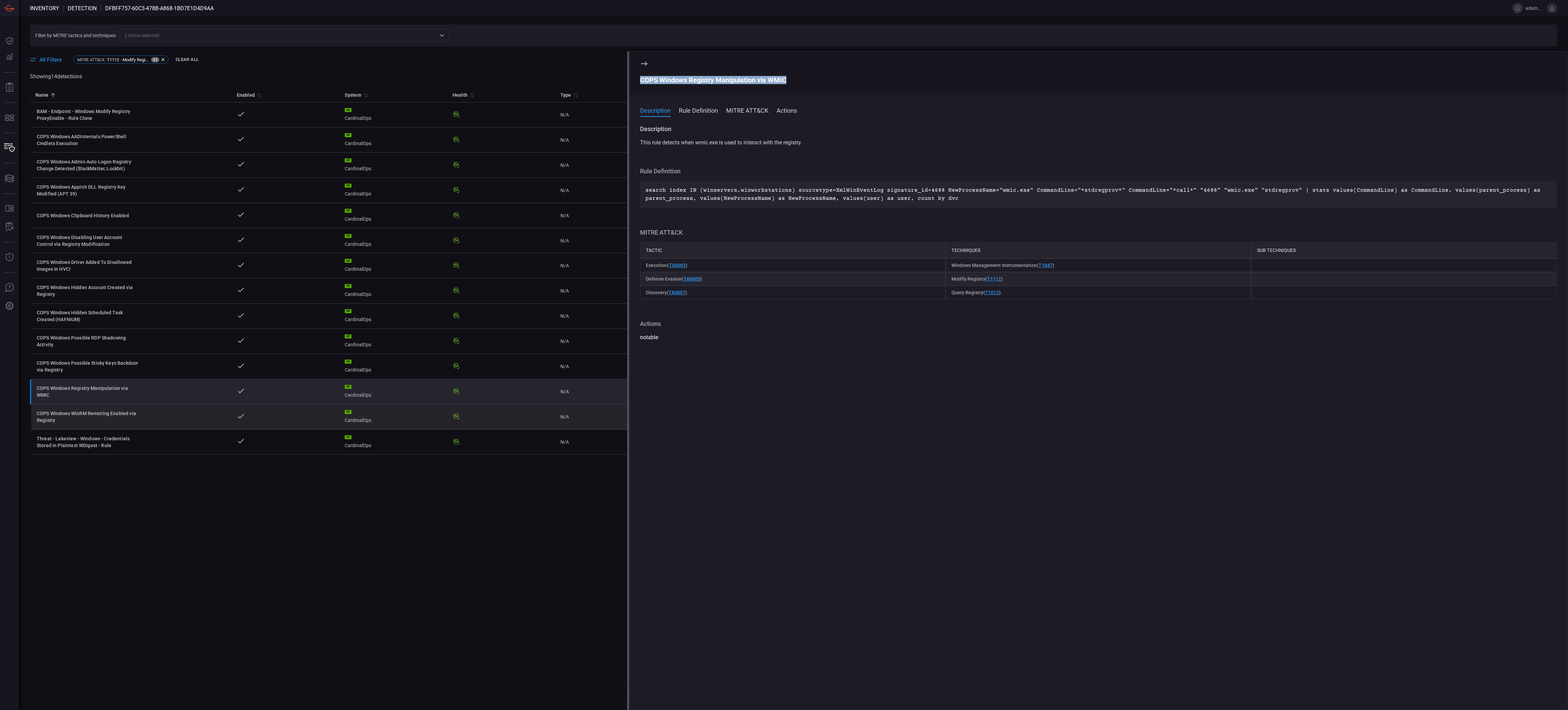
click at [119, 354] on div "COPS Windows WinRM Remoting Enabled via Registry" at bounding box center [88, 417] width 102 height 13
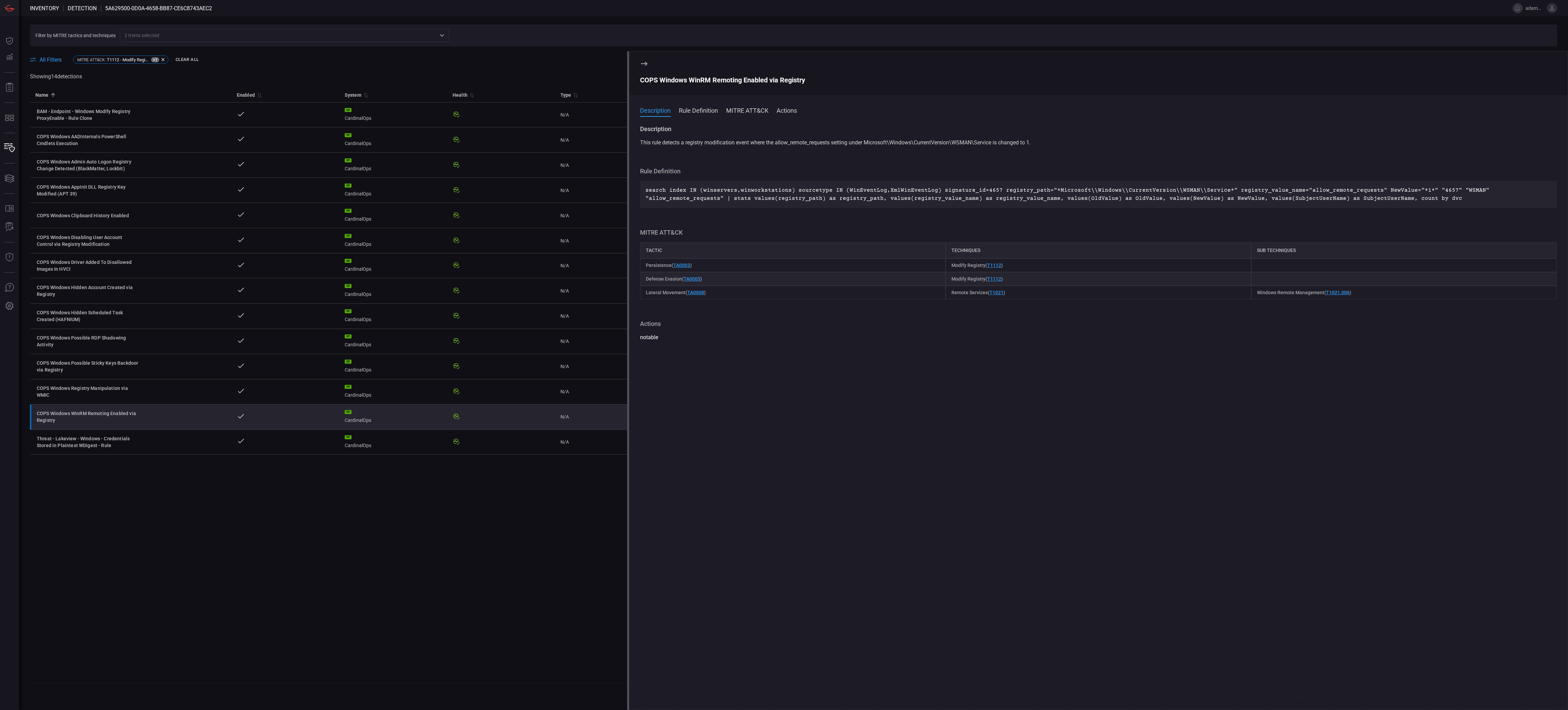
click at [727, 79] on div "COPS Windows WinRM Remoting Enabled via Registry" at bounding box center [1099, 80] width 917 height 8
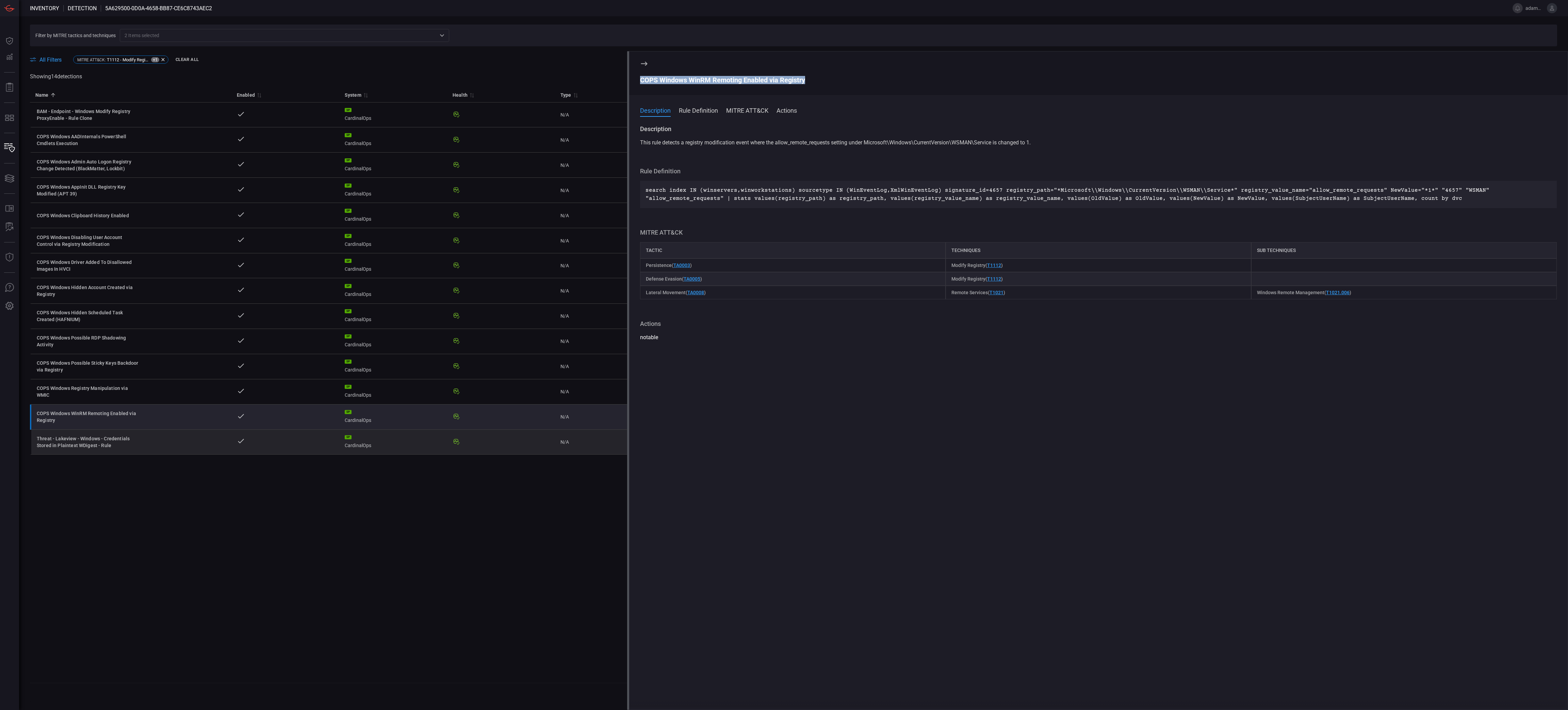
drag, startPoint x: 113, startPoint y: 448, endPoint x: 122, endPoint y: 451, distance: 9.5
click at [113, 354] on div "Threat - Lakeview - Windows - Credentials Stored in Plaintext WDigest - Rule" at bounding box center [88, 441] width 102 height 13
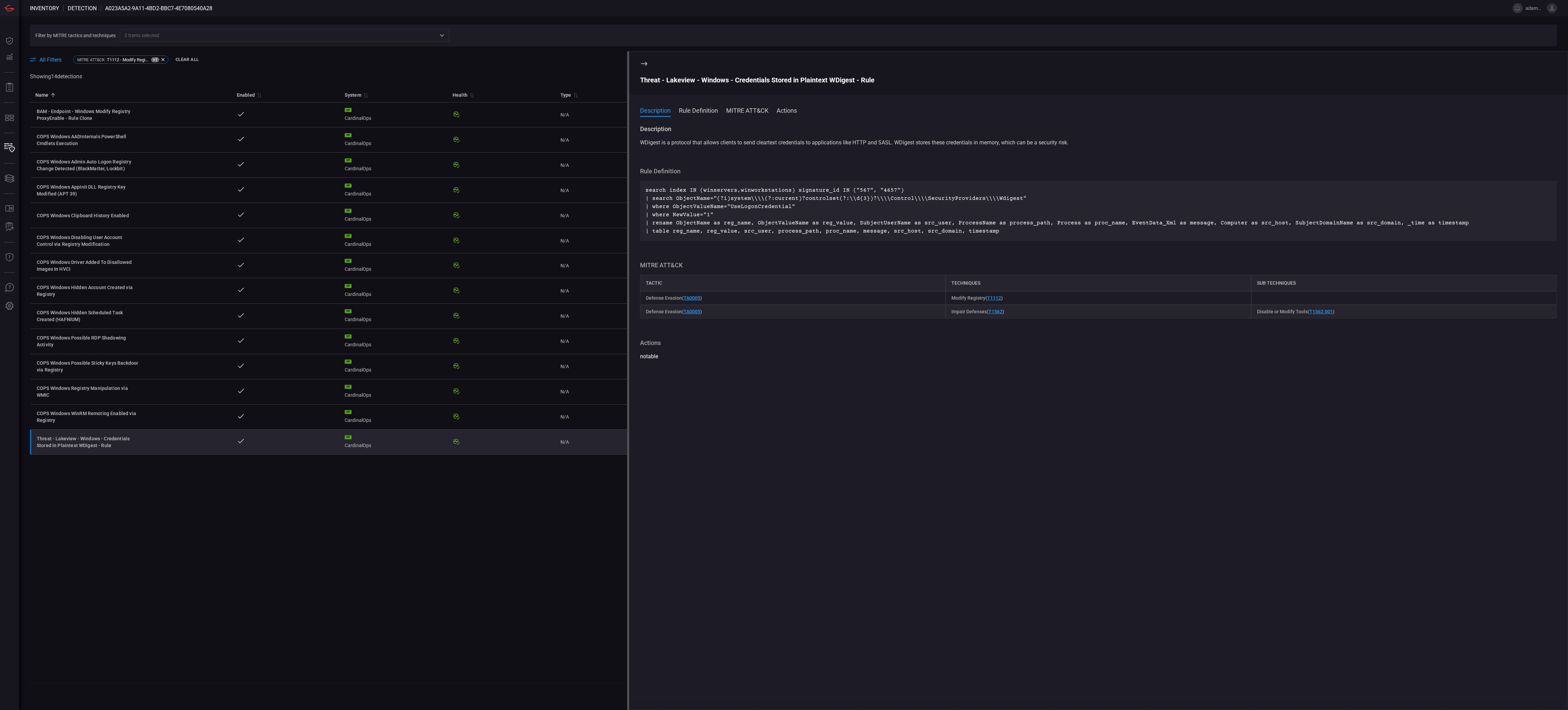
click at [732, 78] on div "Threat - Lakeview - Windows - Credentials Stored in Plaintext WDigest - Rule" at bounding box center [1099, 80] width 917 height 8
drag, startPoint x: 642, startPoint y: 65, endPoint x: 645, endPoint y: 83, distance: 18.2
click at [642, 65] on icon at bounding box center [644, 63] width 8 height 8
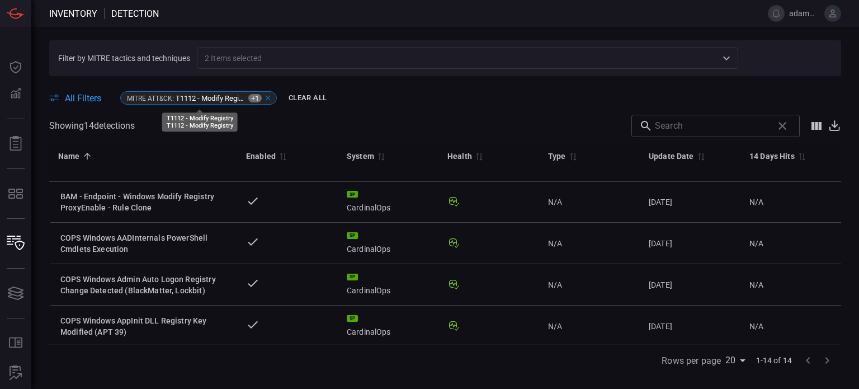
click at [268, 96] on icon at bounding box center [267, 97] width 9 height 9
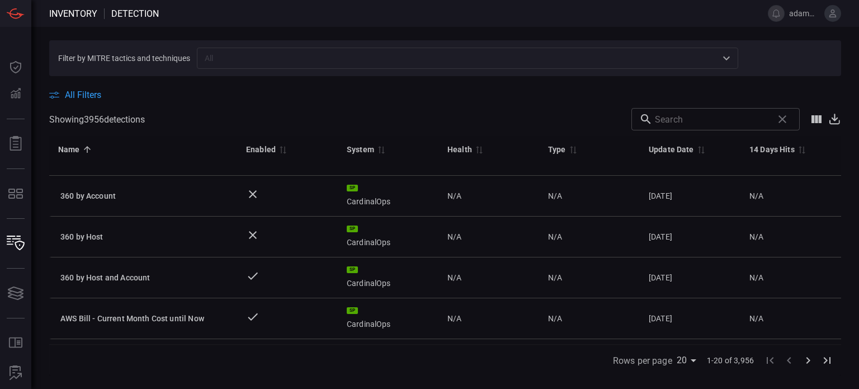
drag, startPoint x: 219, startPoint y: 56, endPoint x: 225, endPoint y: 61, distance: 7.5
click at [219, 56] on input "text" at bounding box center [458, 58] width 516 height 14
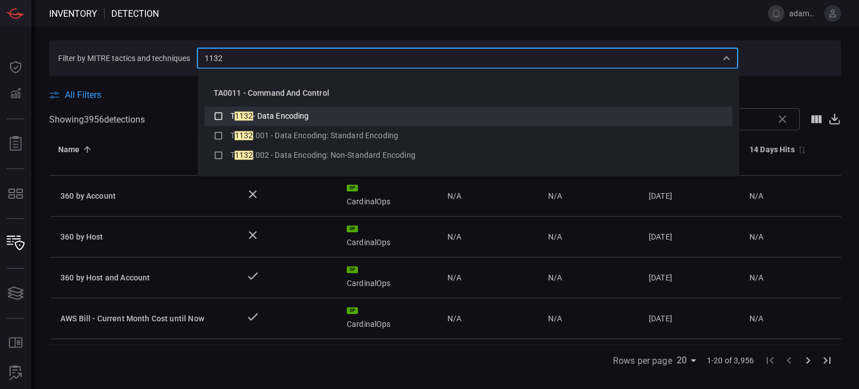
click at [216, 115] on icon at bounding box center [219, 115] width 10 height 13
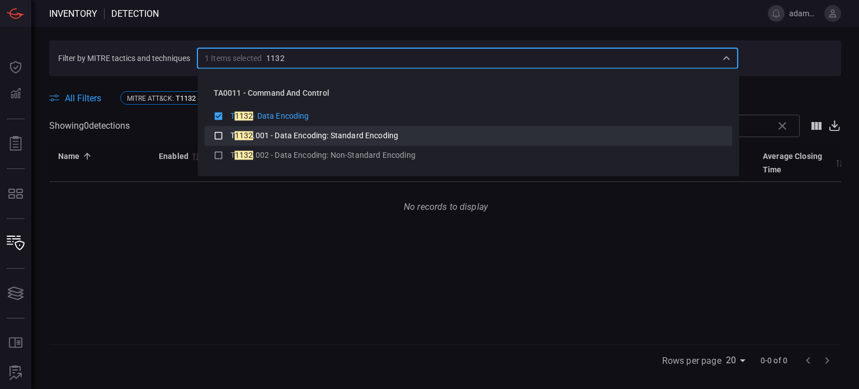
click at [217, 134] on icon at bounding box center [219, 135] width 10 height 13
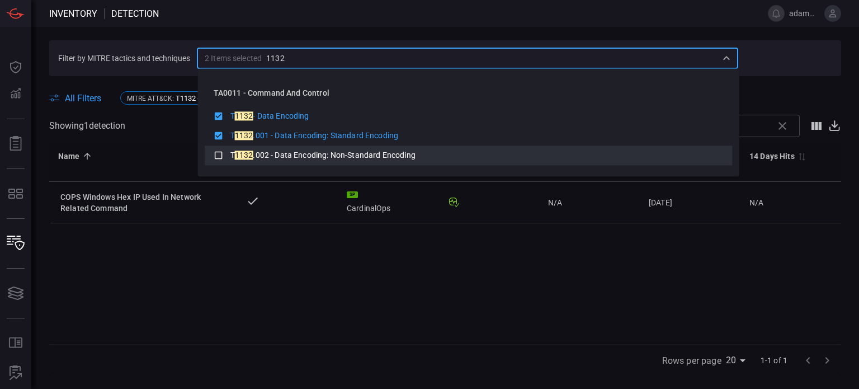
click at [220, 151] on icon at bounding box center [219, 155] width 8 height 8
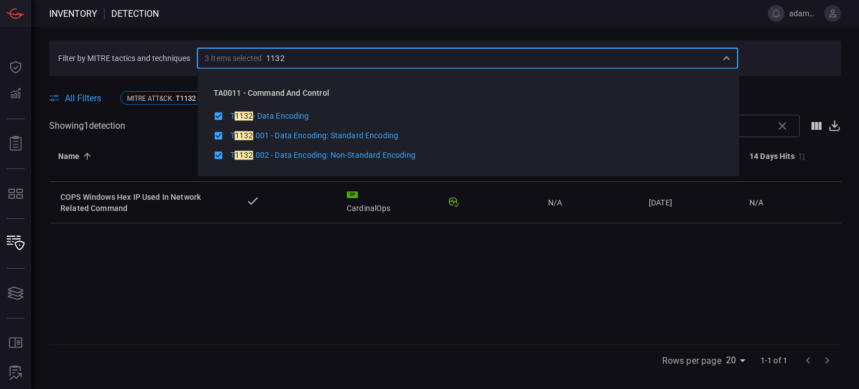
type input "1132"
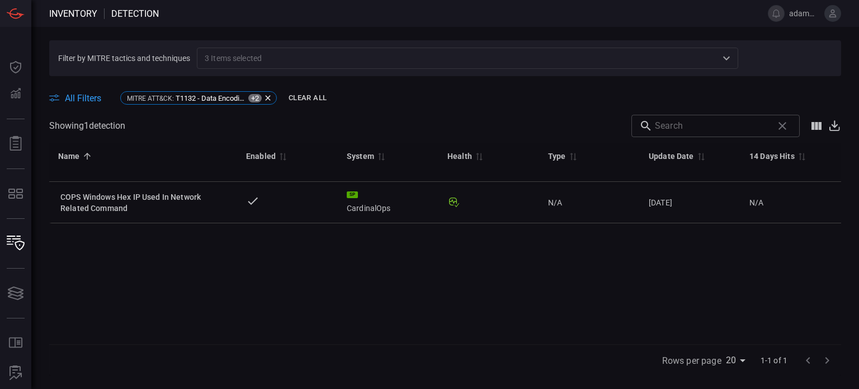
click at [647, 251] on div "Name 0 Enabled 0 System 0 Health 0 Type 0 Update Date 0 14 Days Hits 0 Average …" at bounding box center [445, 243] width 792 height 201
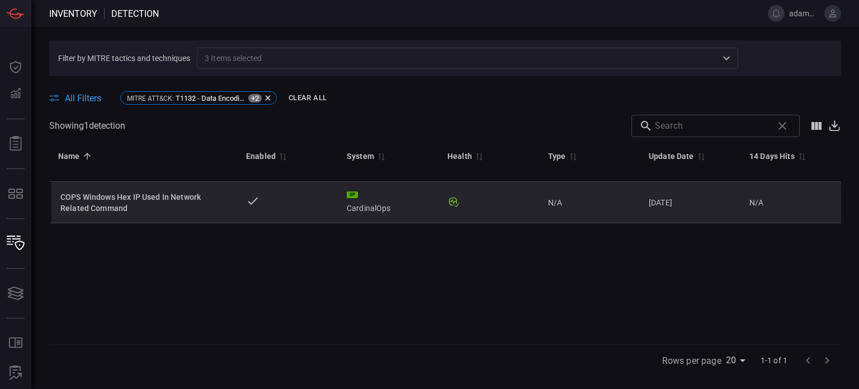
click at [132, 205] on div "COPS Windows Hex IP Used In Network Related Command" at bounding box center [144, 202] width 168 height 22
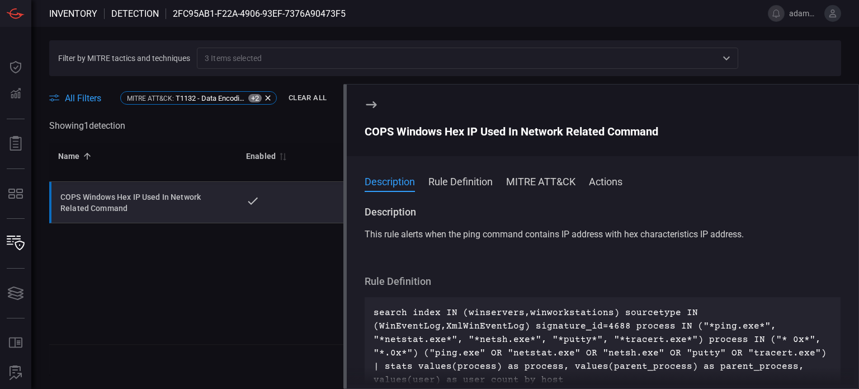
click at [418, 132] on div "COPS Windows Hex IP Used In Network Related Command" at bounding box center [602, 131] width 476 height 13
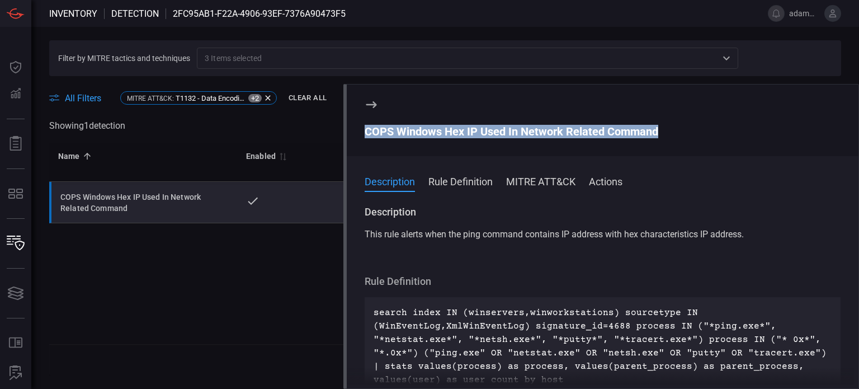
click at [418, 132] on div "COPS Windows Hex IP Used In Network Related Command" at bounding box center [602, 131] width 476 height 13
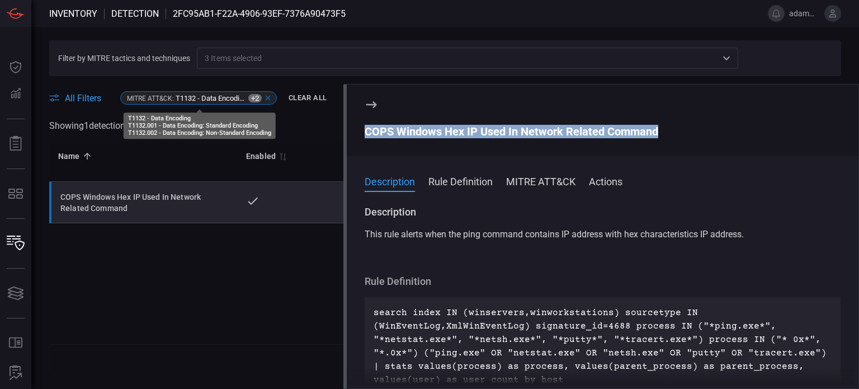
drag, startPoint x: 268, startPoint y: 96, endPoint x: 266, endPoint y: 86, distance: 10.3
click at [268, 96] on icon at bounding box center [267, 98] width 5 height 5
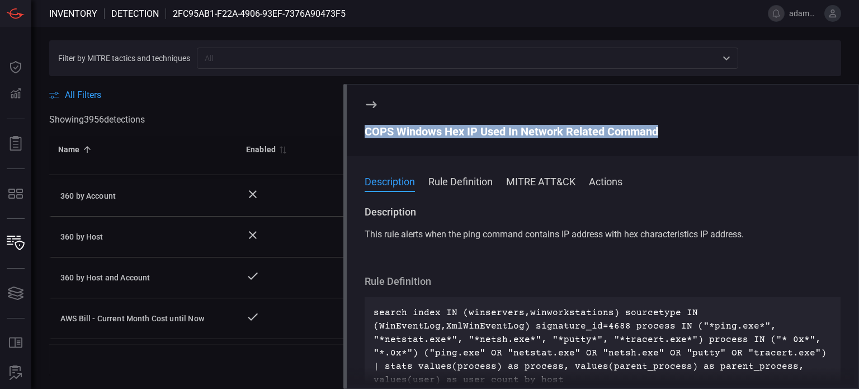
click at [248, 58] on input "text" at bounding box center [458, 58] width 516 height 14
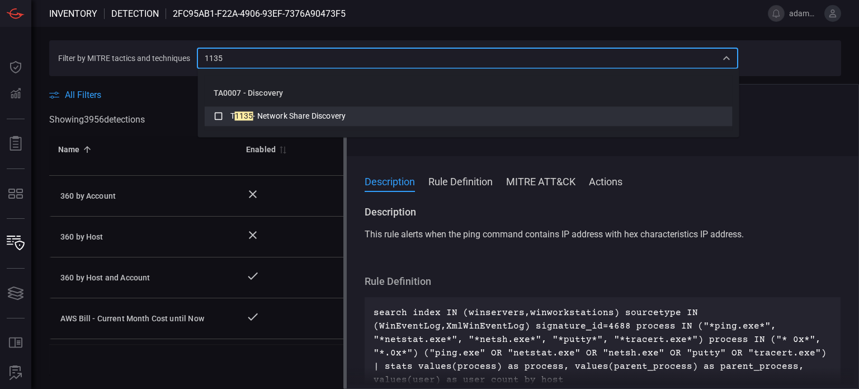
click at [215, 116] on icon at bounding box center [219, 115] width 10 height 13
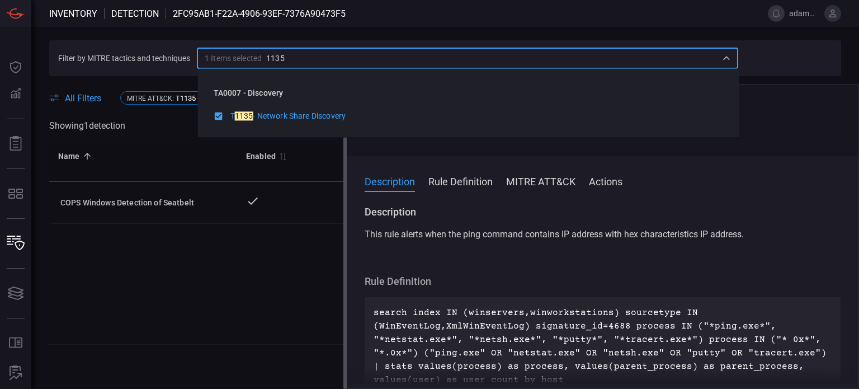
type input "1135"
click at [776, 100] on section "COPS Windows Hex IP Used In Network Related Command" at bounding box center [603, 120] width 512 height 72
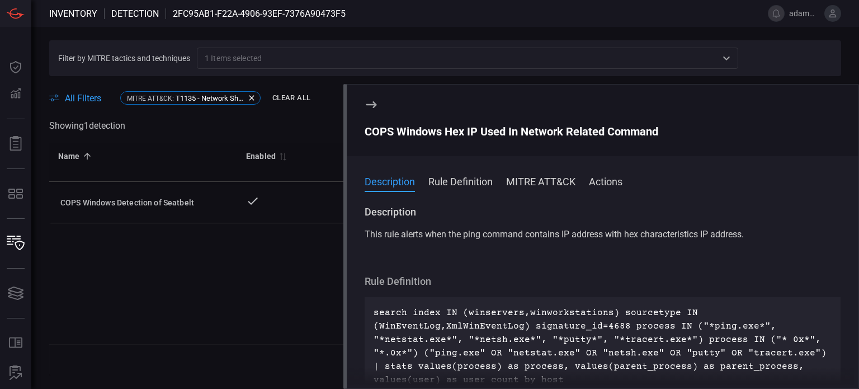
click at [371, 104] on icon at bounding box center [371, 104] width 11 height 7
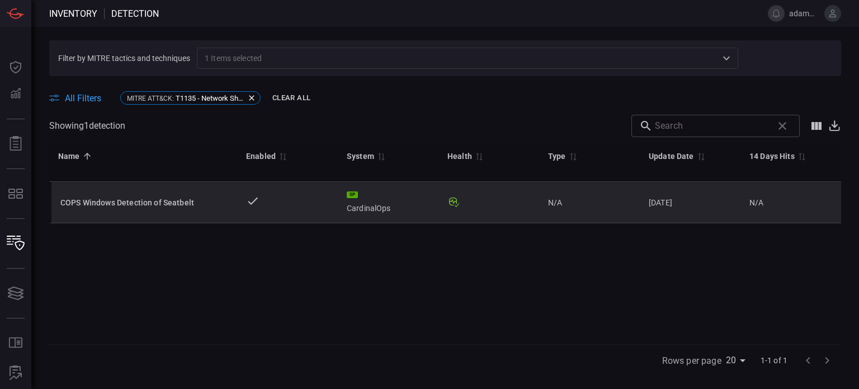
click at [135, 201] on div "COPS Windows Detection of Seatbelt" at bounding box center [144, 202] width 168 height 11
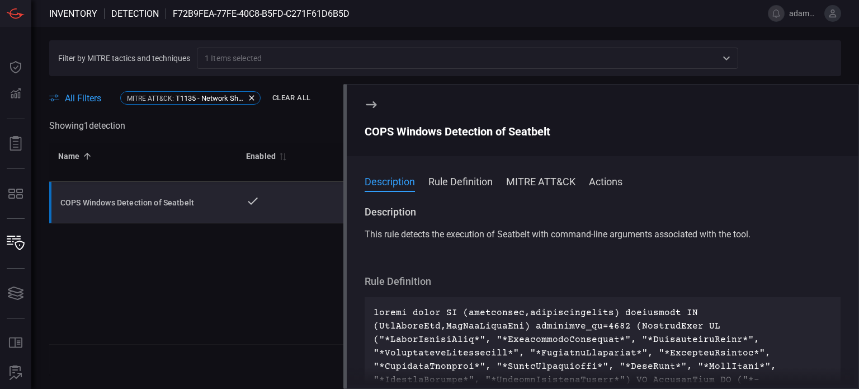
click at [448, 129] on div "COPS Windows Detection of Seatbelt" at bounding box center [602, 131] width 476 height 13
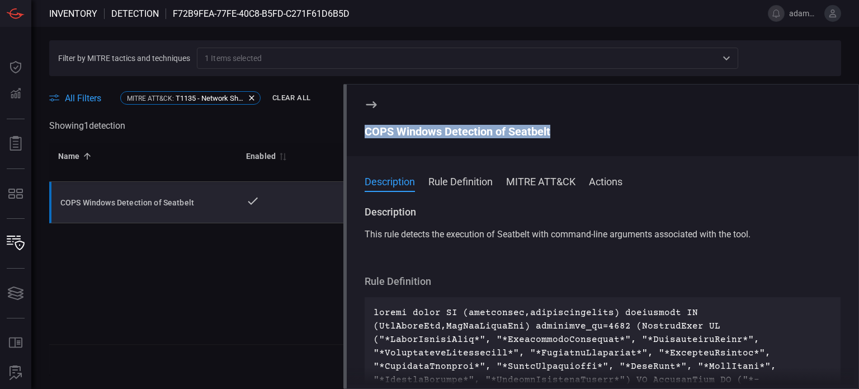
click at [448, 129] on div "COPS Windows Detection of Seatbelt" at bounding box center [602, 131] width 476 height 13
drag, startPoint x: 250, startPoint y: 97, endPoint x: 250, endPoint y: 84, distance: 12.3
click at [250, 97] on icon at bounding box center [251, 97] width 9 height 9
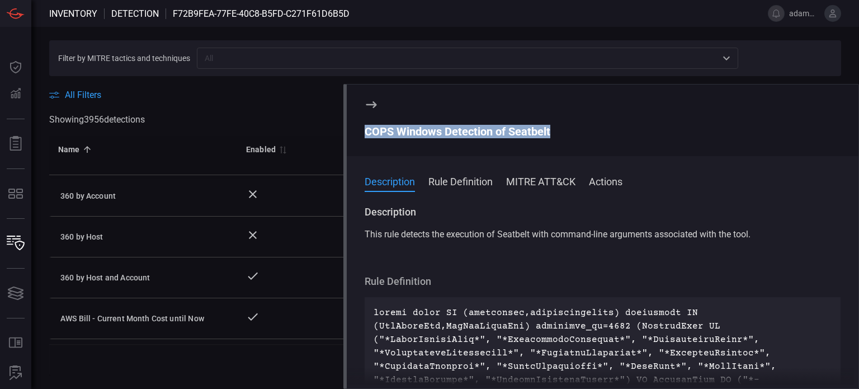
click at [238, 57] on input "text" at bounding box center [458, 58] width 516 height 14
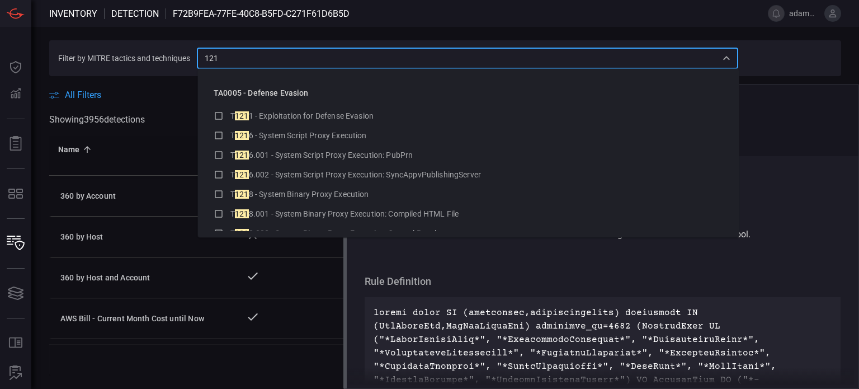
type input "1213"
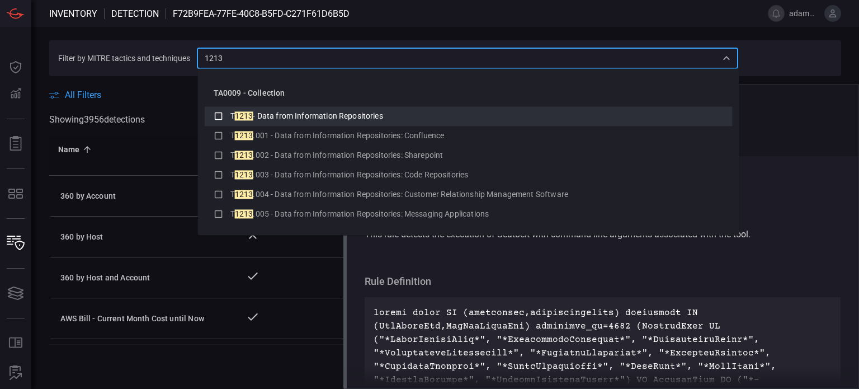
click at [219, 113] on icon at bounding box center [219, 115] width 10 height 13
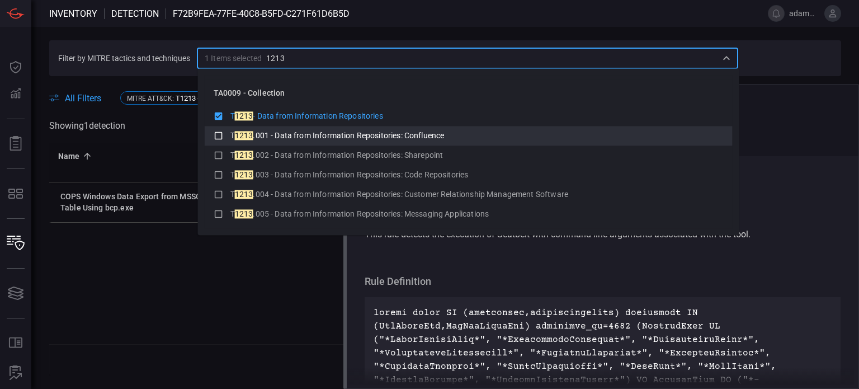
click at [217, 133] on icon at bounding box center [219, 135] width 10 height 13
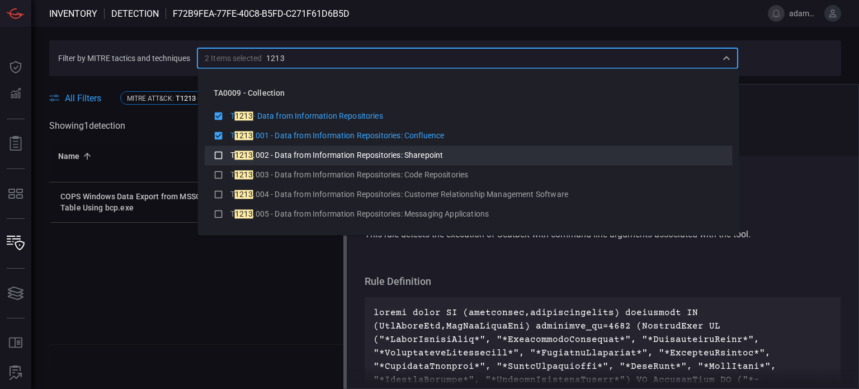
click at [217, 153] on icon at bounding box center [219, 154] width 10 height 13
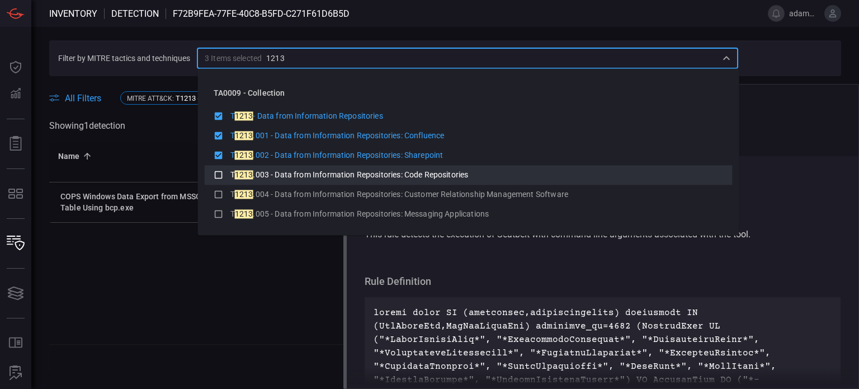
click at [216, 173] on icon at bounding box center [219, 174] width 10 height 13
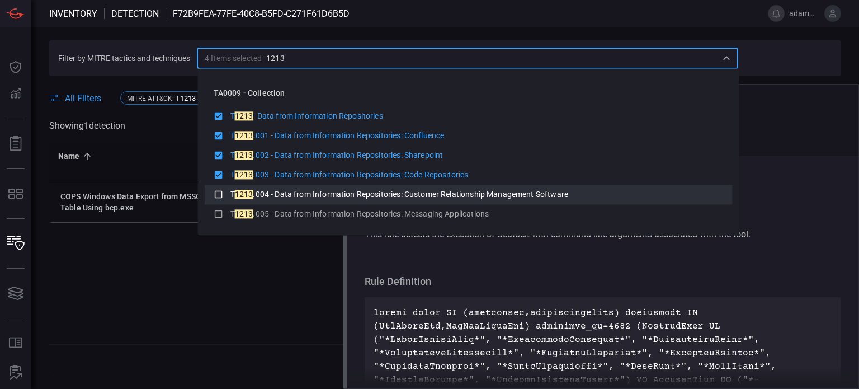
click at [216, 194] on icon at bounding box center [219, 193] width 10 height 13
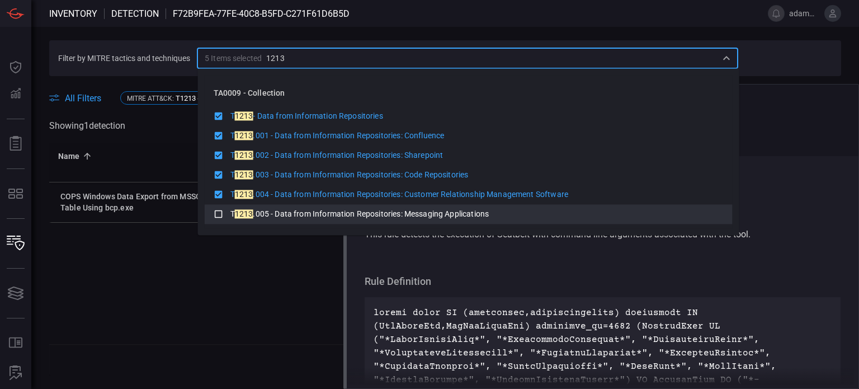
drag, startPoint x: 216, startPoint y: 211, endPoint x: 224, endPoint y: 217, distance: 9.9
click at [216, 212] on icon at bounding box center [219, 213] width 10 height 13
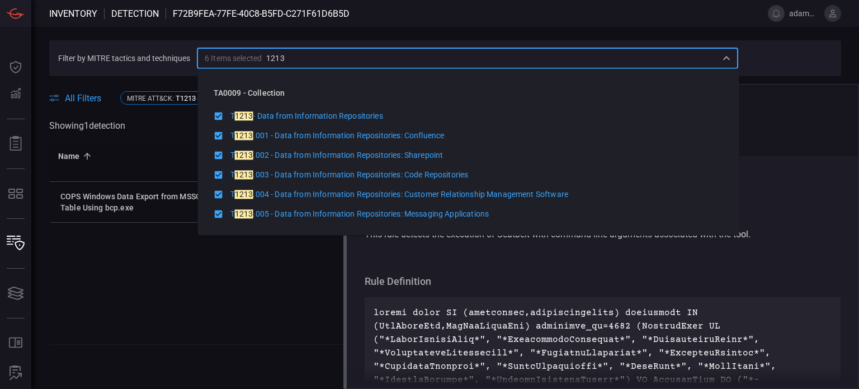
click at [217, 212] on icon at bounding box center [219, 214] width 8 height 8
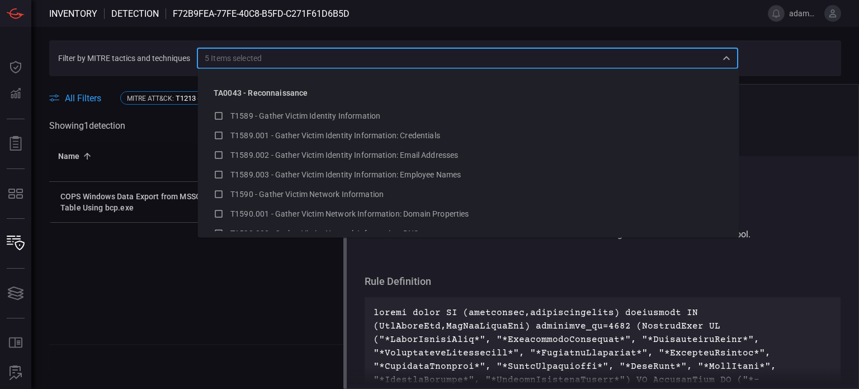
scroll to position [14780, 0]
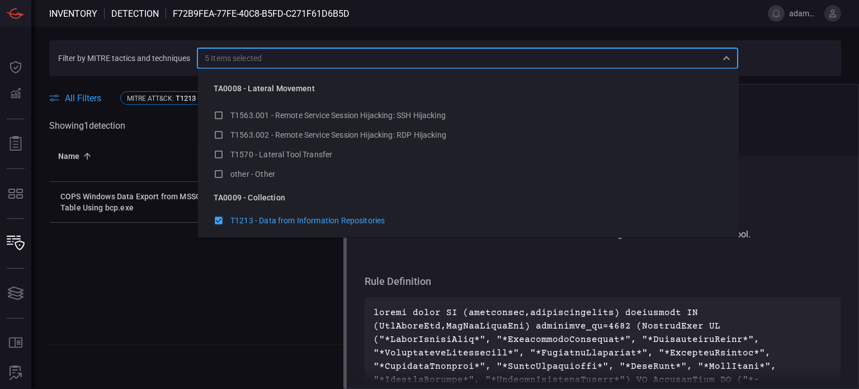
click at [217, 221] on icon at bounding box center [219, 220] width 8 height 8
click at [175, 119] on span at bounding box center [377, 126] width 494 height 22
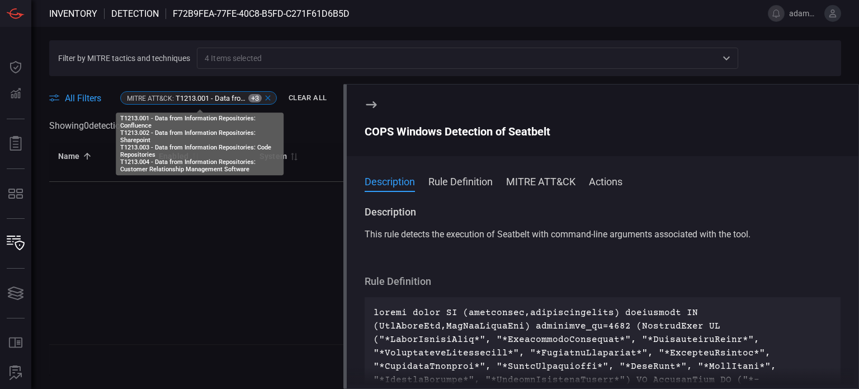
click at [272, 96] on icon at bounding box center [267, 97] width 9 height 9
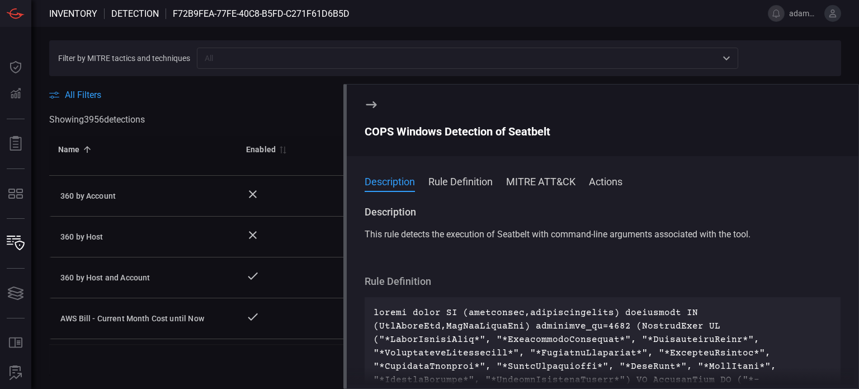
click at [244, 55] on input "text" at bounding box center [458, 58] width 516 height 14
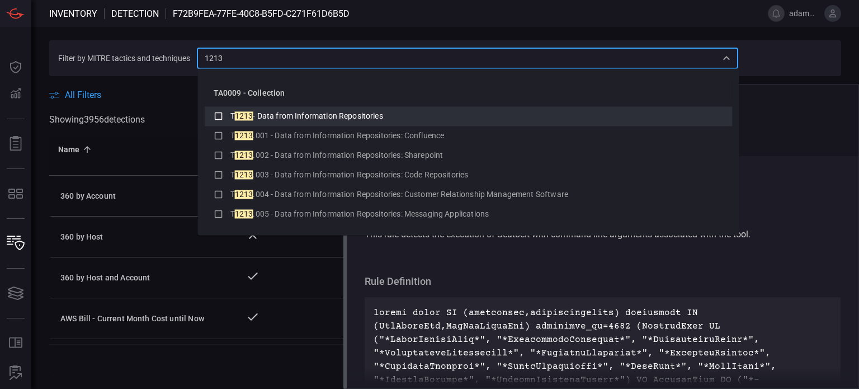
click at [217, 112] on icon at bounding box center [219, 116] width 8 height 8
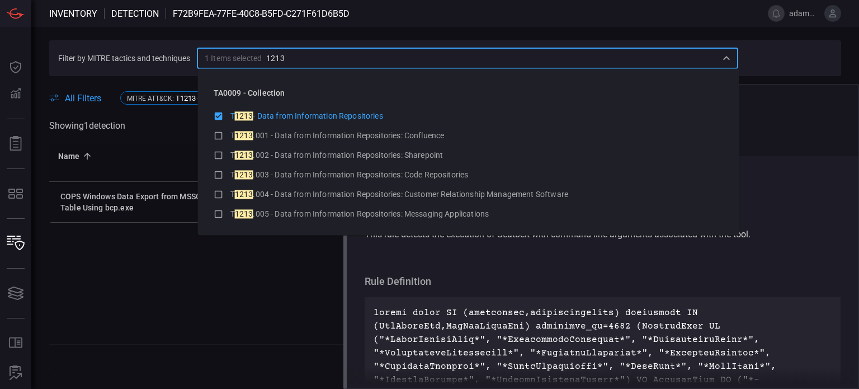
type input "1213"
click at [235, 283] on div "Name 0 Enabled 0 System 0 Health 0 Type 0 Update Date 0 14 Days Hits 0 Average …" at bounding box center [445, 243] width 792 height 201
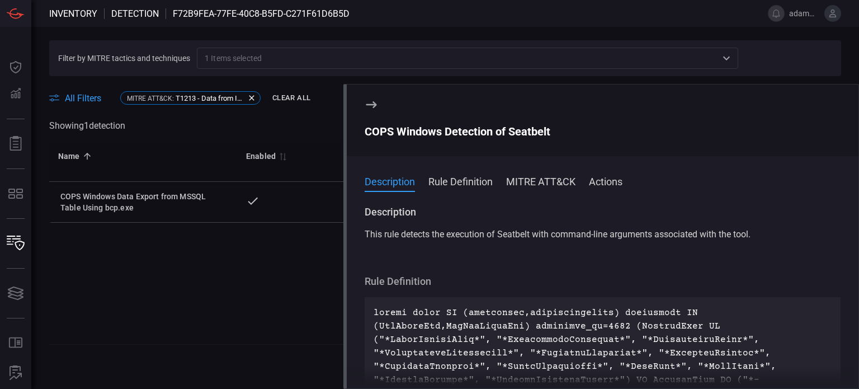
click at [373, 108] on icon at bounding box center [370, 104] width 13 height 13
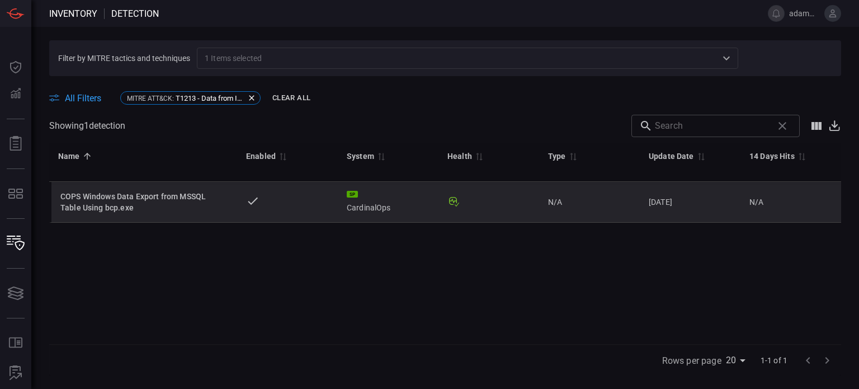
click at [177, 199] on div "COPS Windows Data Export from MSSQL Table Using bcp.exe" at bounding box center [144, 202] width 168 height 22
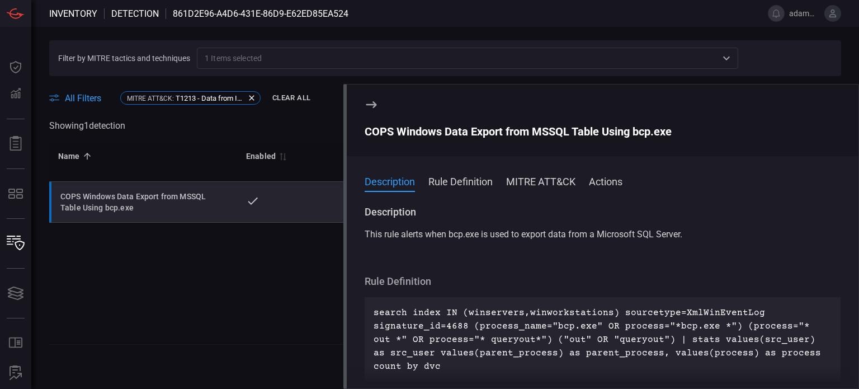
click at [455, 131] on div "COPS Windows Data Export from MSSQL Table Using bcp.exe" at bounding box center [602, 131] width 476 height 13
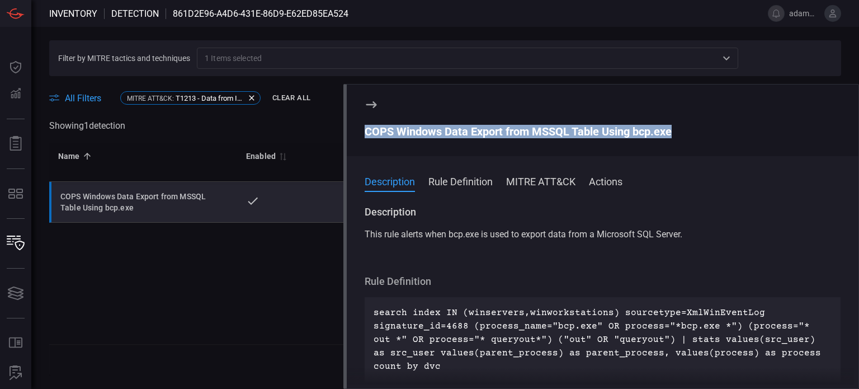
click at [455, 131] on div "COPS Windows Data Export from MSSQL Table Using bcp.exe" at bounding box center [602, 131] width 476 height 13
drag, startPoint x: 254, startPoint y: 95, endPoint x: 250, endPoint y: 86, distance: 9.8
click at [254, 95] on icon at bounding box center [251, 97] width 9 height 9
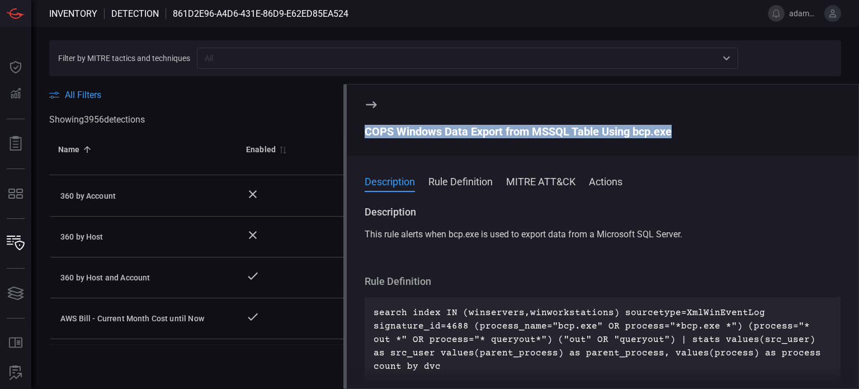
click at [225, 60] on input "text" at bounding box center [458, 58] width 516 height 14
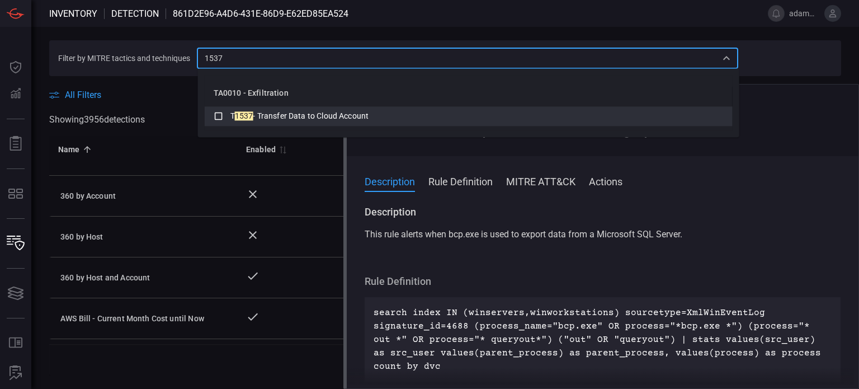
click at [219, 113] on icon at bounding box center [219, 115] width 10 height 13
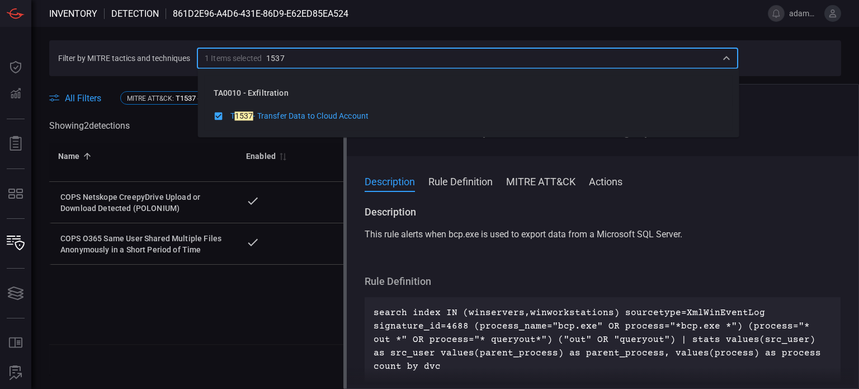
type input "1537"
click at [806, 115] on span at bounding box center [602, 117] width 476 height 13
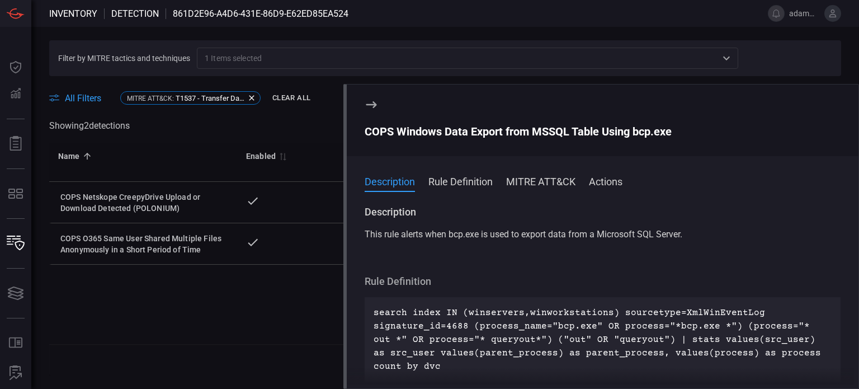
click at [370, 101] on icon at bounding box center [370, 104] width 13 height 13
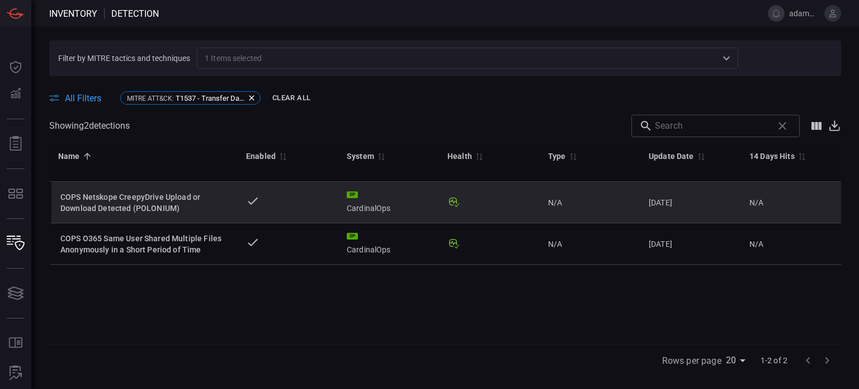
click at [148, 200] on div "COPS Netskope CreepyDrive Upload or Download Detected (POLONIUM)" at bounding box center [144, 202] width 168 height 22
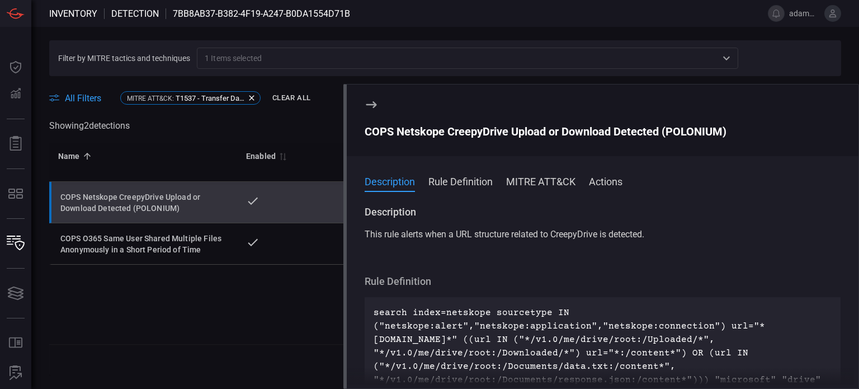
click at [158, 198] on div "COPS Netskope CreepyDrive Upload or Download Detected (POLONIUM)" at bounding box center [144, 202] width 168 height 22
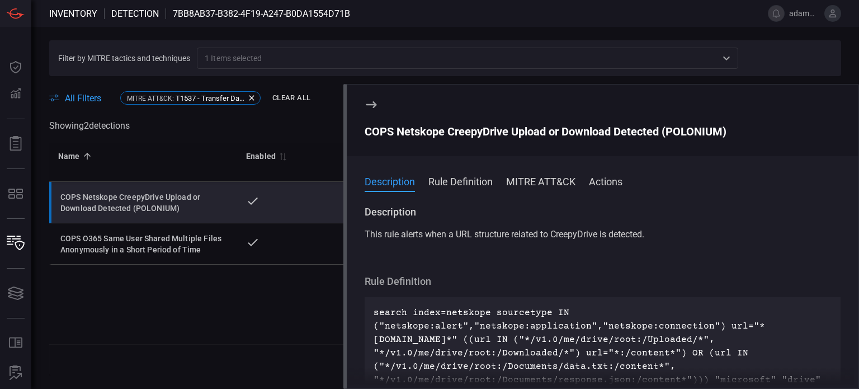
click at [444, 133] on div "COPS Netskope CreepyDrive Upload or Download Detected (POLONIUM)" at bounding box center [602, 131] width 476 height 13
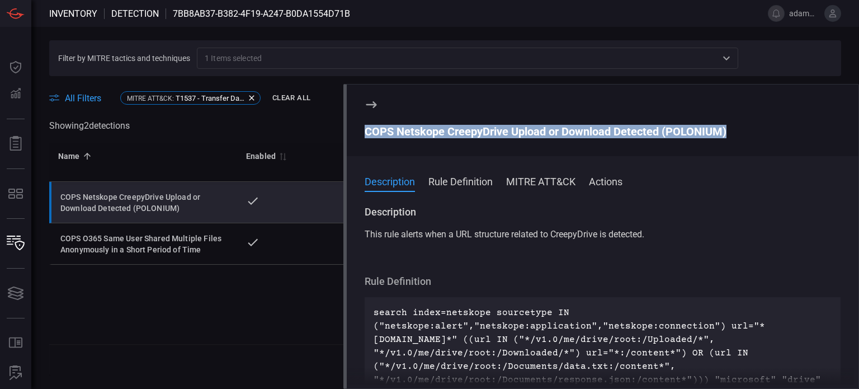
click at [444, 133] on div "COPS Netskope CreepyDrive Upload or Download Detected (POLONIUM)" at bounding box center [602, 131] width 476 height 13
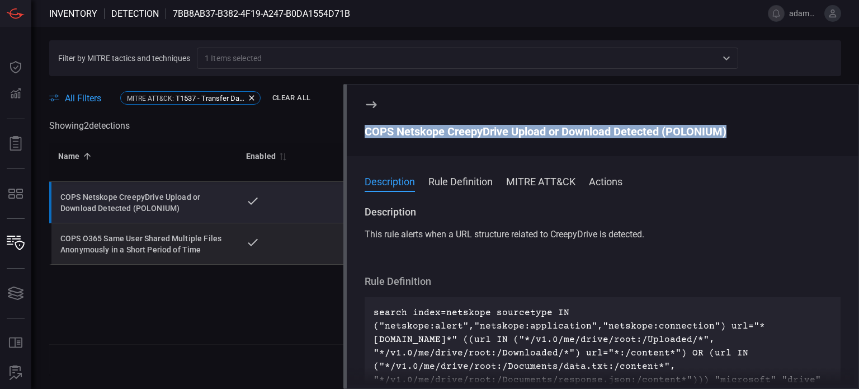
click at [146, 247] on div "COPS O365 Same User Shared Multiple Files Anonymously in a Short Period of Time" at bounding box center [144, 244] width 168 height 22
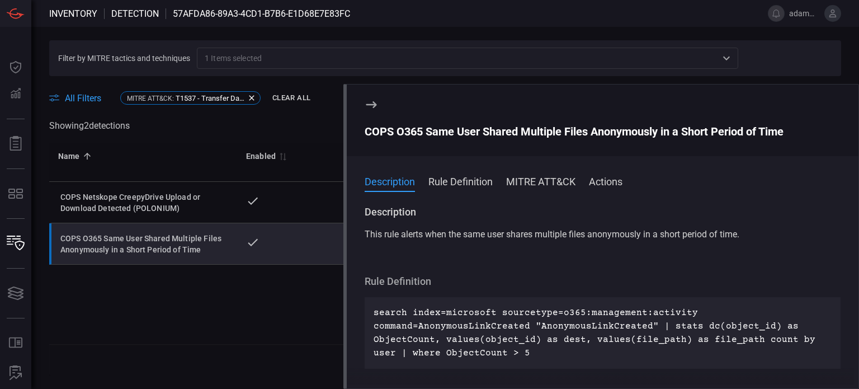
click at [430, 130] on div "COPS O365 Same User Shared Multiple Files Anonymously in a Short Period of Time" at bounding box center [602, 131] width 476 height 13
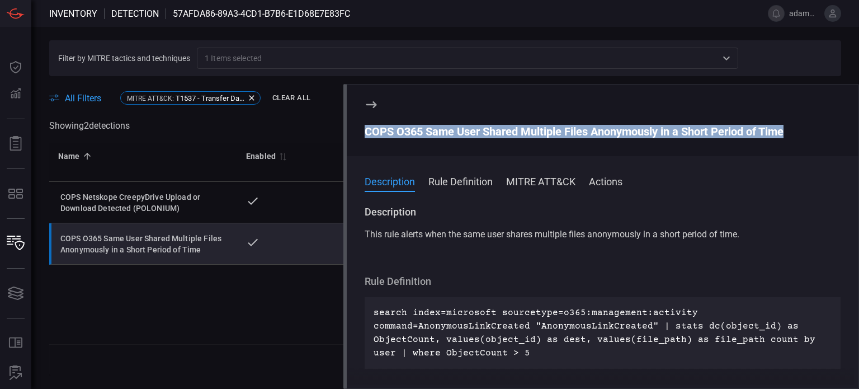
click at [430, 130] on div "COPS O365 Same User Shared Multiple Files Anonymously in a Short Period of Time" at bounding box center [602, 131] width 476 height 13
drag, startPoint x: 369, startPoint y: 102, endPoint x: 318, endPoint y: 84, distance: 54.3
click at [369, 102] on icon at bounding box center [370, 104] width 13 height 13
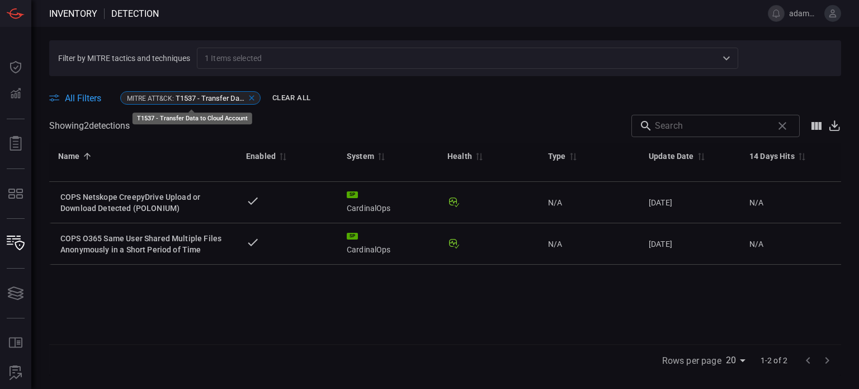
click at [250, 98] on icon at bounding box center [251, 97] width 9 height 9
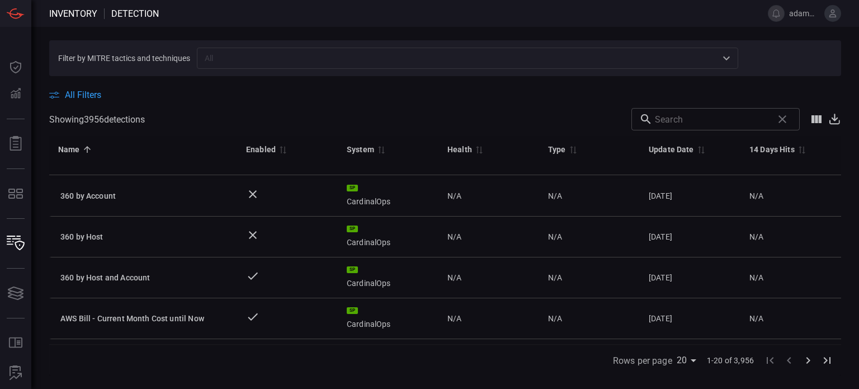
click at [244, 57] on input "text" at bounding box center [458, 58] width 516 height 14
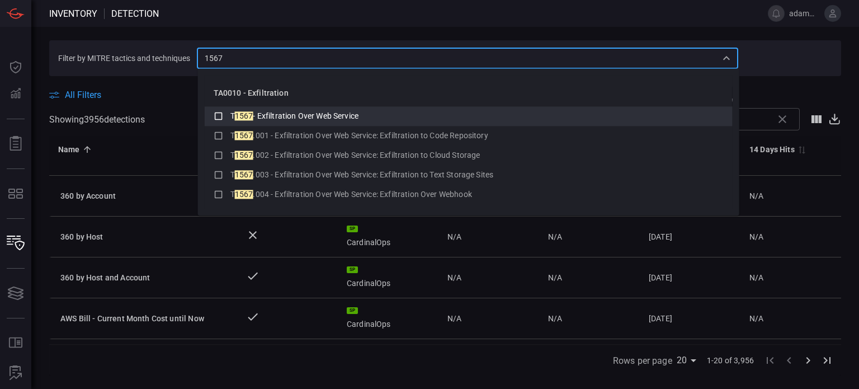
click at [219, 115] on icon at bounding box center [219, 115] width 10 height 13
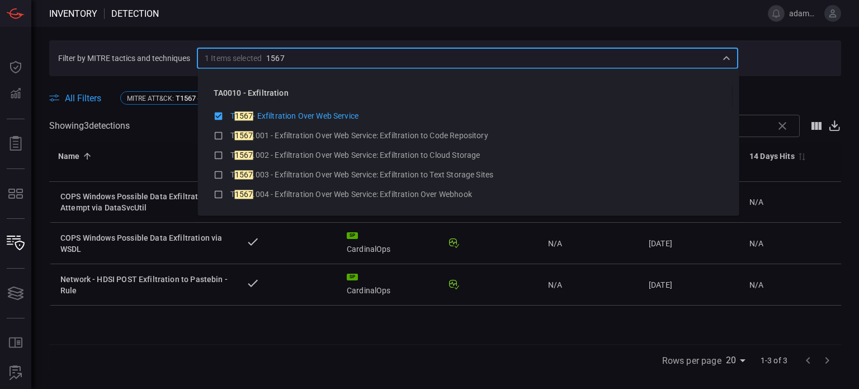
type input "1567"
click at [807, 102] on div "All Filters MITRE ATT&CK : T1567 - Exfiltration Over Web Service Clear All" at bounding box center [445, 97] width 792 height 17
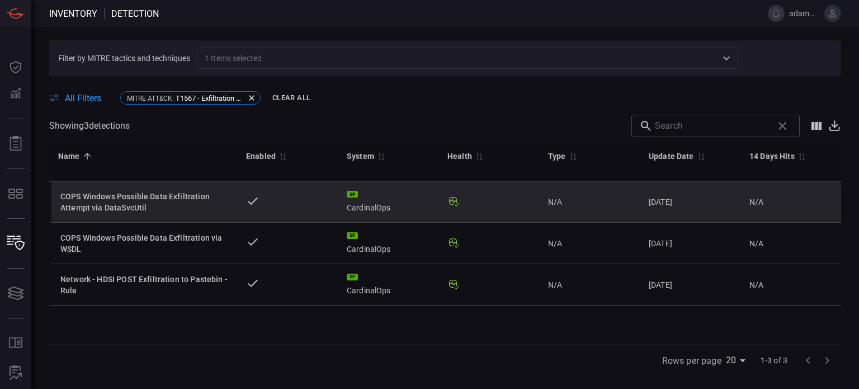
click at [158, 200] on div "COPS Windows Possible Data Exfiltration Attempt via DataSvcUtil" at bounding box center [144, 202] width 168 height 22
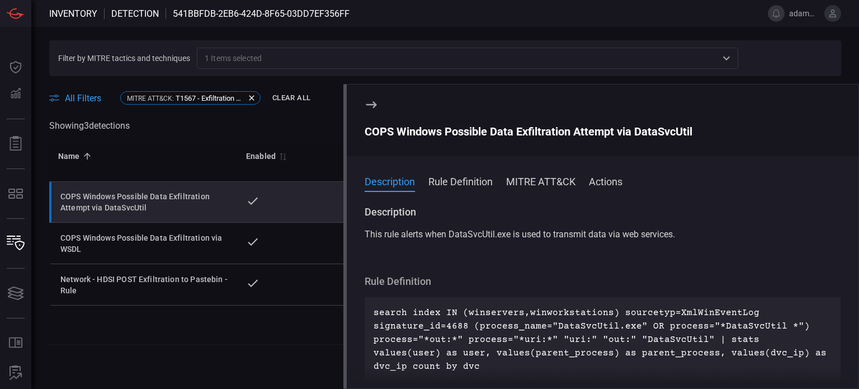
click at [406, 134] on div "COPS Windows Possible Data Exfiltration Attempt via DataSvcUtil" at bounding box center [602, 131] width 476 height 13
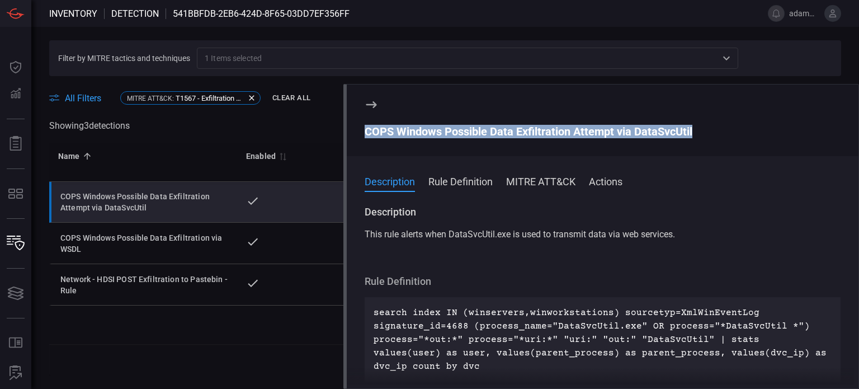
click at [406, 134] on div "COPS Windows Possible Data Exfiltration Attempt via DataSvcUtil" at bounding box center [602, 131] width 476 height 13
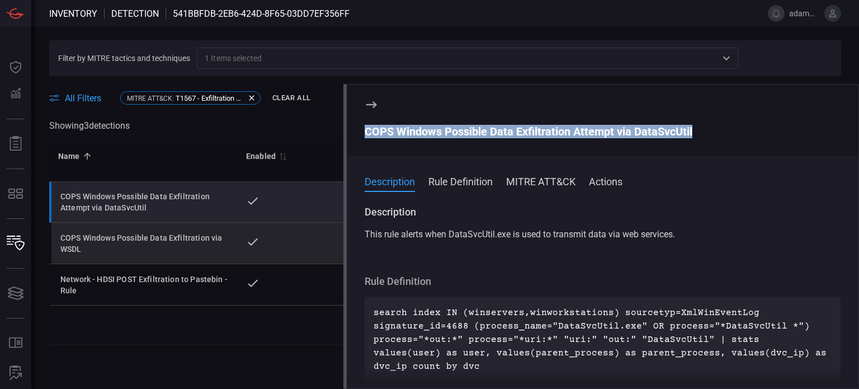
drag, startPoint x: 112, startPoint y: 248, endPoint x: 122, endPoint y: 249, distance: 10.2
click at [112, 248] on div "COPS Windows Possible Data Exfiltration via WSDL" at bounding box center [144, 243] width 168 height 22
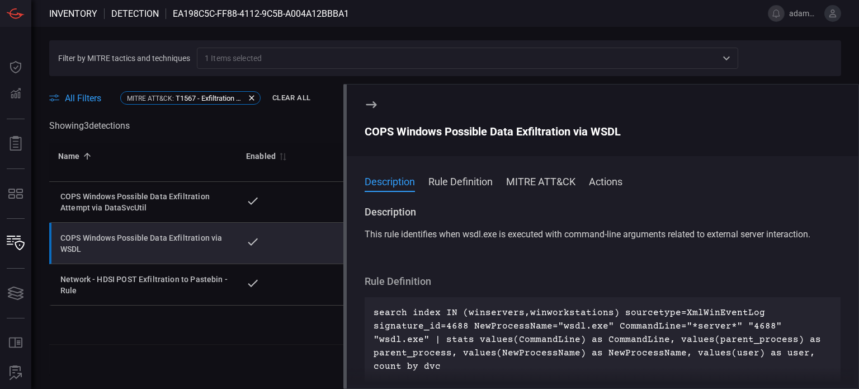
click at [422, 127] on div "COPS Windows Possible Data Exfiltration via WSDL" at bounding box center [602, 131] width 476 height 13
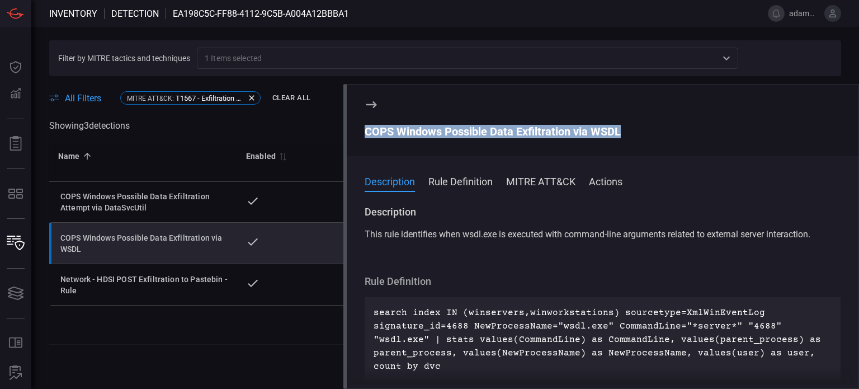
click at [422, 127] on div "COPS Windows Possible Data Exfiltration via WSDL" at bounding box center [602, 131] width 476 height 13
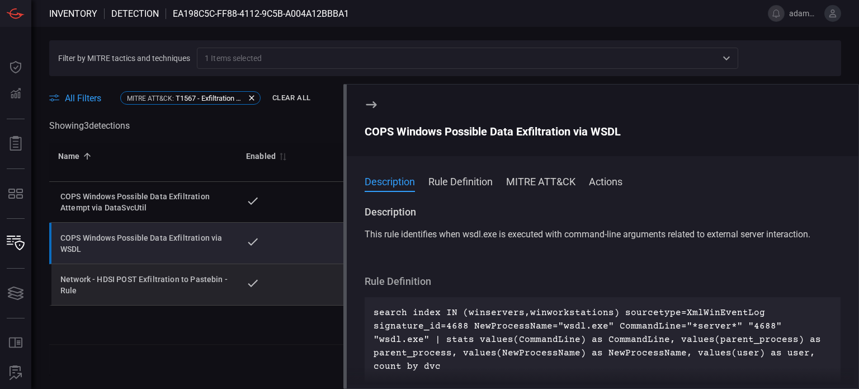
drag, startPoint x: 141, startPoint y: 283, endPoint x: 151, endPoint y: 285, distance: 9.7
click at [141, 283] on div "Network - HDSI POST Exfiltration to Pastebin - Rule" at bounding box center [144, 284] width 168 height 22
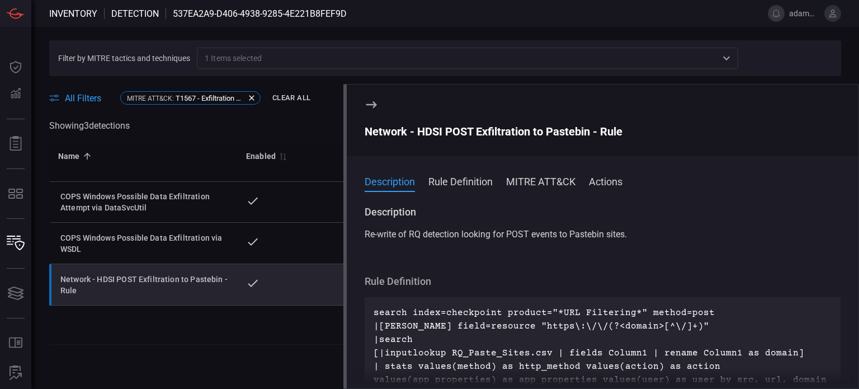
click at [413, 131] on div "Network - HDSI POST Exfiltration to Pastebin - Rule" at bounding box center [602, 131] width 476 height 13
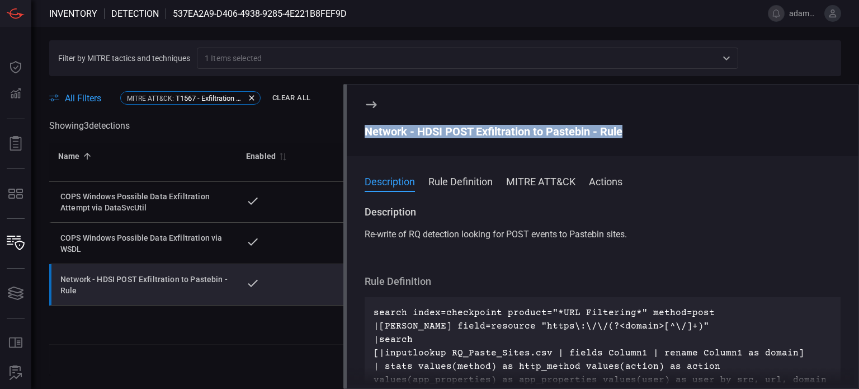
click at [413, 131] on div "Network - HDSI POST Exfiltration to Pastebin - Rule" at bounding box center [602, 131] width 476 height 13
click at [373, 102] on icon at bounding box center [371, 104] width 11 height 7
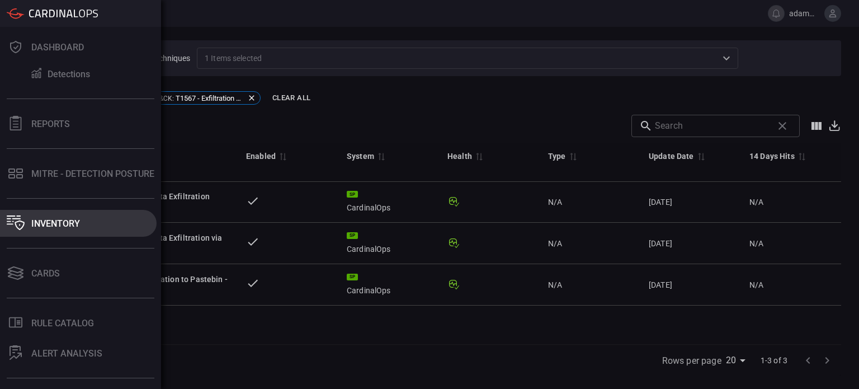
scroll to position [56, 0]
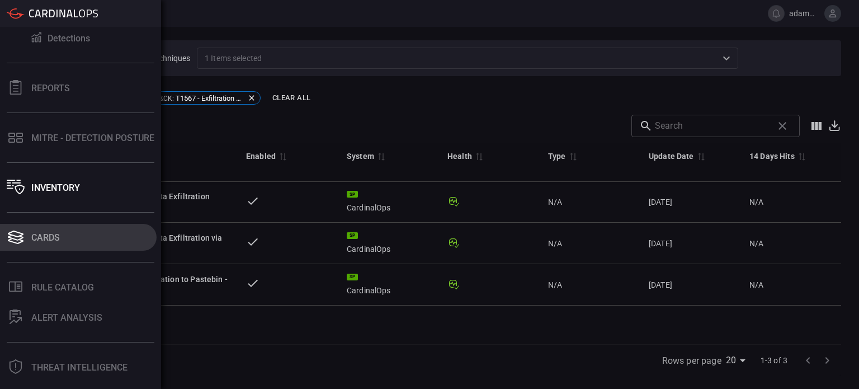
click at [53, 239] on div "Cards" at bounding box center [45, 237] width 29 height 11
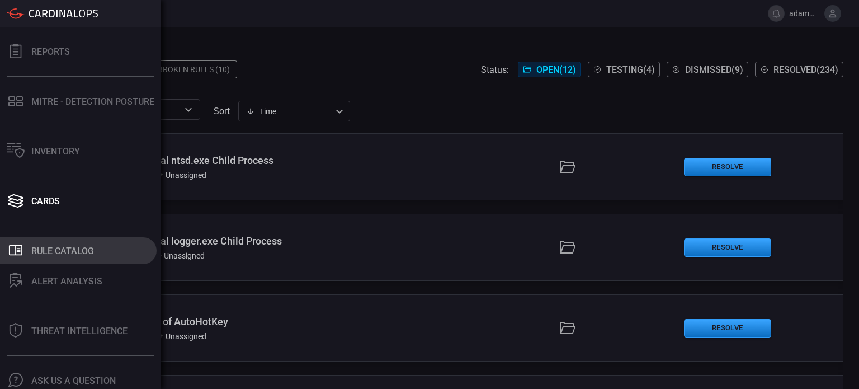
scroll to position [112, 0]
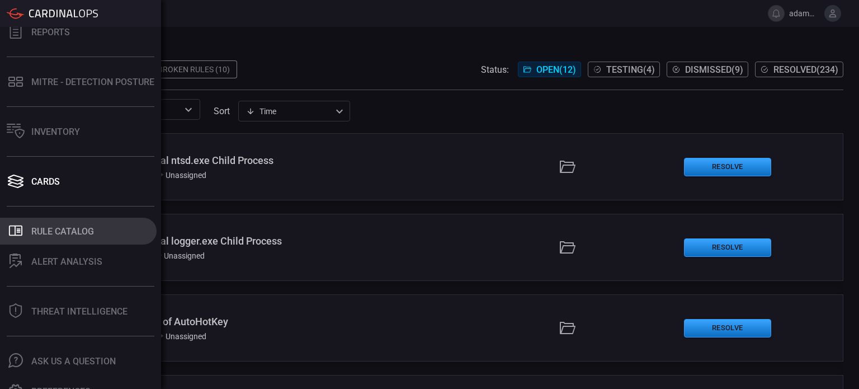
click at [86, 229] on div "Rule Catalog" at bounding box center [62, 231] width 63 height 11
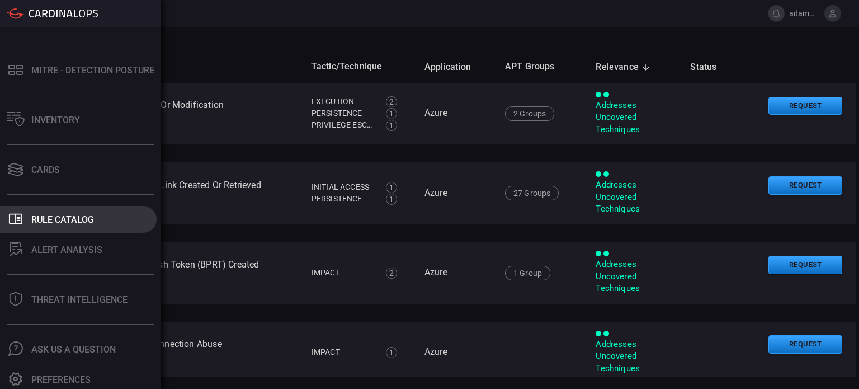
scroll to position [127, 0]
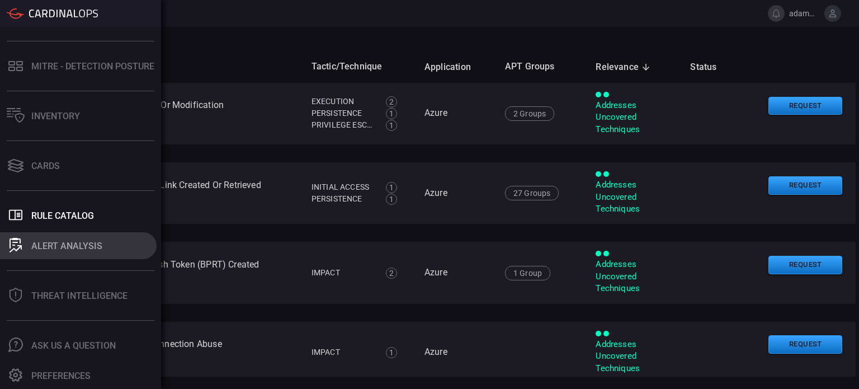
click at [87, 248] on div "ALERT ANALYSIS" at bounding box center [66, 245] width 71 height 11
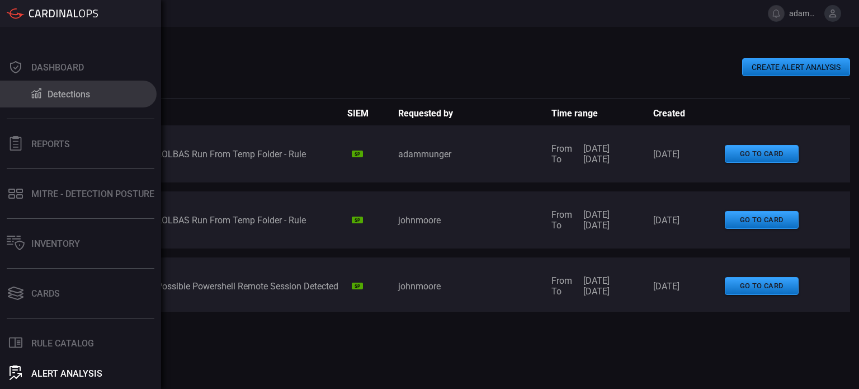
click at [59, 96] on div "Detections" at bounding box center [69, 94] width 42 height 11
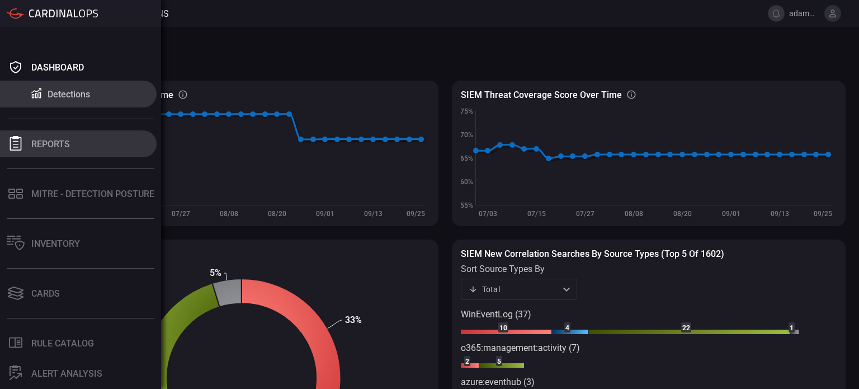
click at [21, 144] on icon at bounding box center [16, 143] width 12 height 15
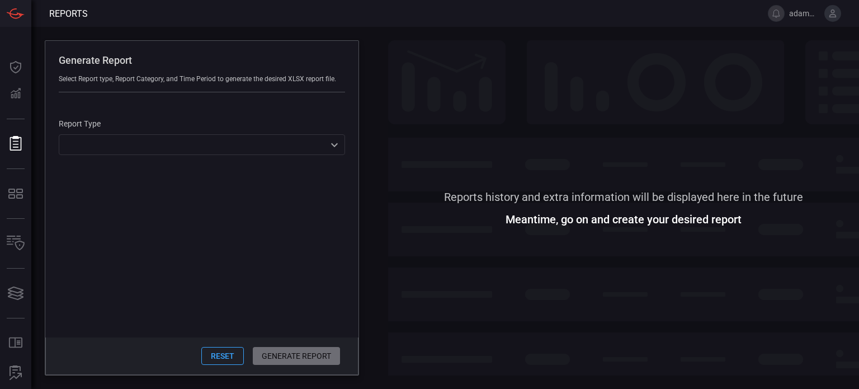
click at [134, 151] on div "​ ​" at bounding box center [202, 144] width 286 height 21
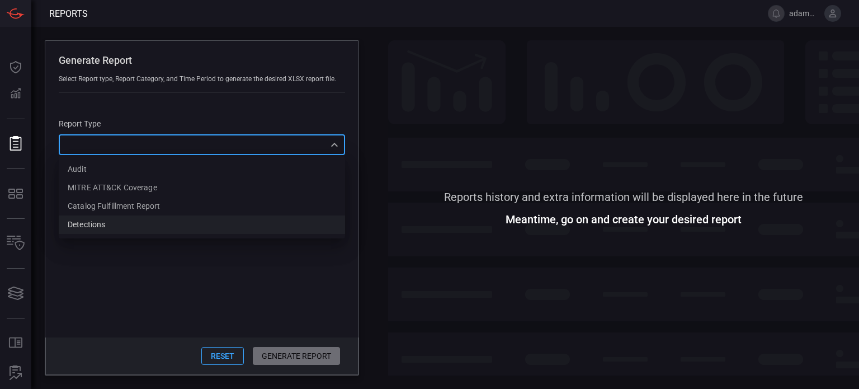
click at [93, 222] on div "Detections" at bounding box center [86, 225] width 37 height 12
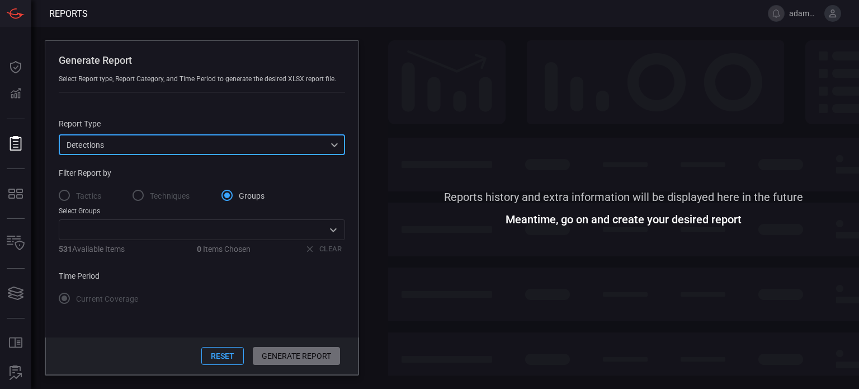
click at [61, 196] on label "Tactics" at bounding box center [77, 194] width 49 height 23
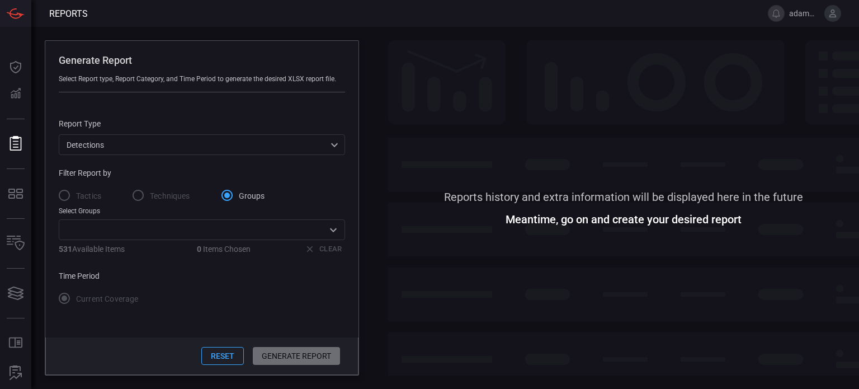
click at [61, 196] on label "Tactics" at bounding box center [77, 194] width 49 height 23
click at [65, 192] on label "Tactics" at bounding box center [77, 194] width 49 height 23
click at [141, 196] on label "Techniques" at bounding box center [158, 194] width 64 height 23
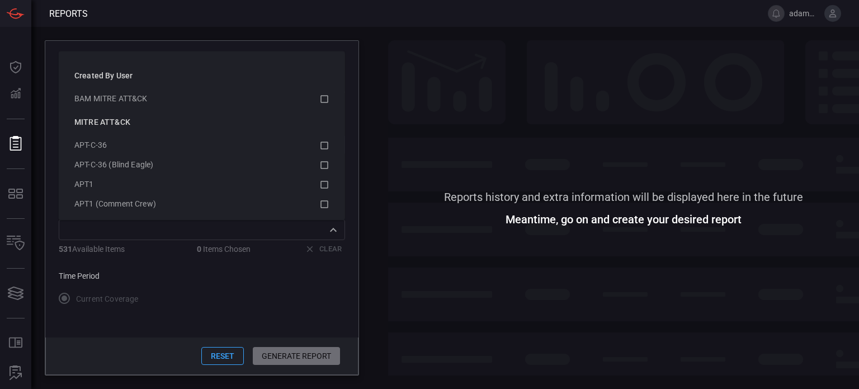
click at [155, 239] on div "​" at bounding box center [202, 229] width 286 height 21
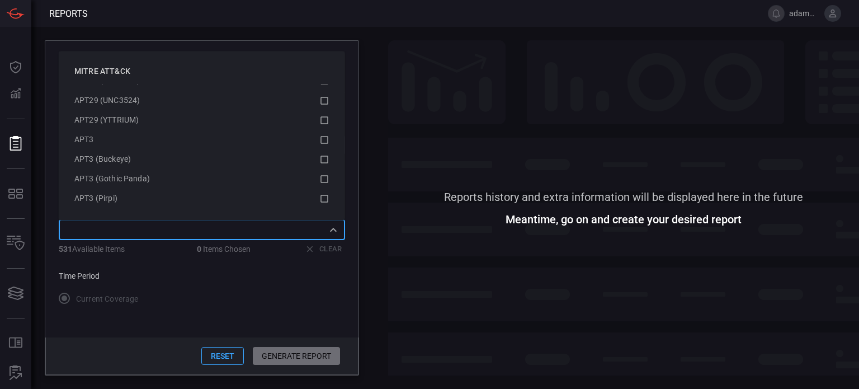
scroll to position [1230, 0]
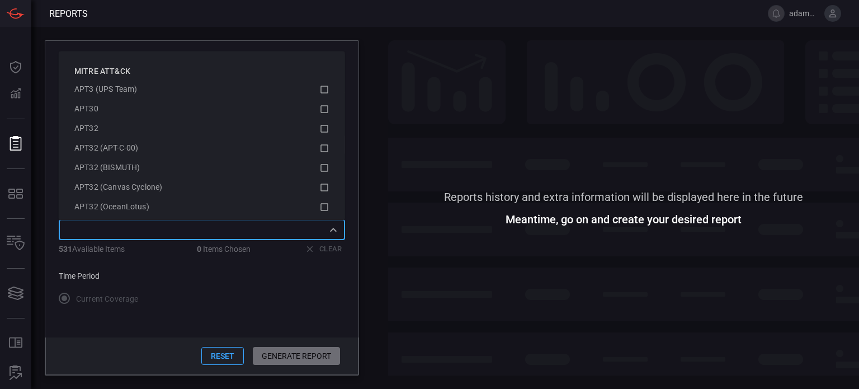
click at [212, 27] on div "Generate Report Select Report type, Report Category, and Time Period to generat…" at bounding box center [444, 208] width 827 height 362
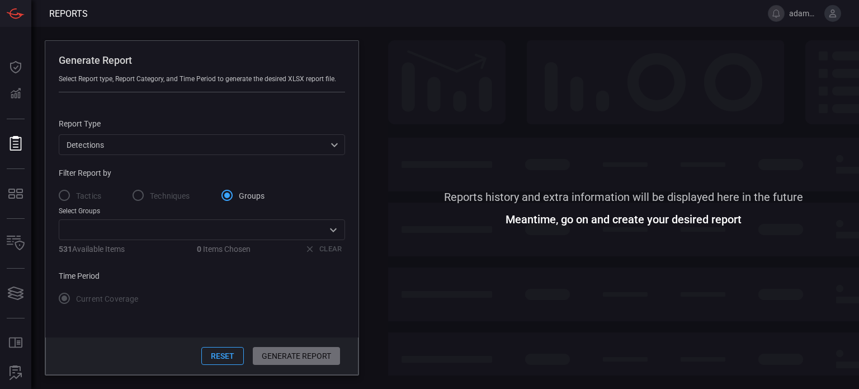
click at [107, 142] on div "Detections Detections ​" at bounding box center [202, 144] width 286 height 21
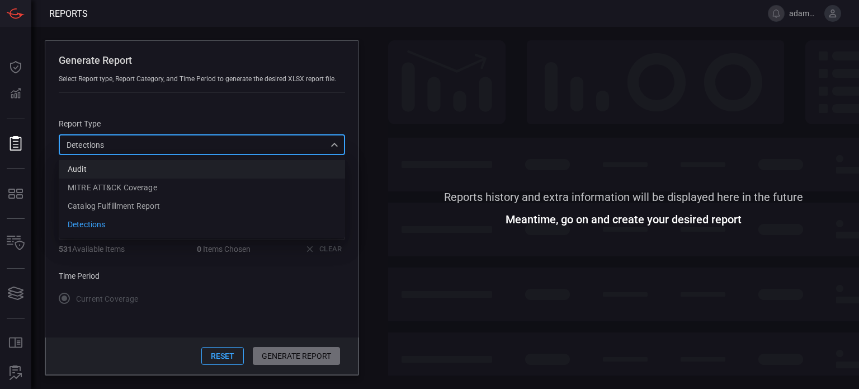
click at [98, 168] on li "Audit" at bounding box center [202, 169] width 286 height 18
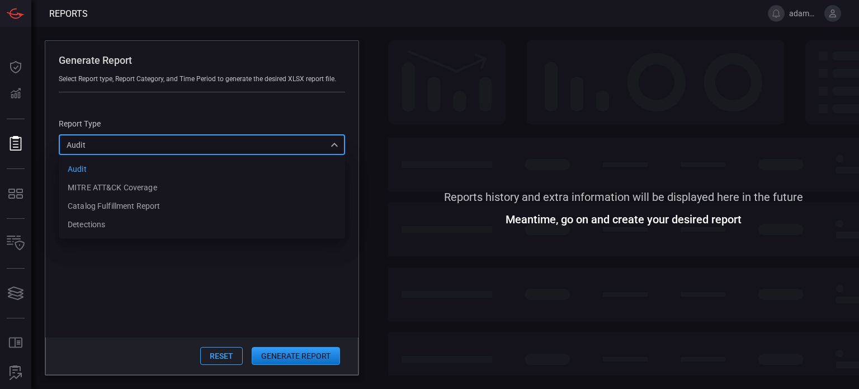
click at [105, 149] on div "Audit Audit Audit MITRE ATT&CK Coverage Catalog fulfillment report Detections ​" at bounding box center [202, 144] width 286 height 21
click at [105, 207] on div "Catalog fulfillment report" at bounding box center [114, 206] width 92 height 12
click at [141, 140] on div "Catalog fulfillment report CatalogReport Audit MITRE ATT&CK Coverage Catalog fu…" at bounding box center [202, 144] width 286 height 21
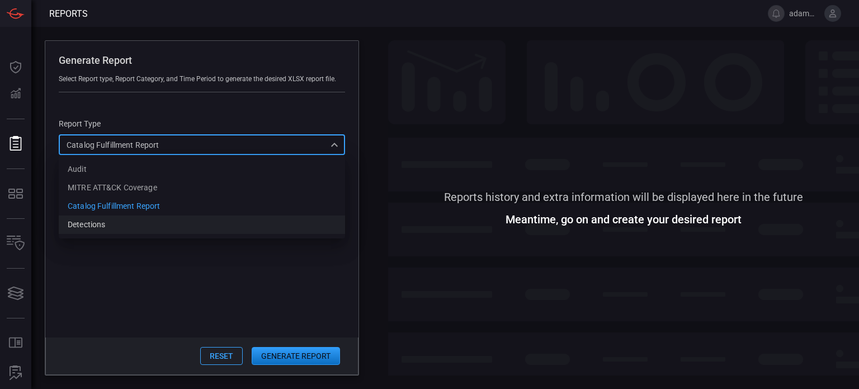
click at [114, 225] on li "Detections" at bounding box center [202, 224] width 286 height 18
type input "Detections"
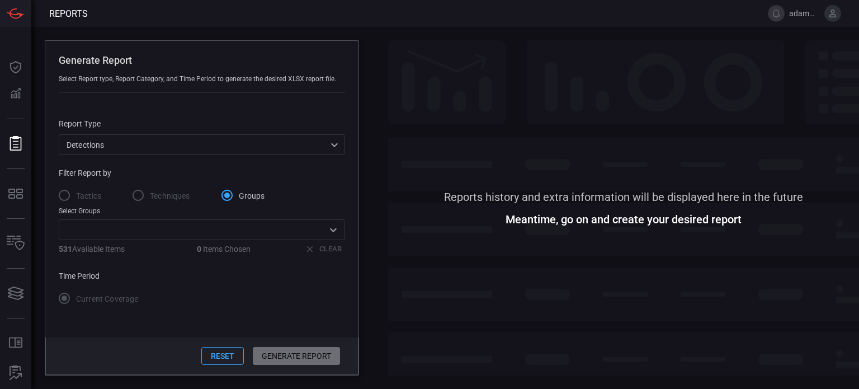
click at [139, 193] on label "Techniques" at bounding box center [158, 194] width 64 height 23
click at [63, 195] on label "Tactics" at bounding box center [77, 194] width 49 height 23
click at [136, 192] on label "Techniques" at bounding box center [158, 194] width 64 height 23
click at [219, 359] on button "Reset" at bounding box center [222, 356] width 42 height 18
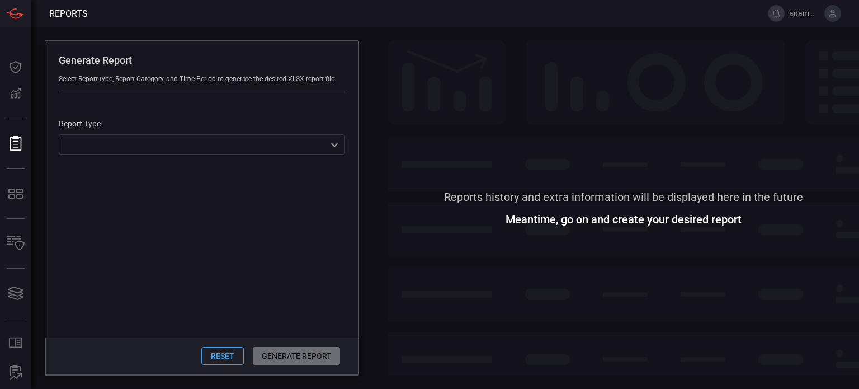
click at [373, 29] on div "Generate Report Select Report type, Report Category, and Time Period to generat…" at bounding box center [444, 208] width 827 height 362
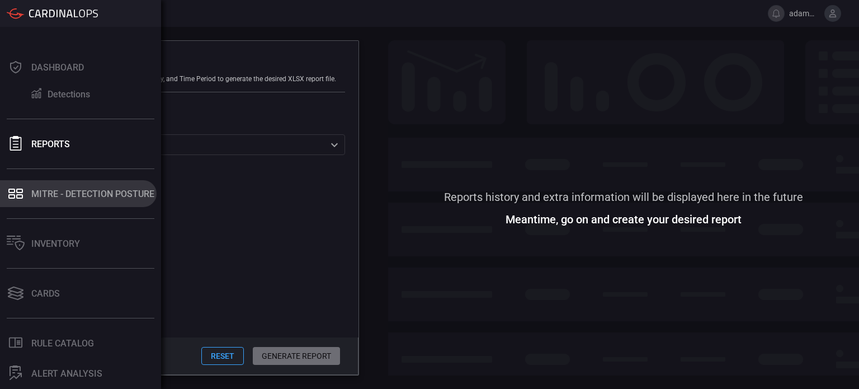
click at [58, 193] on div "MITRE - Detection Posture" at bounding box center [92, 193] width 123 height 11
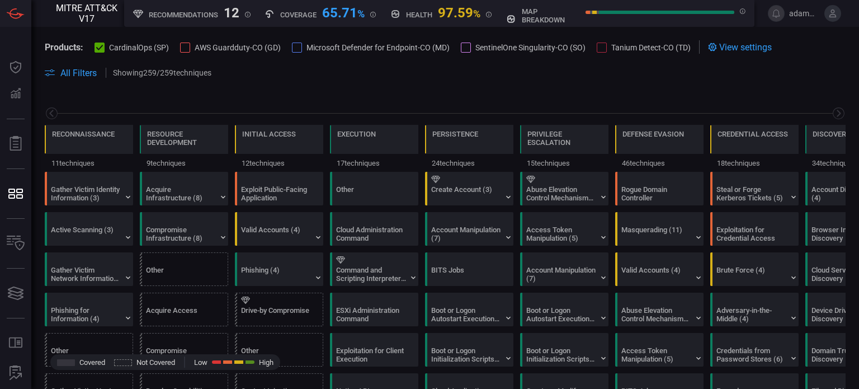
scroll to position [0, 146]
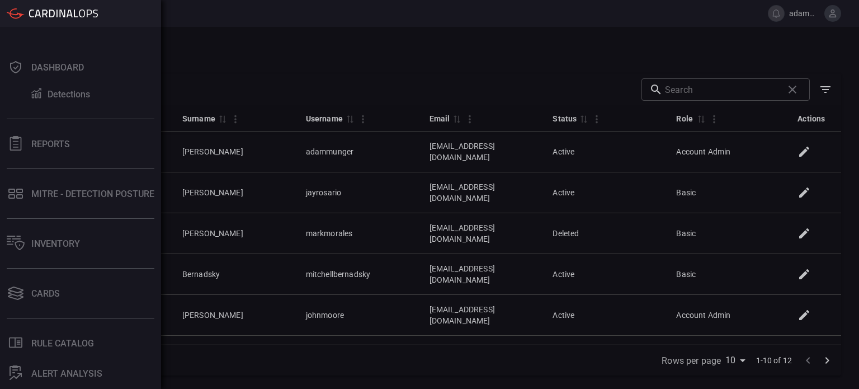
scroll to position [56, 0]
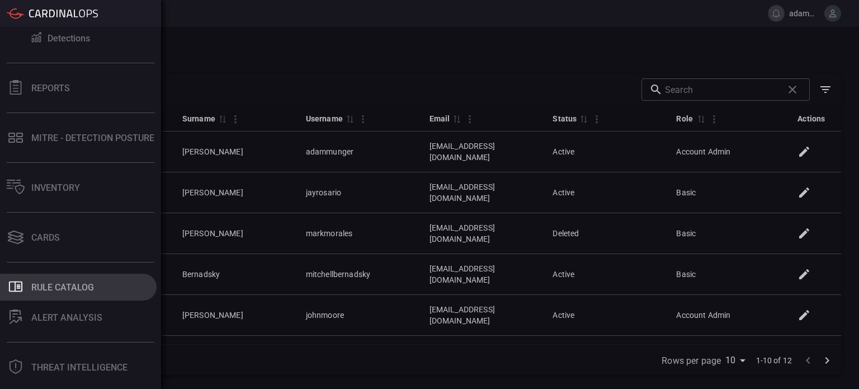
click at [52, 290] on div "Rule Catalog" at bounding box center [62, 287] width 63 height 11
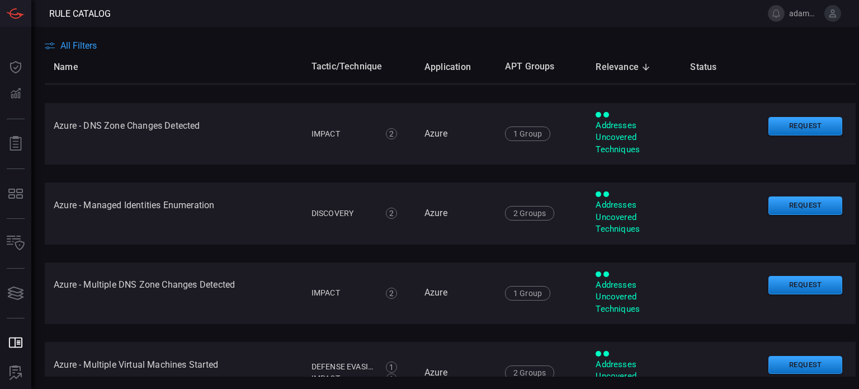
scroll to position [391, 0]
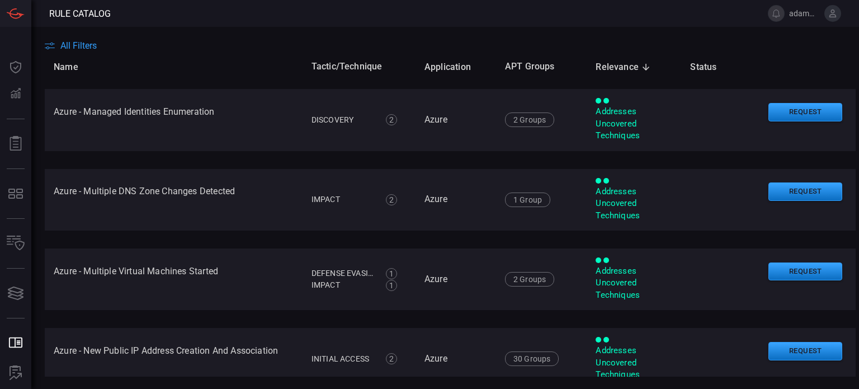
click at [86, 40] on span "All Filters" at bounding box center [78, 45] width 36 height 11
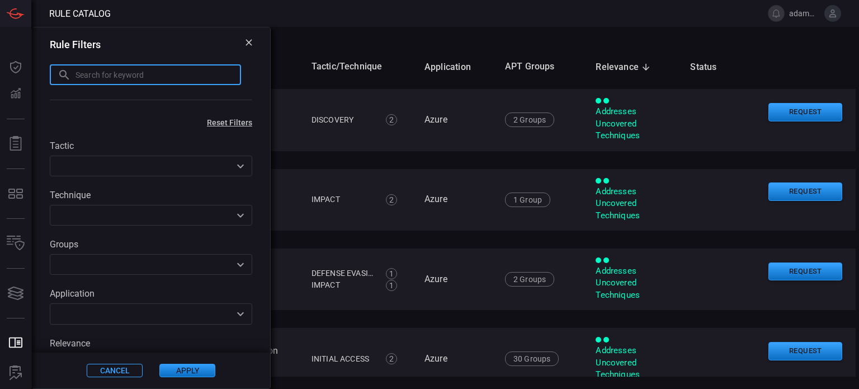
click at [99, 74] on input "text" at bounding box center [157, 74] width 165 height 21
type input "rclone"
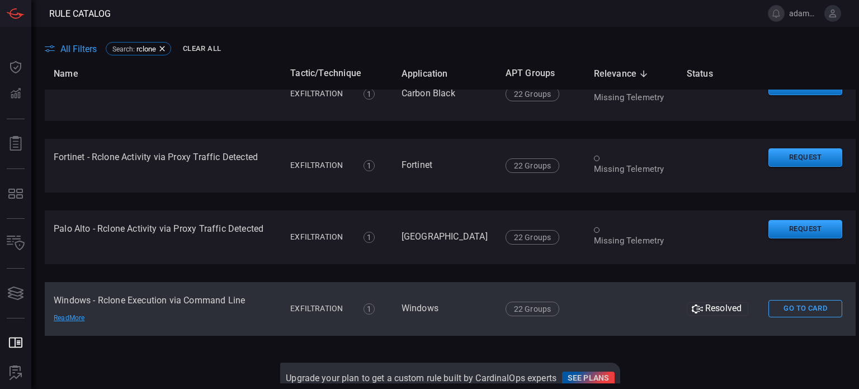
scroll to position [112, 0]
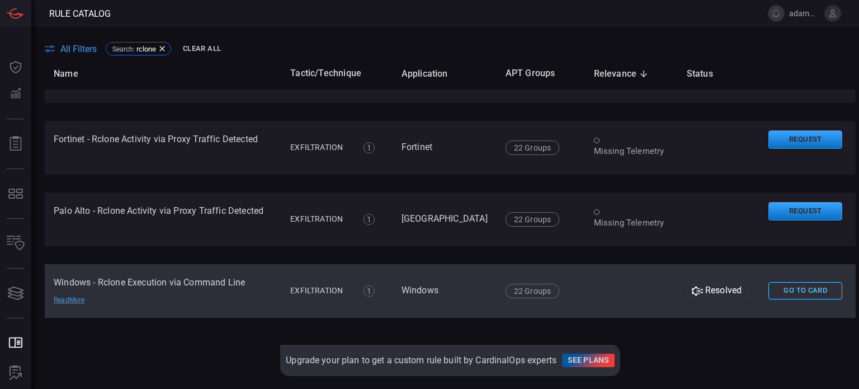
click at [815, 291] on button "Go To Card" at bounding box center [805, 290] width 74 height 17
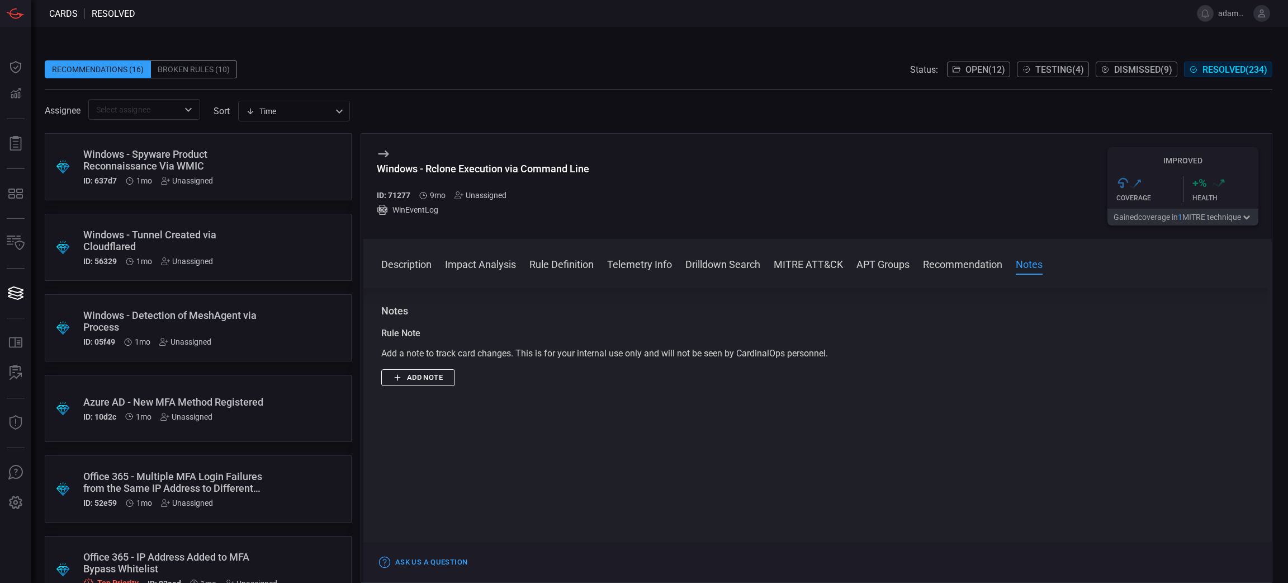
scroll to position [971, 0]
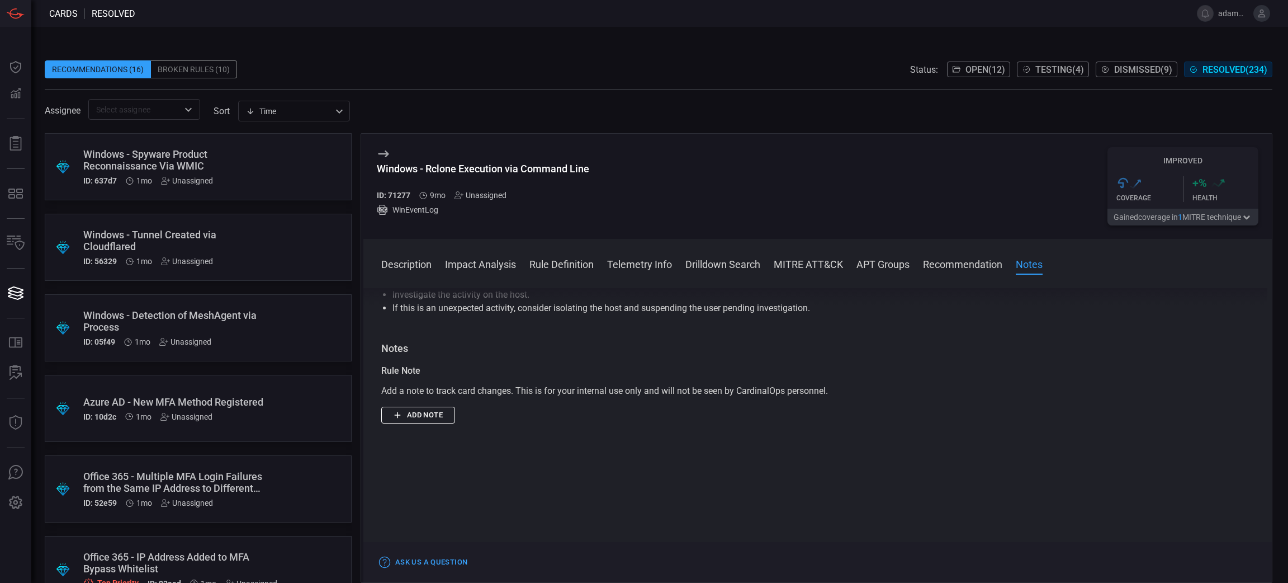
click at [383, 164] on div "Windows - Rclone Execution via Command Line" at bounding box center [483, 169] width 212 height 12
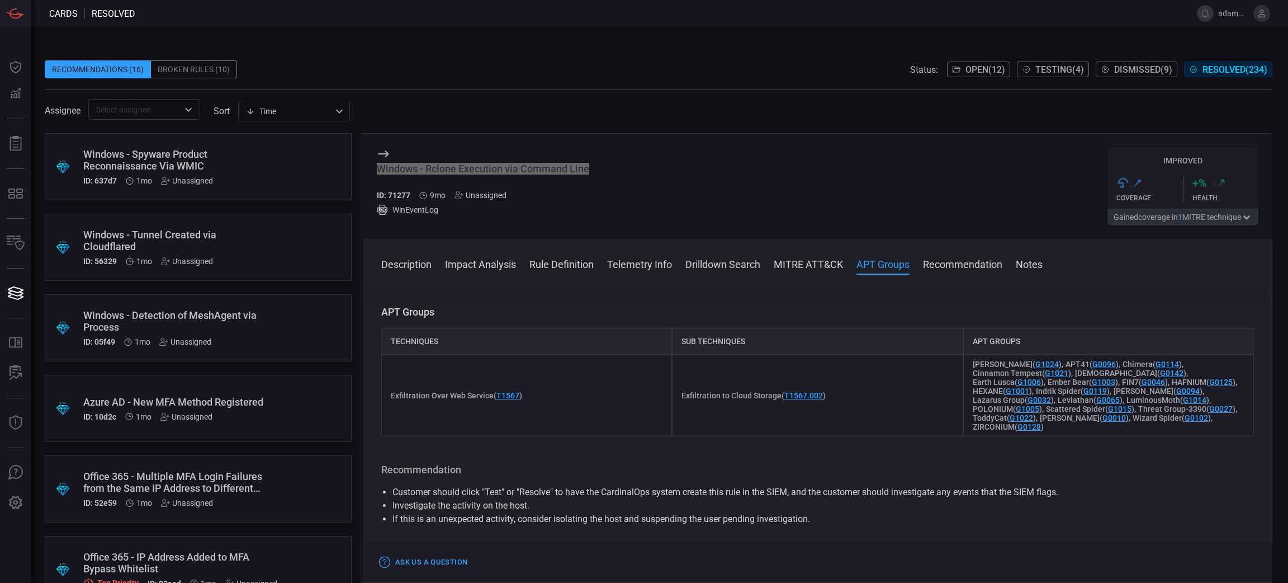
scroll to position [719, 0]
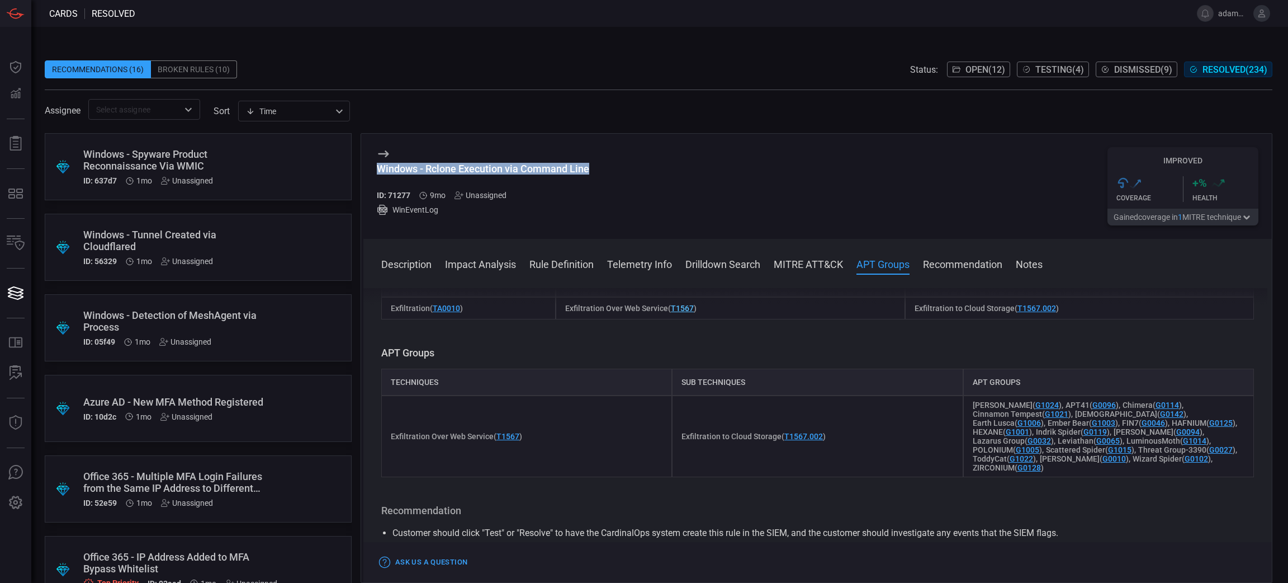
click at [680, 309] on link "T1567" at bounding box center [682, 308] width 23 height 9
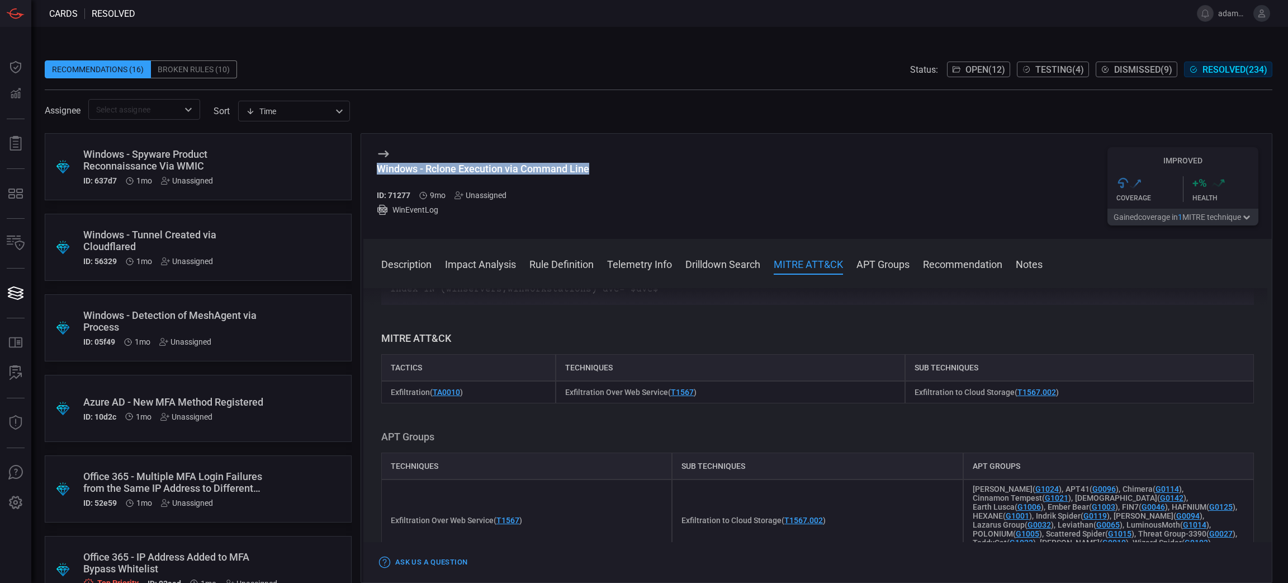
scroll to position [0, 0]
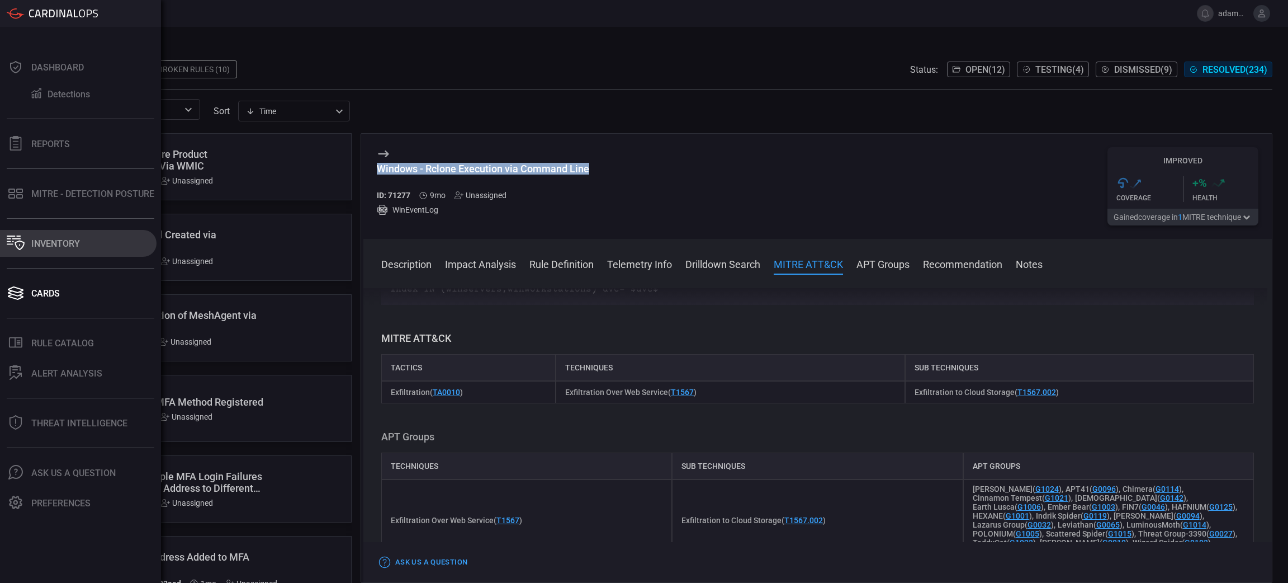
click at [67, 244] on div "Inventory" at bounding box center [55, 243] width 49 height 11
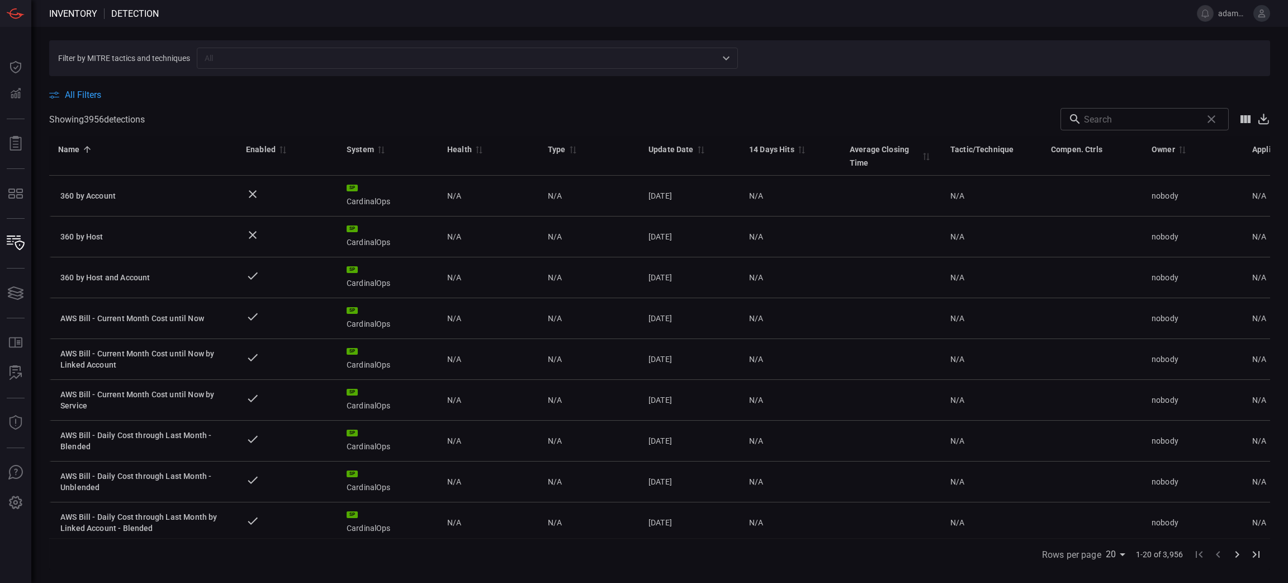
click at [234, 59] on input "text" at bounding box center [458, 58] width 516 height 14
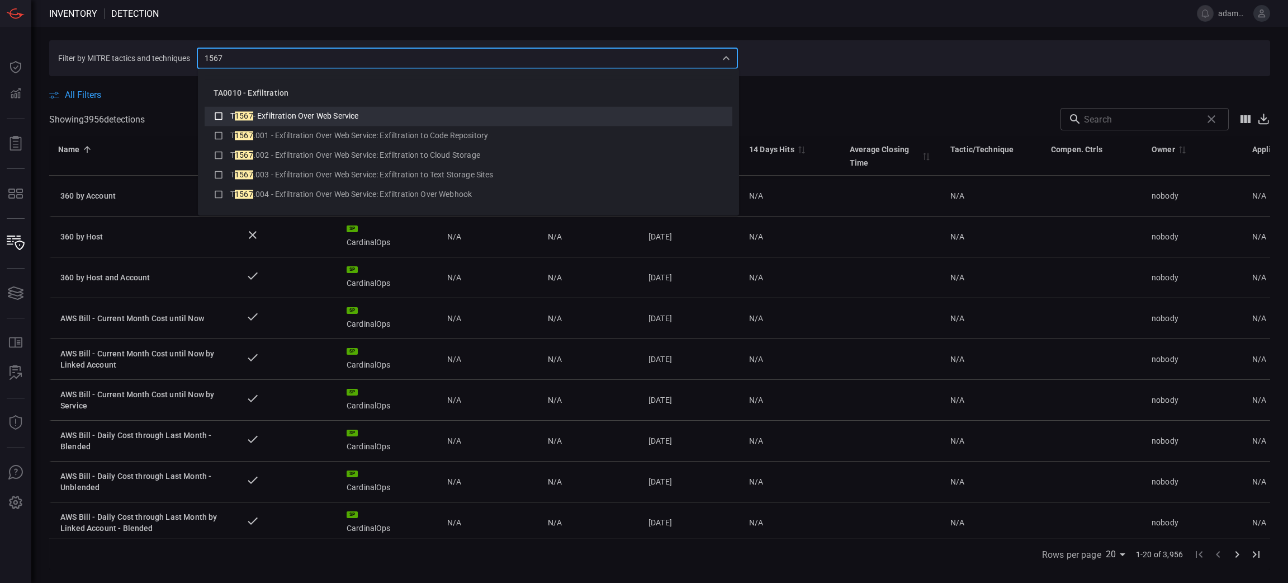
click at [212, 115] on li "T 1567 - Exfiltration Over Web Service" at bounding box center [469, 116] width 528 height 20
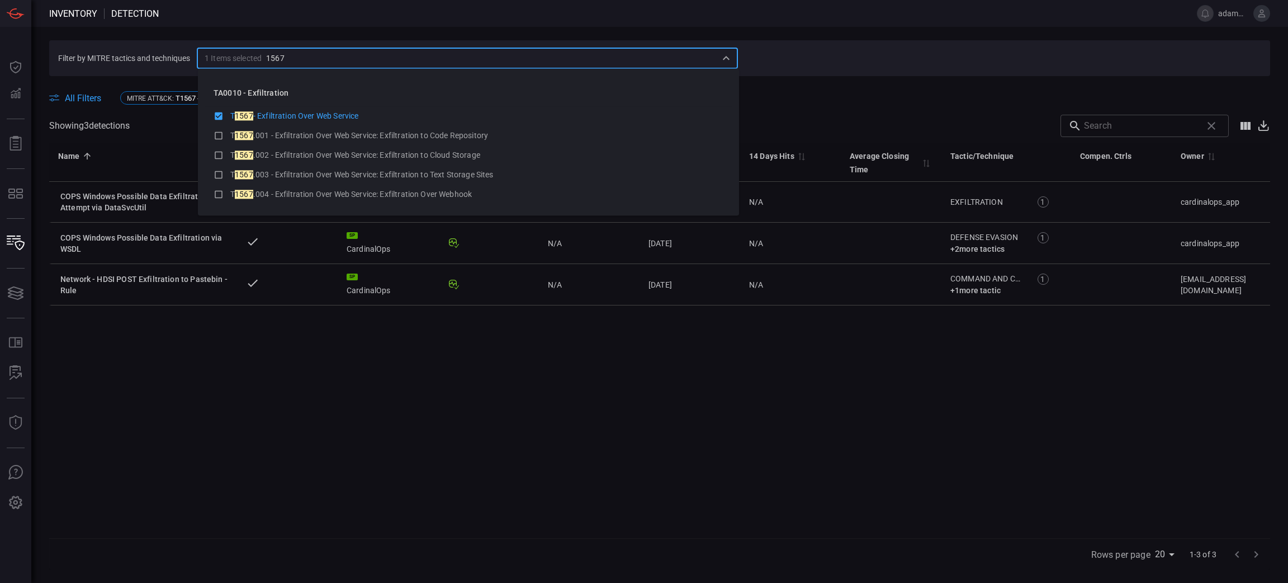
type input "1567"
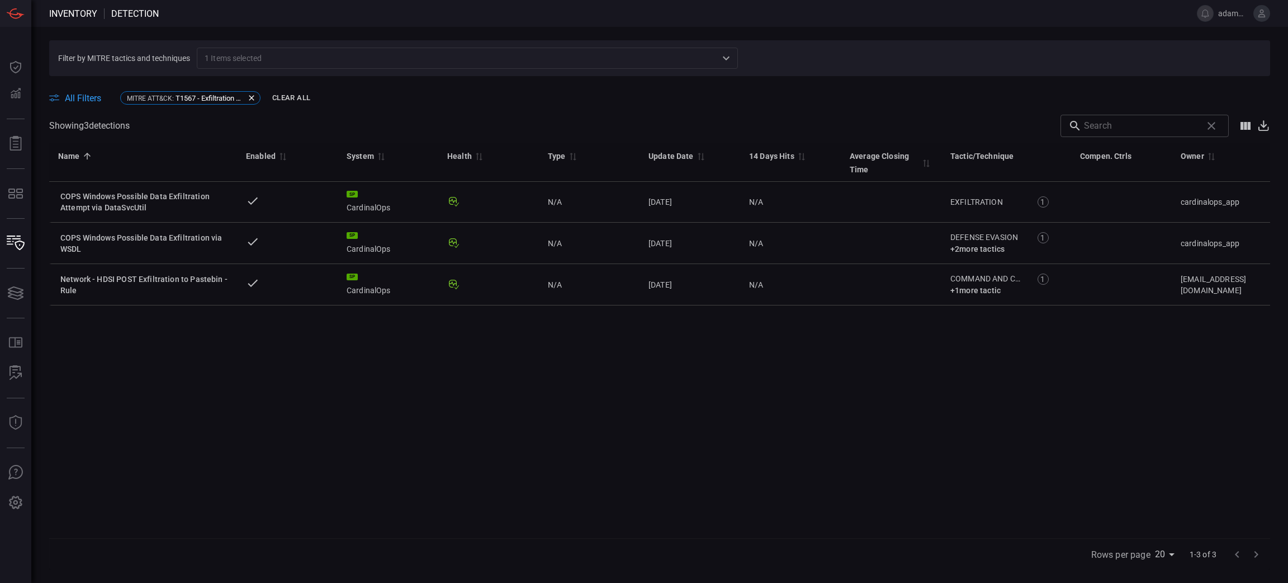
click at [182, 388] on div "Name 0 Enabled 0 System 0 Health 0 Type 0 Update Date 0 14 Days Hits 0 Average …" at bounding box center [659, 340] width 1221 height 395
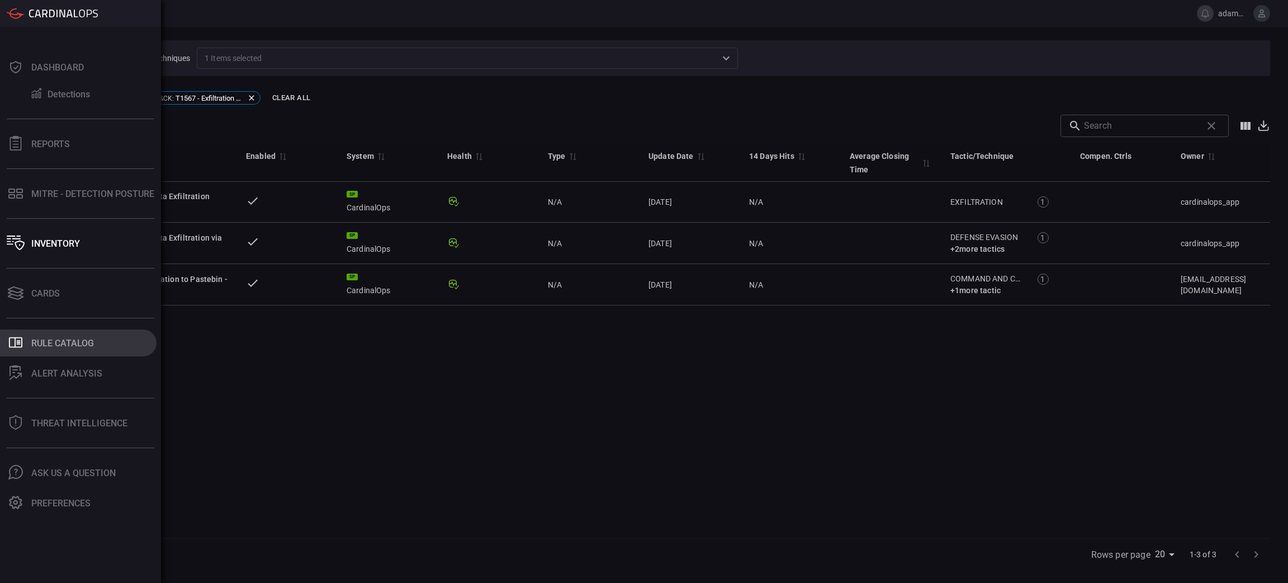
click at [103, 342] on button ".st0_rule_catalog_icon{fill: currentColor;} Rule Catalog" at bounding box center [78, 342] width 157 height 27
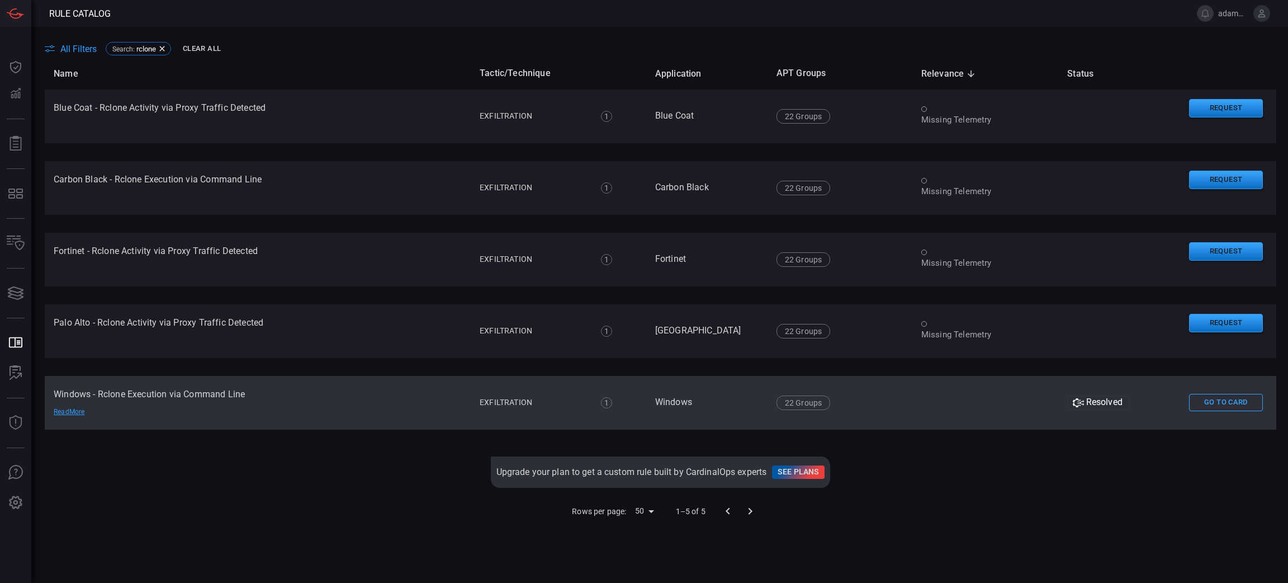
click at [858, 388] on td at bounding box center [985, 403] width 146 height 54
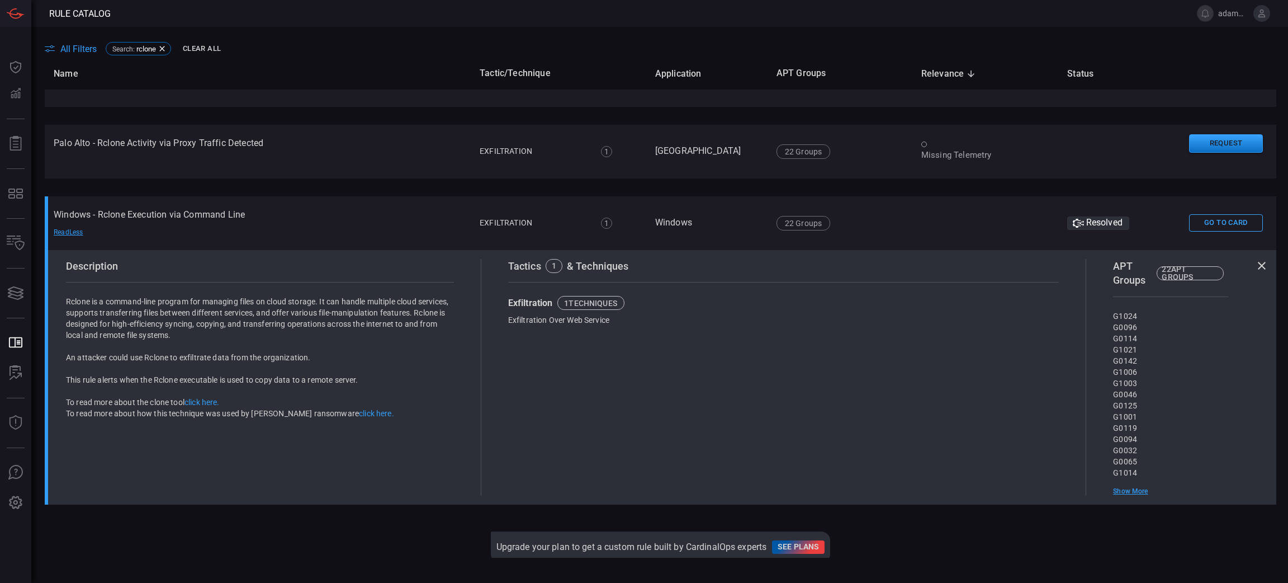
scroll to position [151, 0]
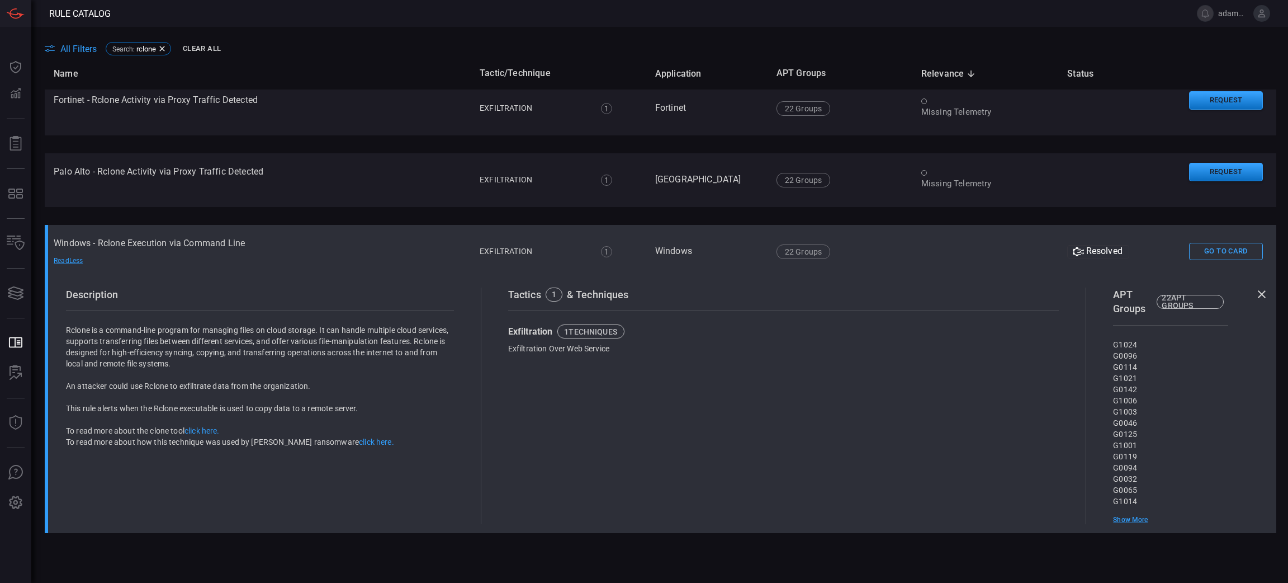
click at [858, 250] on div "Resolved" at bounding box center [1098, 251] width 62 height 13
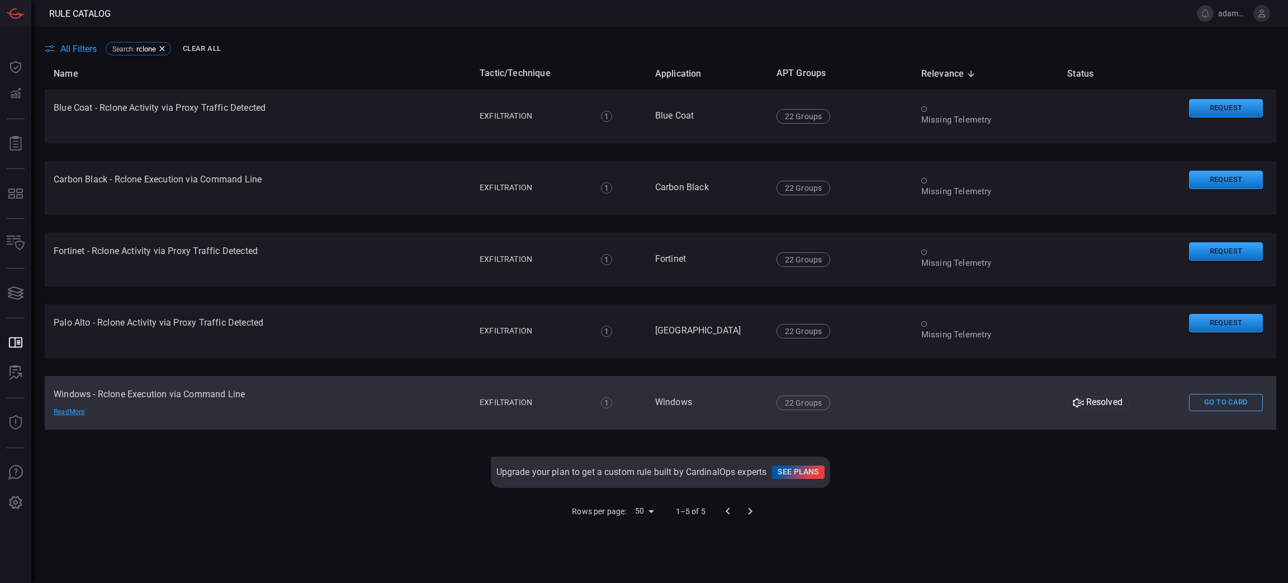
scroll to position [0, 0]
click at [858, 388] on div "Resolved" at bounding box center [1098, 402] width 62 height 13
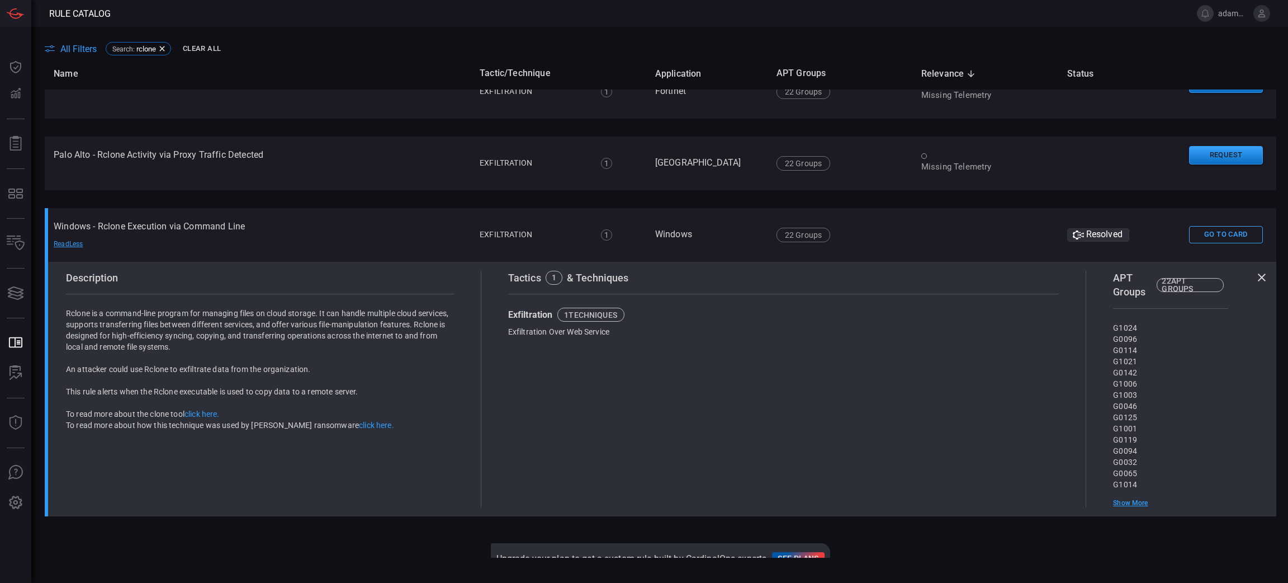
scroll to position [234, 0]
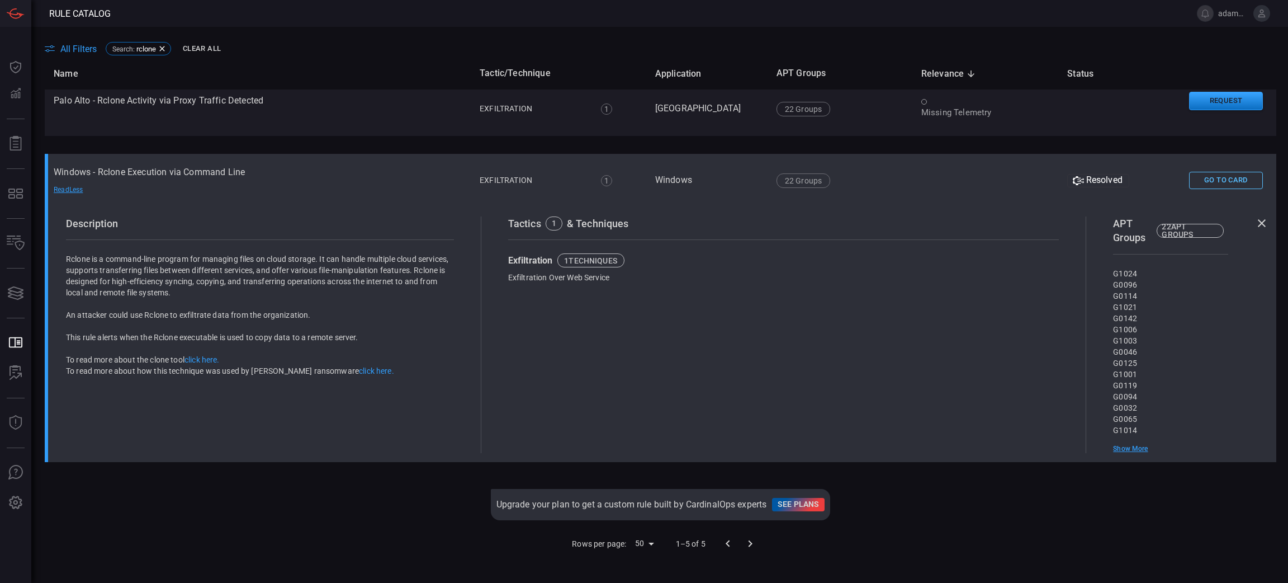
click at [858, 172] on button "Go To Card" at bounding box center [1226, 180] width 74 height 17
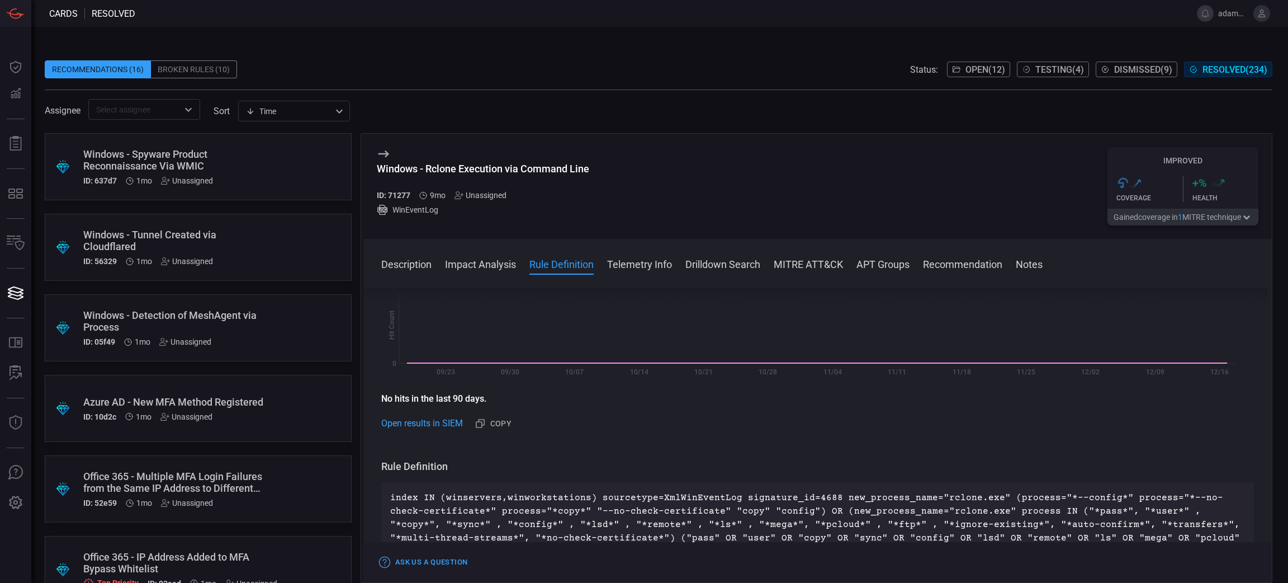
scroll to position [216, 0]
click at [428, 388] on link "Open results in SIEM" at bounding box center [422, 423] width 82 height 13
click at [858, 177] on div "Windows - Rclone Execution via Command Line ID: 71277 9mo Unassigned WinEventLo…" at bounding box center [817, 186] width 908 height 105
